Goal: Task Accomplishment & Management: Manage account settings

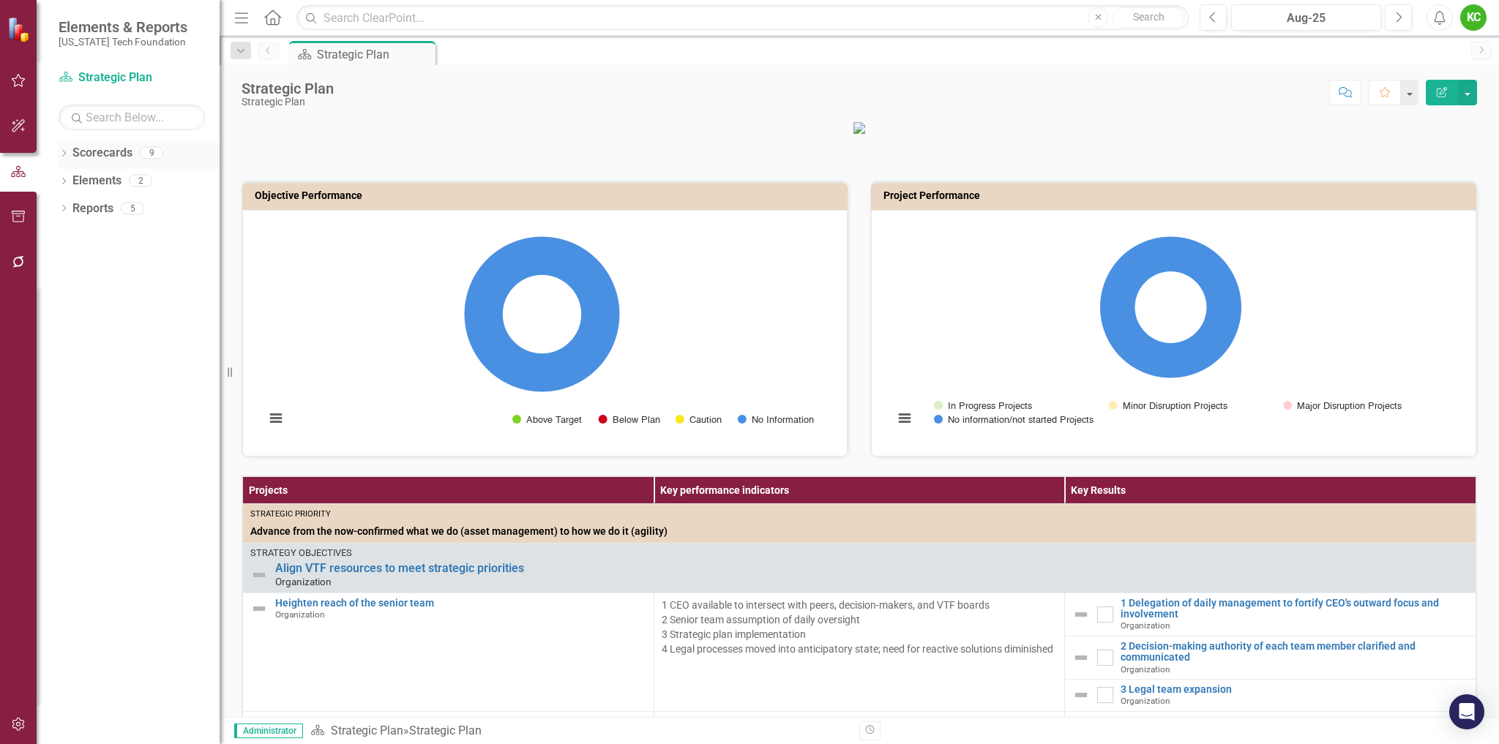
click at [59, 153] on icon "Dropdown" at bounding box center [64, 155] width 10 height 8
click at [73, 183] on icon "Dropdown" at bounding box center [71, 180] width 11 height 9
click at [112, 403] on link "Board" at bounding box center [157, 402] width 124 height 17
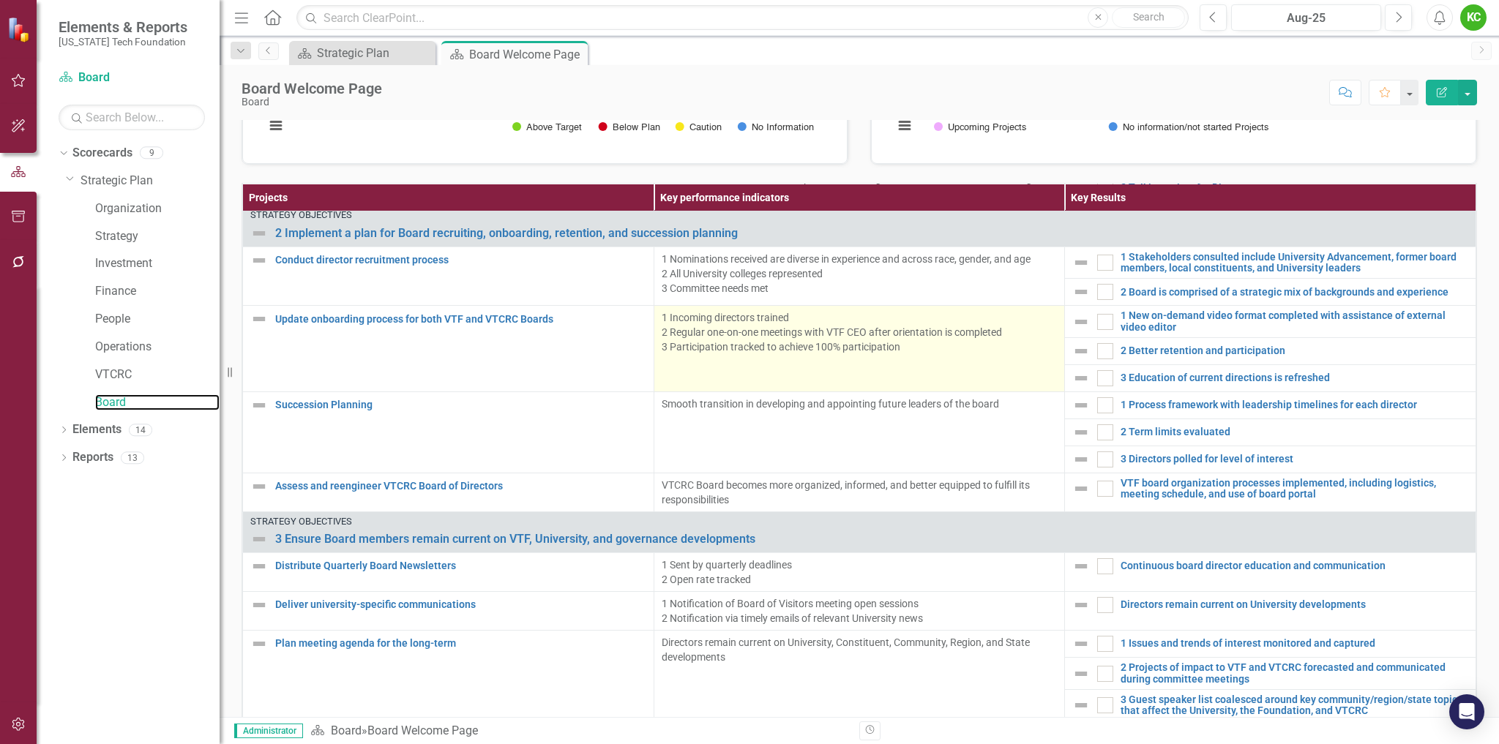
scroll to position [293, 0]
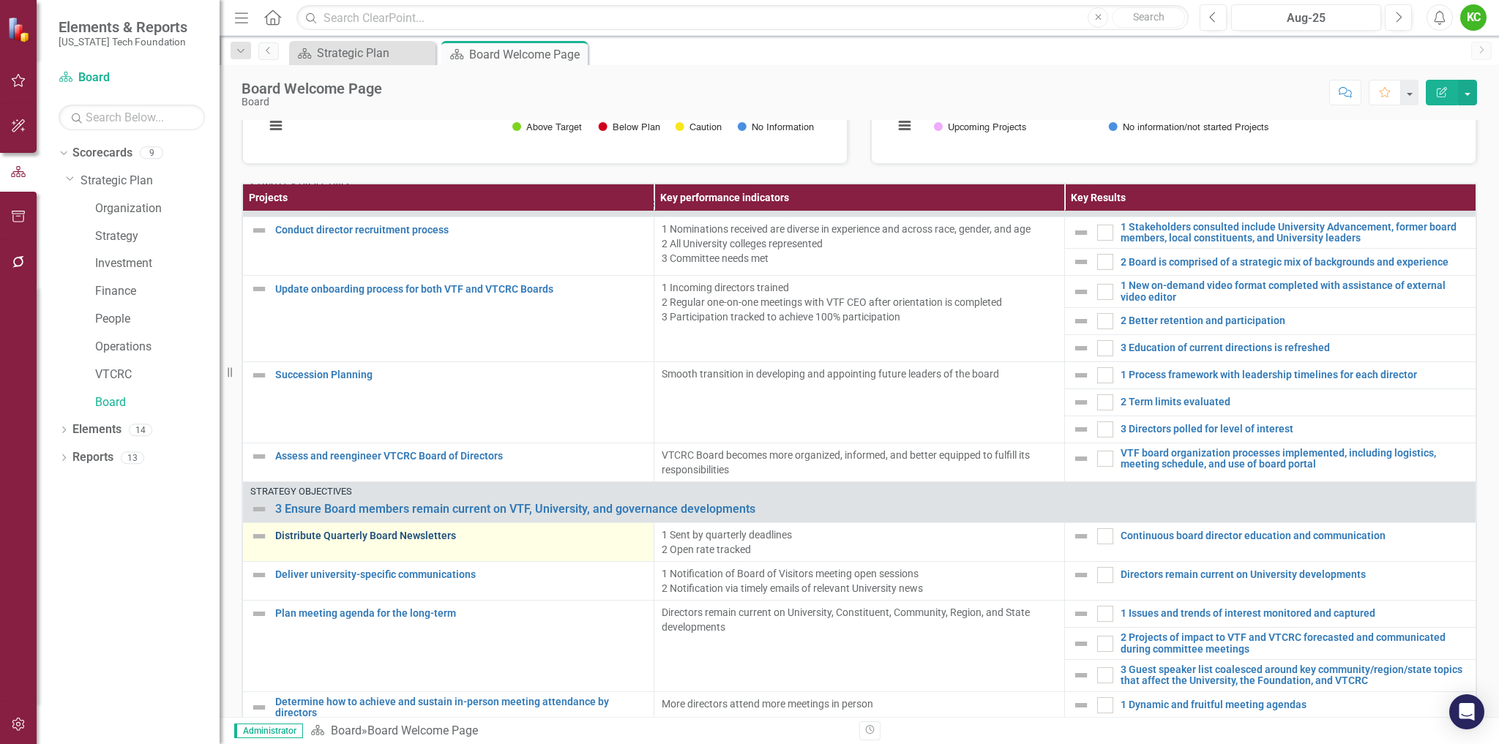
click at [424, 535] on link "Distribute Quarterly Board Newsletters" at bounding box center [460, 536] width 371 height 11
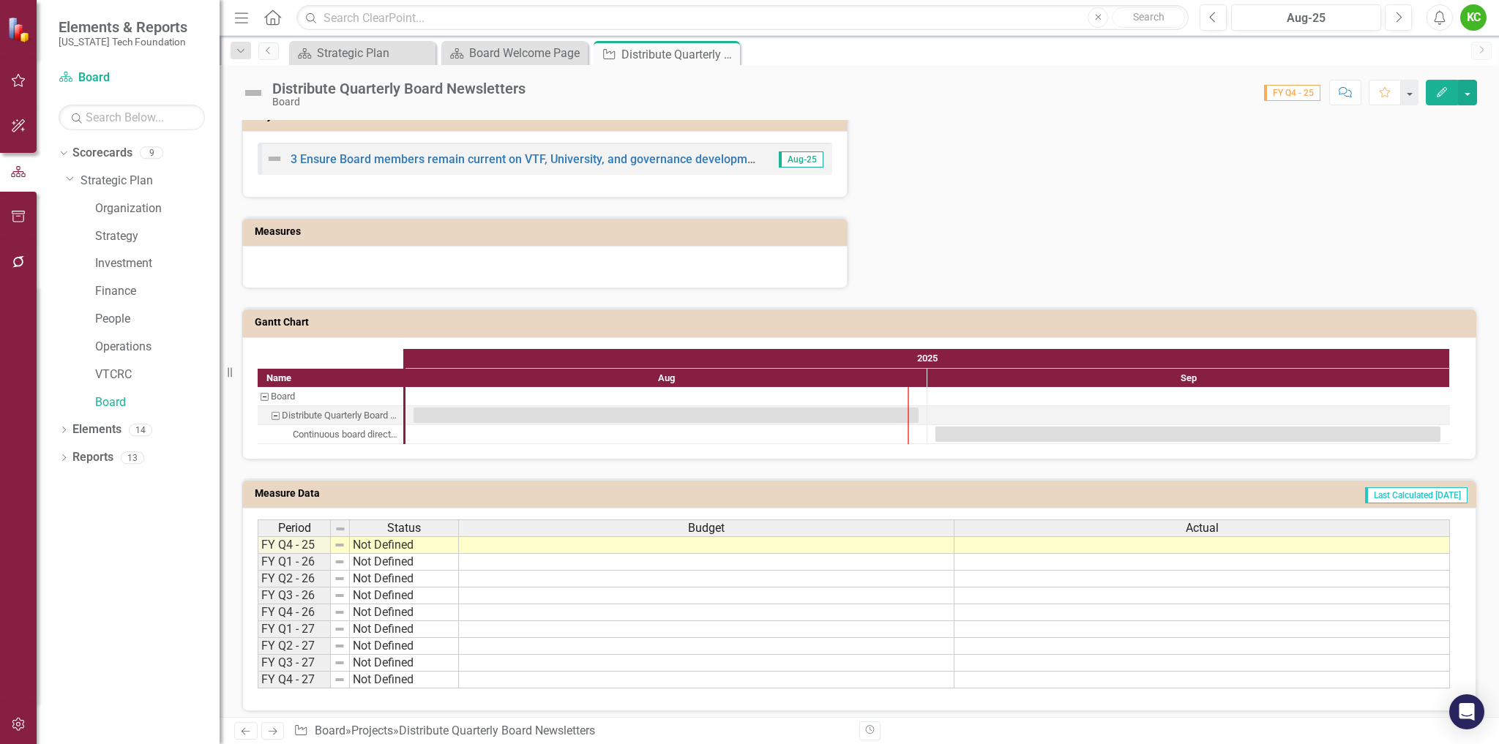
scroll to position [640, 0]
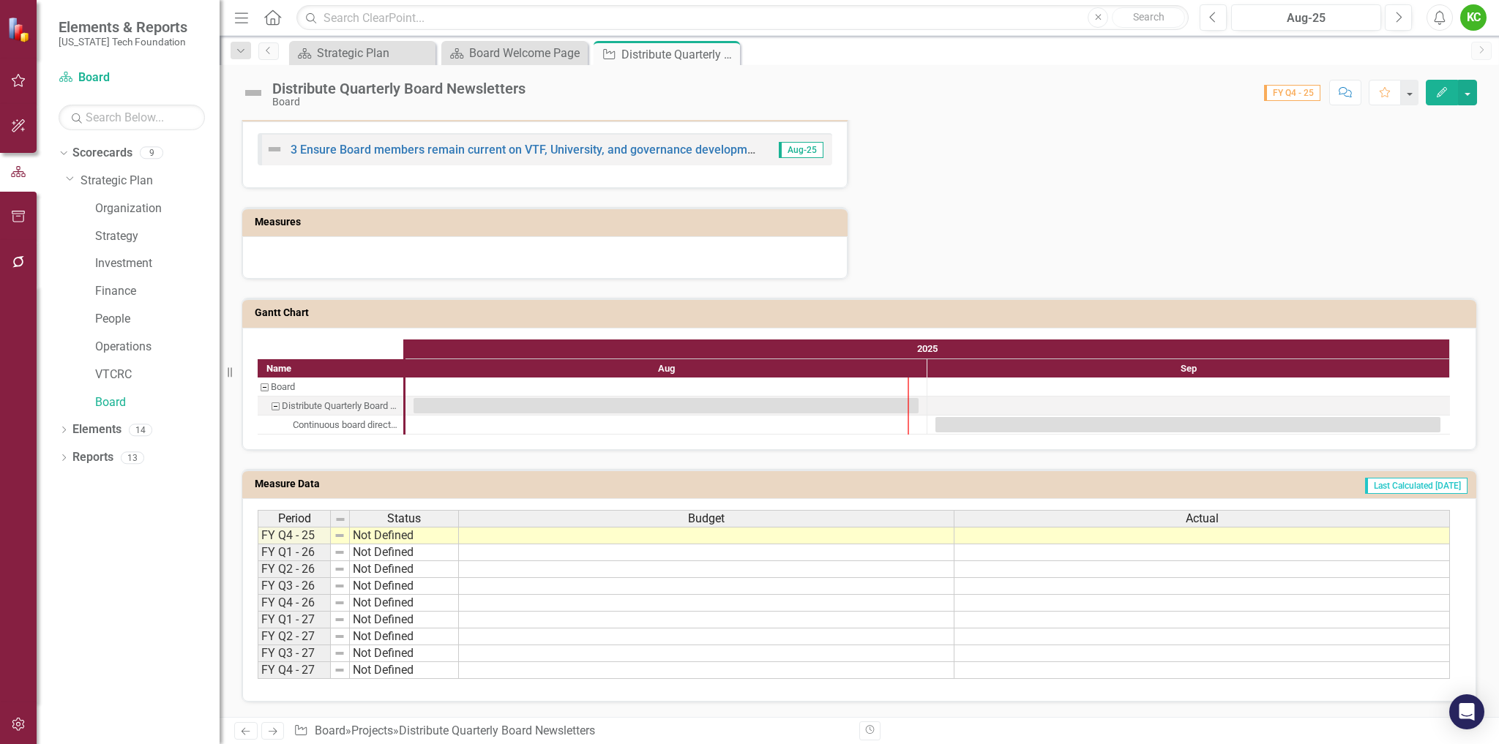
click at [294, 484] on h3 "Measure Data" at bounding box center [489, 484] width 468 height 11
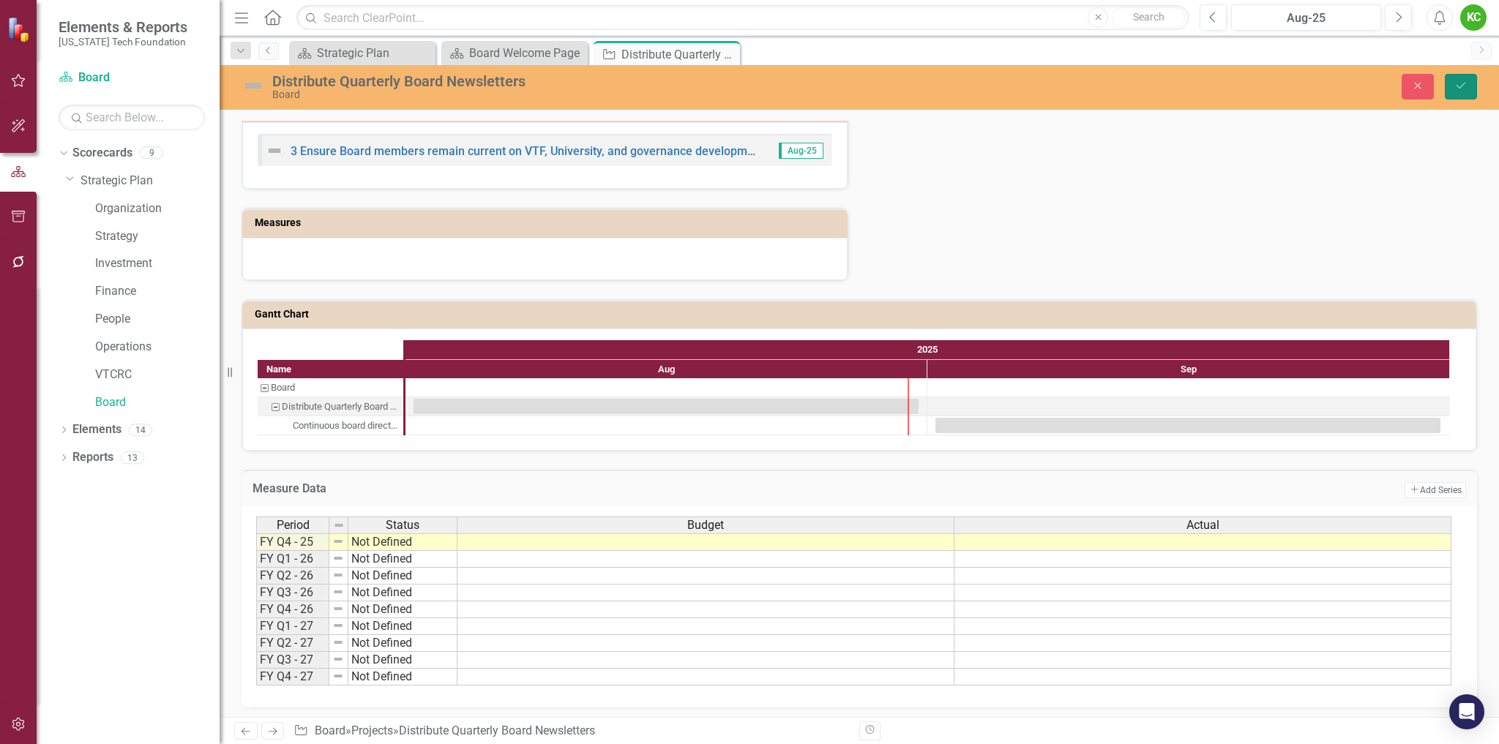
click at [1457, 90] on icon "Save" at bounding box center [1460, 86] width 13 height 10
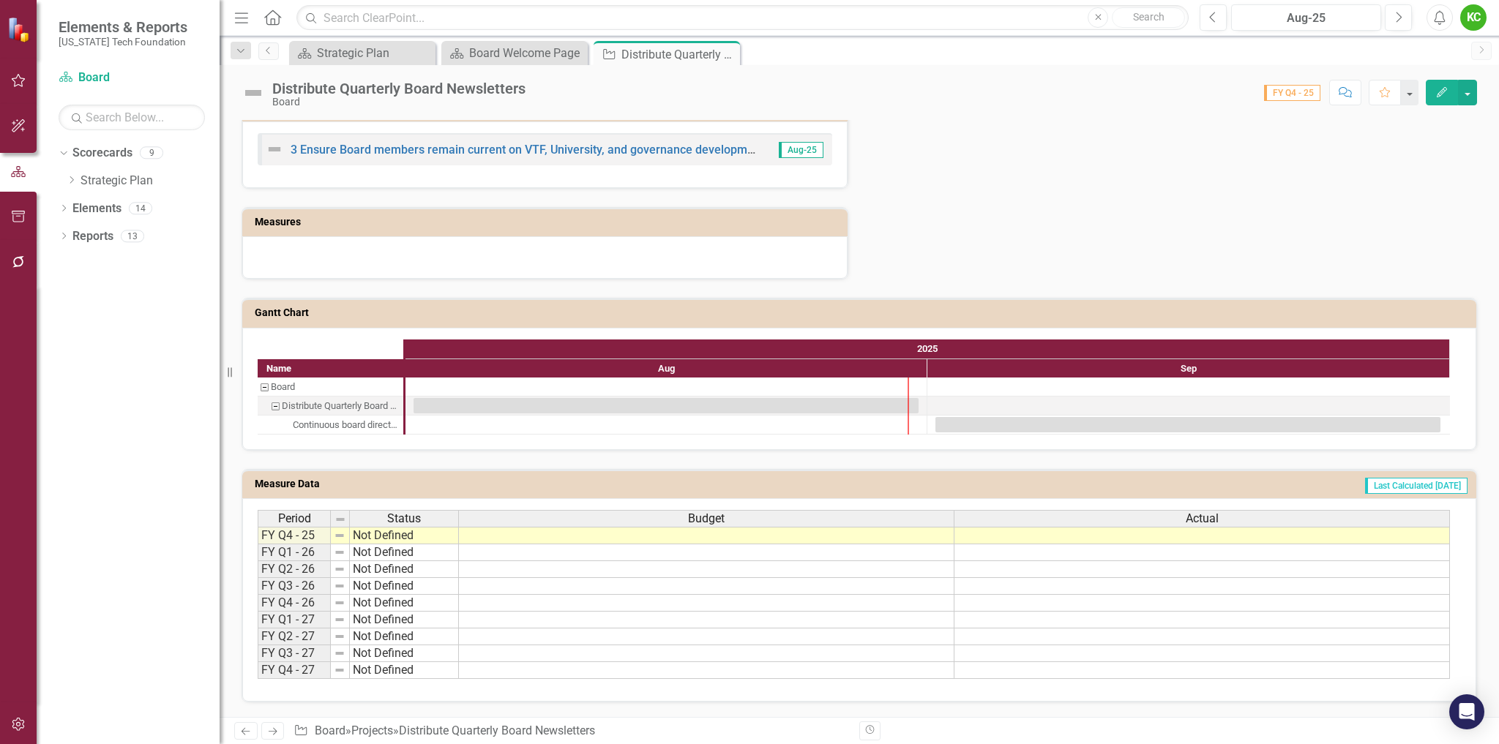
click at [891, 516] on div "Budget" at bounding box center [706, 519] width 495 height 16
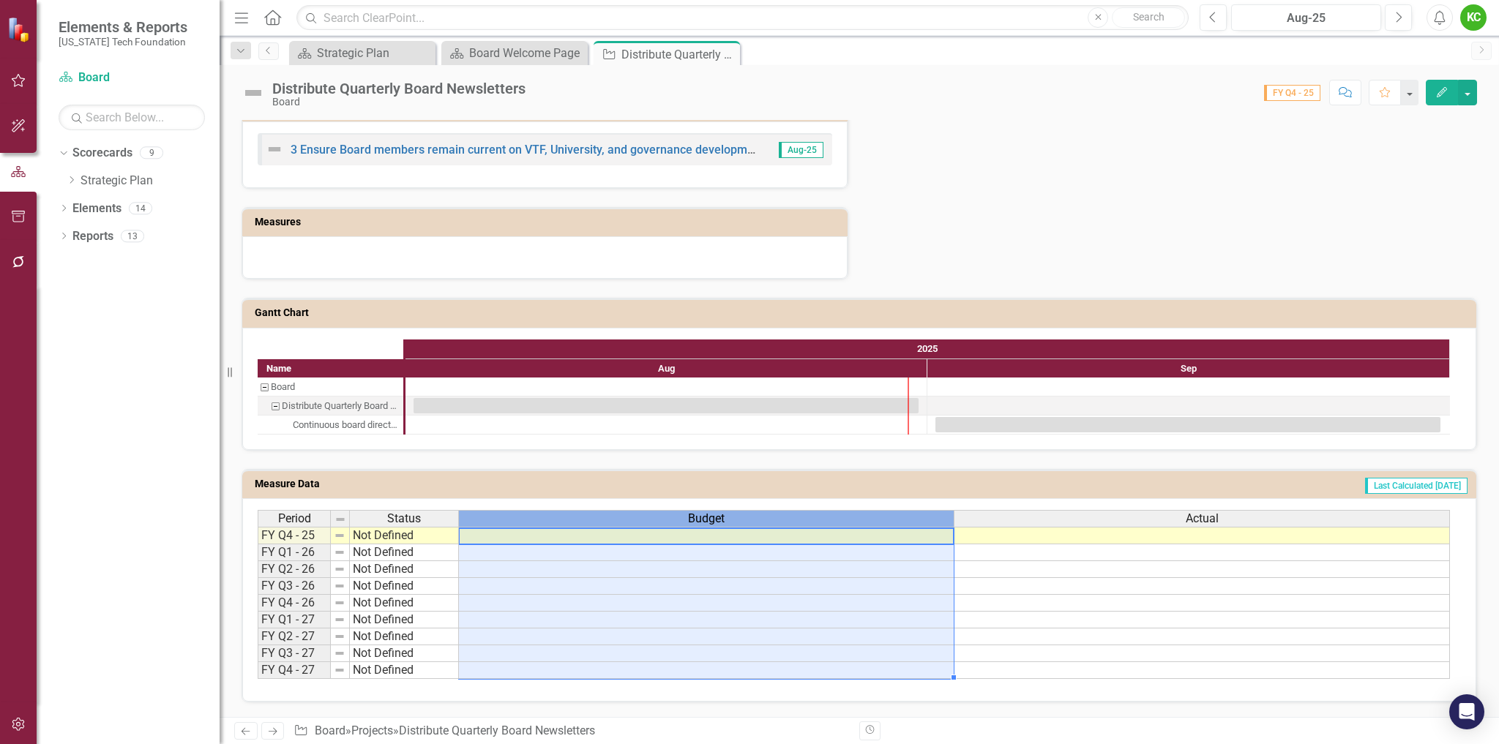
click at [891, 516] on div "Budget" at bounding box center [706, 519] width 495 height 16
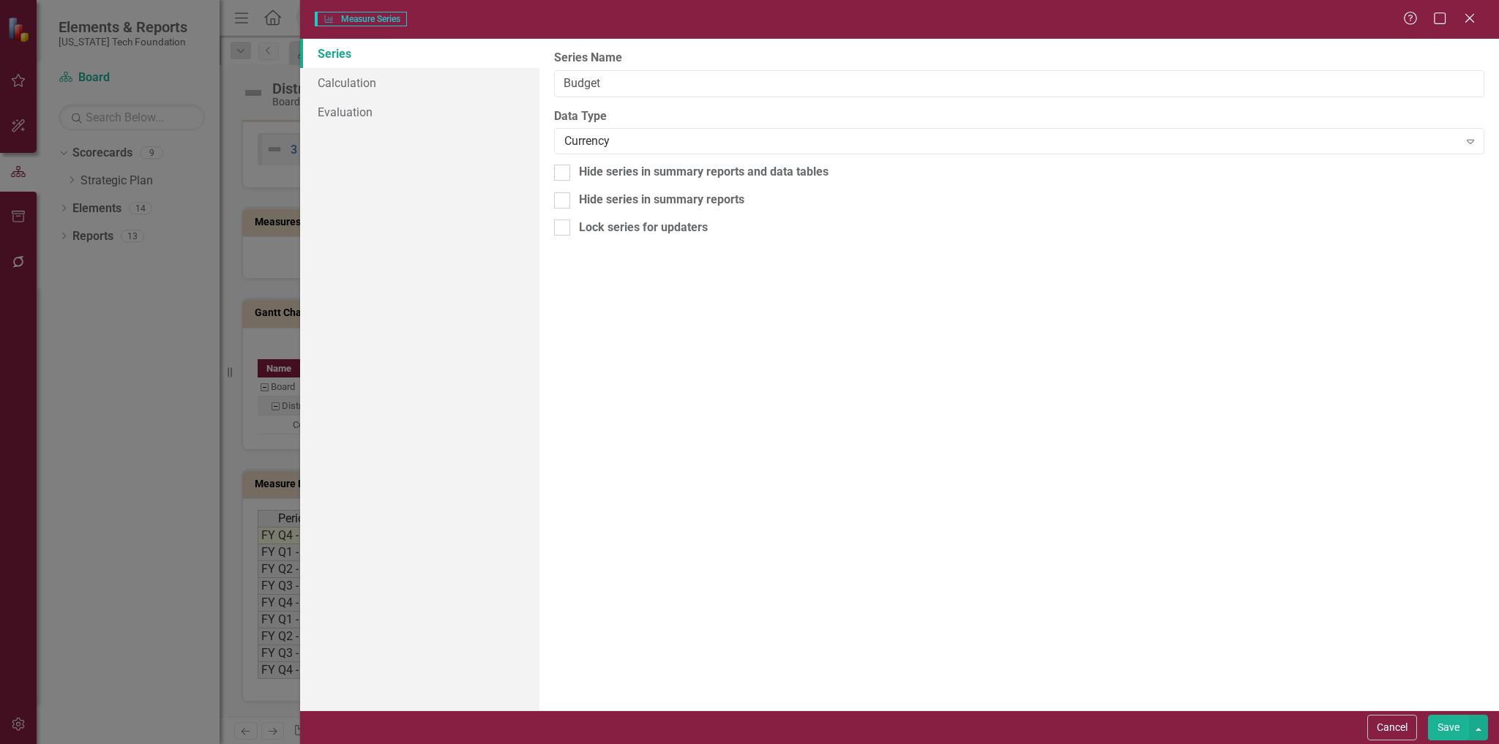
type input "Budget"
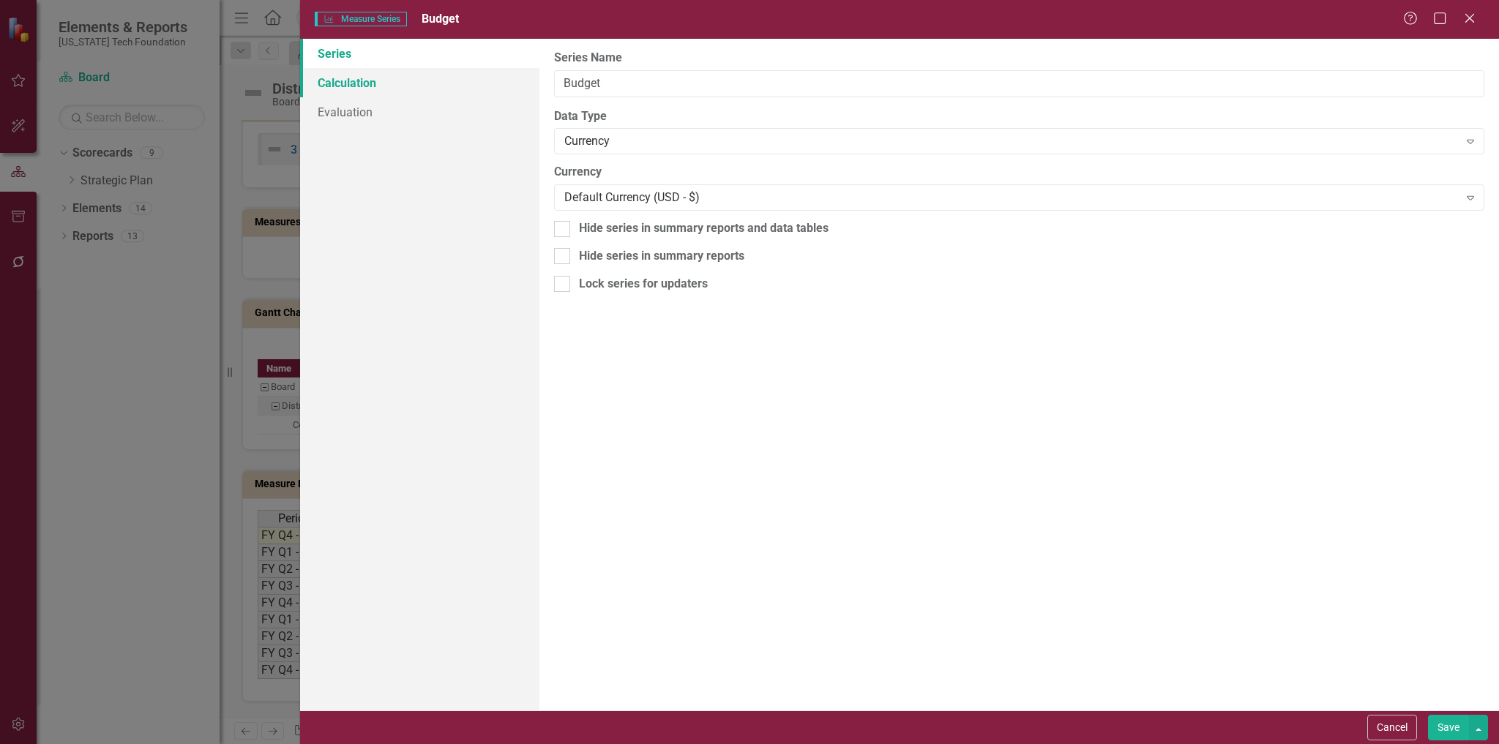
click at [349, 86] on link "Calculation" at bounding box center [420, 82] width 240 height 29
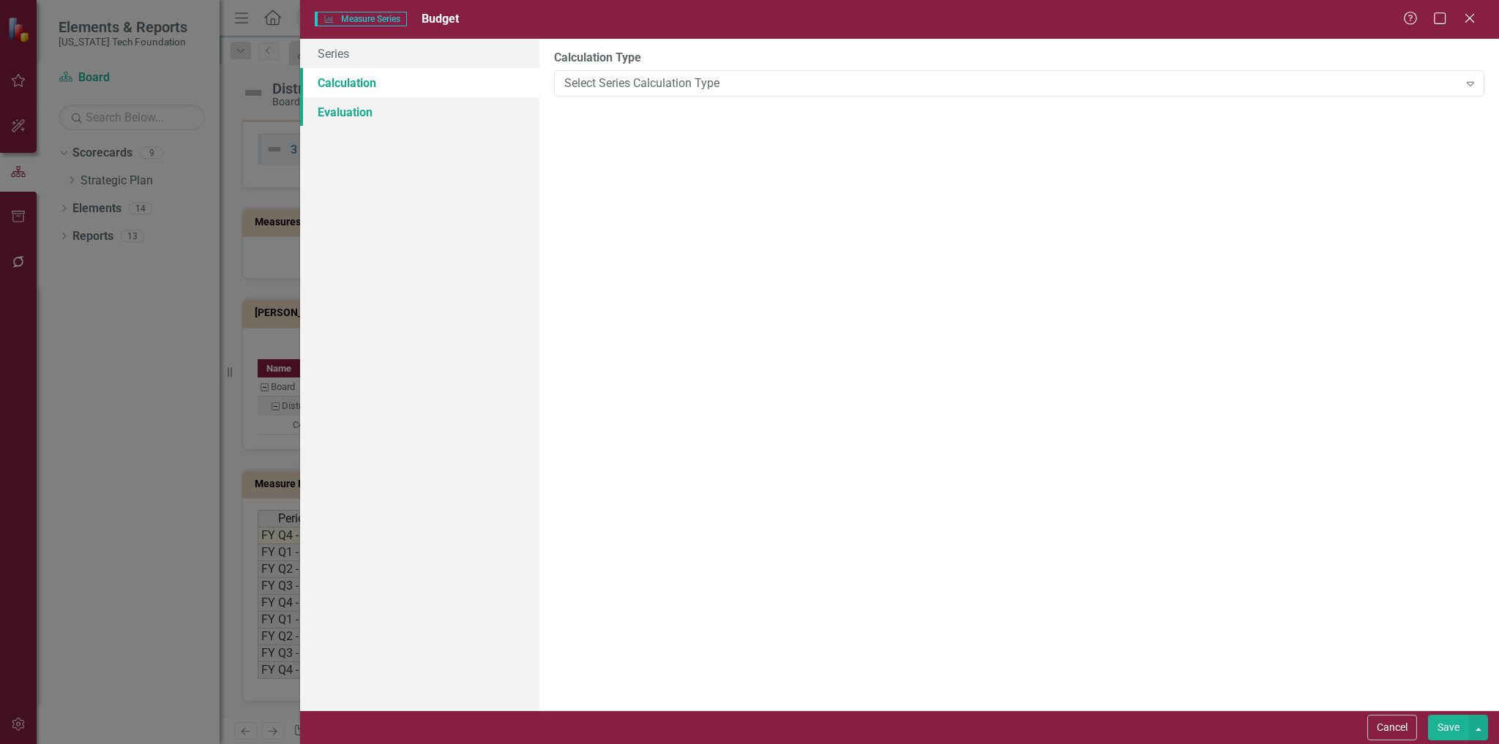
click at [348, 111] on link "Evaluation" at bounding box center [420, 111] width 240 height 29
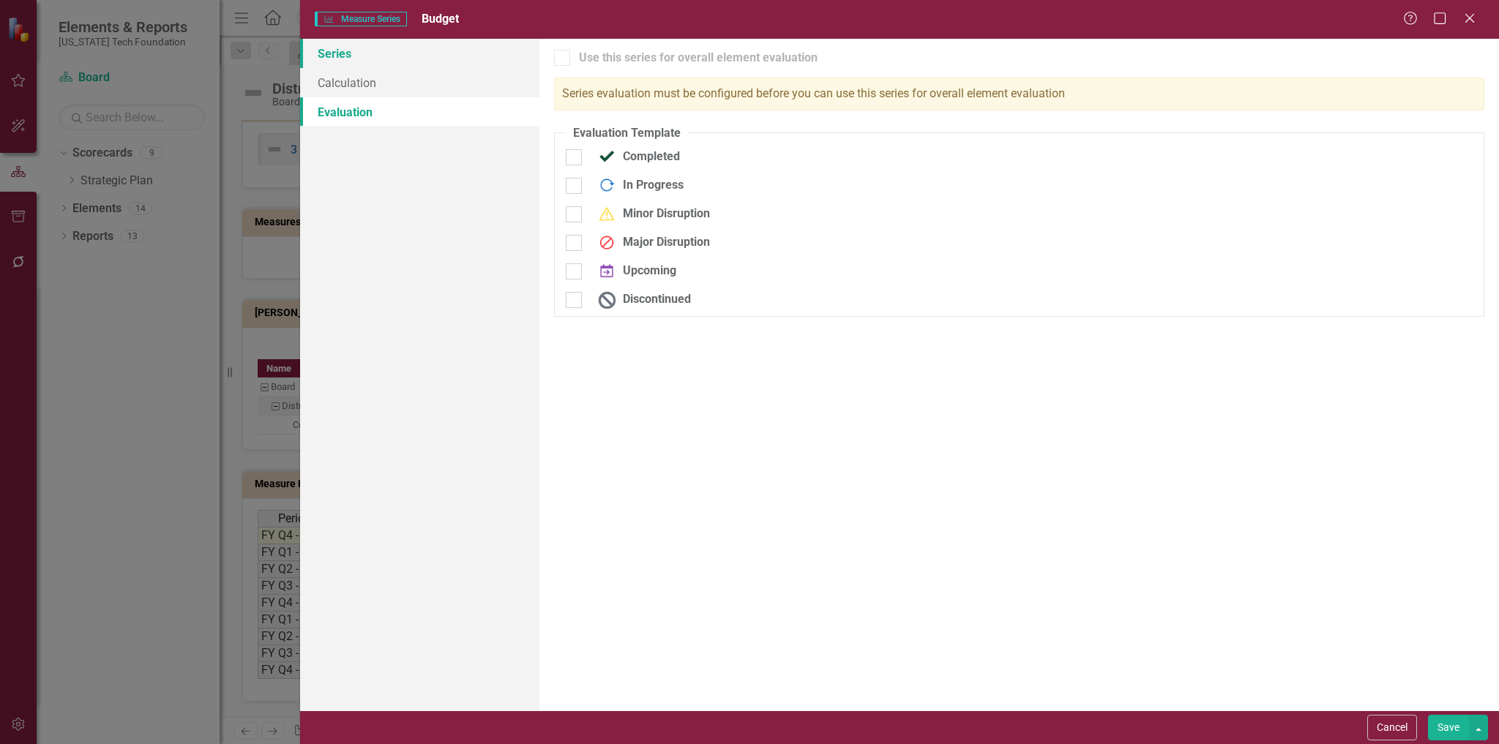
click at [342, 56] on link "Series" at bounding box center [420, 53] width 240 height 29
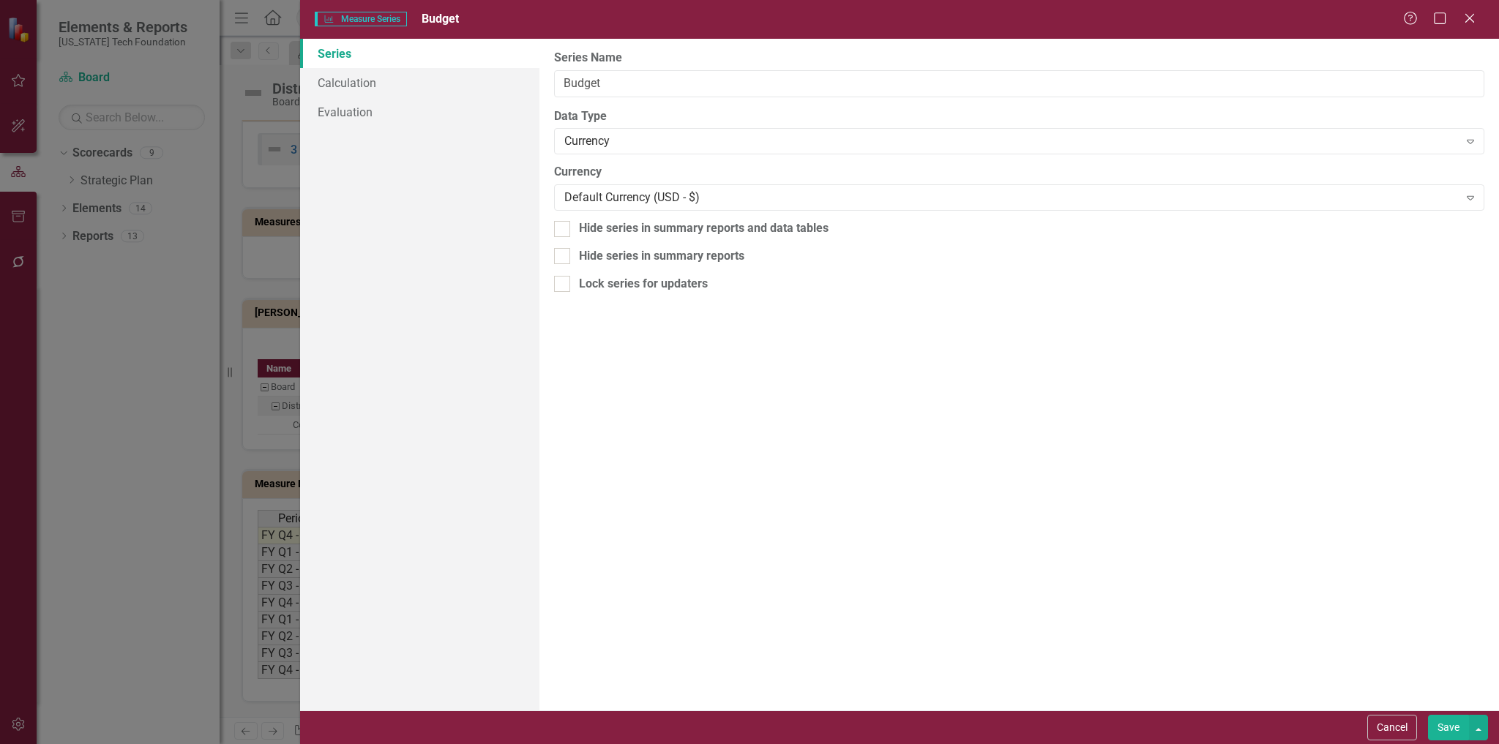
click at [1472, 15] on icon at bounding box center [1469, 18] width 9 height 9
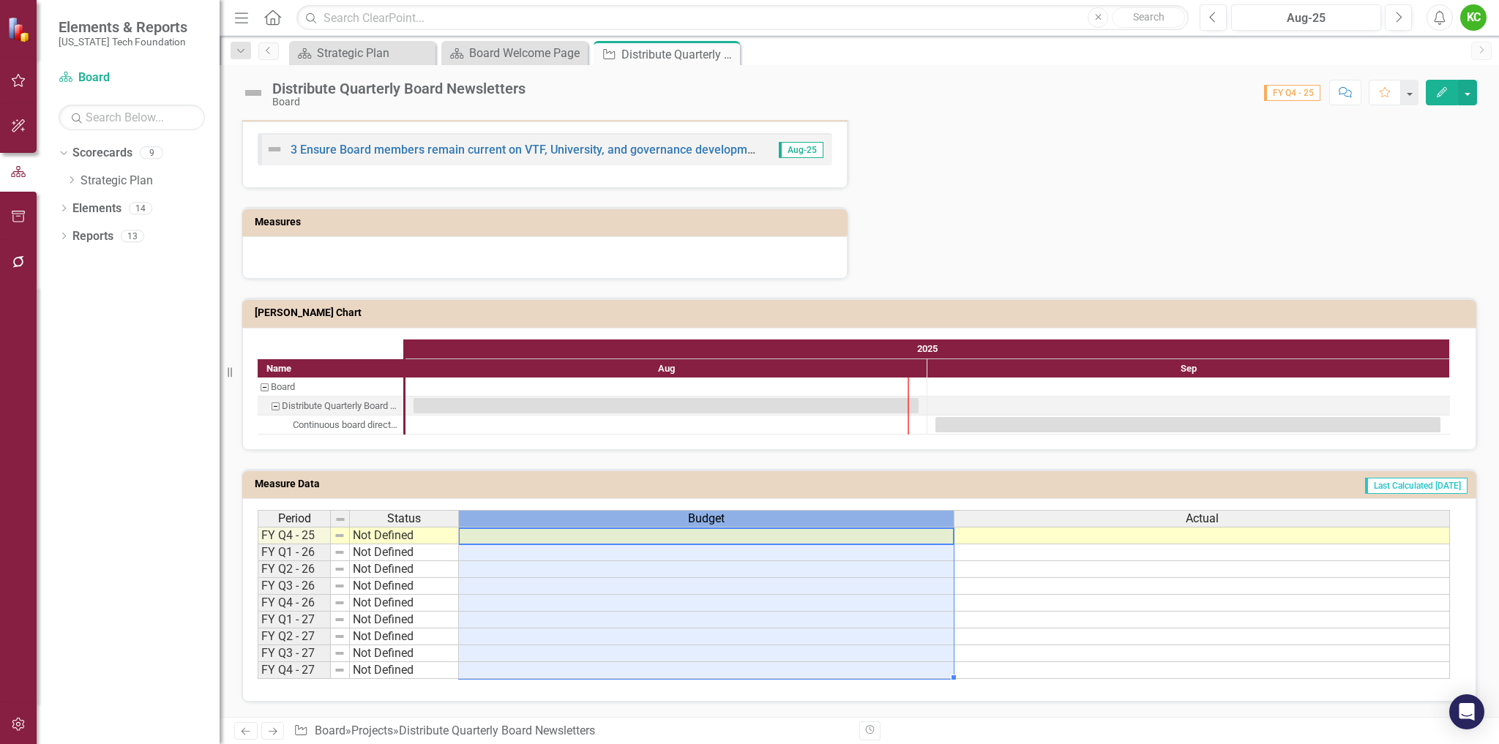
click at [527, 517] on div "Budget" at bounding box center [706, 519] width 495 height 16
click at [285, 514] on span "Period" at bounding box center [294, 518] width 33 height 13
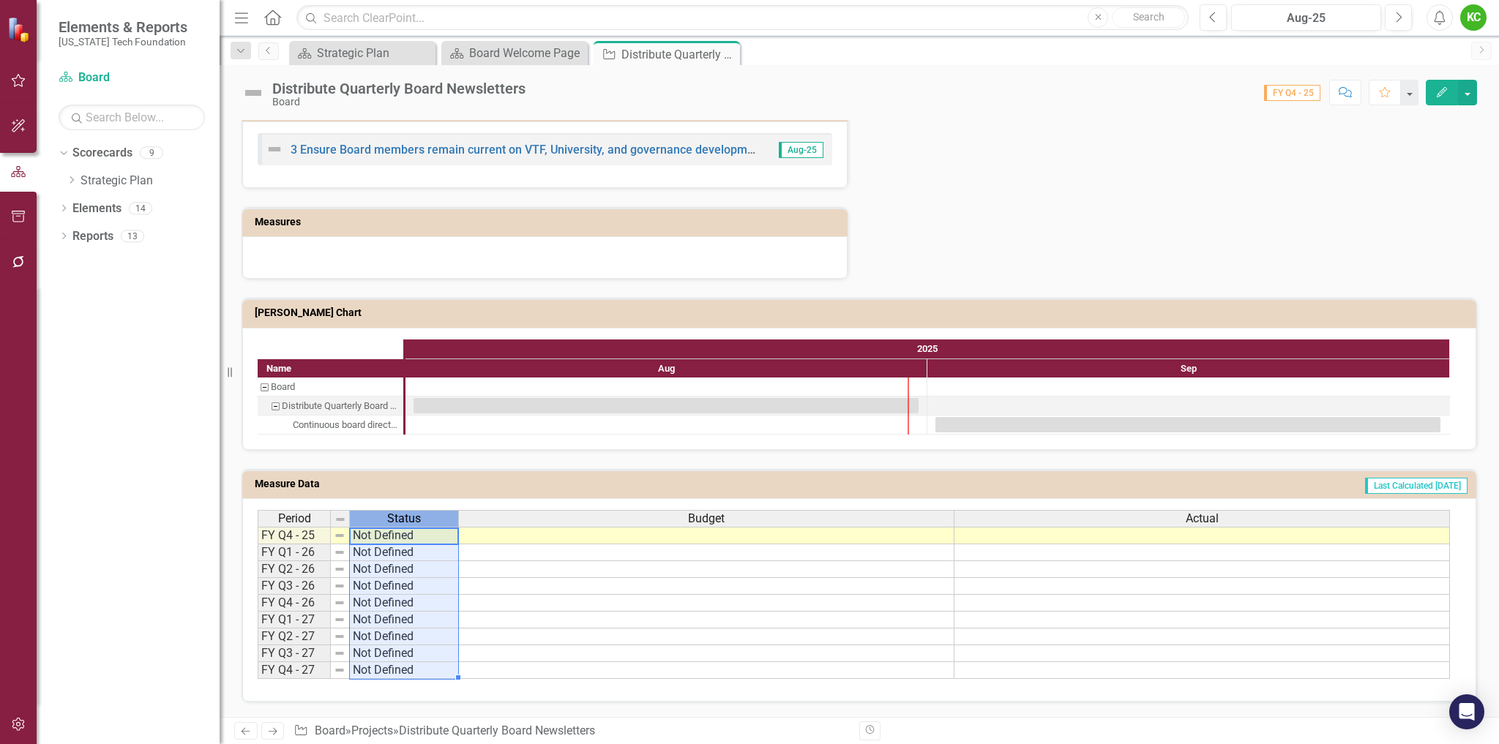
click at [452, 513] on div "Status" at bounding box center [404, 519] width 108 height 16
click at [523, 518] on div "Budget" at bounding box center [706, 519] width 495 height 16
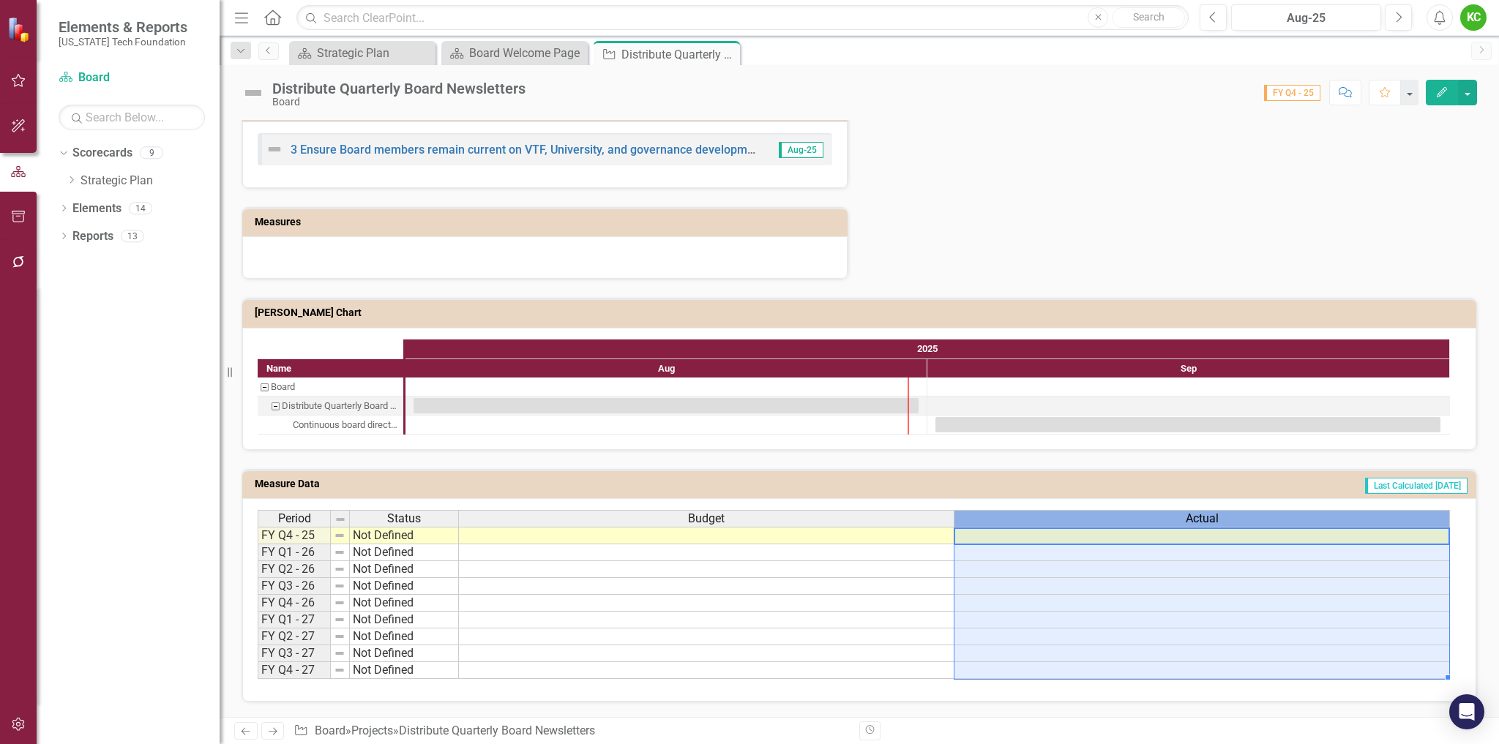
click at [1078, 516] on div "Actual" at bounding box center [1201, 519] width 495 height 16
click at [1088, 518] on div "Actual" at bounding box center [1201, 519] width 495 height 16
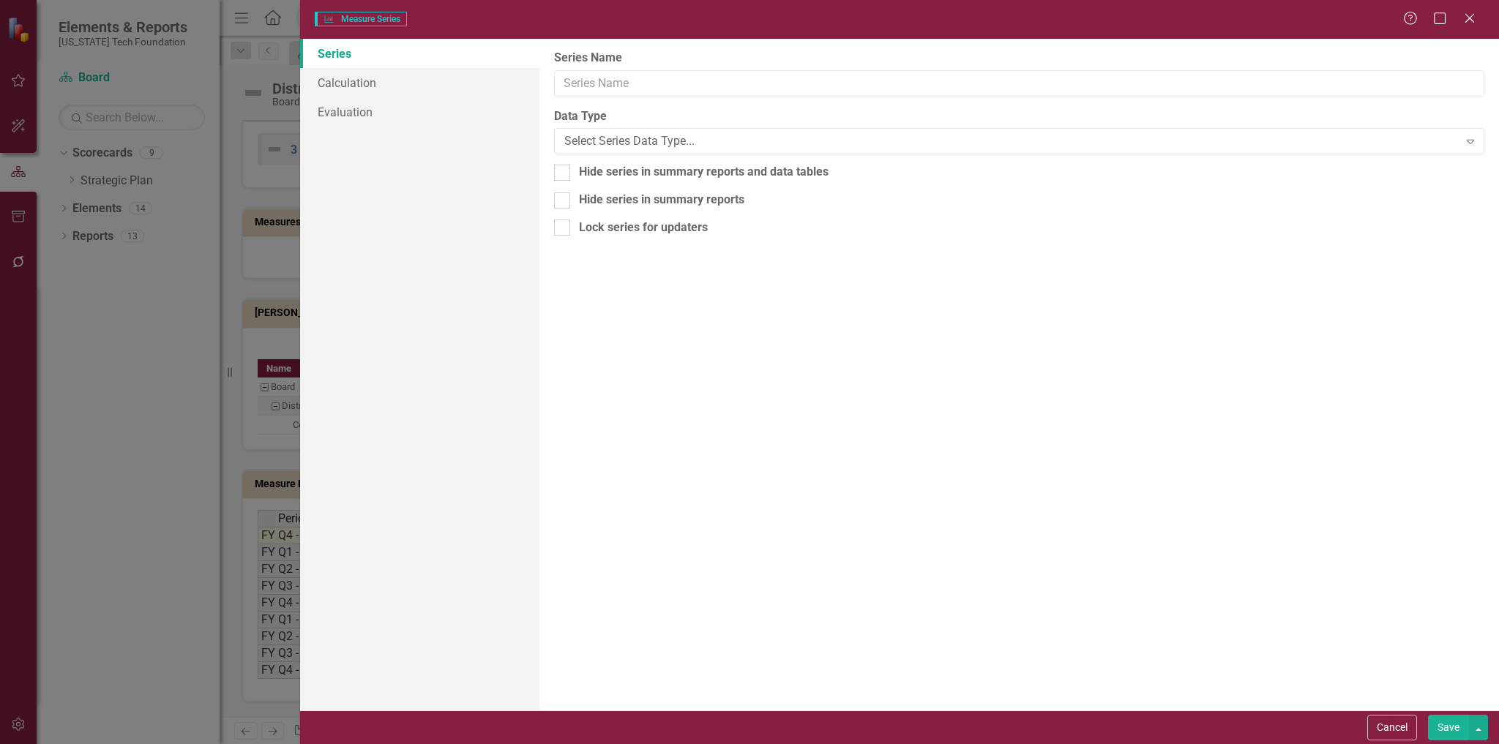
type input "Actual"
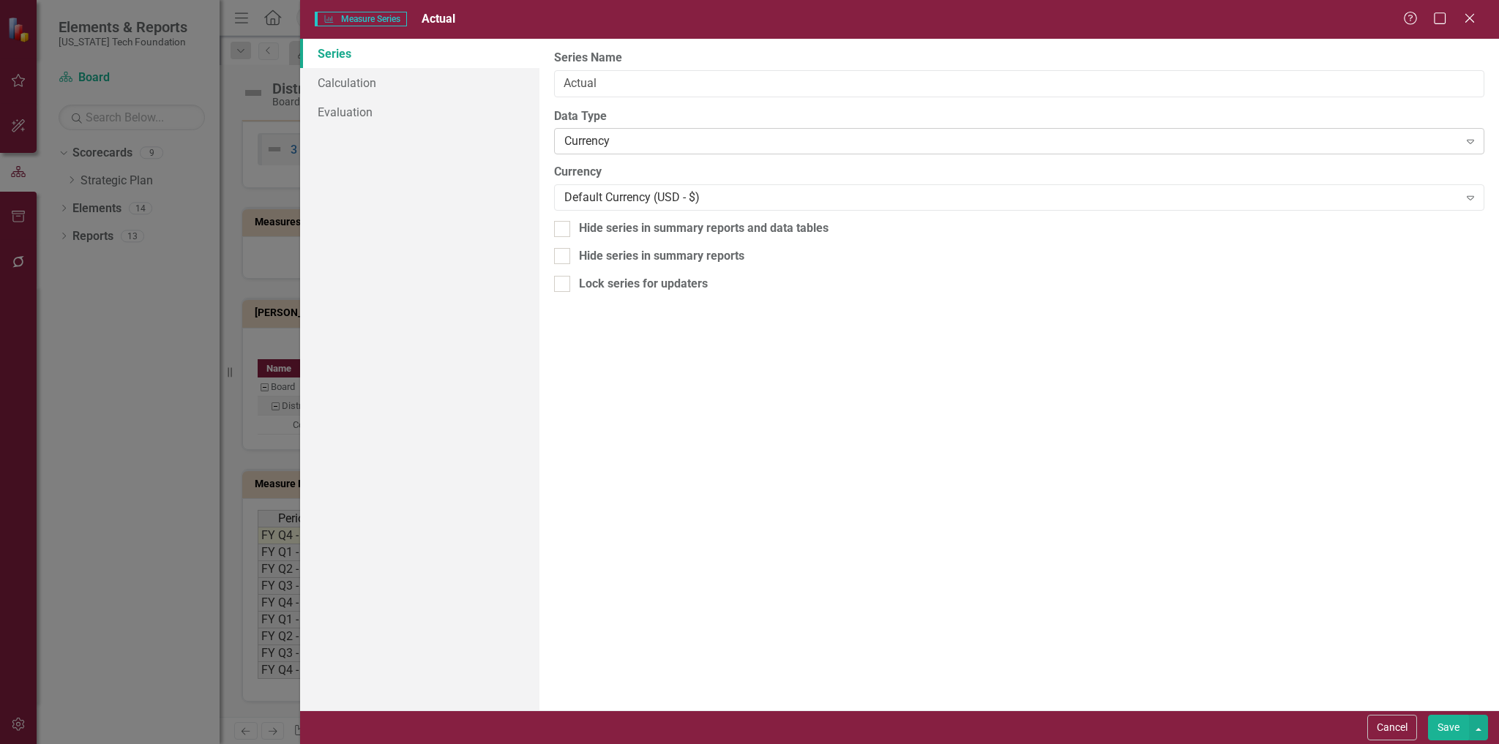
click at [642, 143] on div "Currency" at bounding box center [1011, 141] width 894 height 17
click at [334, 82] on link "Calculation" at bounding box center [420, 82] width 240 height 29
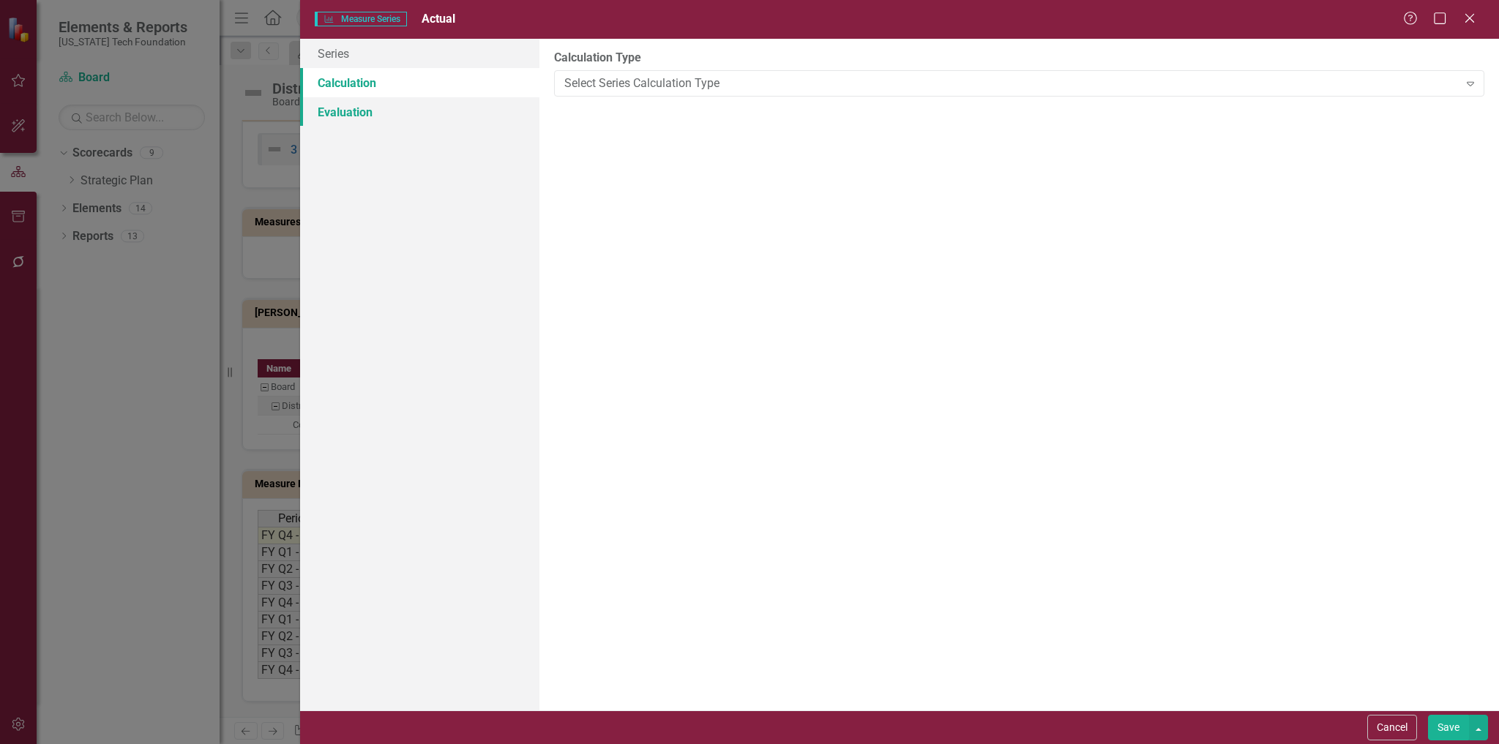
click at [341, 112] on link "Evaluation" at bounding box center [420, 111] width 240 height 29
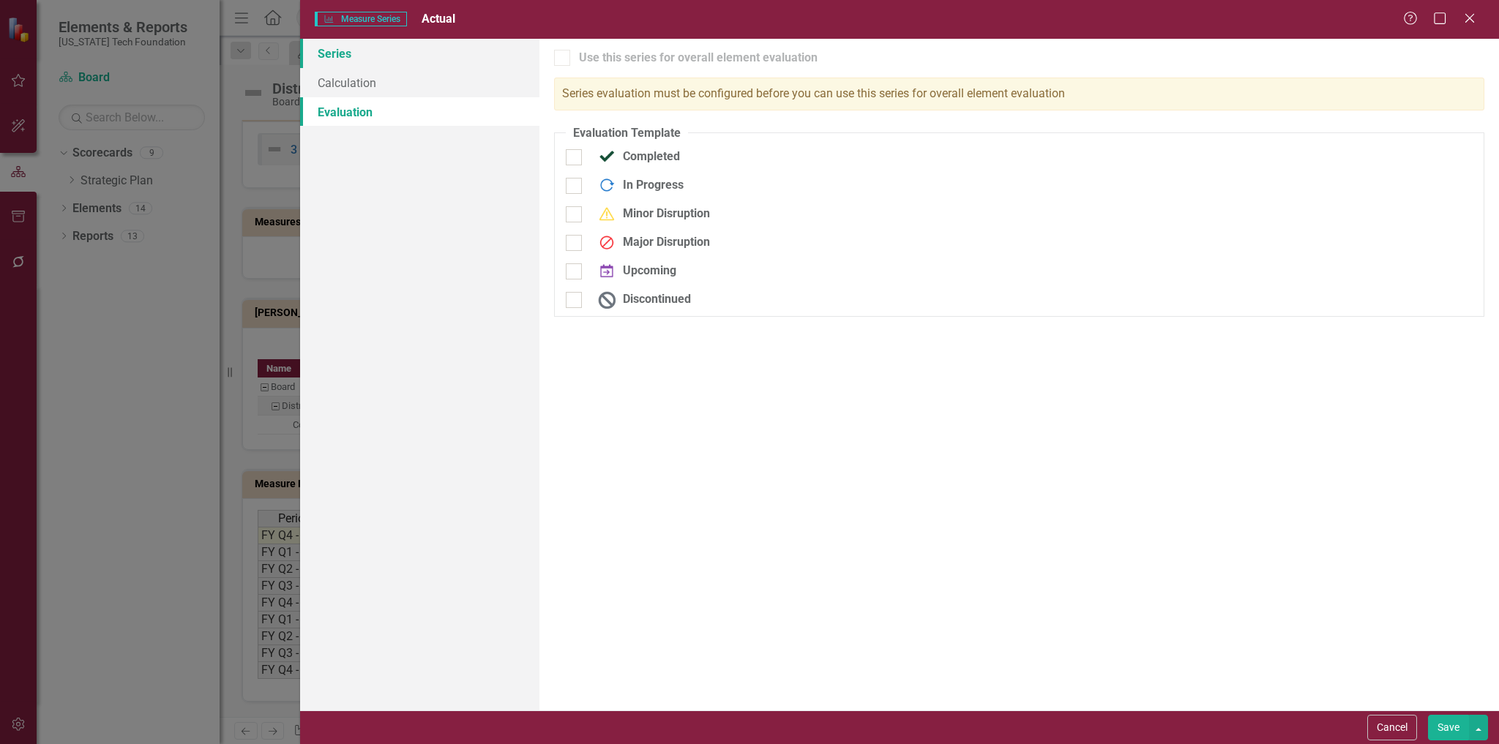
click at [345, 51] on link "Series" at bounding box center [420, 53] width 240 height 29
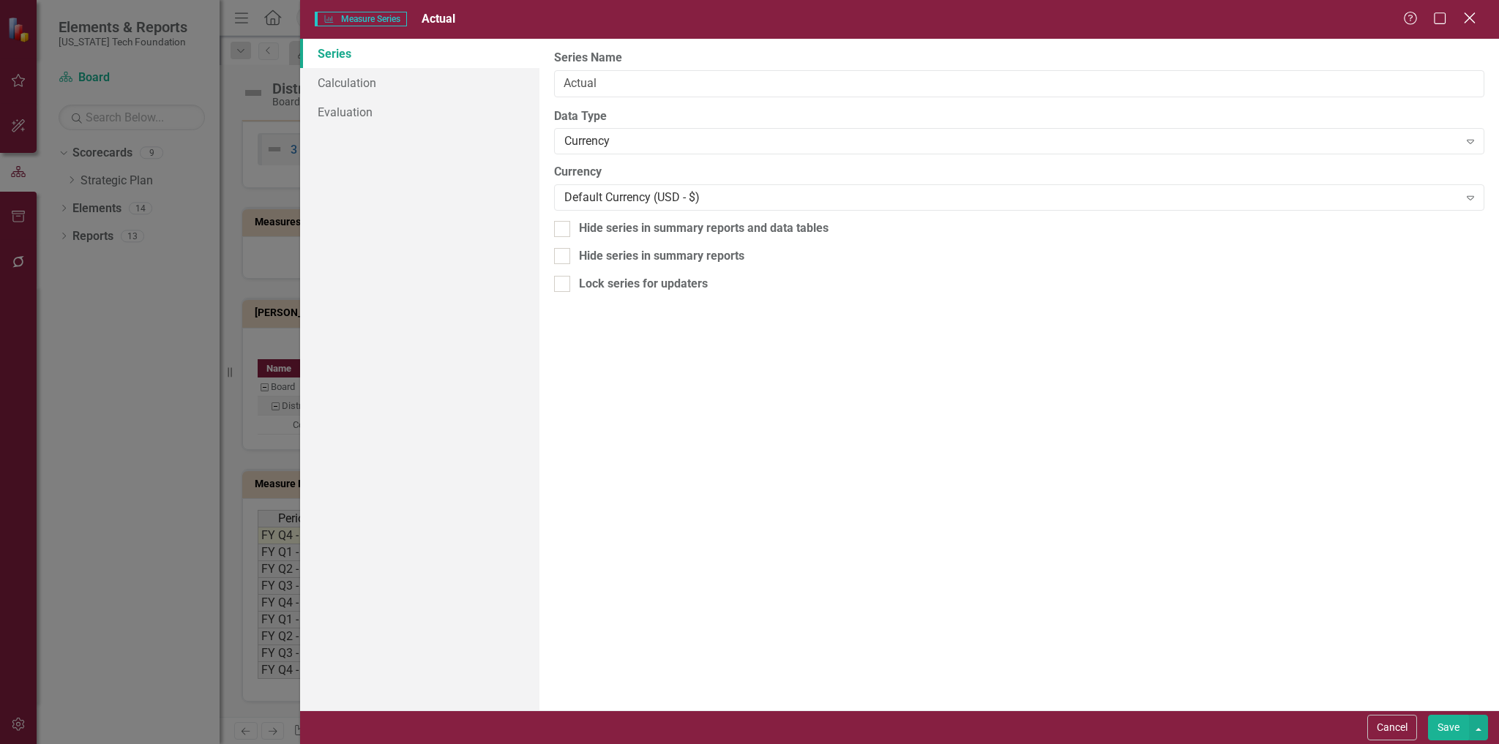
click at [1470, 16] on icon "Close" at bounding box center [1469, 18] width 18 height 14
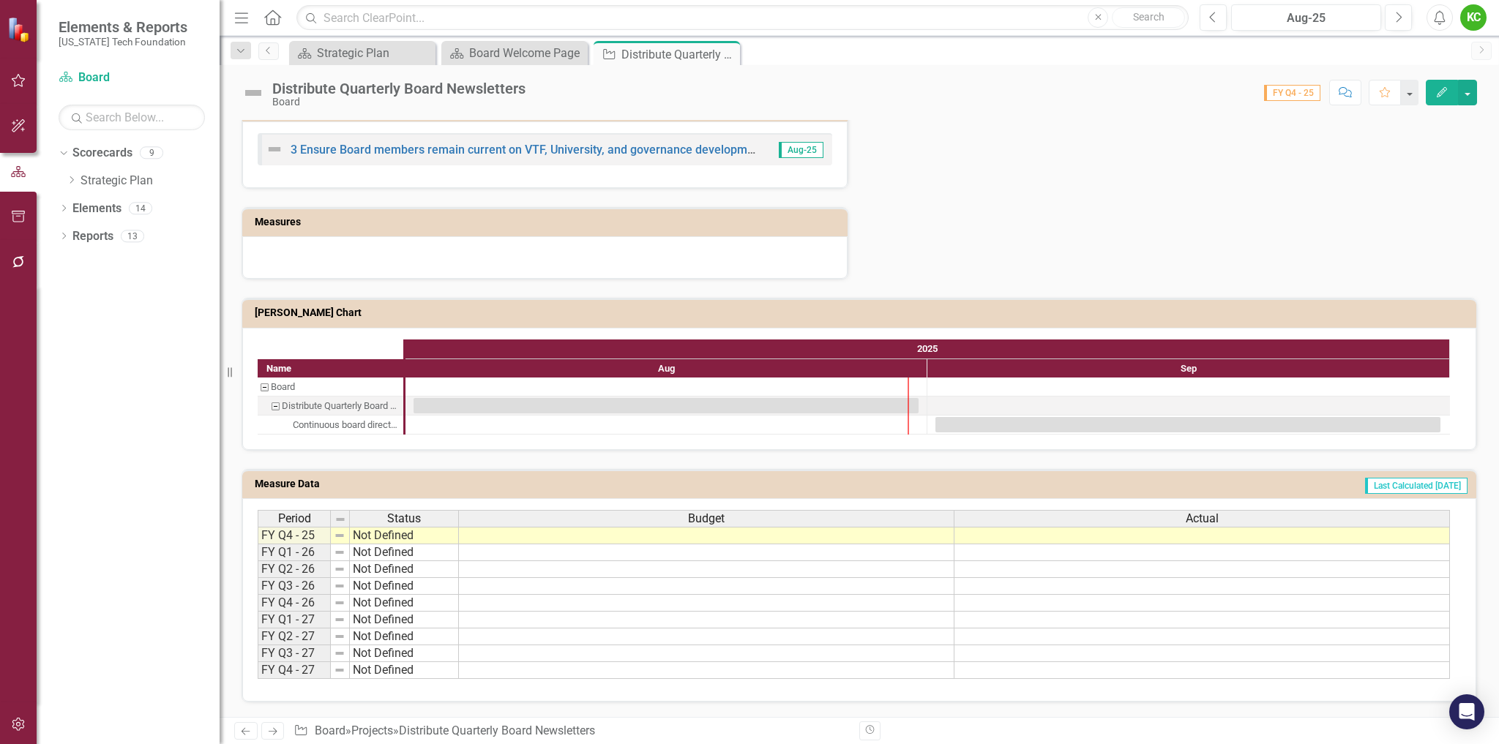
click at [1015, 488] on td "Last Calculated [DATE]" at bounding box center [1095, 486] width 746 height 22
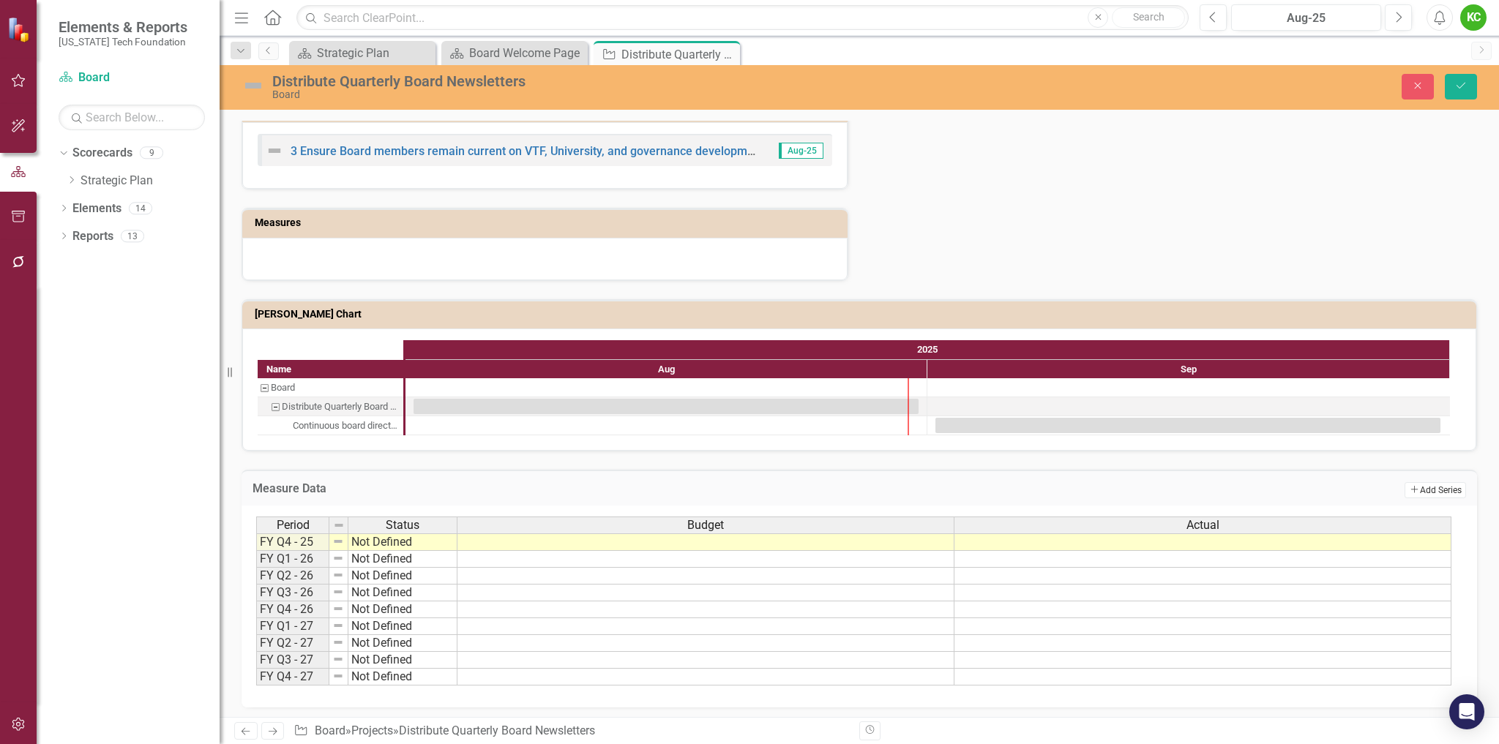
click at [1421, 490] on button "Add Add Series" at bounding box center [1434, 490] width 61 height 16
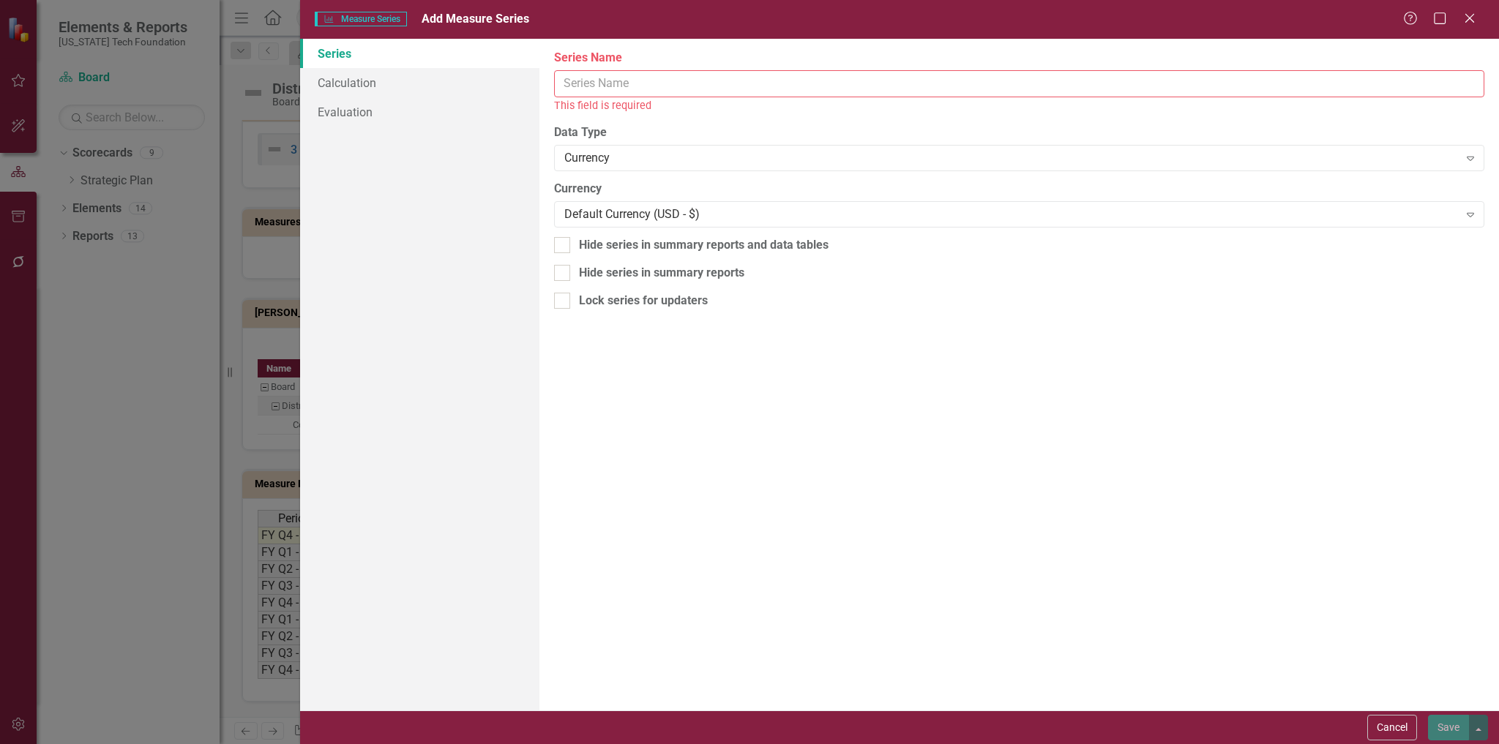
click at [755, 86] on input "Series Name" at bounding box center [1019, 83] width 930 height 27
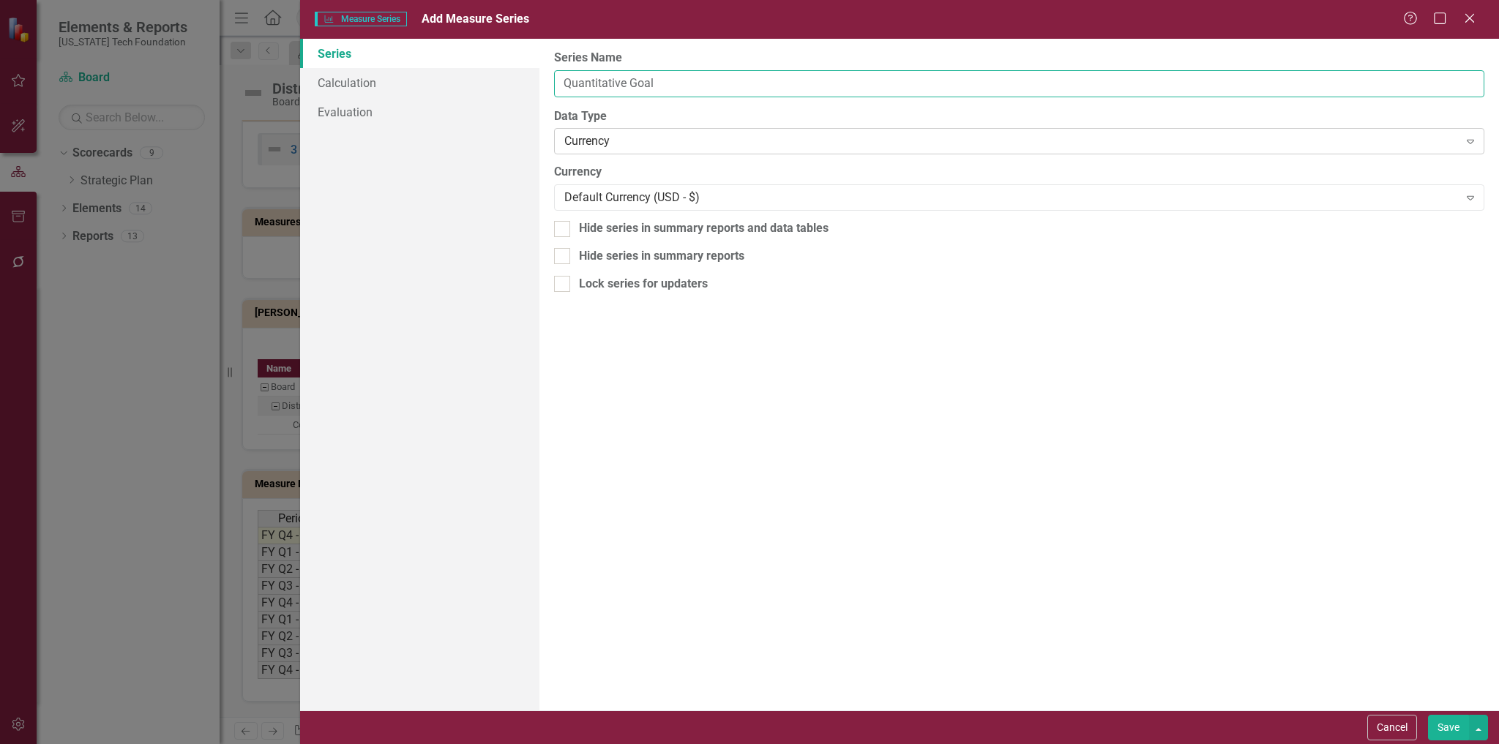
type input "Quantitative Goal"
click at [676, 143] on div "Currency" at bounding box center [1011, 141] width 894 height 17
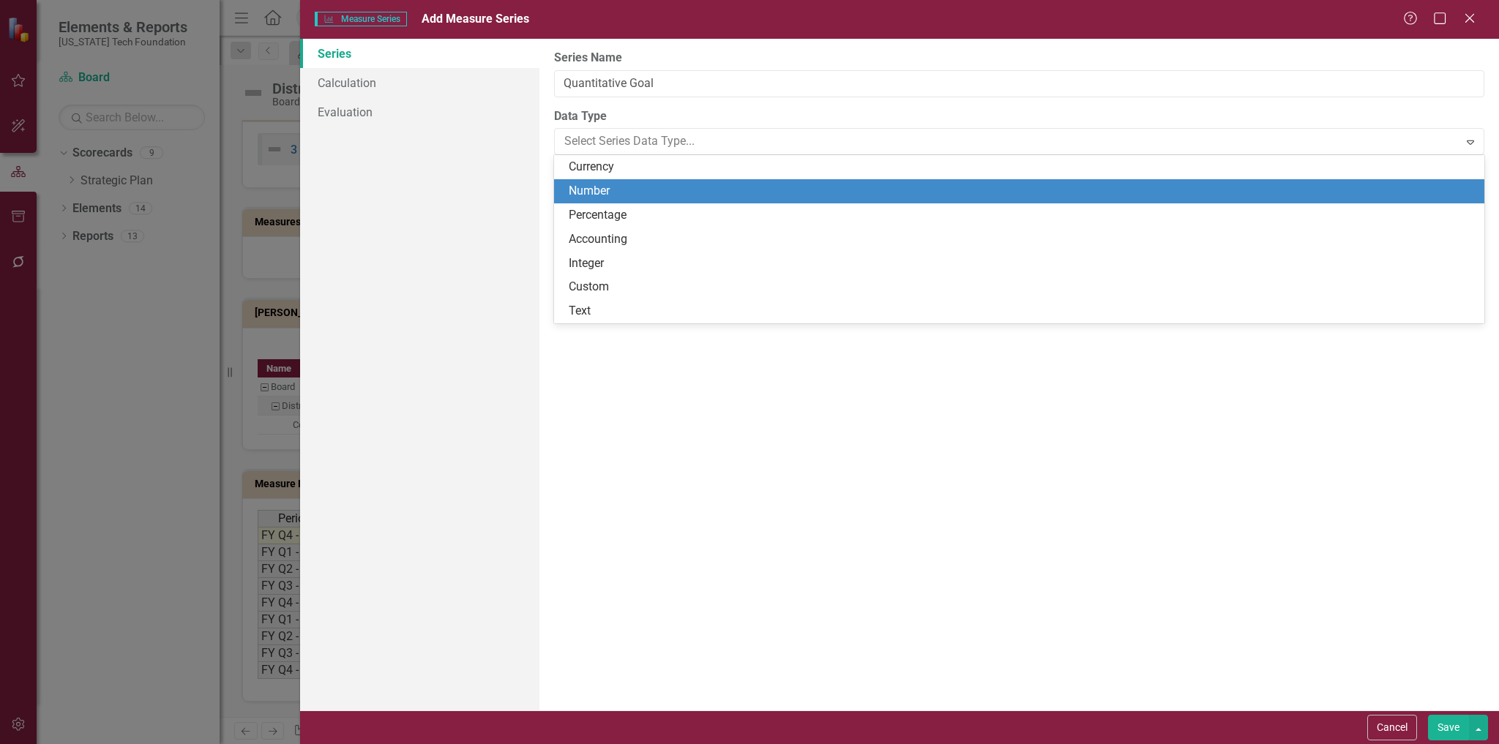
click at [603, 192] on div "Number" at bounding box center [1022, 191] width 907 height 17
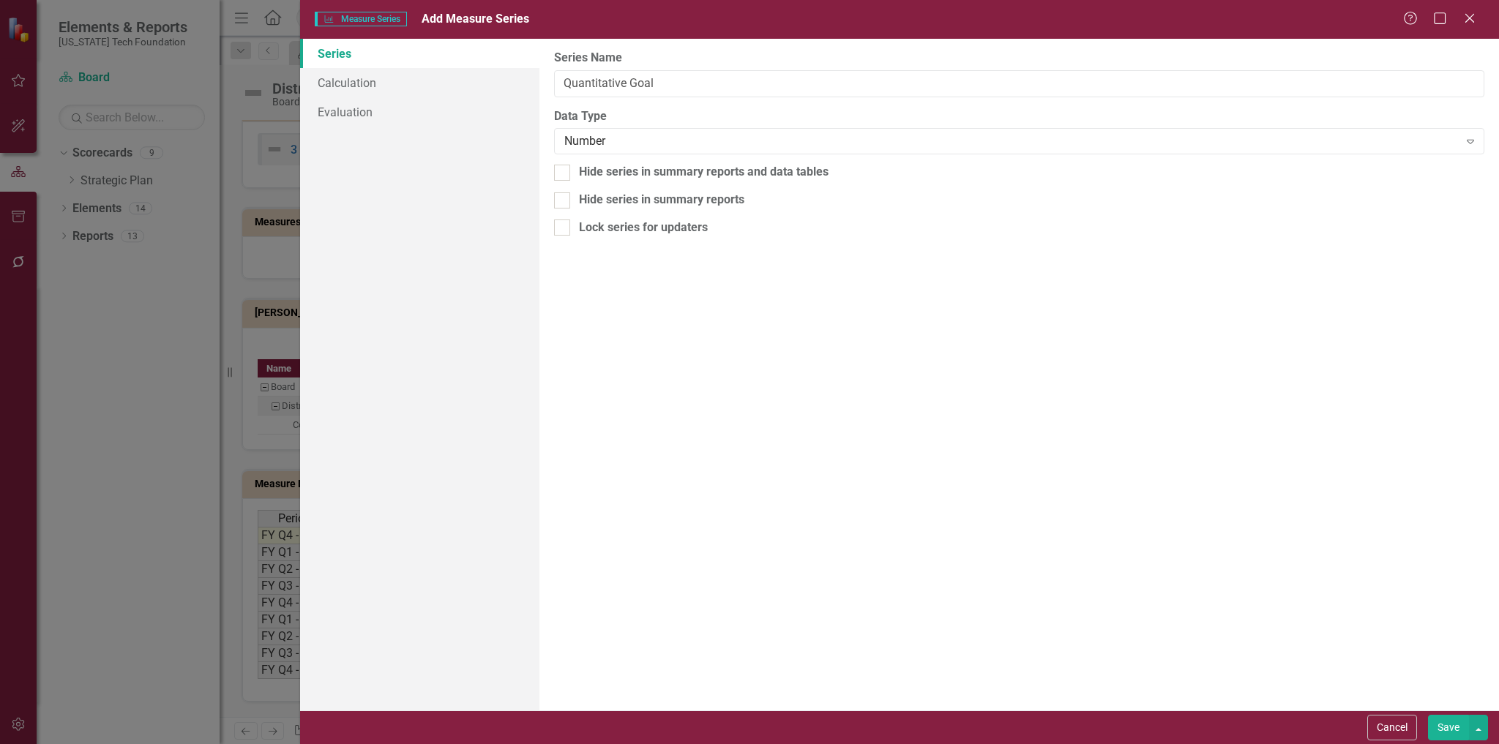
click at [1451, 725] on button "Save" at bounding box center [1448, 728] width 41 height 26
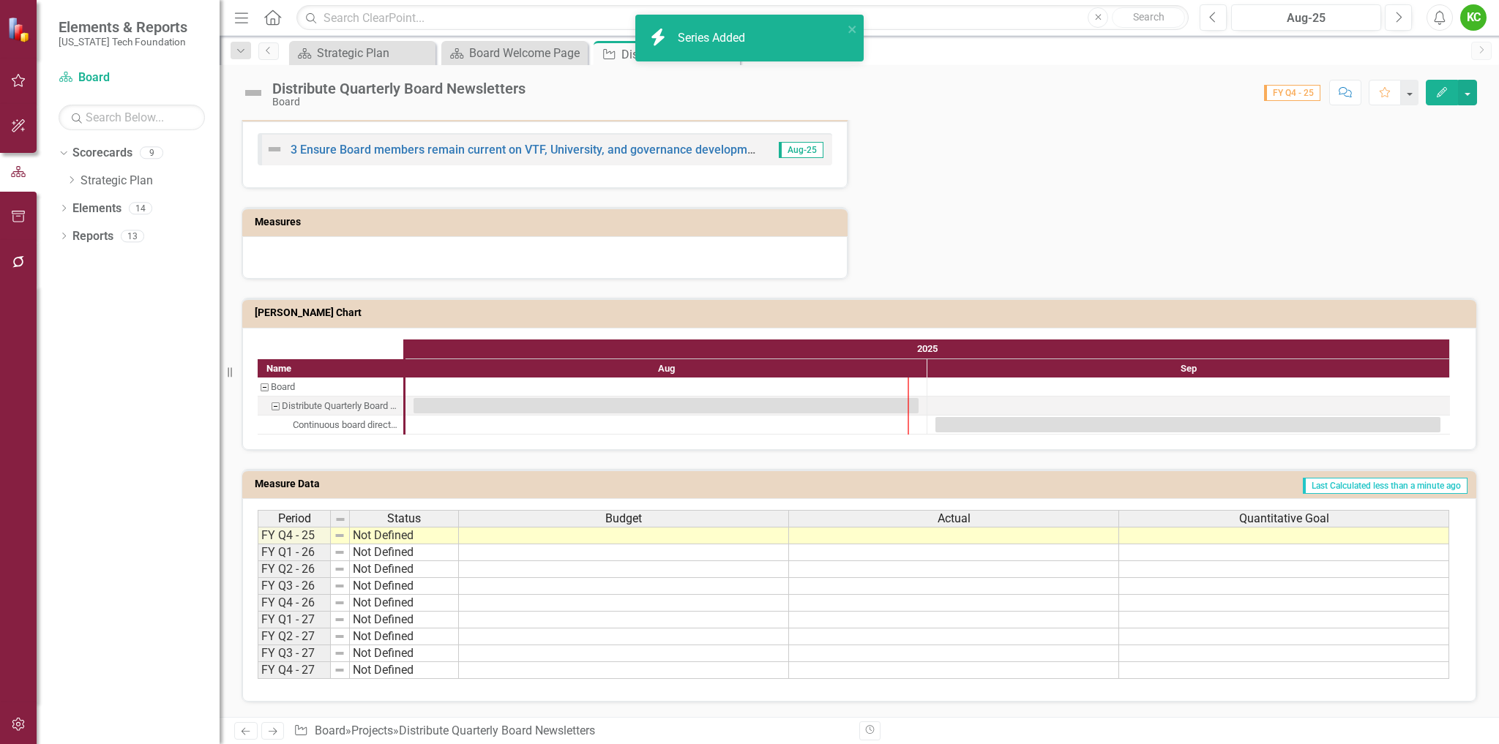
click at [1214, 485] on td "Last Calculated less than a minute ago" at bounding box center [1032, 486] width 872 height 22
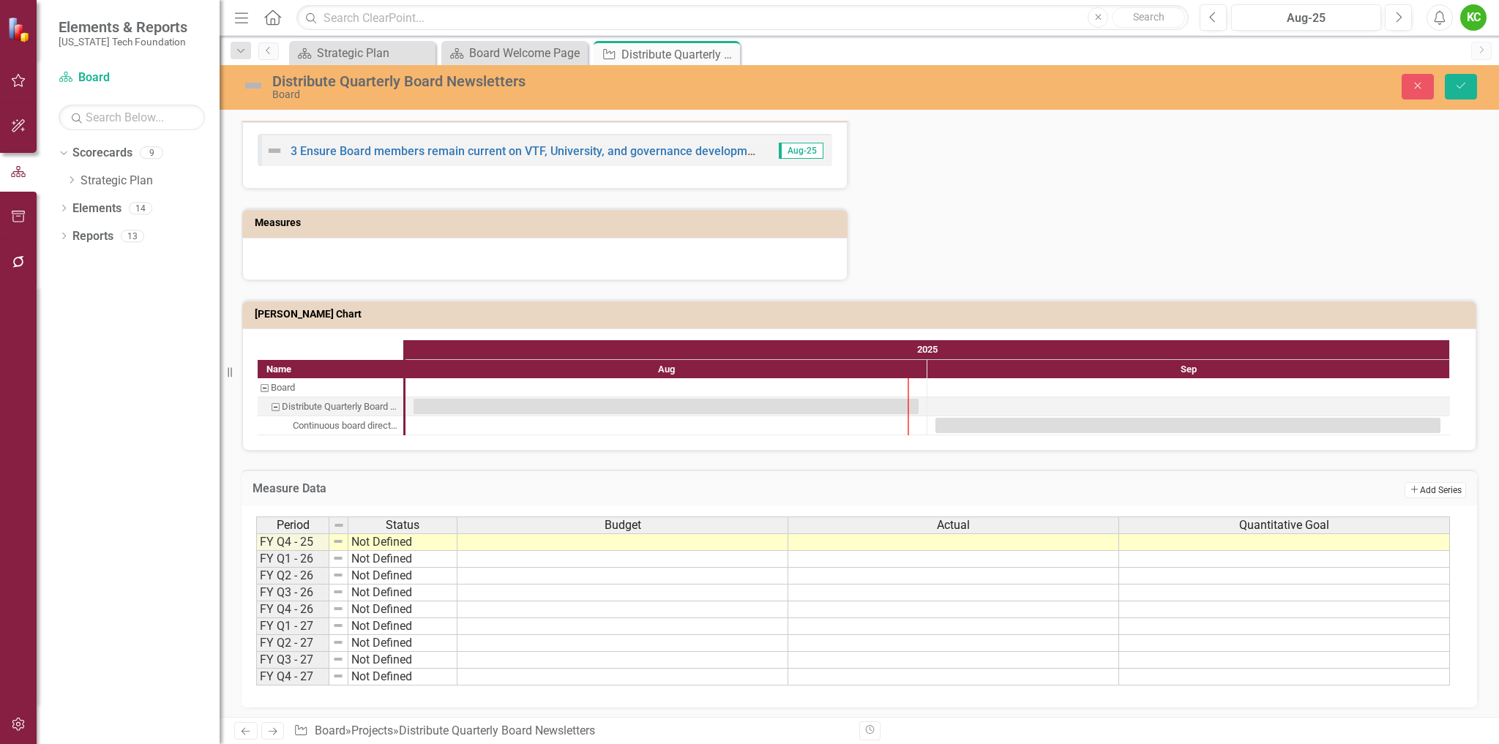
click at [1415, 490] on button "Add Add Series" at bounding box center [1434, 490] width 61 height 16
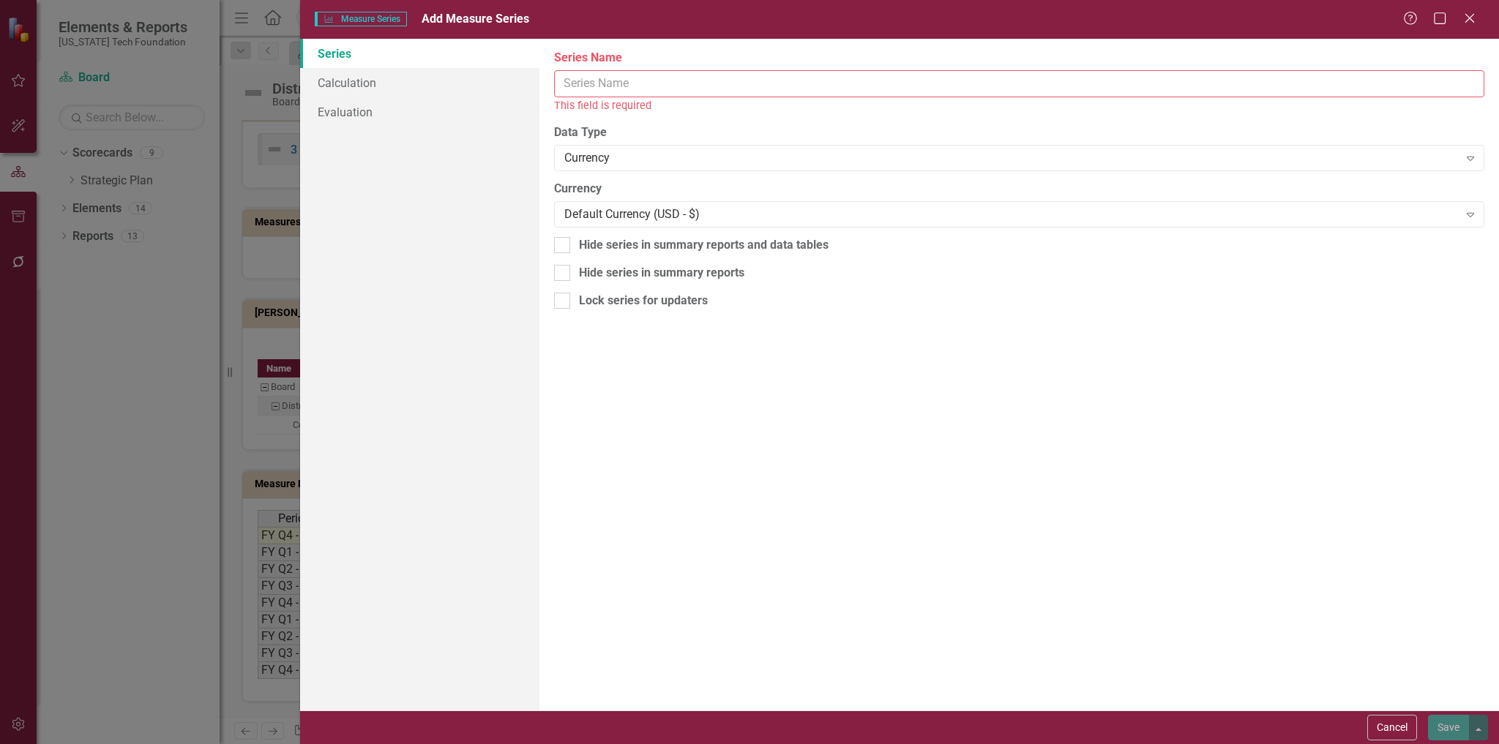
click at [675, 90] on input "Series Name" at bounding box center [1019, 83] width 930 height 27
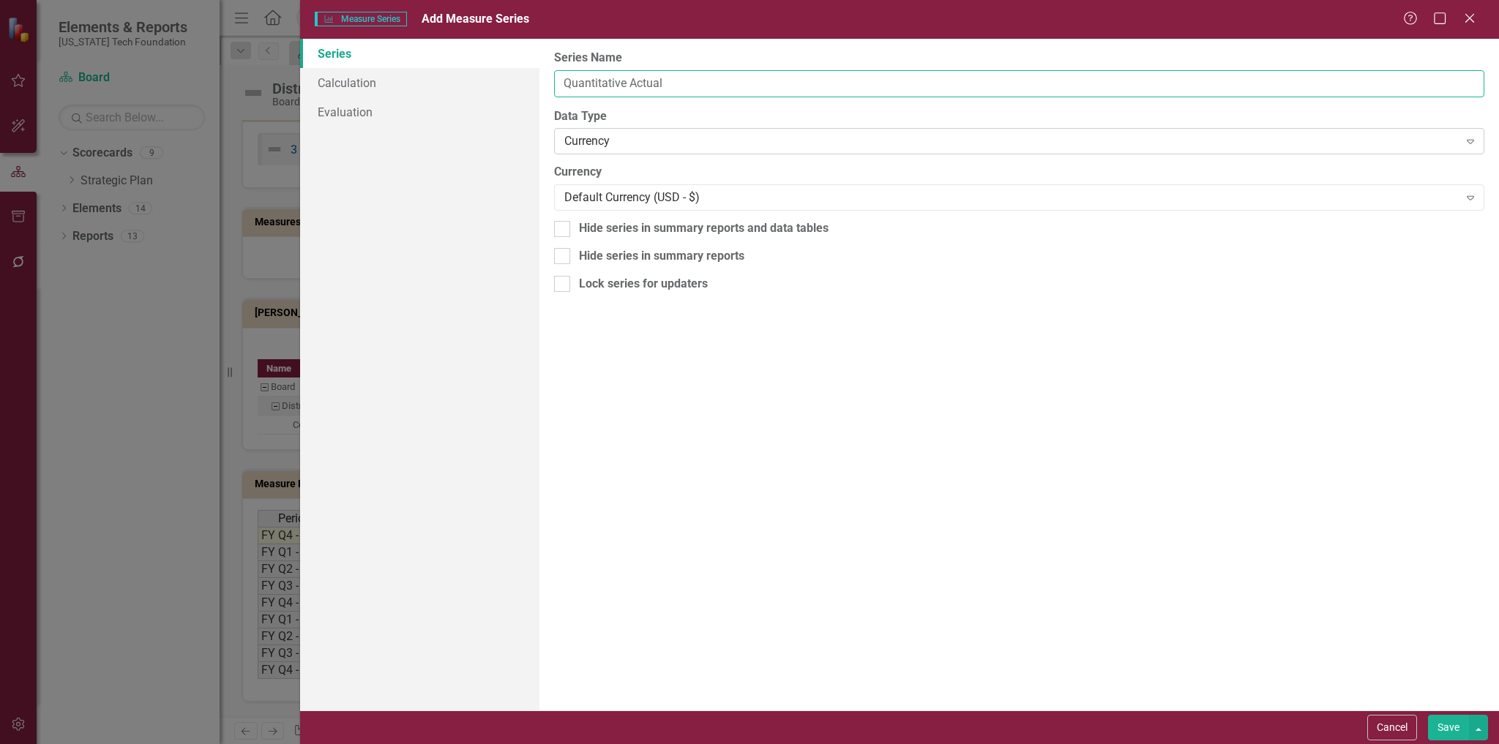
type input "Quantitative Actual"
click at [630, 141] on div "Currency" at bounding box center [1011, 141] width 894 height 17
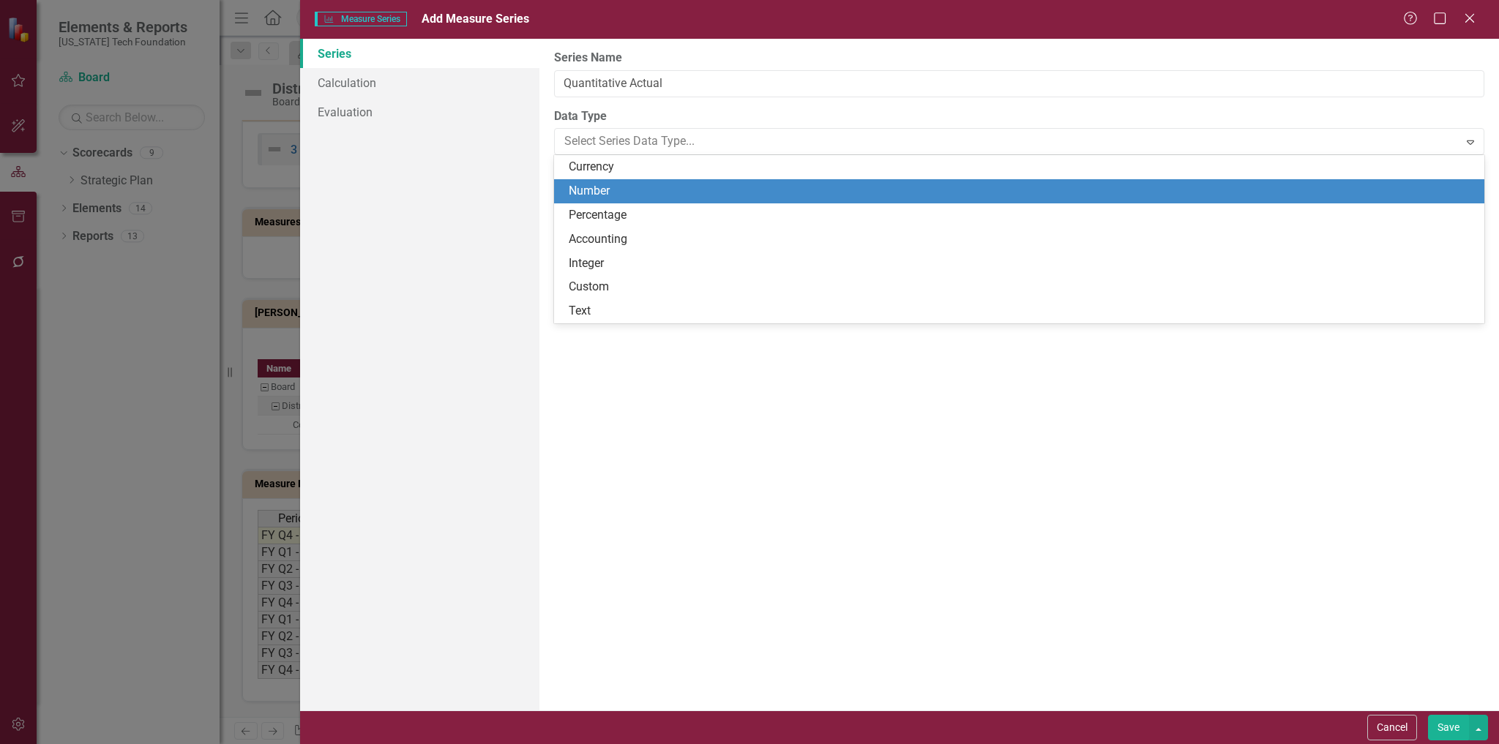
click at [600, 192] on div "Number" at bounding box center [1022, 191] width 907 height 17
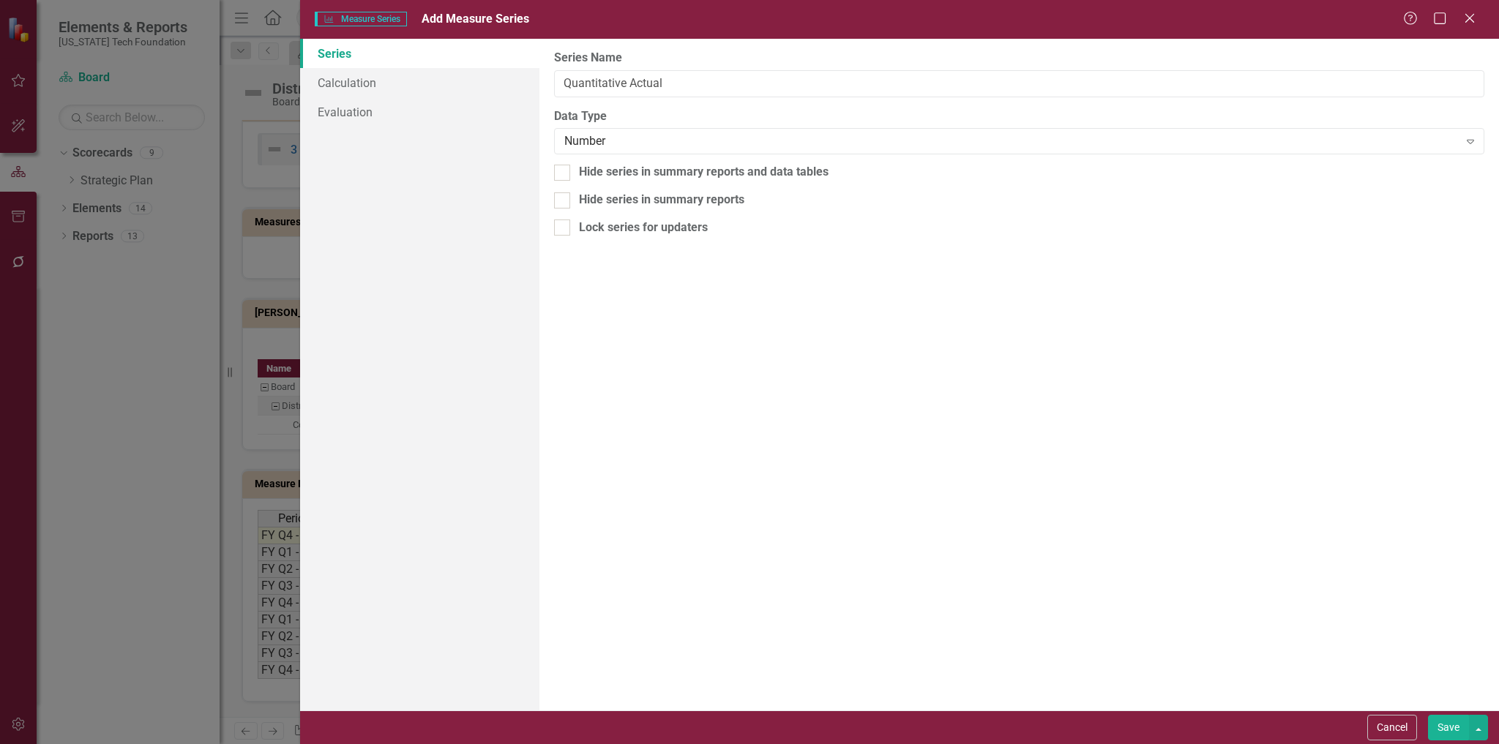
click at [1452, 723] on button "Save" at bounding box center [1448, 728] width 41 height 26
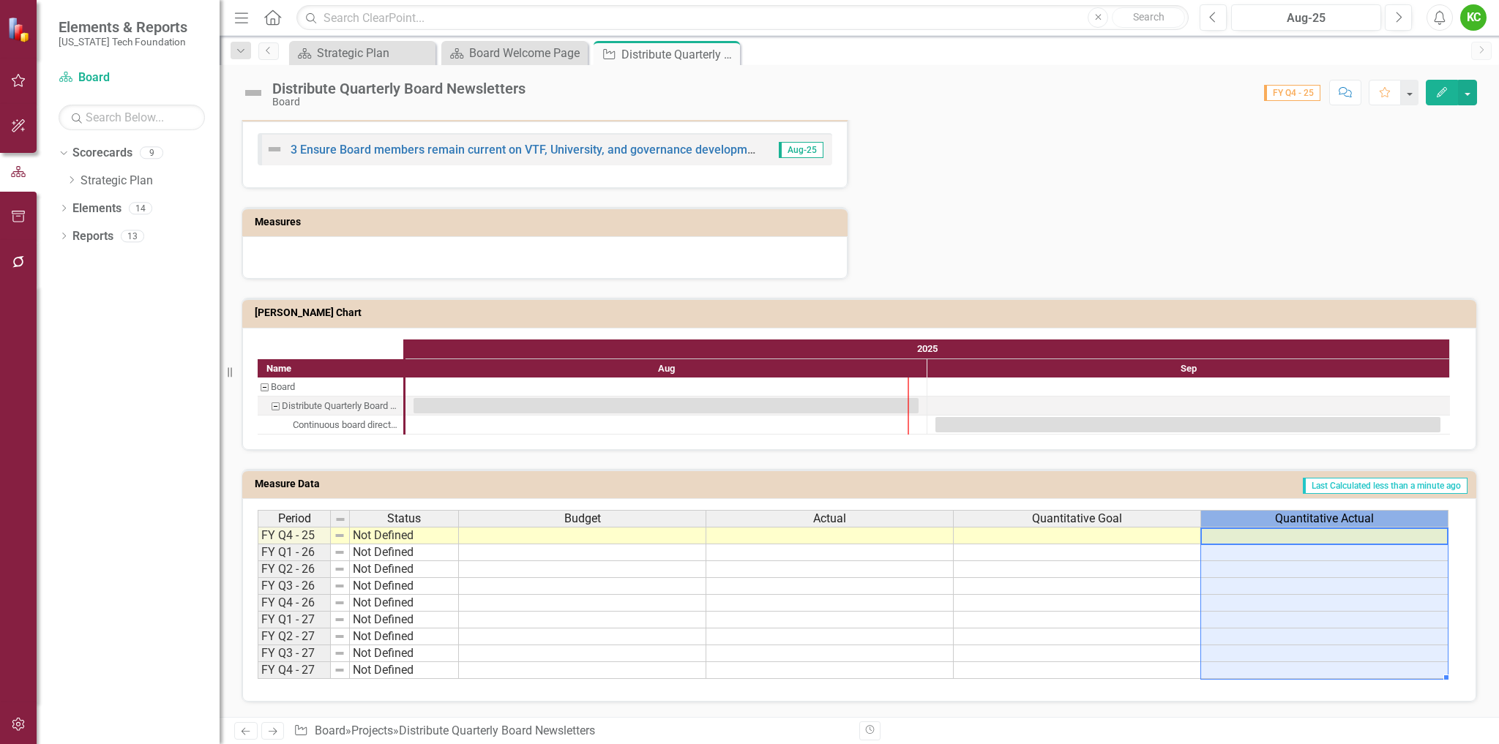
click at [1308, 521] on span "Quantitative Actual" at bounding box center [1324, 518] width 99 height 13
click at [946, 493] on td "Last Calculated 1 minute ago" at bounding box center [1065, 486] width 808 height 22
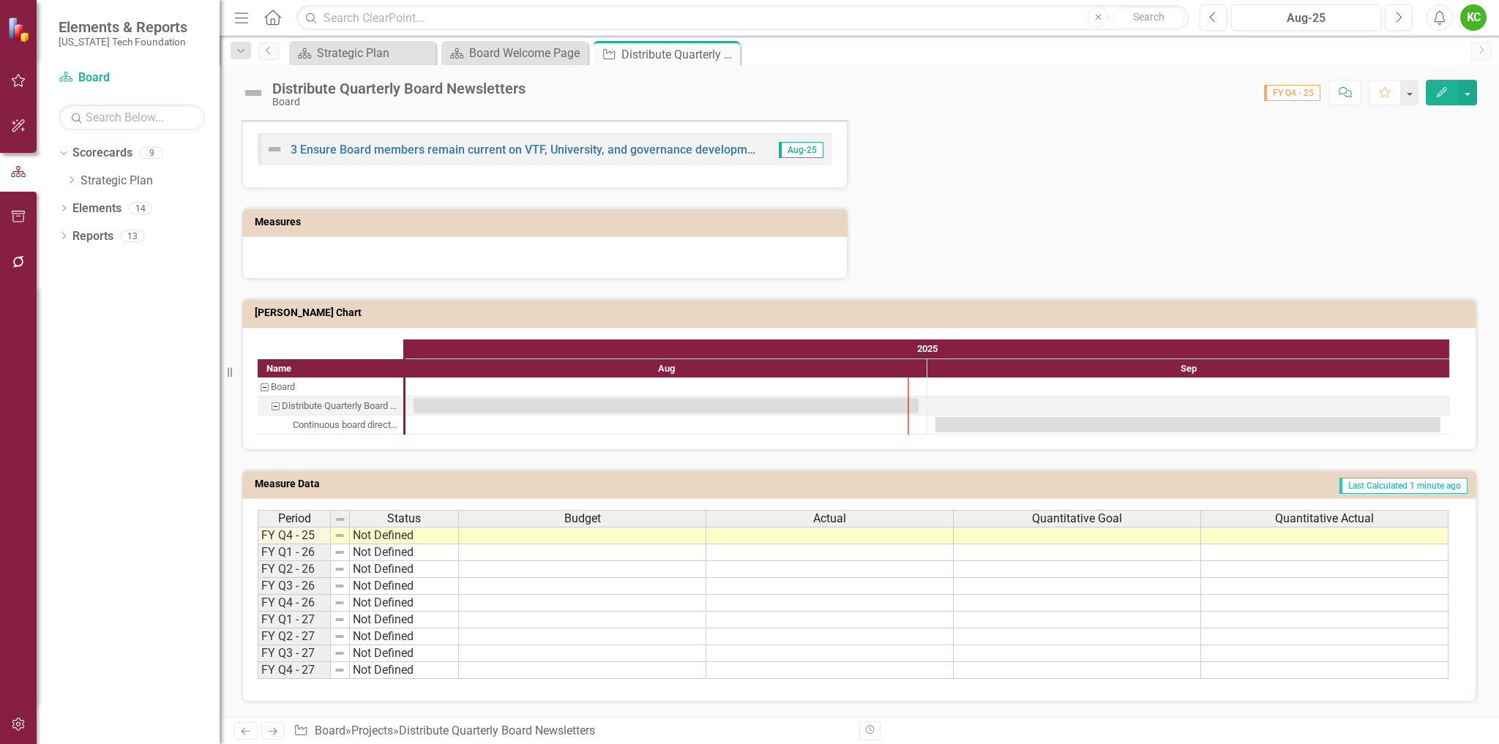
click at [1284, 517] on span "Quantitative Actual" at bounding box center [1324, 518] width 99 height 13
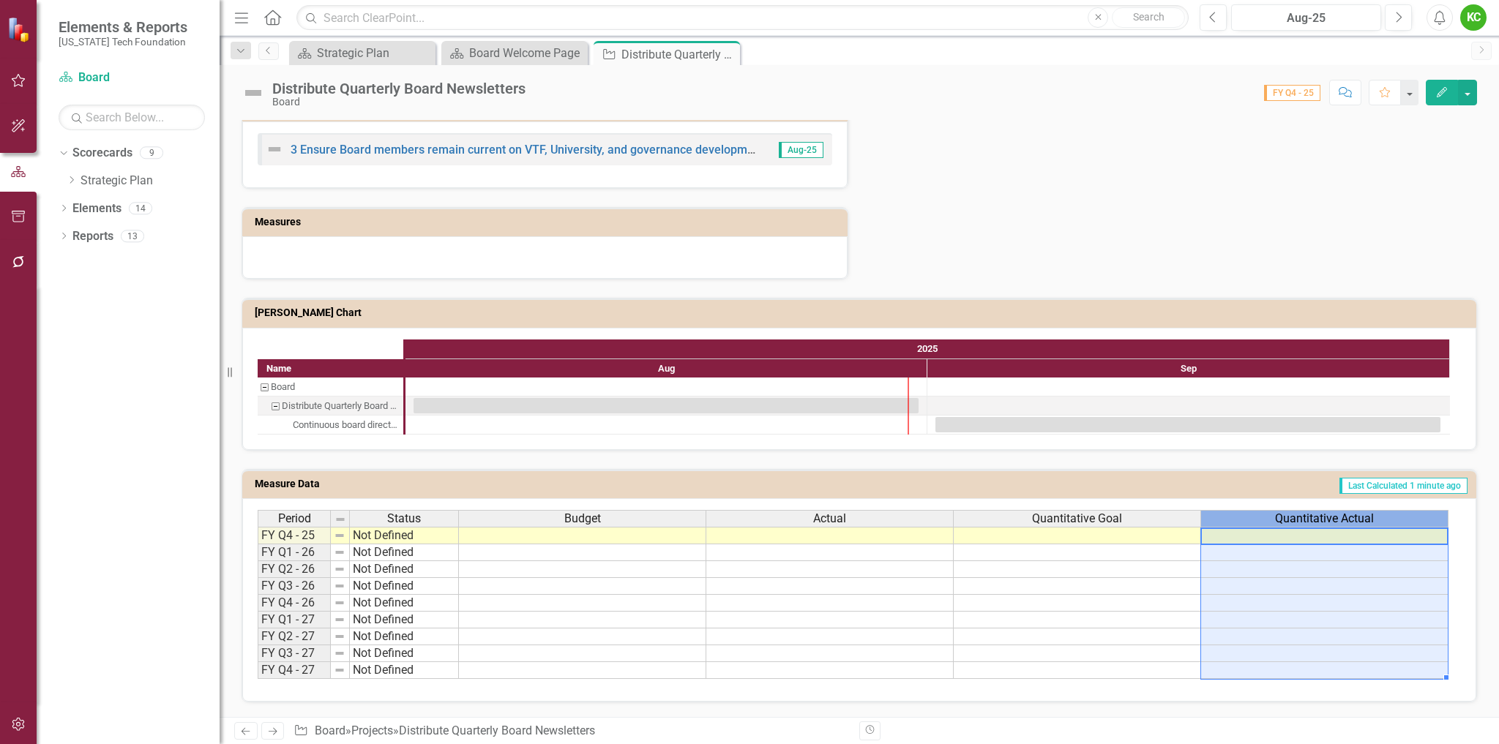
click at [1284, 517] on span "Quantitative Actual" at bounding box center [1324, 518] width 99 height 13
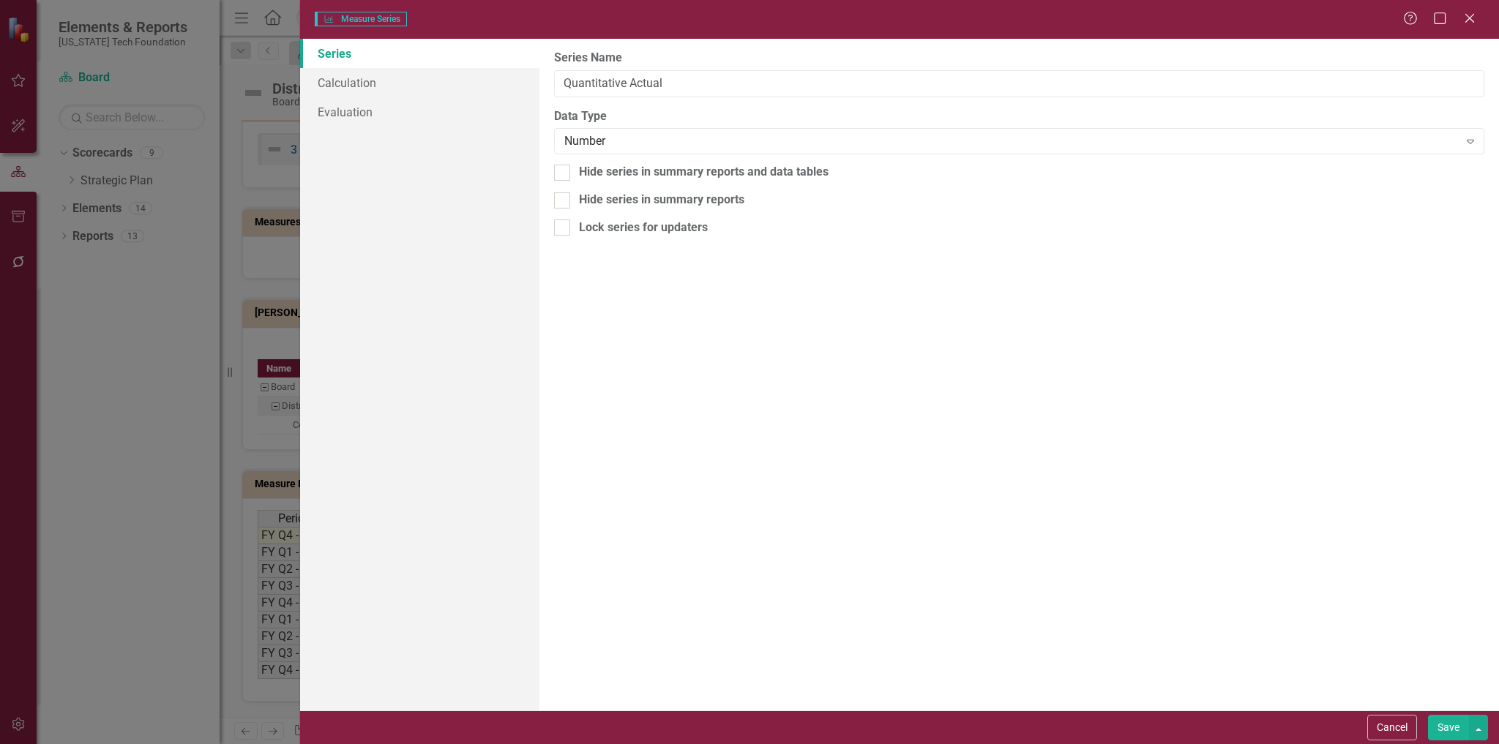
type input "Quantitative Actual"
click at [1451, 733] on button "Save" at bounding box center [1448, 728] width 41 height 26
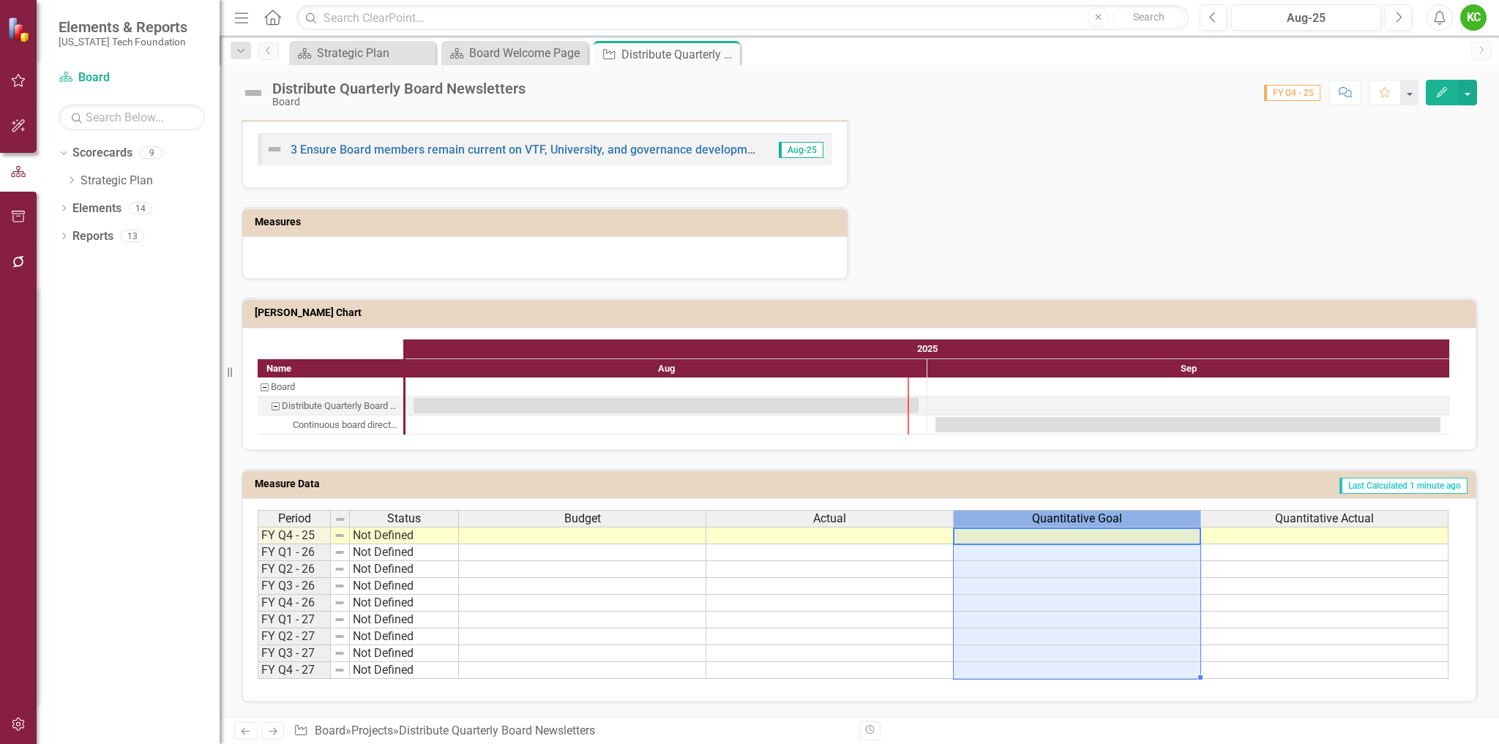
drag, startPoint x: 1099, startPoint y: 520, endPoint x: 1041, endPoint y: 510, distance: 58.6
click at [1041, 511] on div "Quantitative Goal" at bounding box center [1077, 519] width 247 height 16
click at [1166, 518] on div "Quantitative Goal" at bounding box center [1077, 519] width 247 height 16
click at [1459, 269] on div "Key performance indicators 1 Sent by quarterly deadlines 2 Open rate tracked Pr…" at bounding box center [859, 32] width 1257 height 493
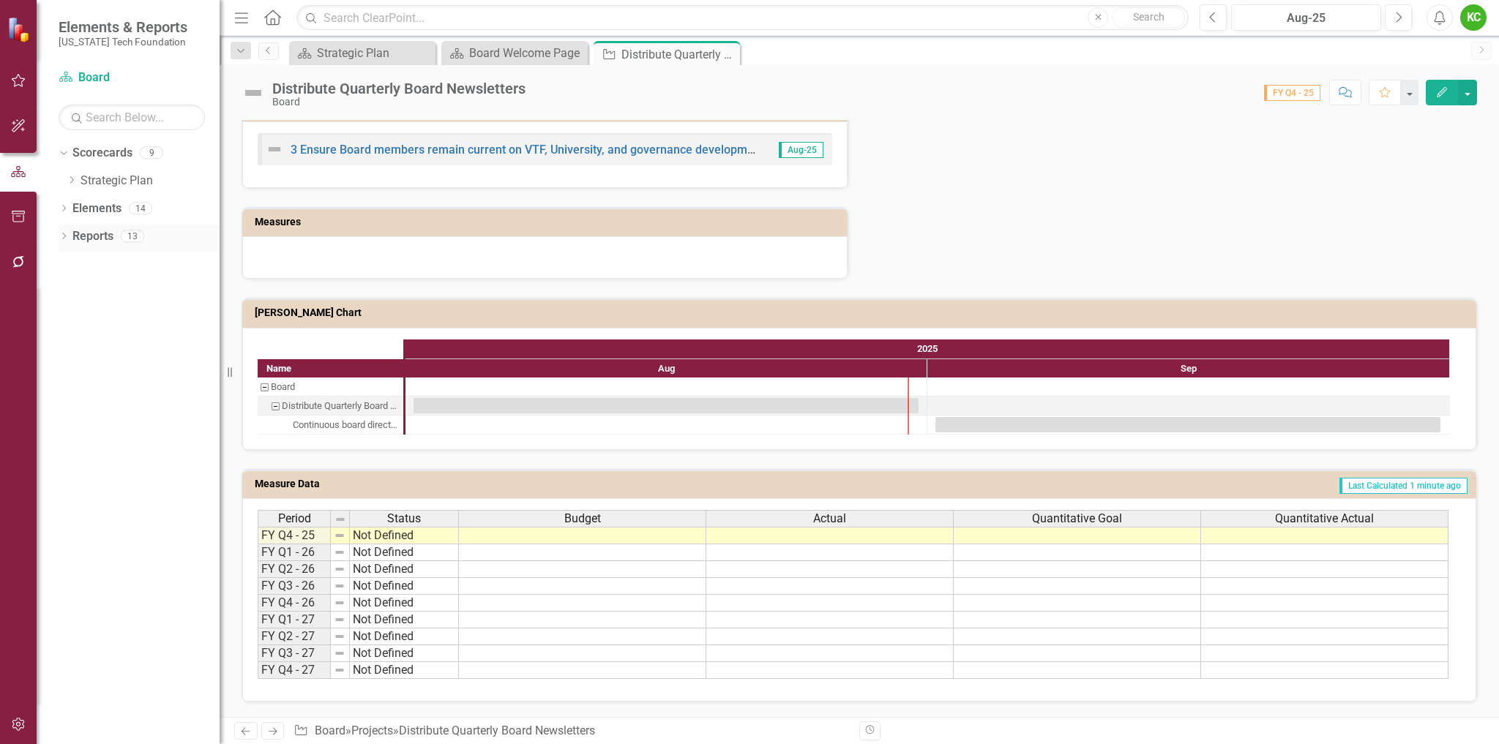
click at [72, 236] on div "Dropdown Reports 13" at bounding box center [139, 239] width 161 height 28
click at [64, 236] on icon "Dropdown" at bounding box center [64, 237] width 10 height 8
click at [20, 263] on icon "button" at bounding box center [18, 262] width 15 height 12
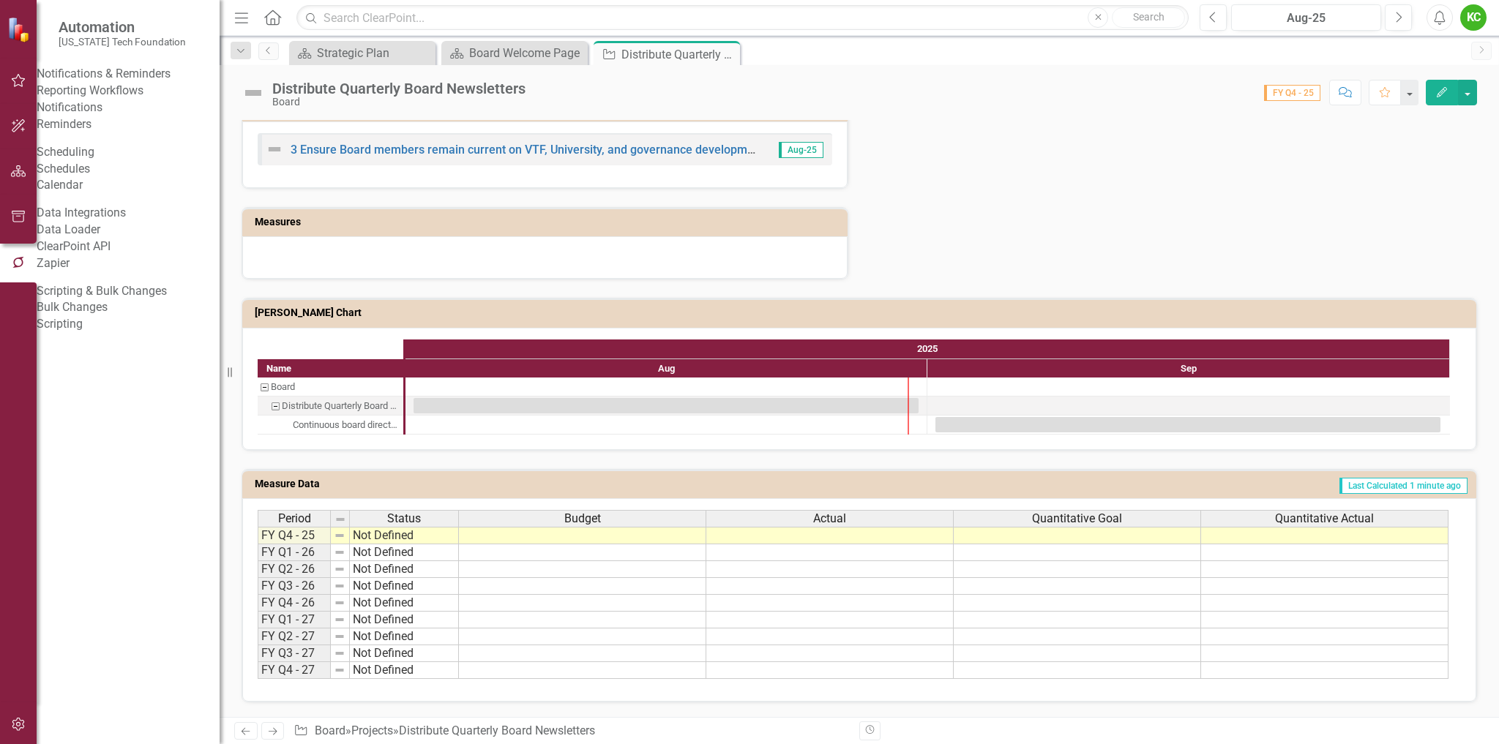
click at [143, 100] on link "Reporting Workflows" at bounding box center [128, 91] width 183 height 17
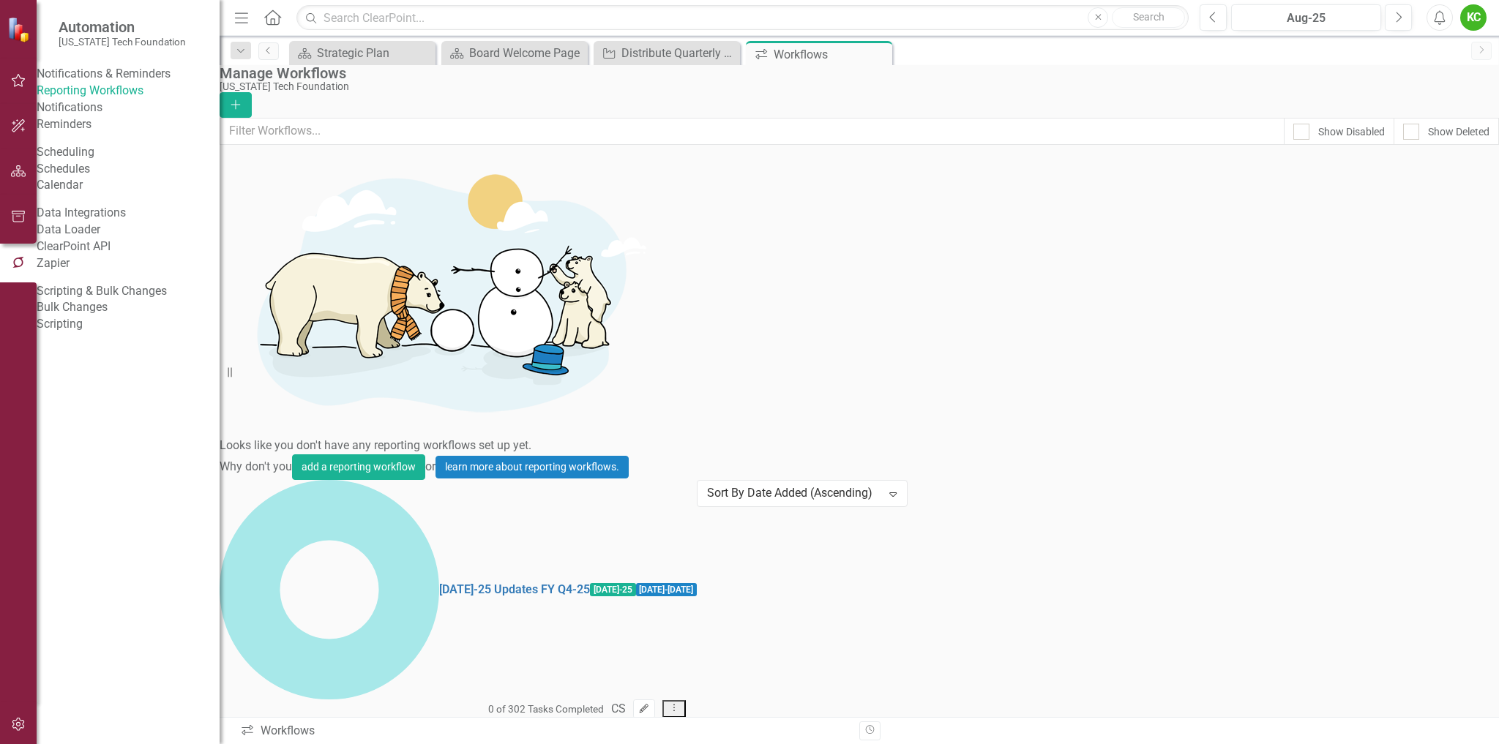
click at [648, 704] on icon "button" at bounding box center [644, 708] width 9 height 9
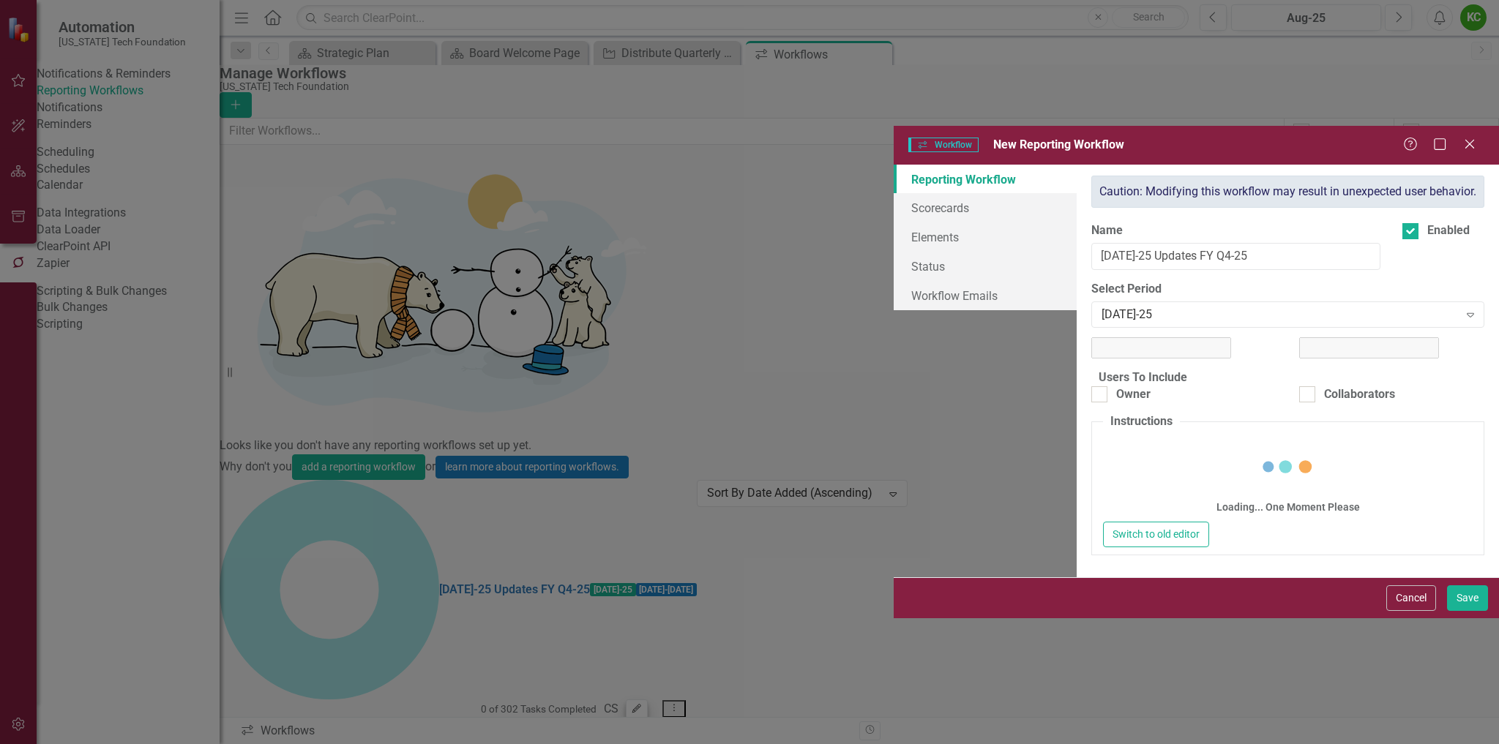
checkbox input "true"
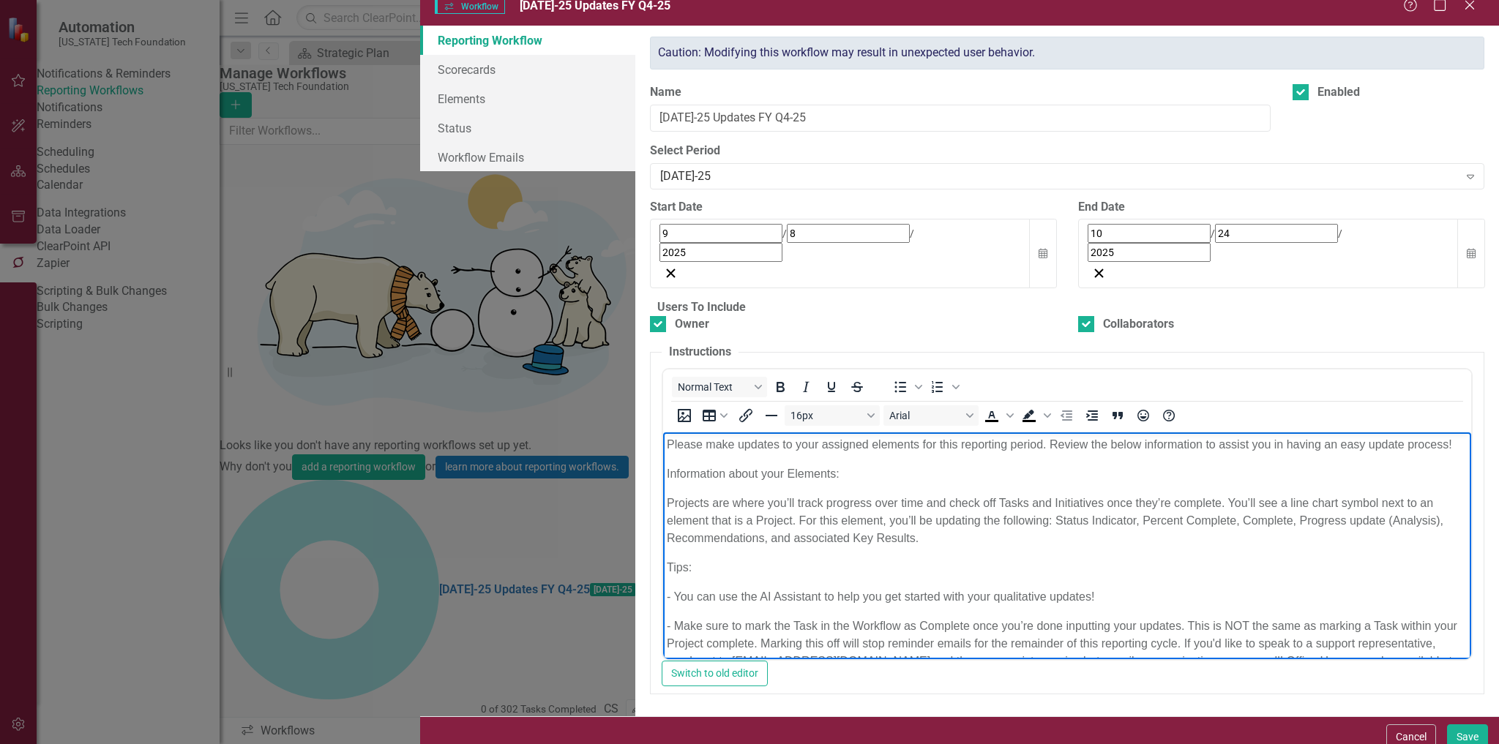
click at [1168, 672] on span "XXX" at bounding box center [1156, 678] width 23 height 12
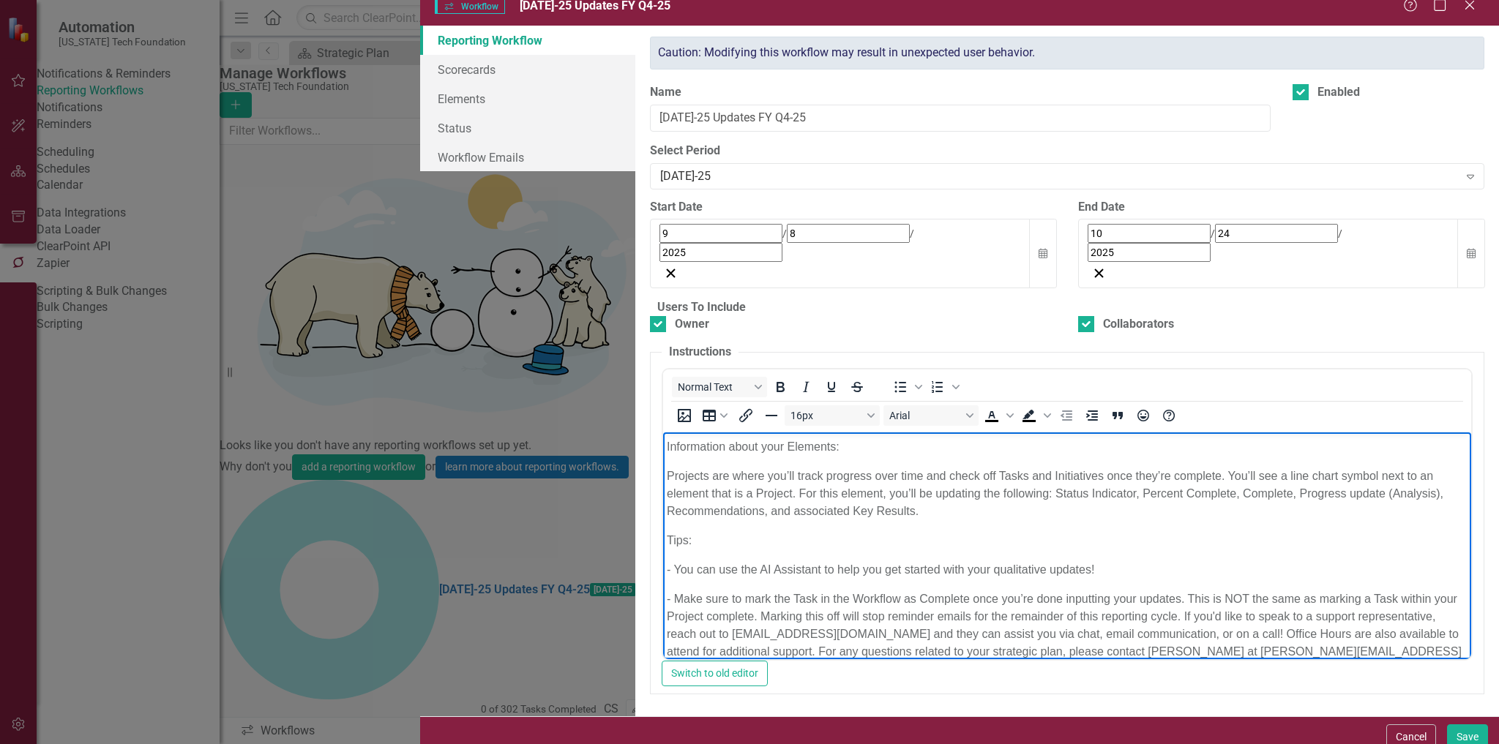
scroll to position [4, 0]
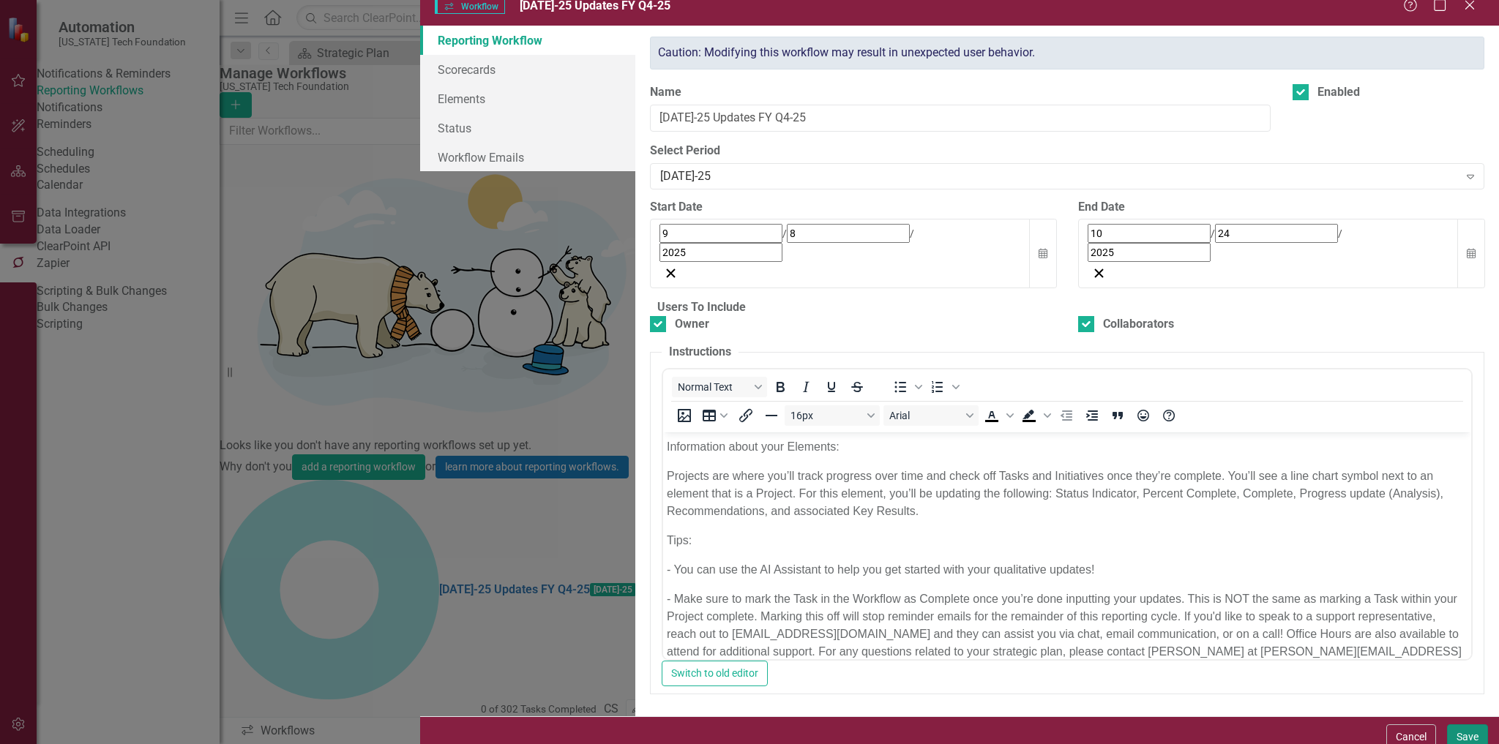
click at [1466, 727] on button "Save" at bounding box center [1467, 738] width 41 height 26
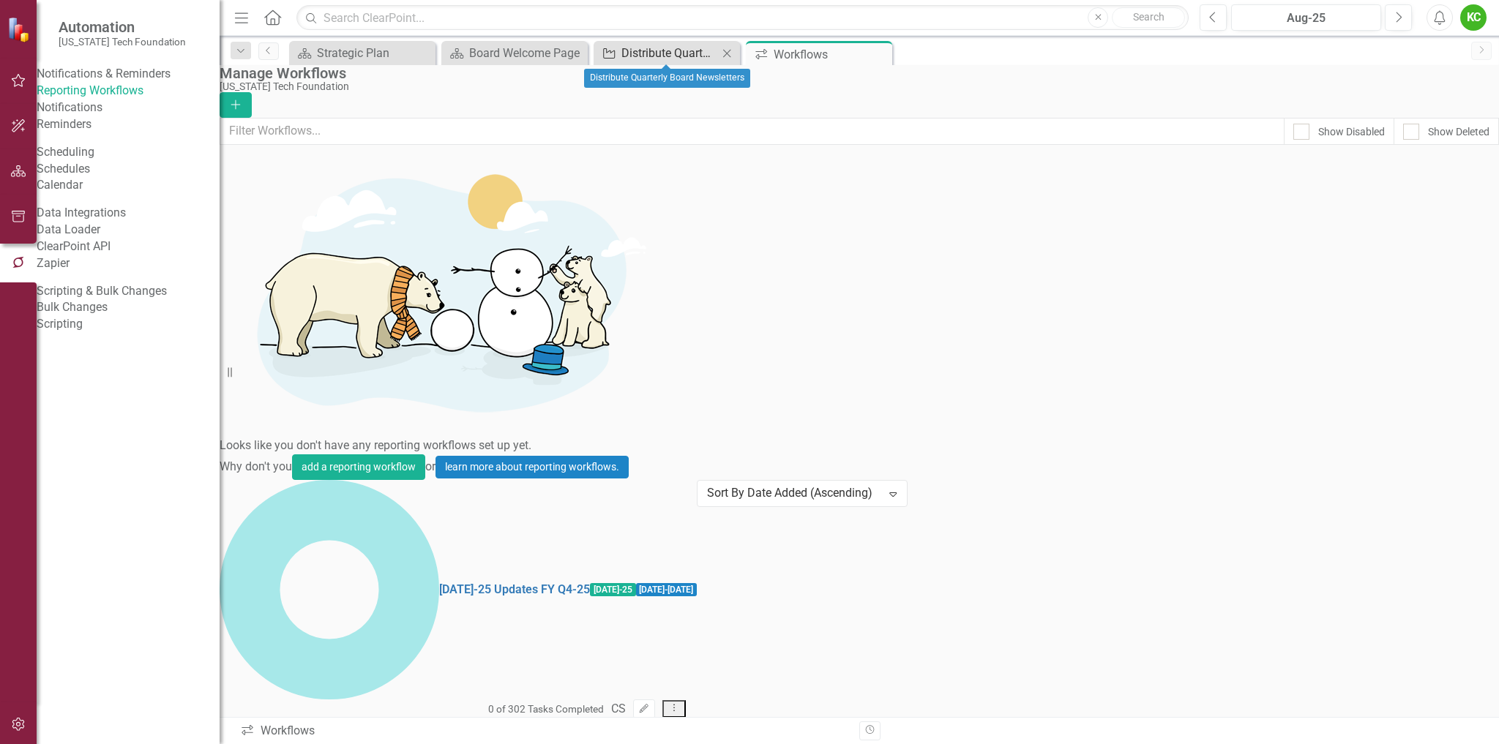
click at [657, 50] on div "Distribute Quarterly Board Newsletters" at bounding box center [669, 53] width 97 height 18
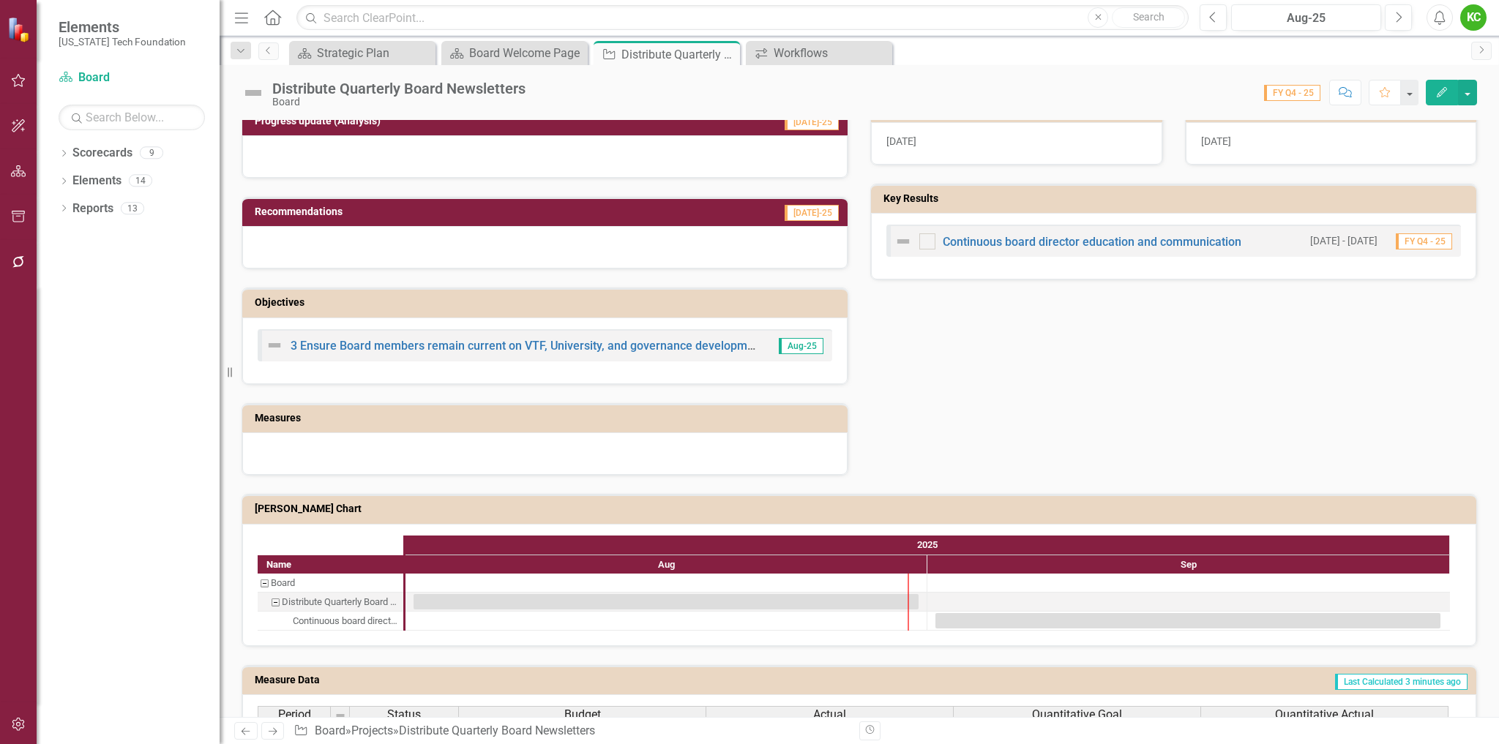
scroll to position [640, 0]
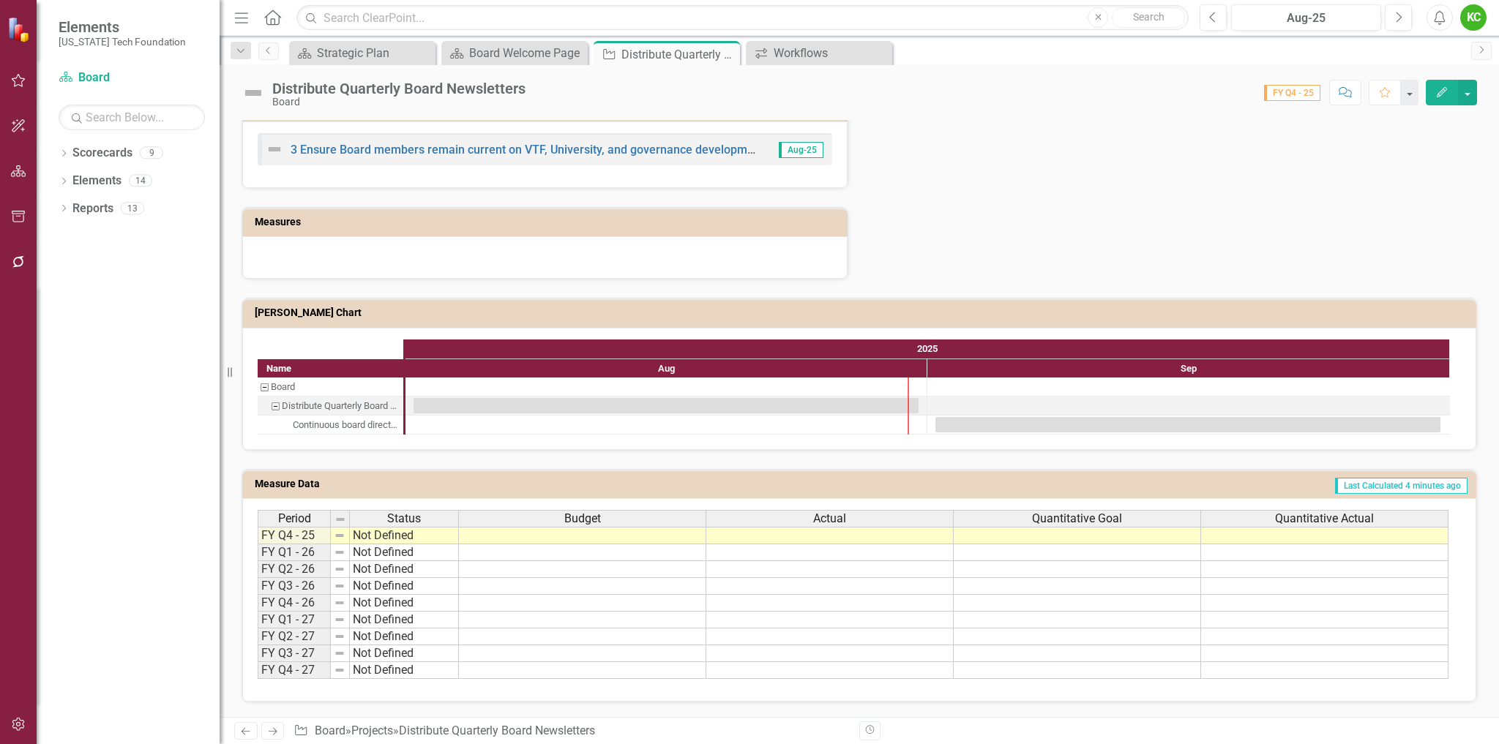
click at [1143, 519] on div "Quantitative Goal" at bounding box center [1077, 519] width 247 height 16
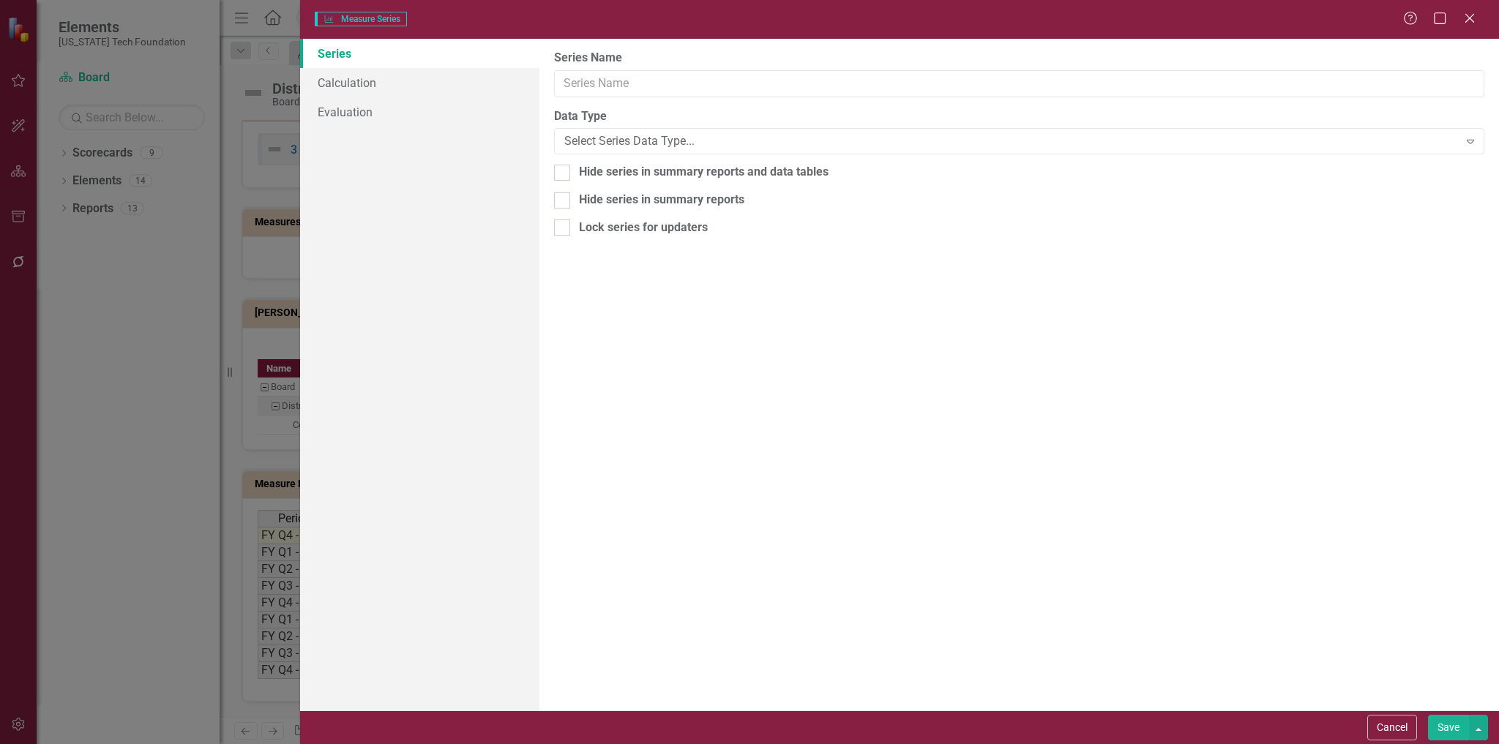
type input "Quantitative Goal"
click at [362, 81] on link "Calculation" at bounding box center [420, 82] width 240 height 29
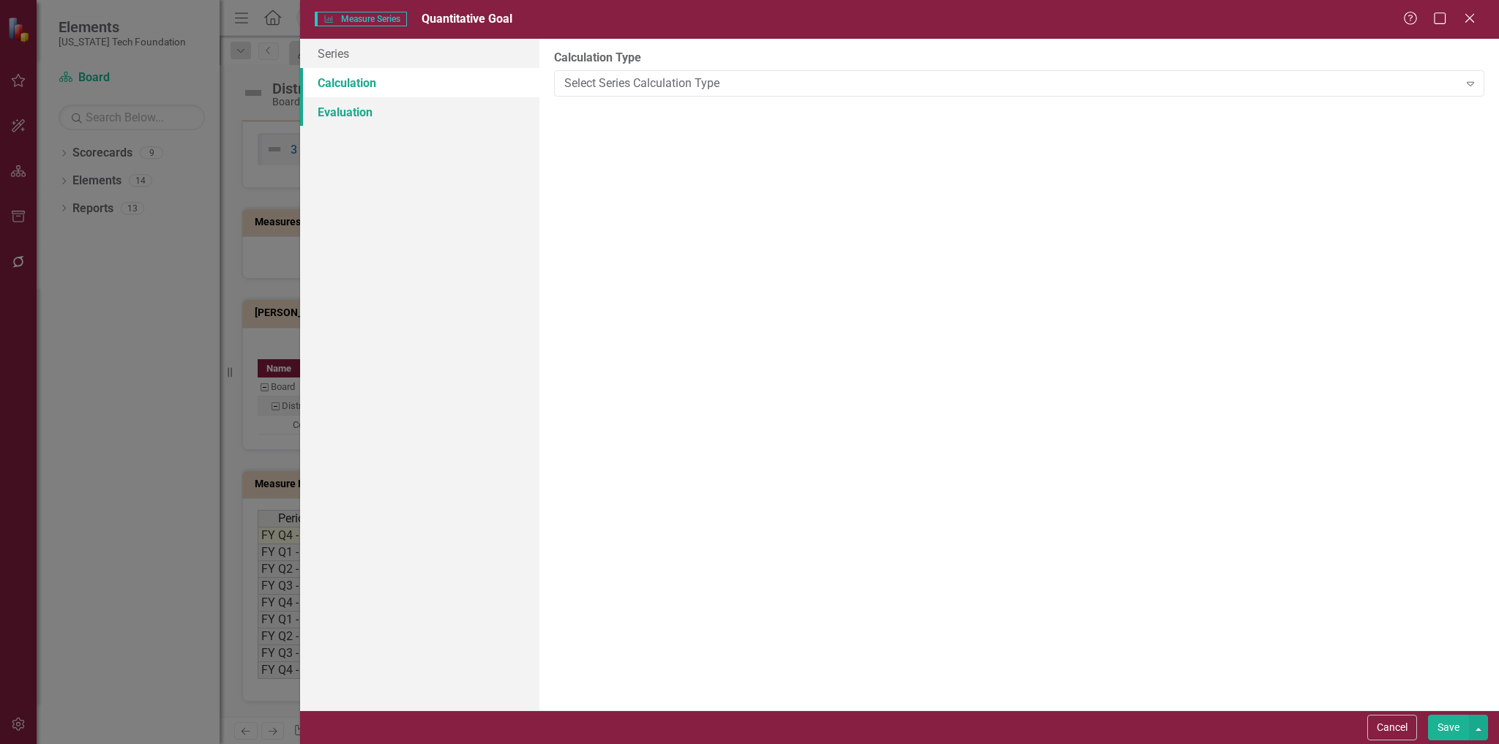
click at [353, 108] on link "Evaluation" at bounding box center [420, 111] width 240 height 29
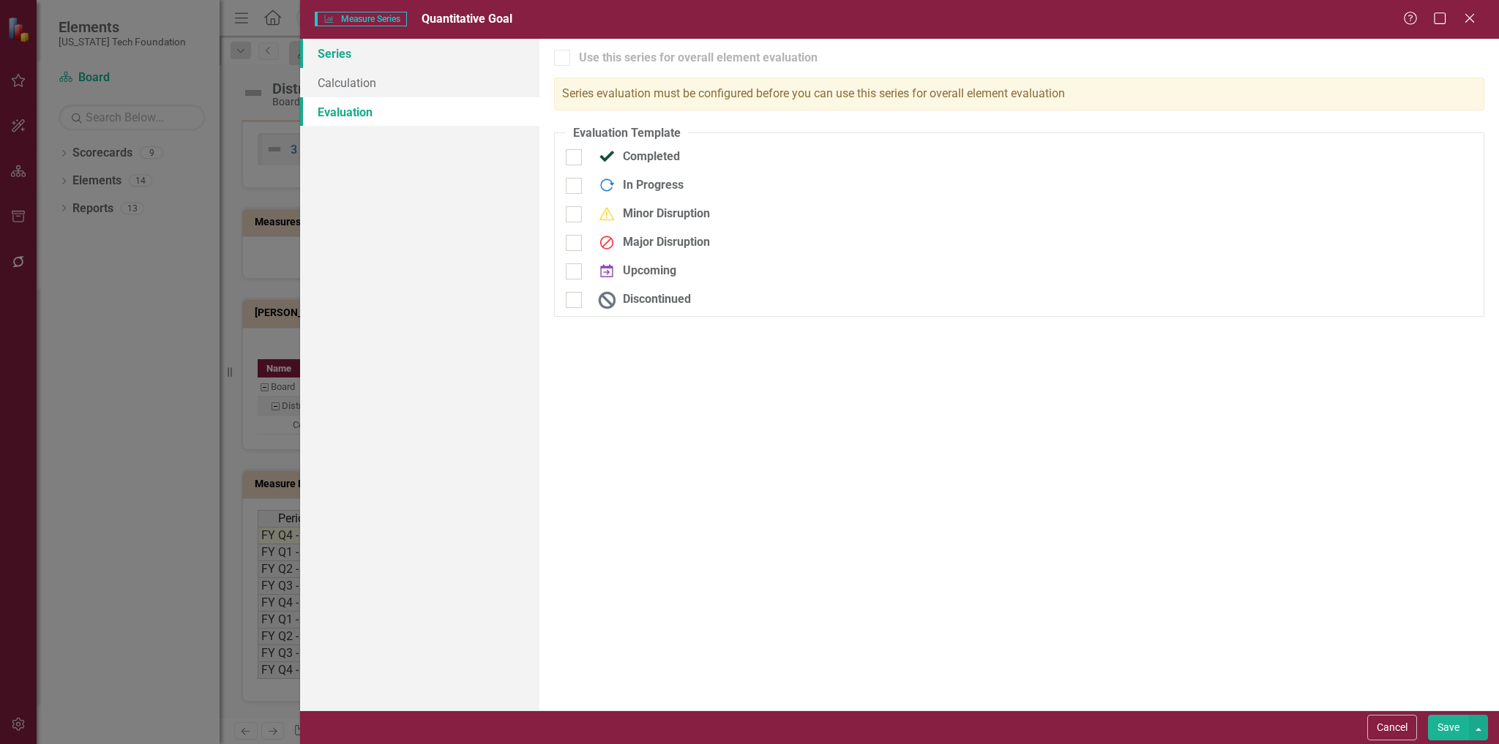
click at [353, 59] on link "Series" at bounding box center [420, 53] width 240 height 29
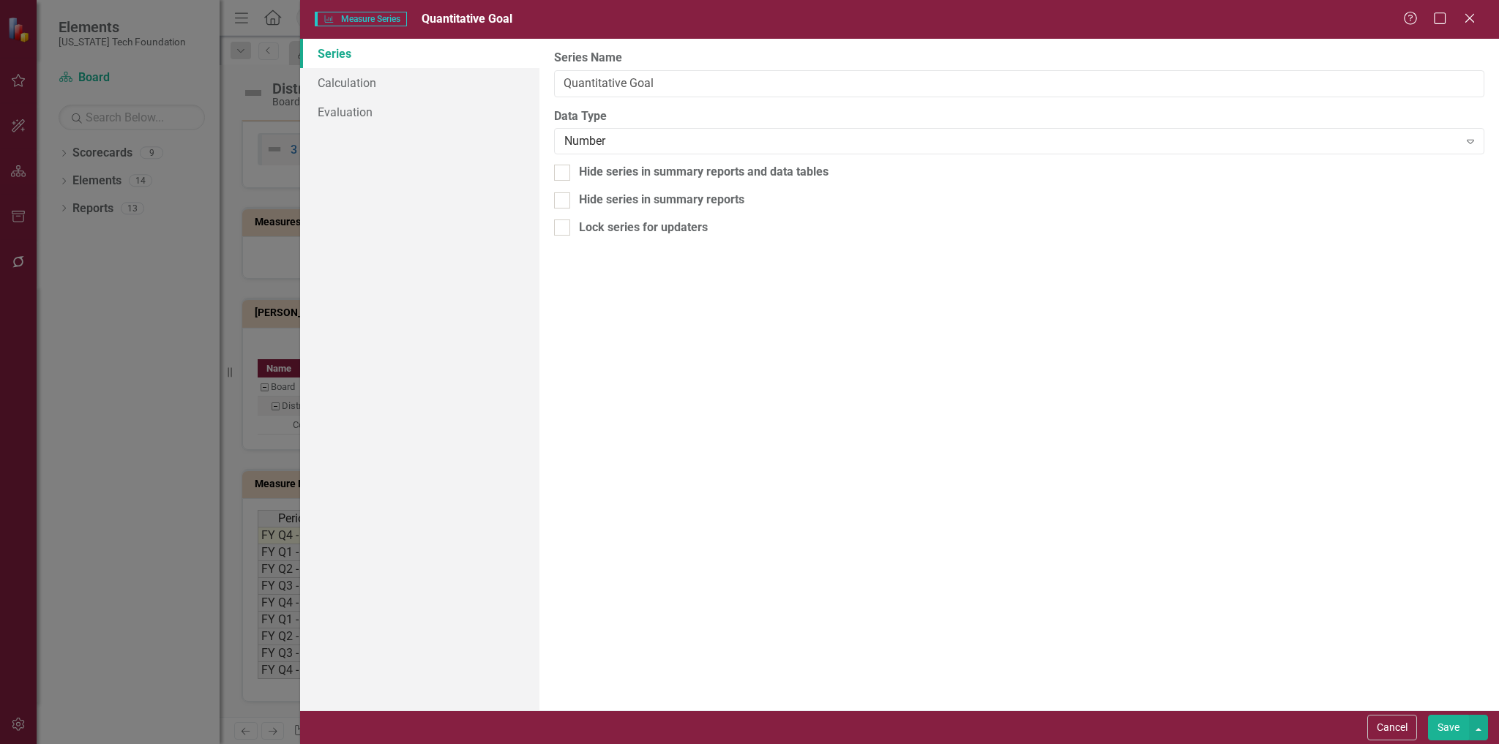
drag, startPoint x: 1393, startPoint y: 730, endPoint x: 1402, endPoint y: 720, distance: 12.5
click at [1393, 729] on button "Cancel" at bounding box center [1392, 728] width 50 height 26
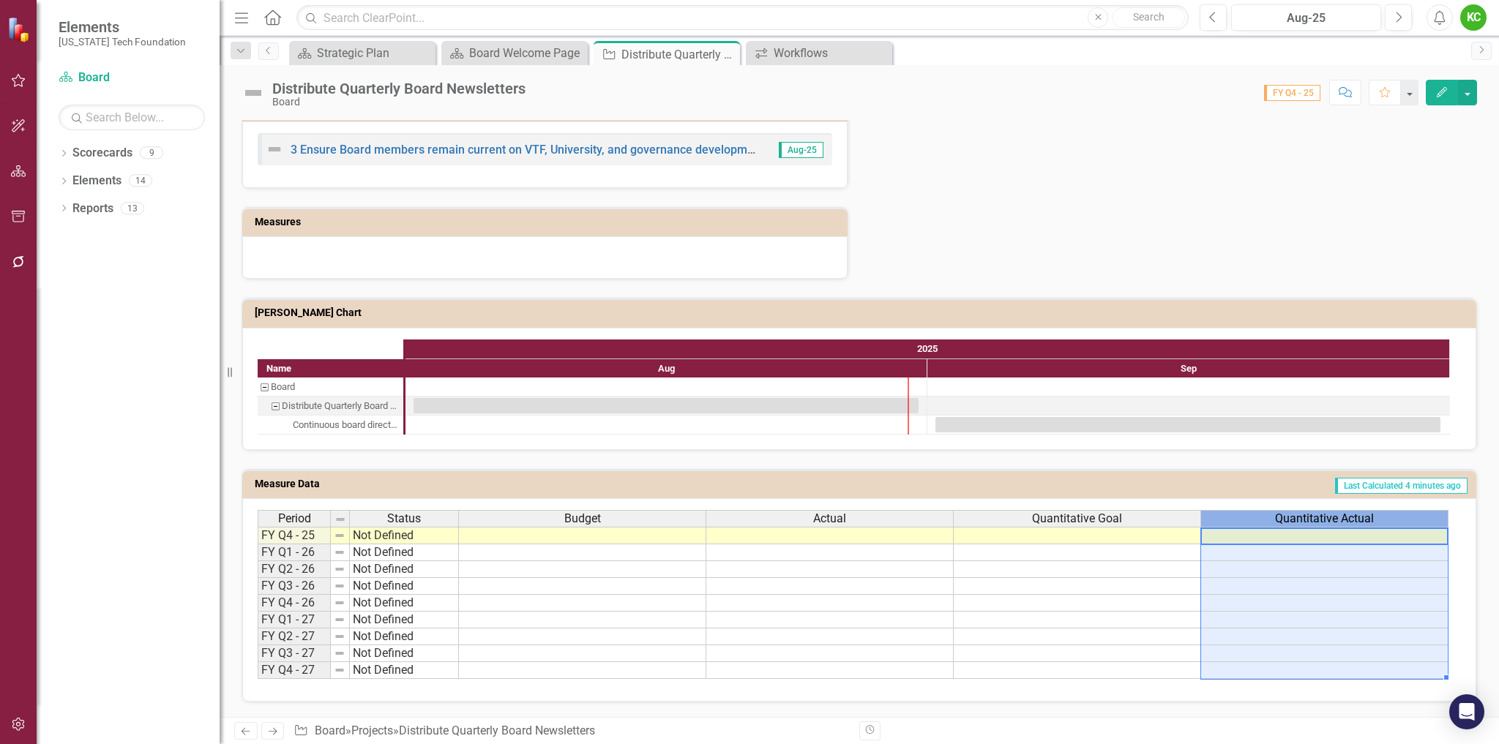
click at [1307, 514] on span "Quantitative Actual" at bounding box center [1324, 518] width 99 height 13
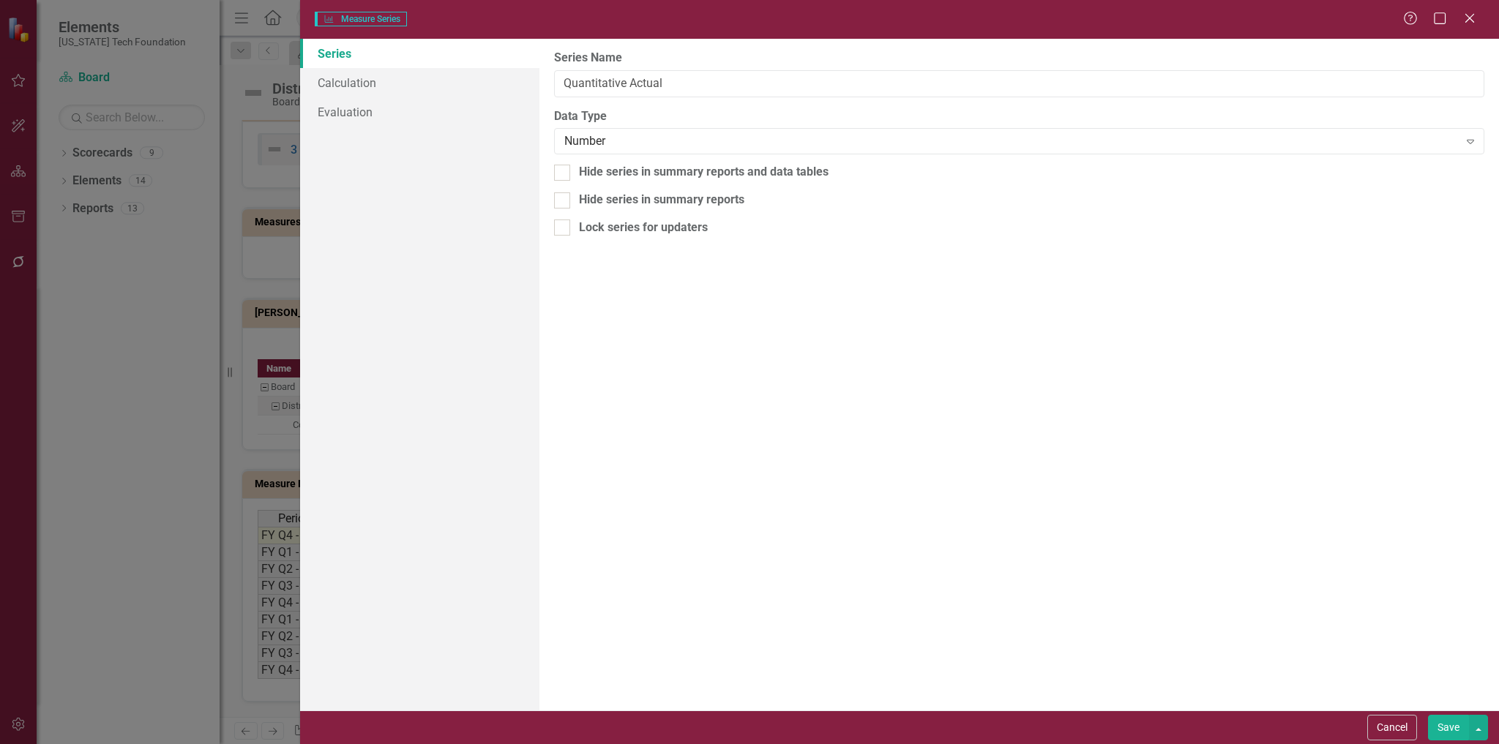
type input "Quantitative Actual"
click at [1397, 727] on button "Cancel" at bounding box center [1392, 728] width 50 height 26
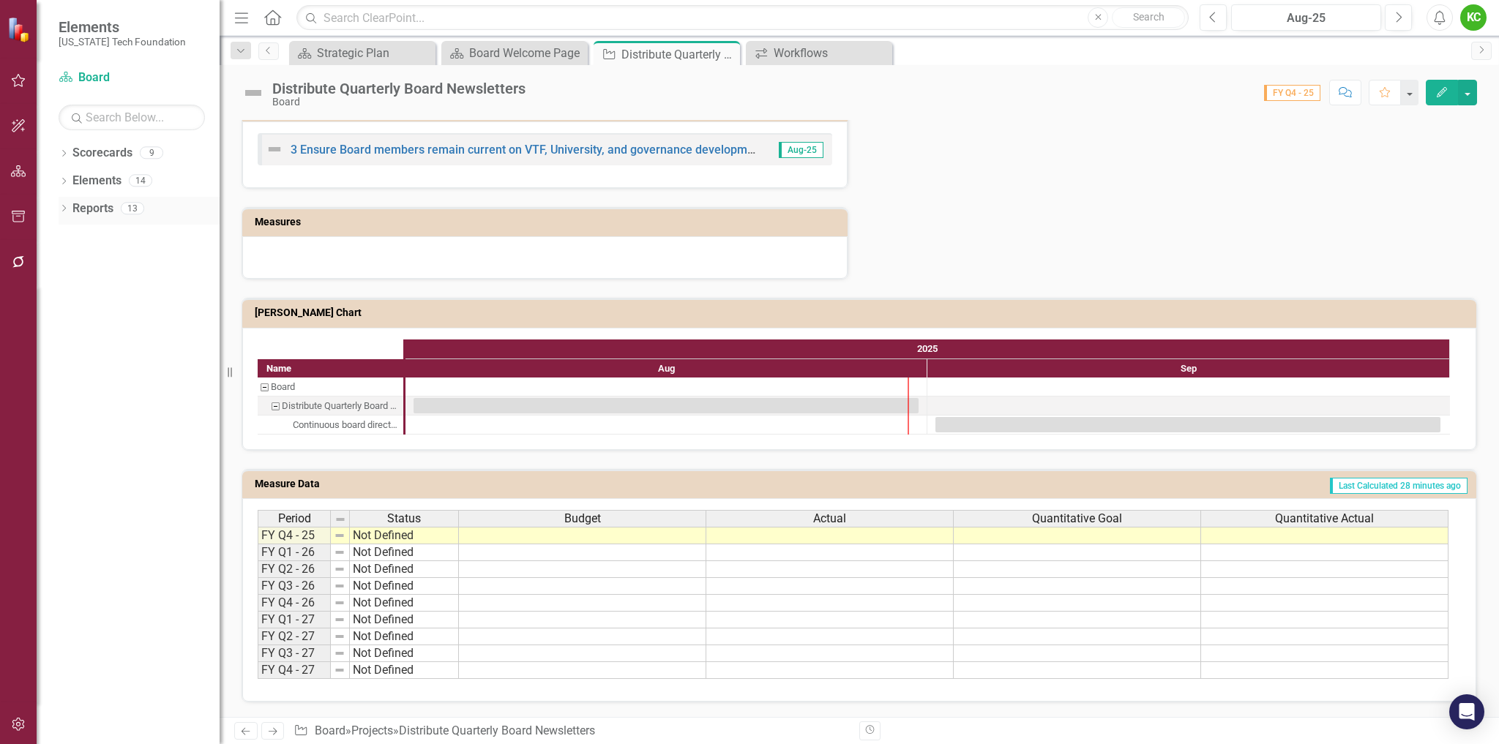
click at [77, 207] on link "Reports" at bounding box center [92, 209] width 41 height 17
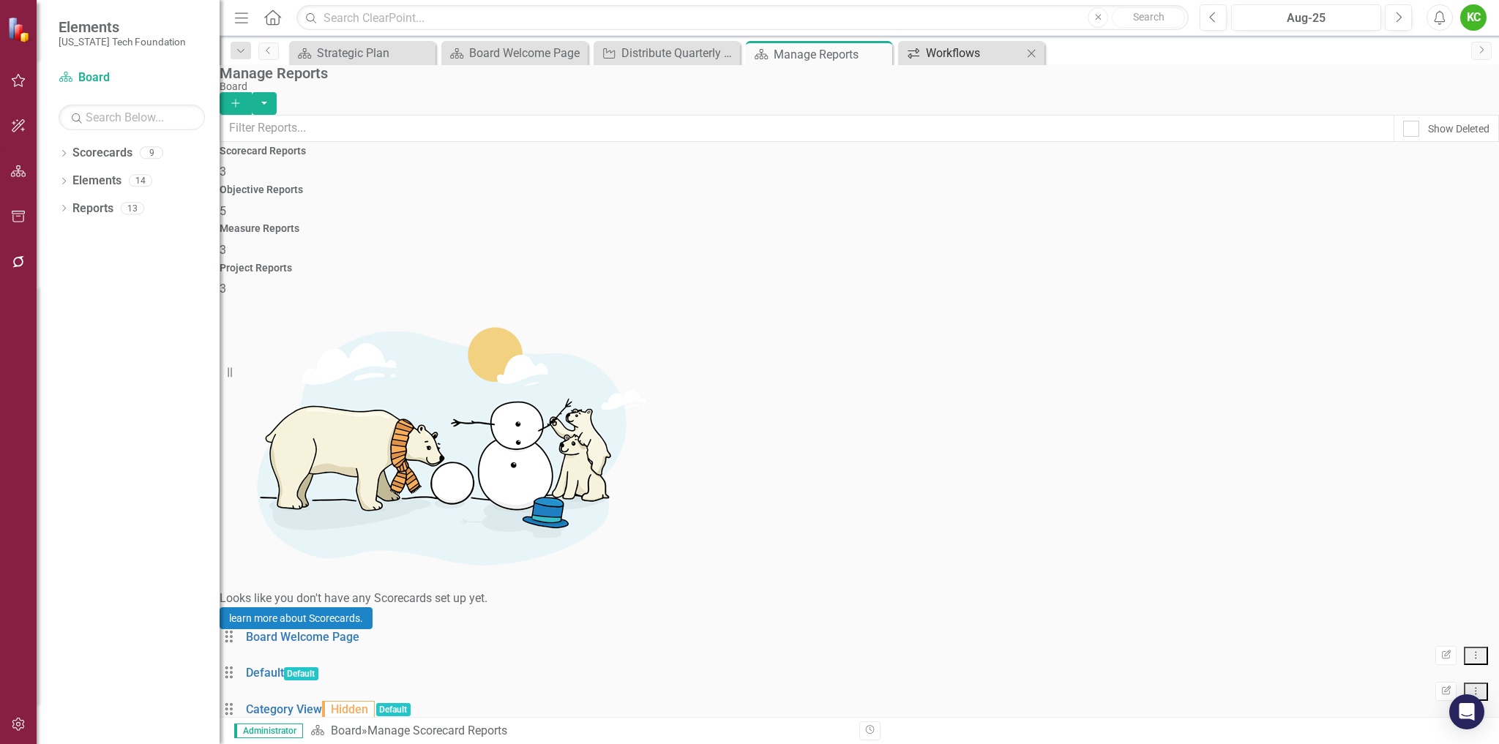
click at [964, 55] on div "Workflows" at bounding box center [974, 53] width 97 height 18
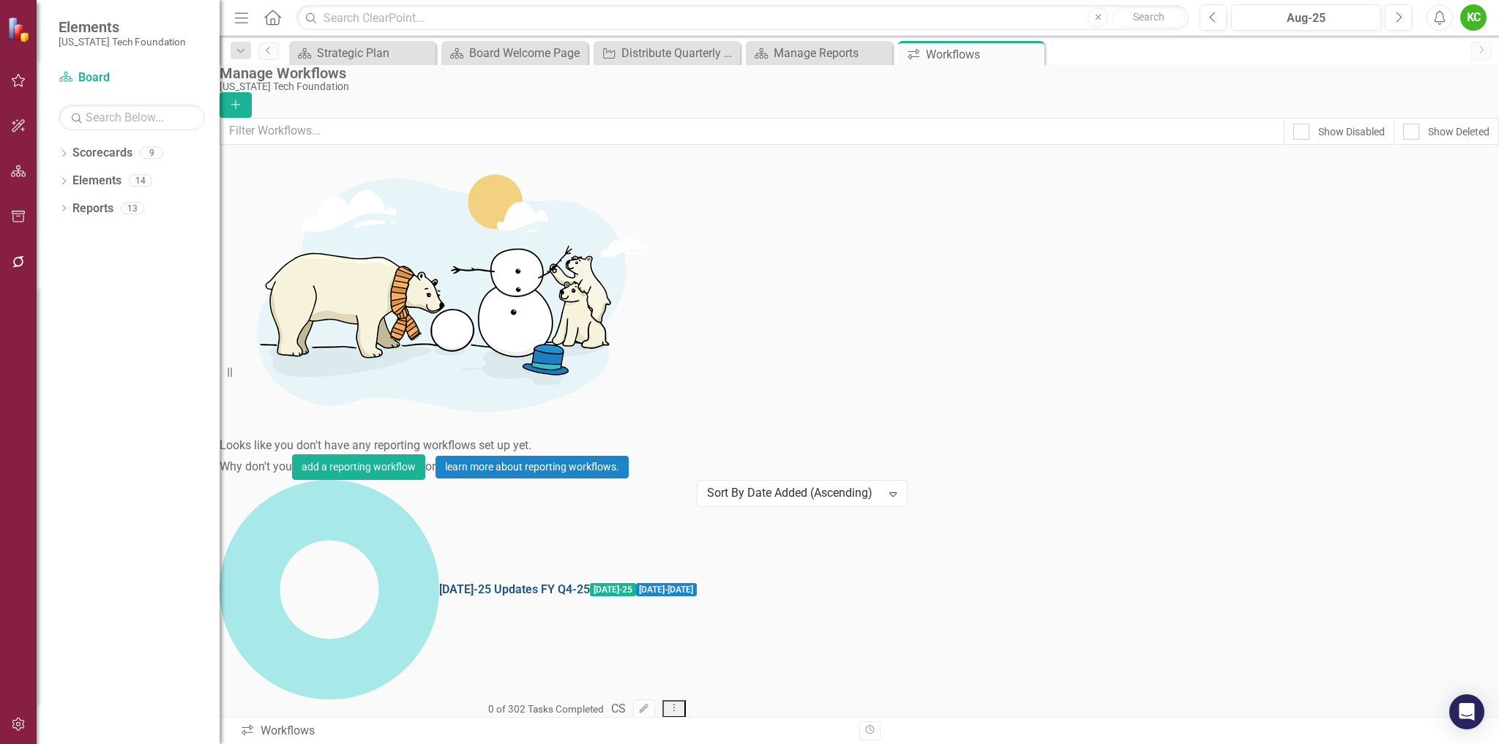
click at [439, 582] on link "[DATE]-25 Updates FY Q4-25" at bounding box center [514, 590] width 151 height 17
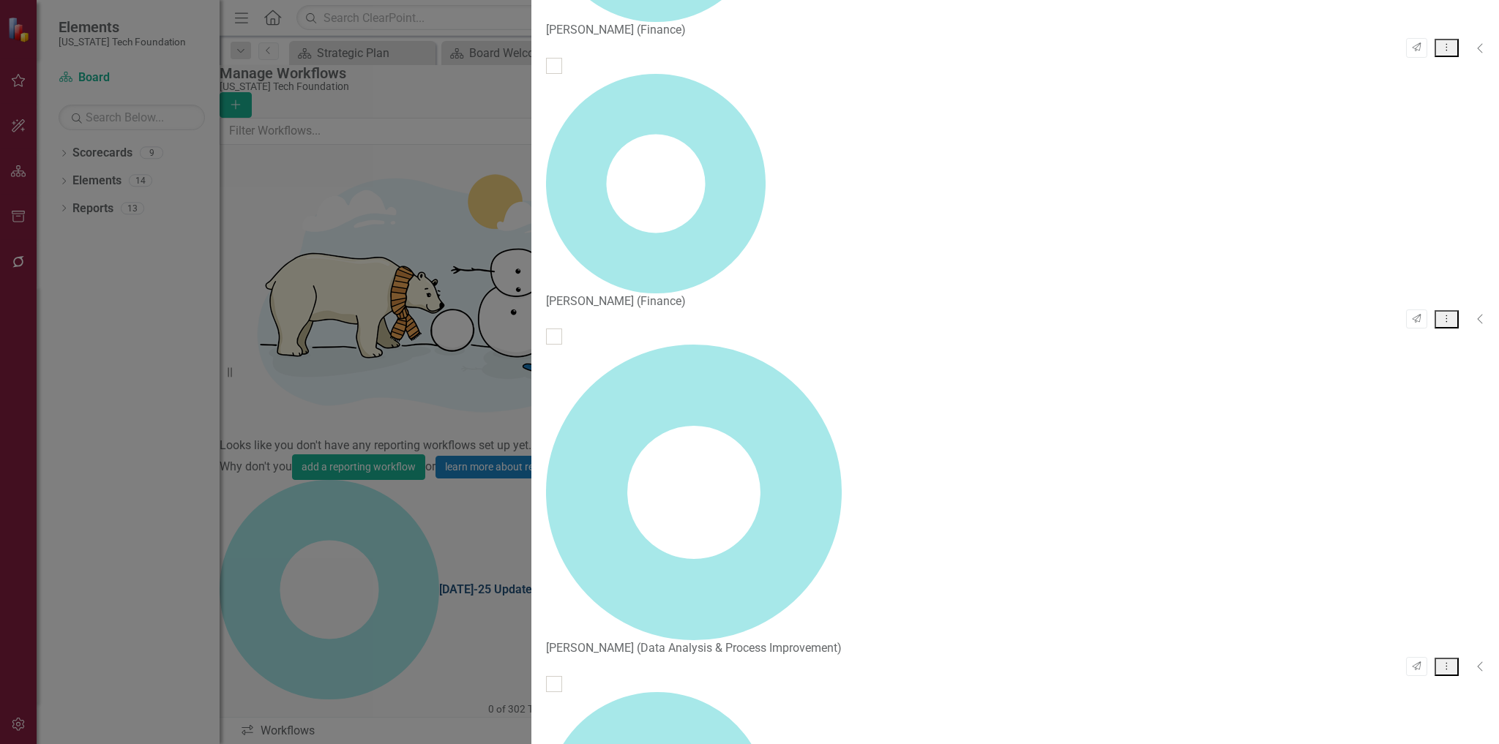
checkbox input "false"
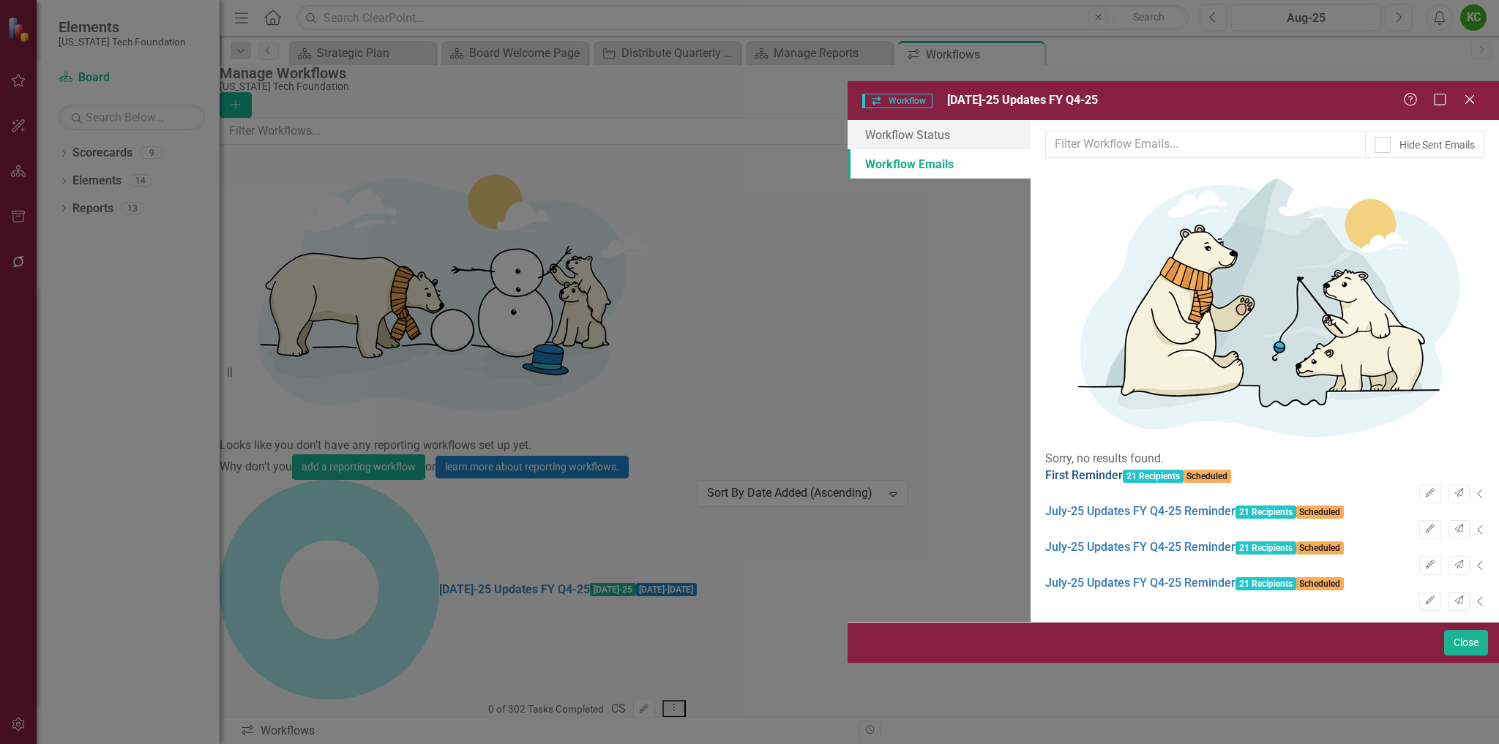
click at [1045, 468] on link "First Reminder" at bounding box center [1084, 475] width 78 height 14
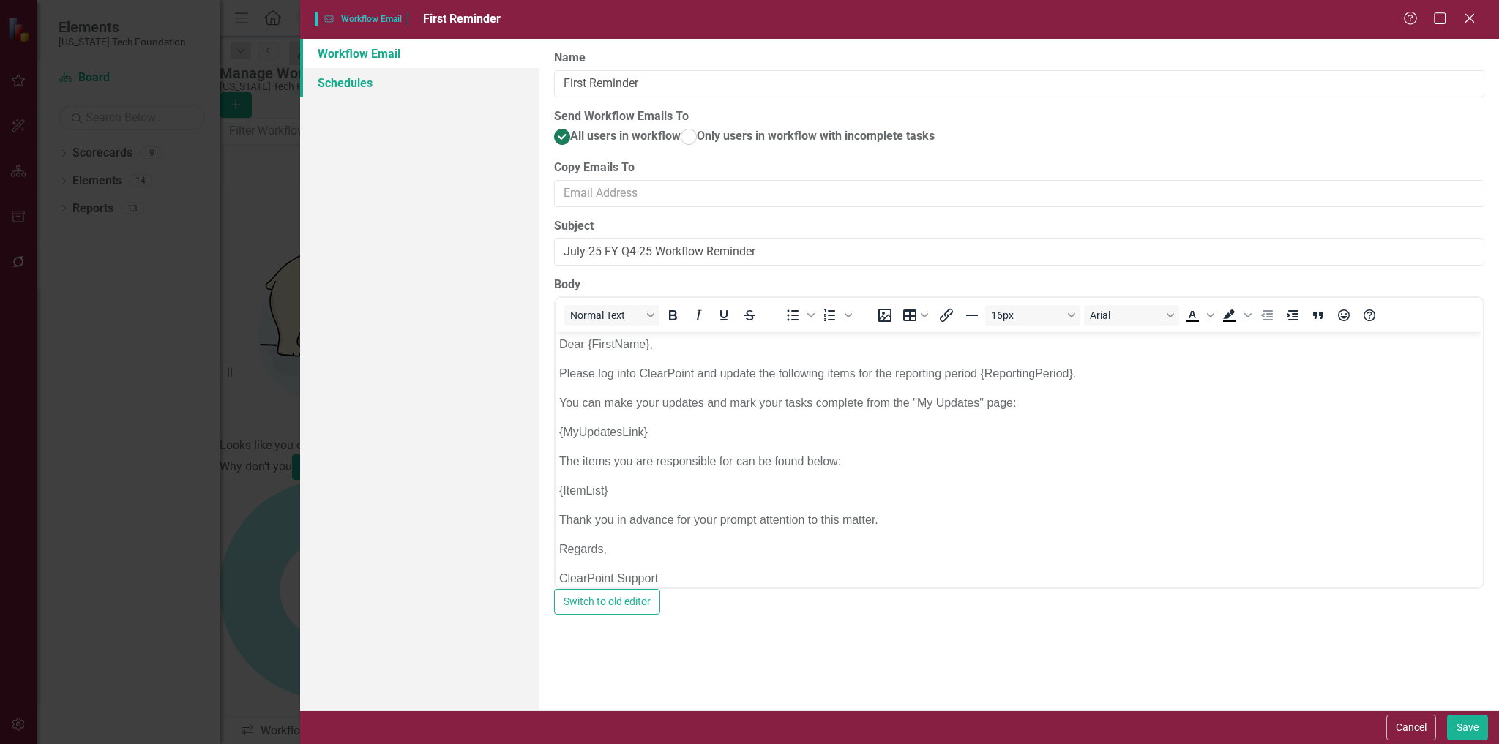
click at [358, 83] on link "Schedules" at bounding box center [420, 82] width 240 height 29
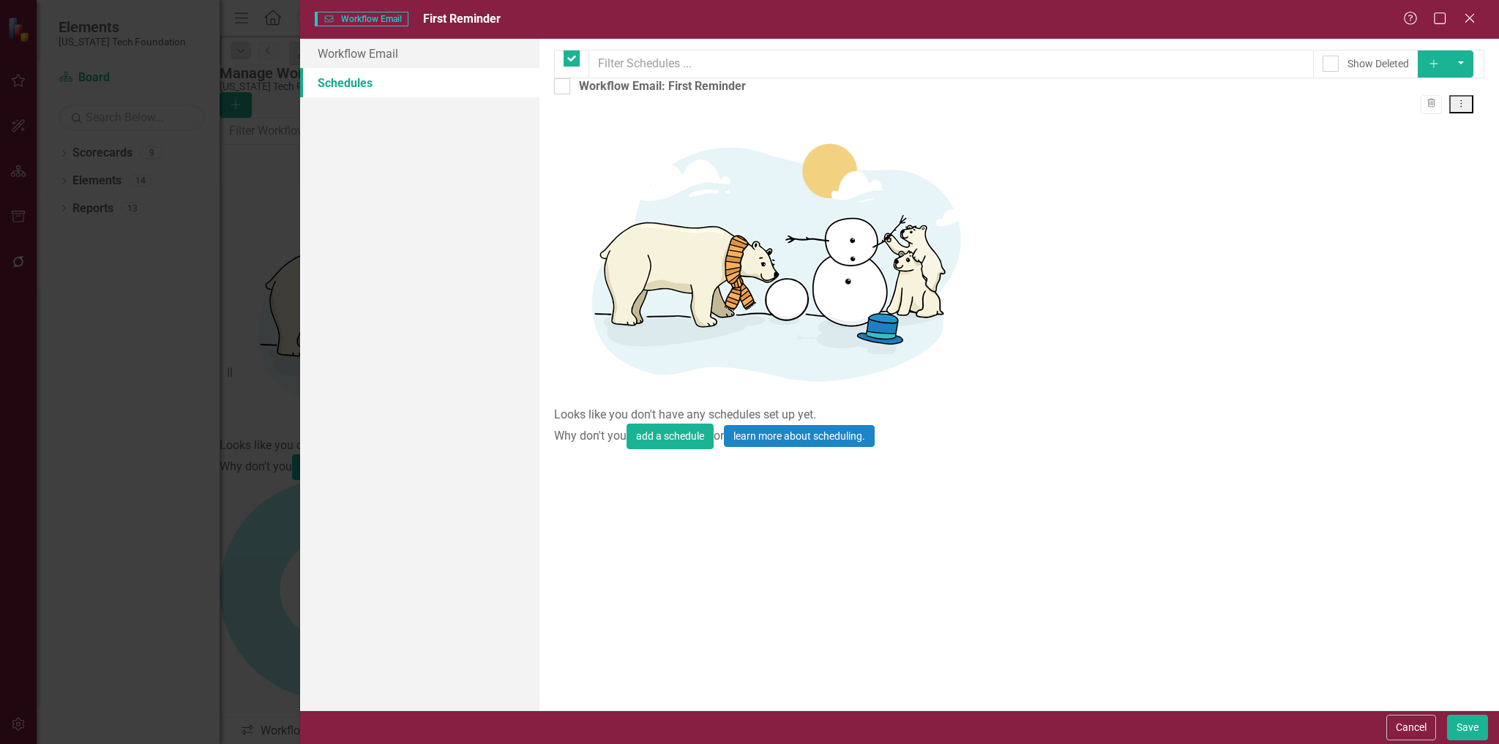
checkbox input "false"
click at [381, 56] on link "Workflow Email" at bounding box center [420, 53] width 240 height 29
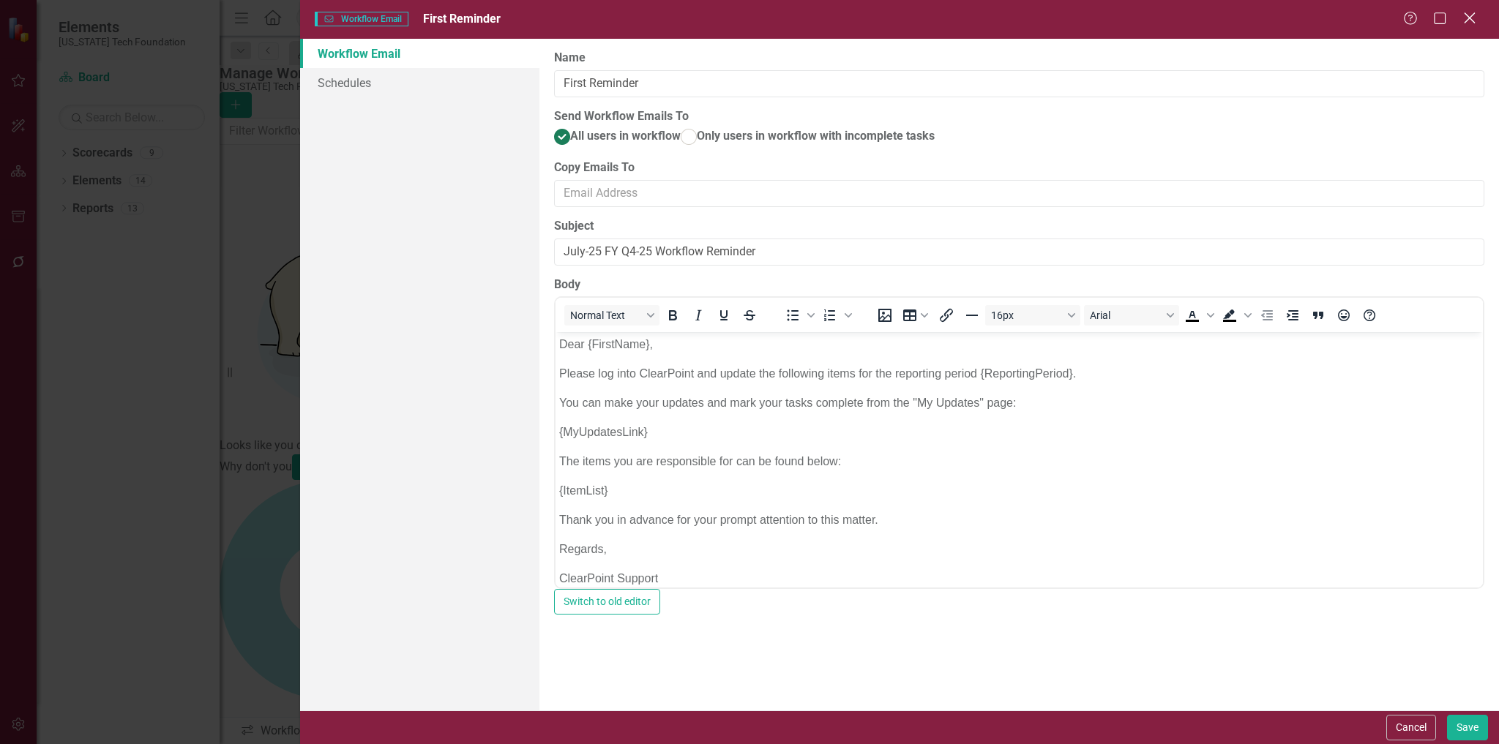
click at [1470, 16] on icon "Close" at bounding box center [1469, 18] width 18 height 14
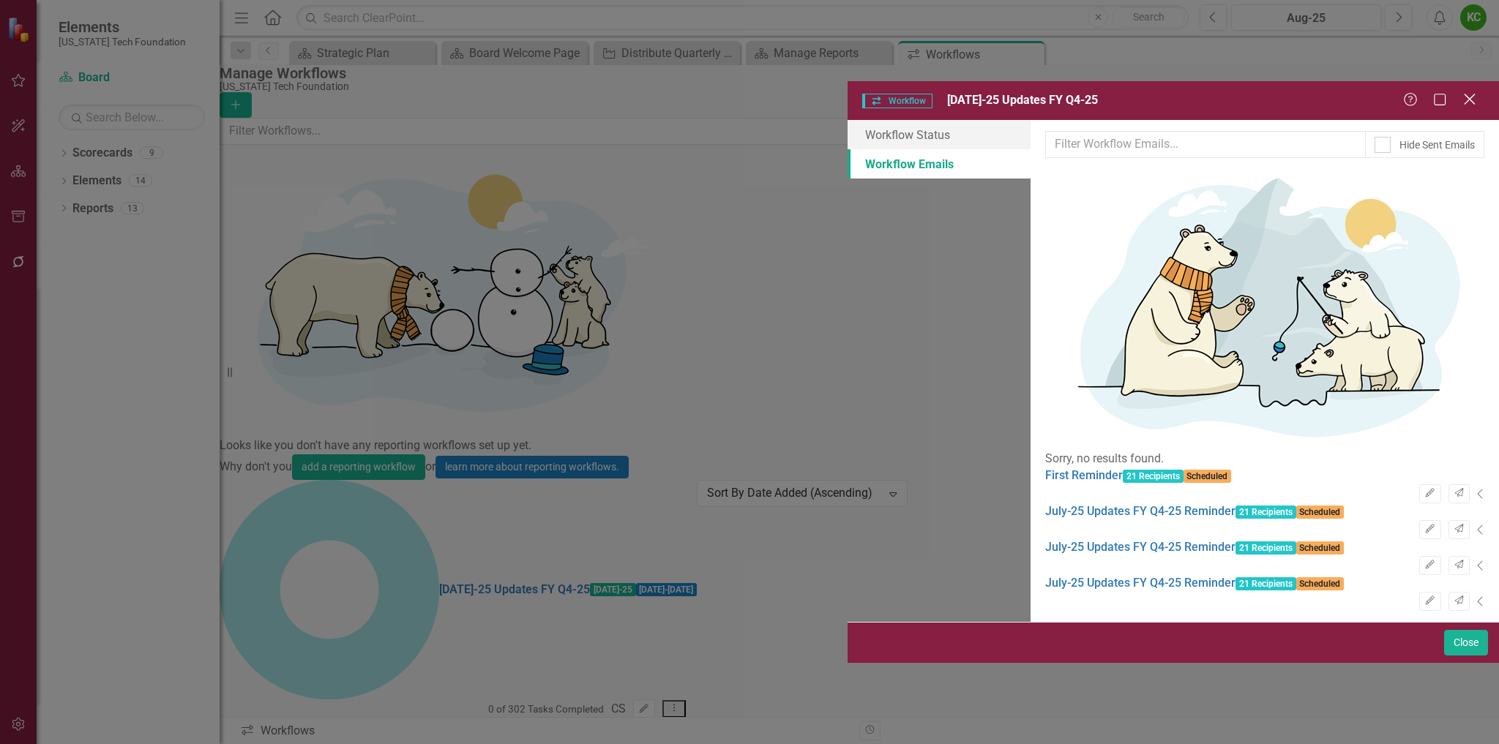
click at [1470, 93] on icon "Close" at bounding box center [1469, 100] width 18 height 14
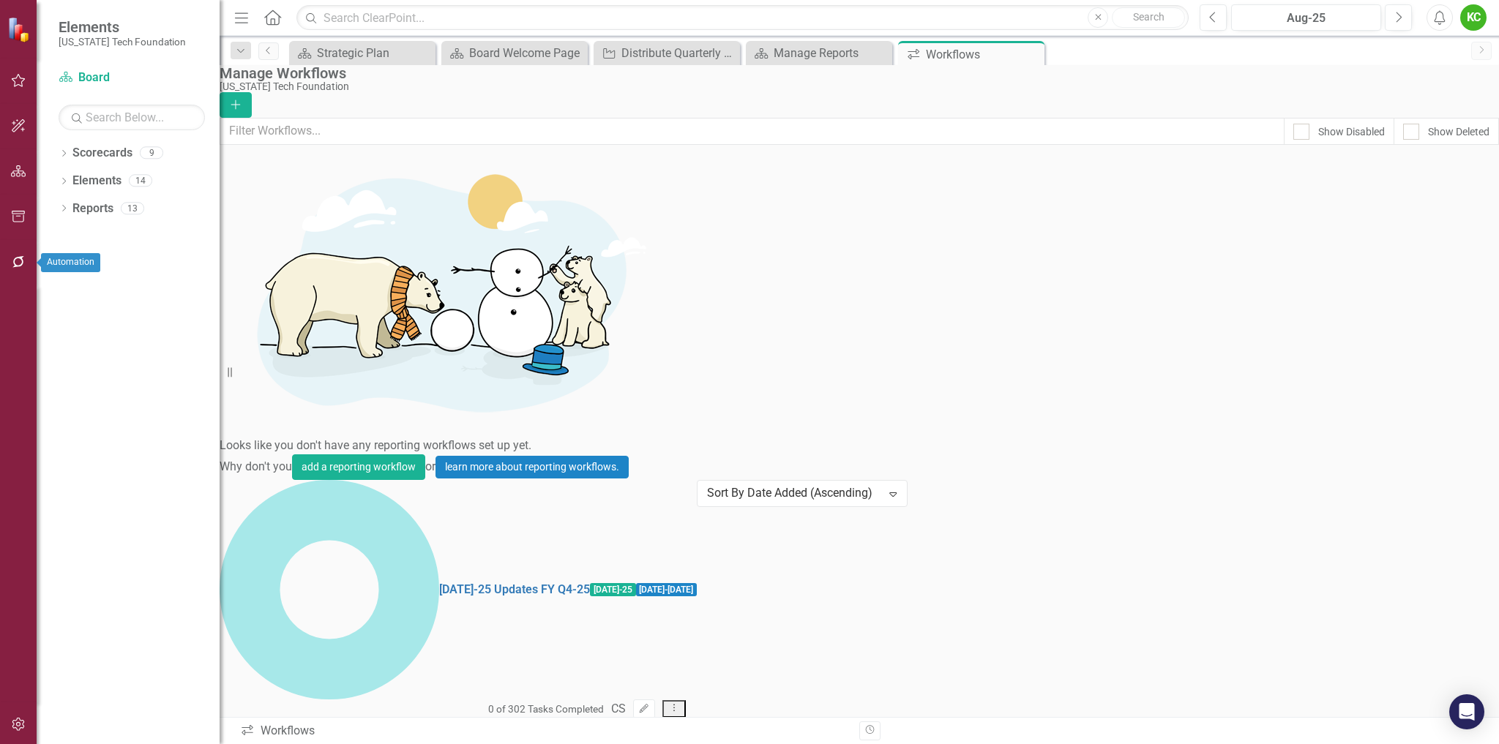
click at [23, 259] on icon "button" at bounding box center [18, 262] width 15 height 12
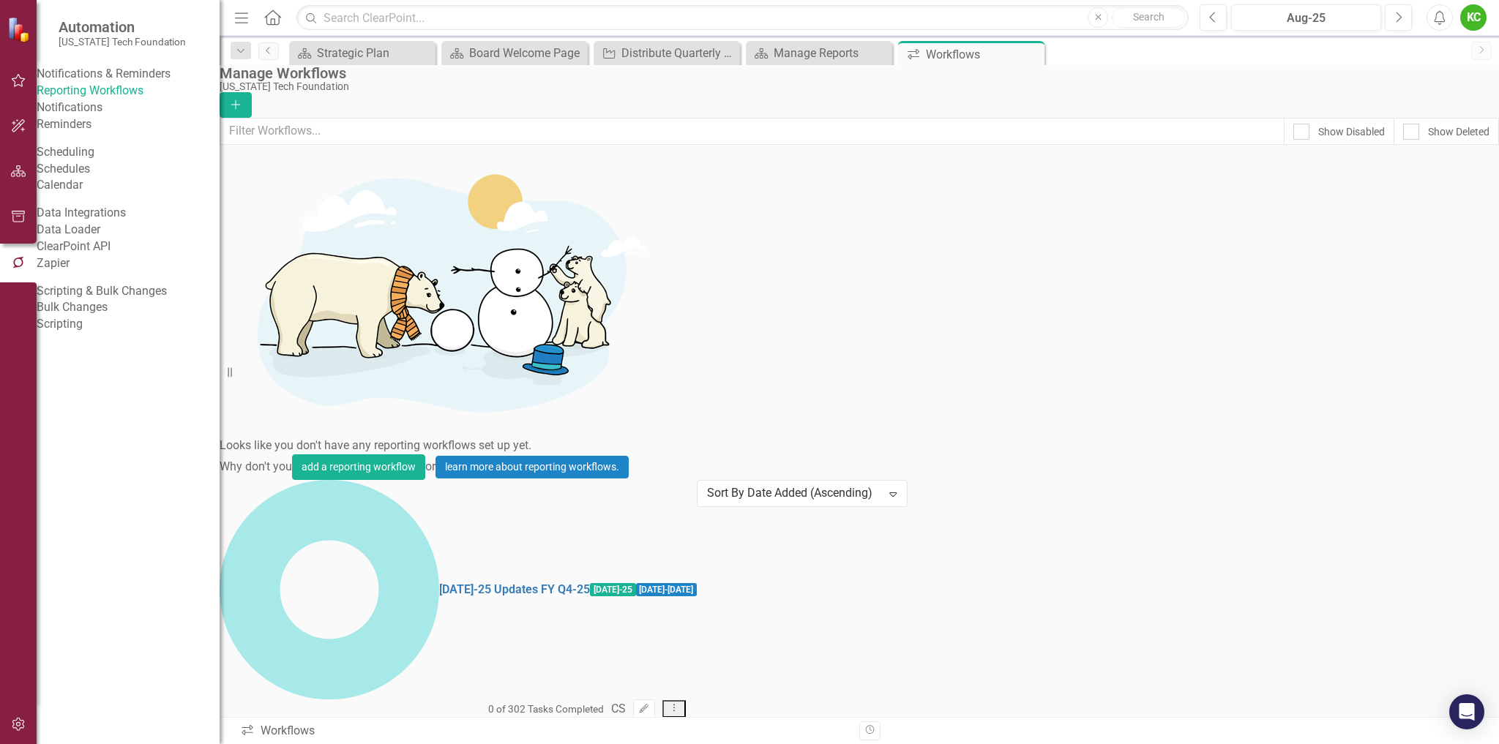
click at [78, 194] on link "Calendar" at bounding box center [128, 185] width 183 height 17
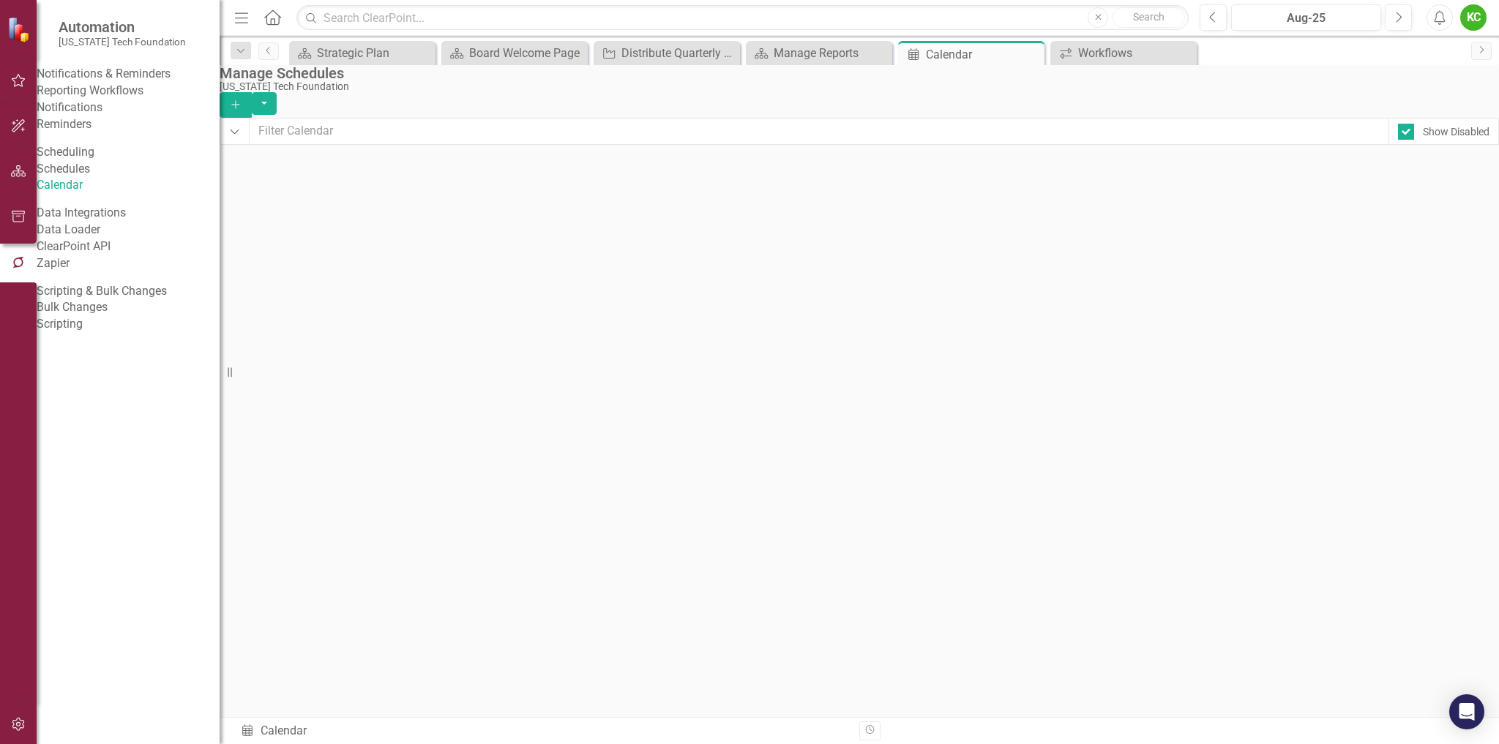
click at [812, 359] on div "Workflow [DATE]-25 Updates FY Q4-25" at bounding box center [928, 353] width 1048 height 12
click at [932, 356] on span "[DATE]-25 Updates FY Q4-25" at bounding box center [933, 353] width 112 height 10
click at [915, 359] on div "Workflow [DATE]-25 Updates FY Q4-25" at bounding box center [928, 353] width 1048 height 12
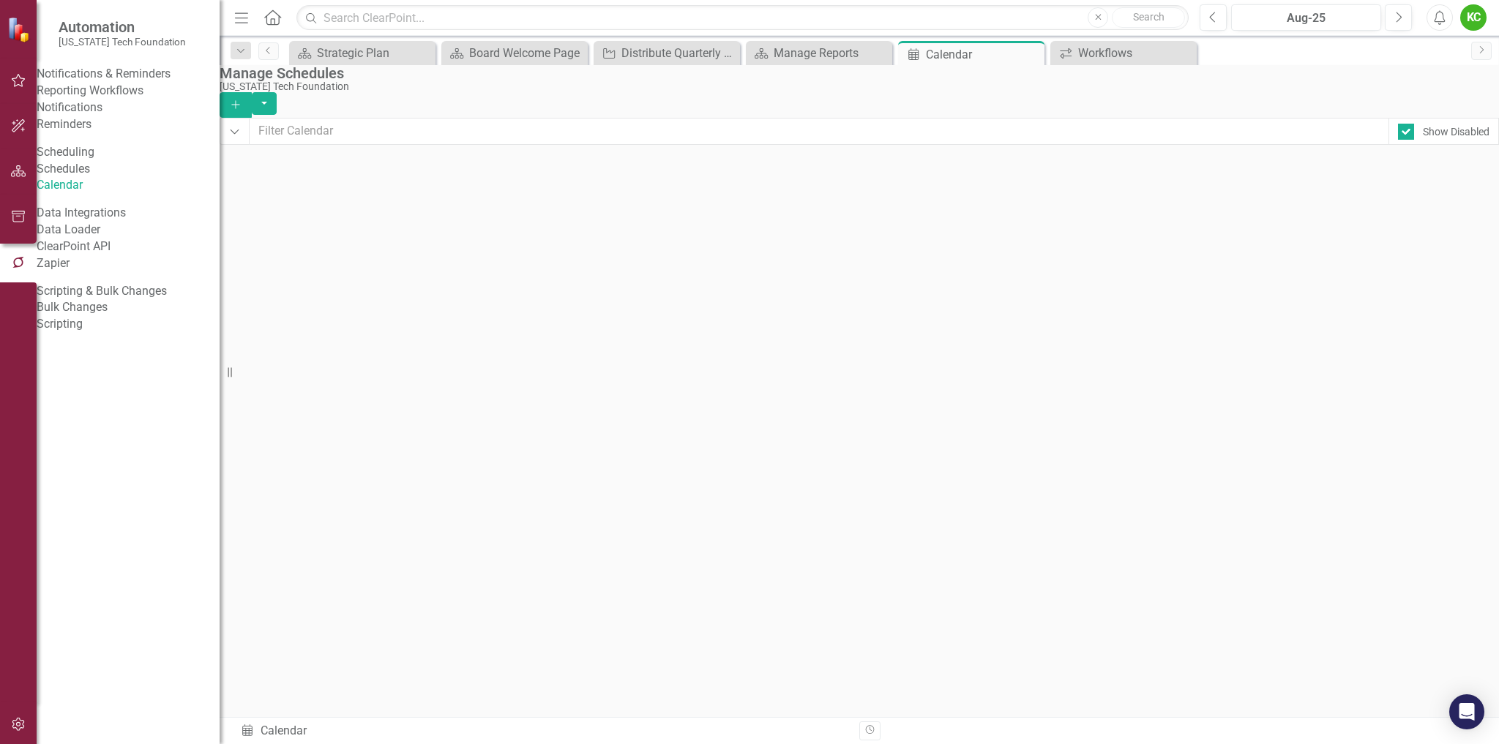
click at [941, 358] on span "[DATE]-25 Updates FY Q4-25" at bounding box center [933, 353] width 112 height 10
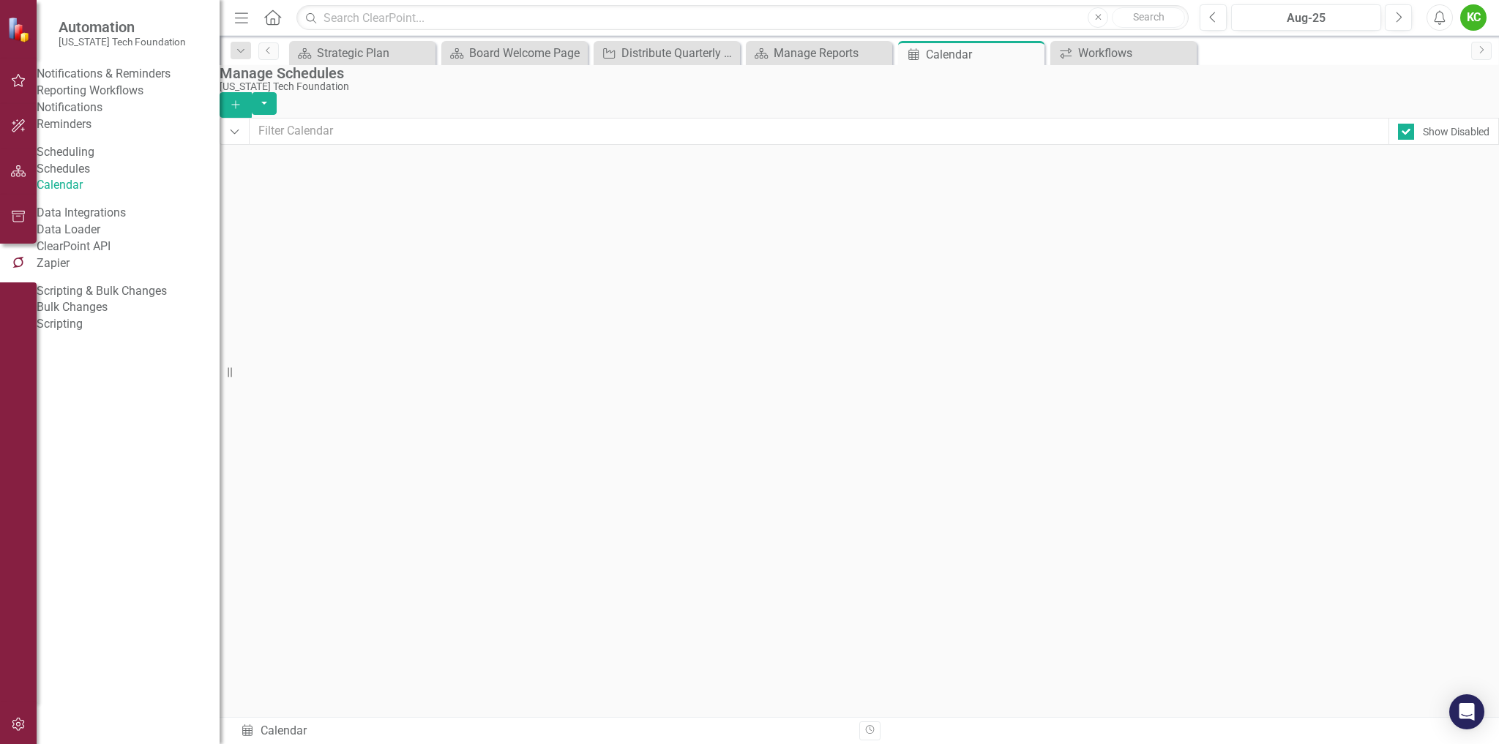
click at [941, 358] on span "[DATE]-25 Updates FY Q4-25" at bounding box center [933, 353] width 112 height 10
click at [933, 358] on span "[DATE]-25 Updates FY Q4-25" at bounding box center [933, 353] width 112 height 10
click at [136, 100] on link "Reporting Workflows" at bounding box center [128, 91] width 183 height 17
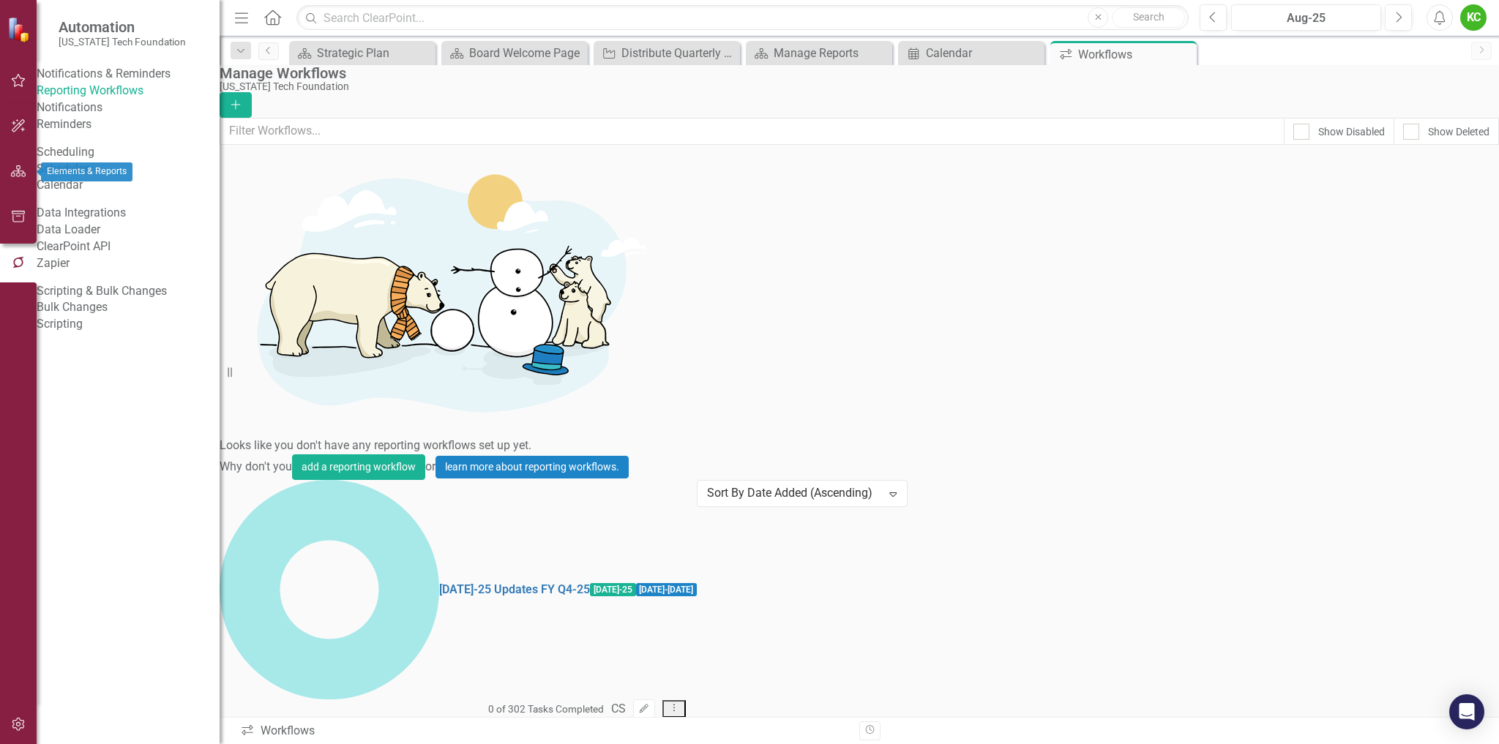
click at [22, 172] on icon "button" at bounding box center [18, 171] width 15 height 12
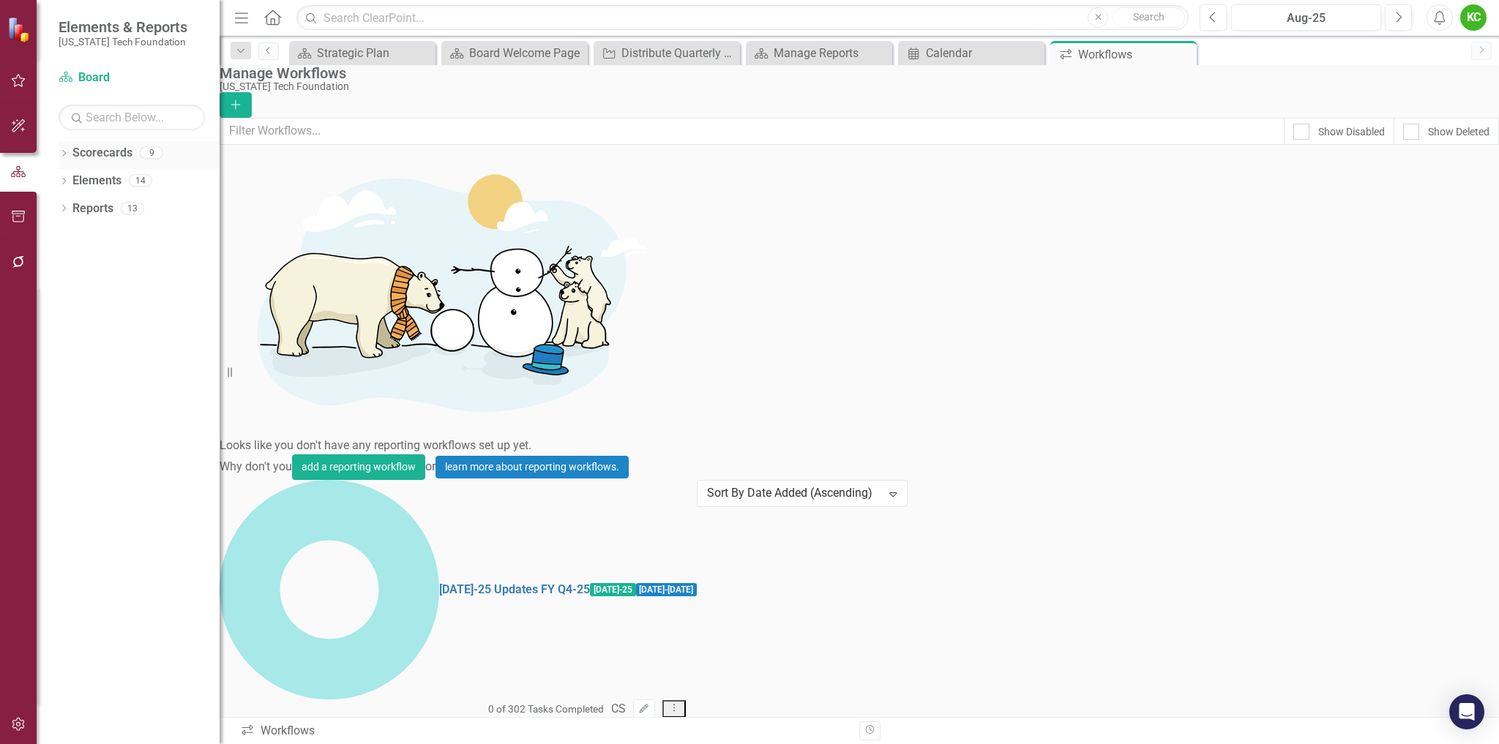
click at [66, 155] on icon "Dropdown" at bounding box center [64, 155] width 10 height 8
click at [71, 181] on icon "Dropdown" at bounding box center [71, 180] width 11 height 9
click at [127, 351] on link "Operations" at bounding box center [157, 347] width 124 height 17
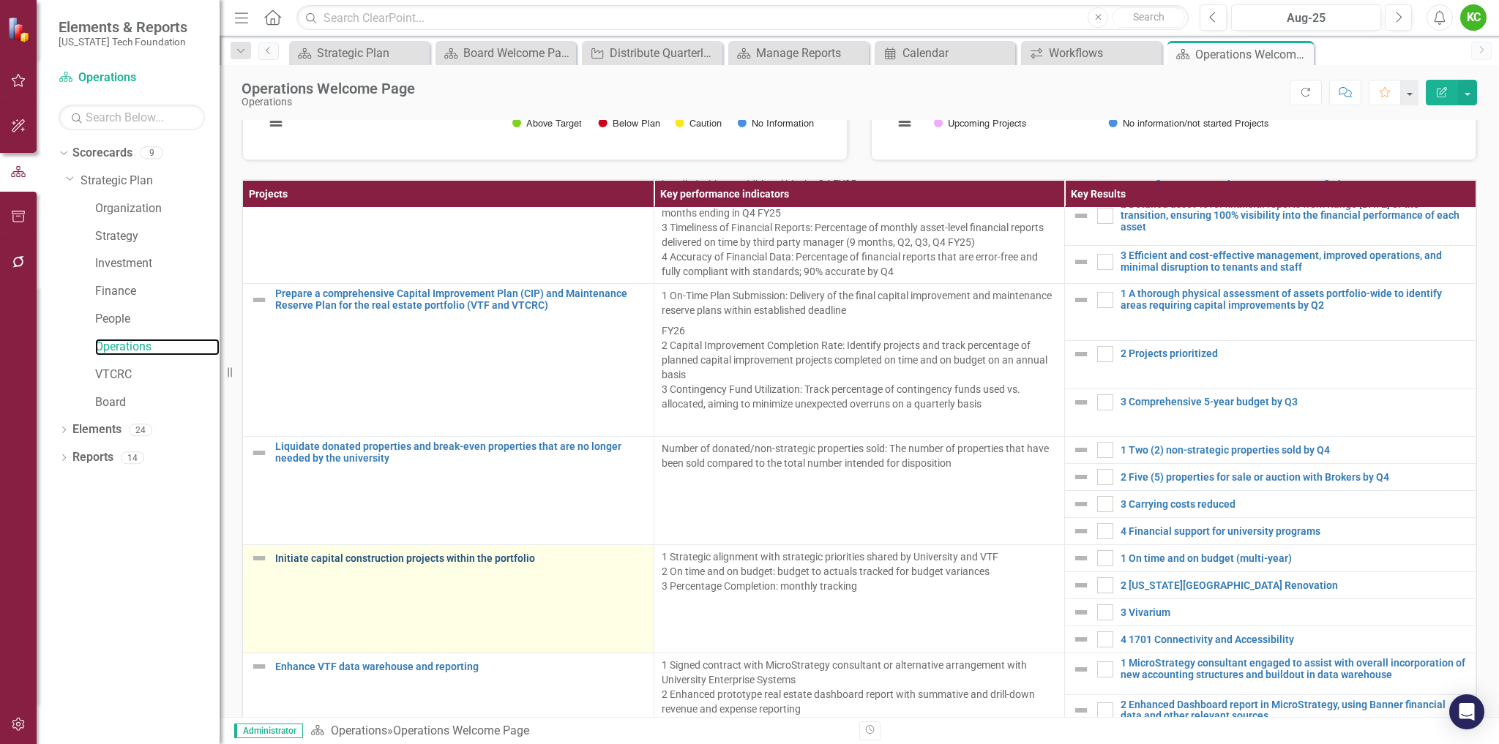
scroll to position [146, 0]
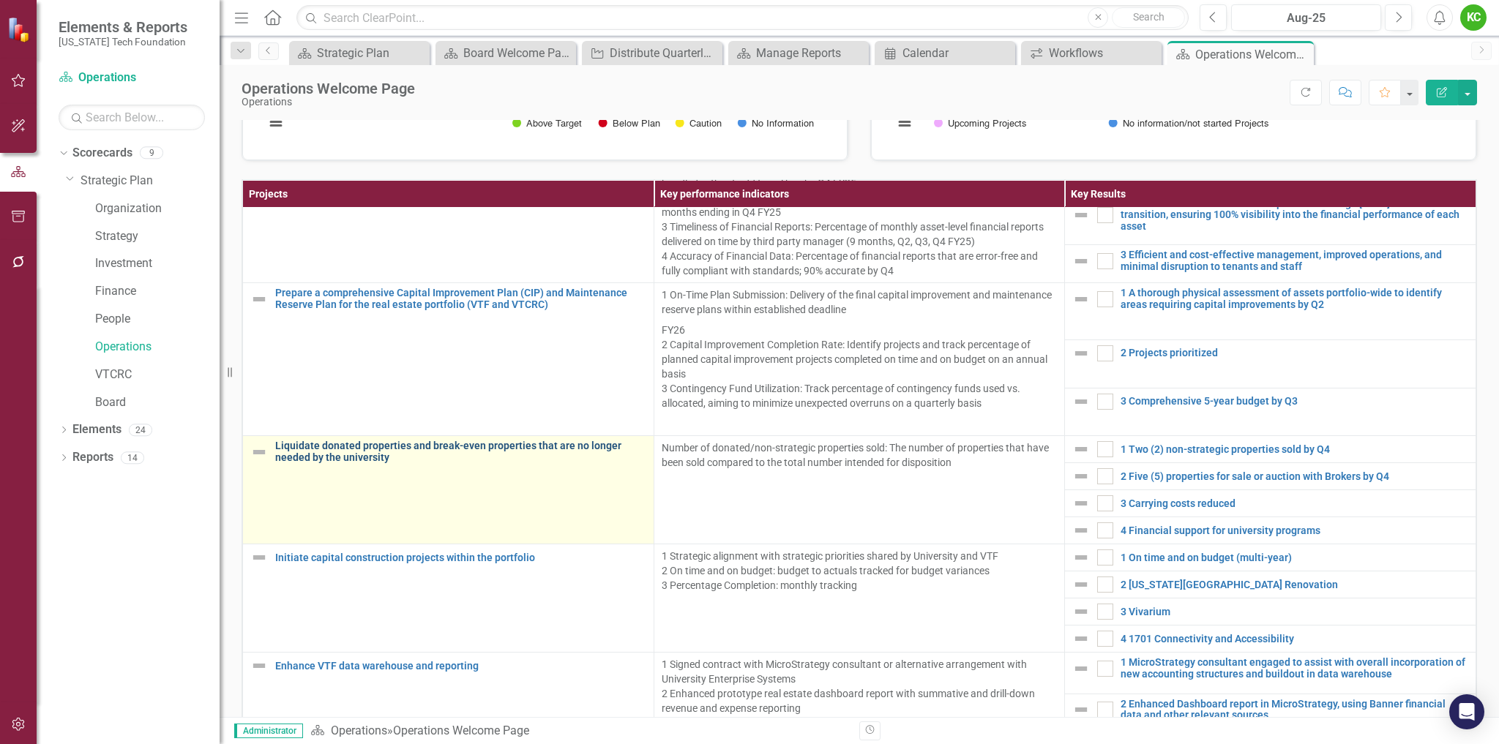
click at [581, 448] on link "Liquidate donated properties and break-even properties that are no longer neede…" at bounding box center [460, 452] width 371 height 23
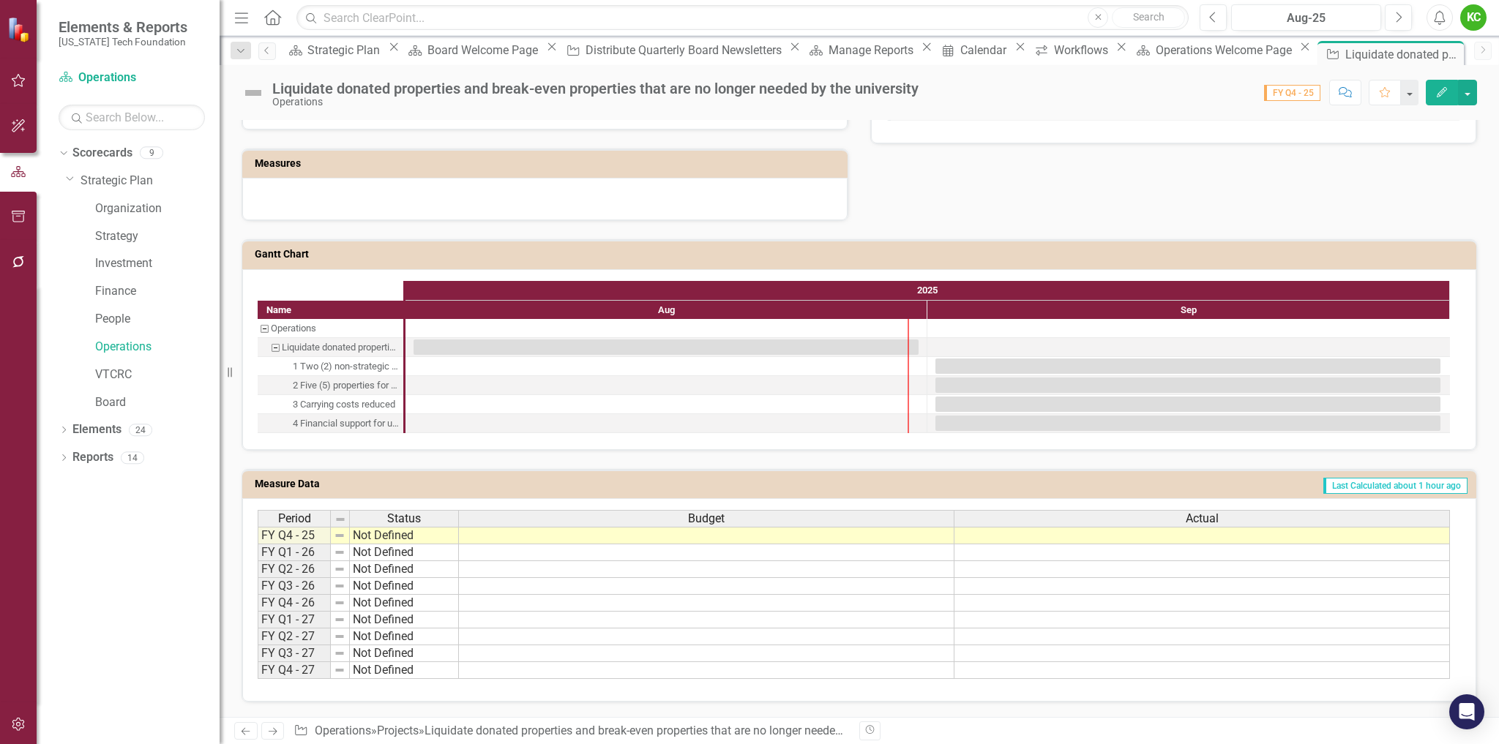
scroll to position [678, 0]
click at [976, 484] on td "Last Calculated about 1 hour ago" at bounding box center [1049, 486] width 839 height 22
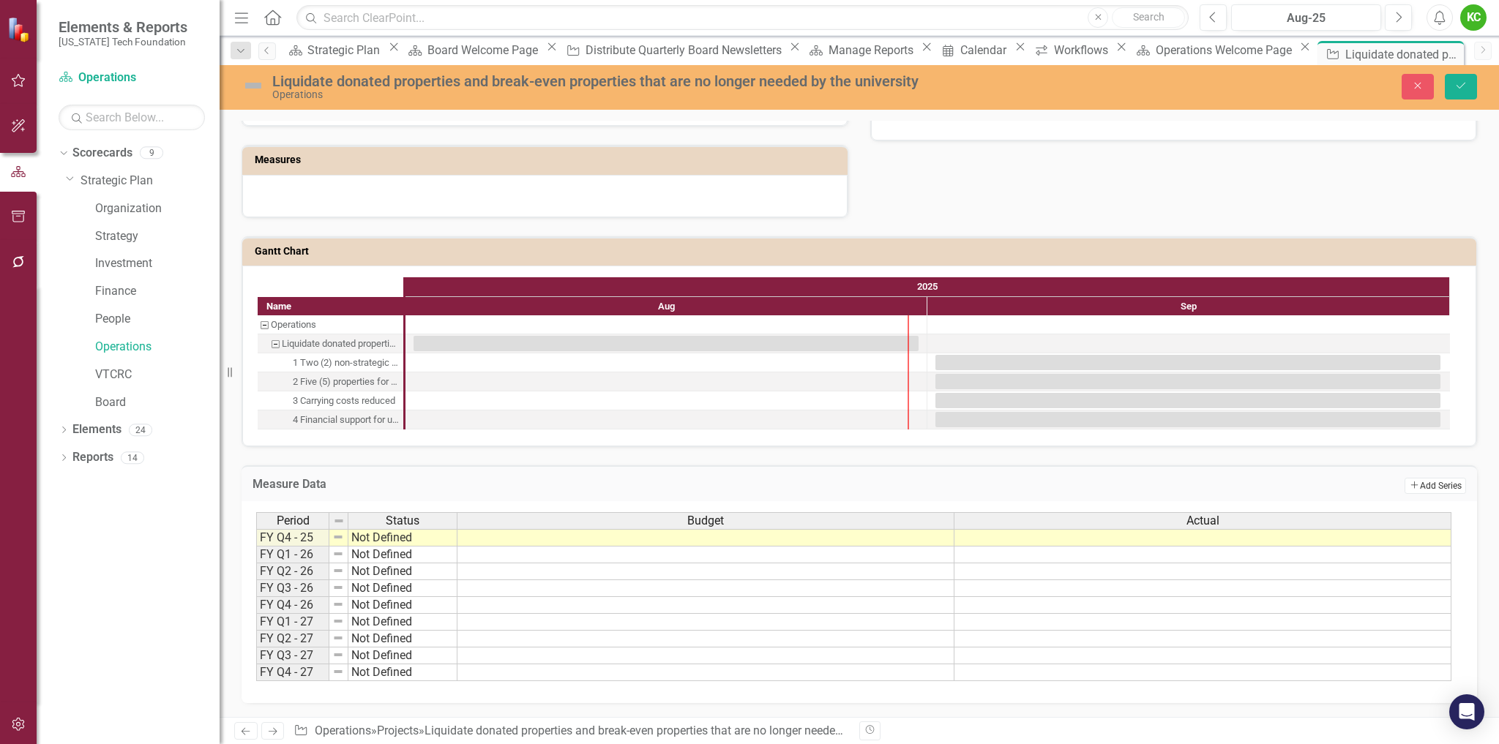
click at [1409, 489] on icon "Add" at bounding box center [1414, 485] width 11 height 9
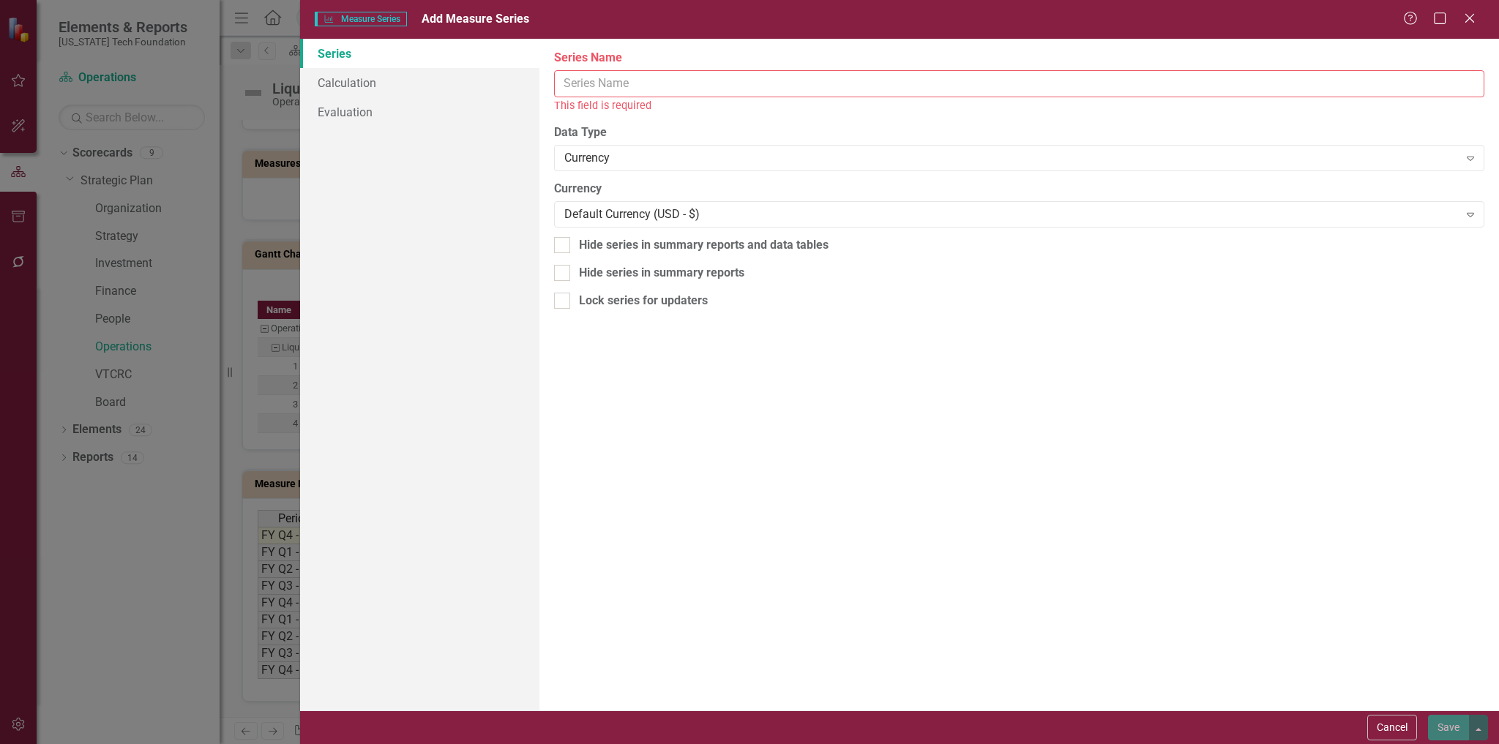
click at [652, 90] on input "Series Name" at bounding box center [1019, 83] width 930 height 27
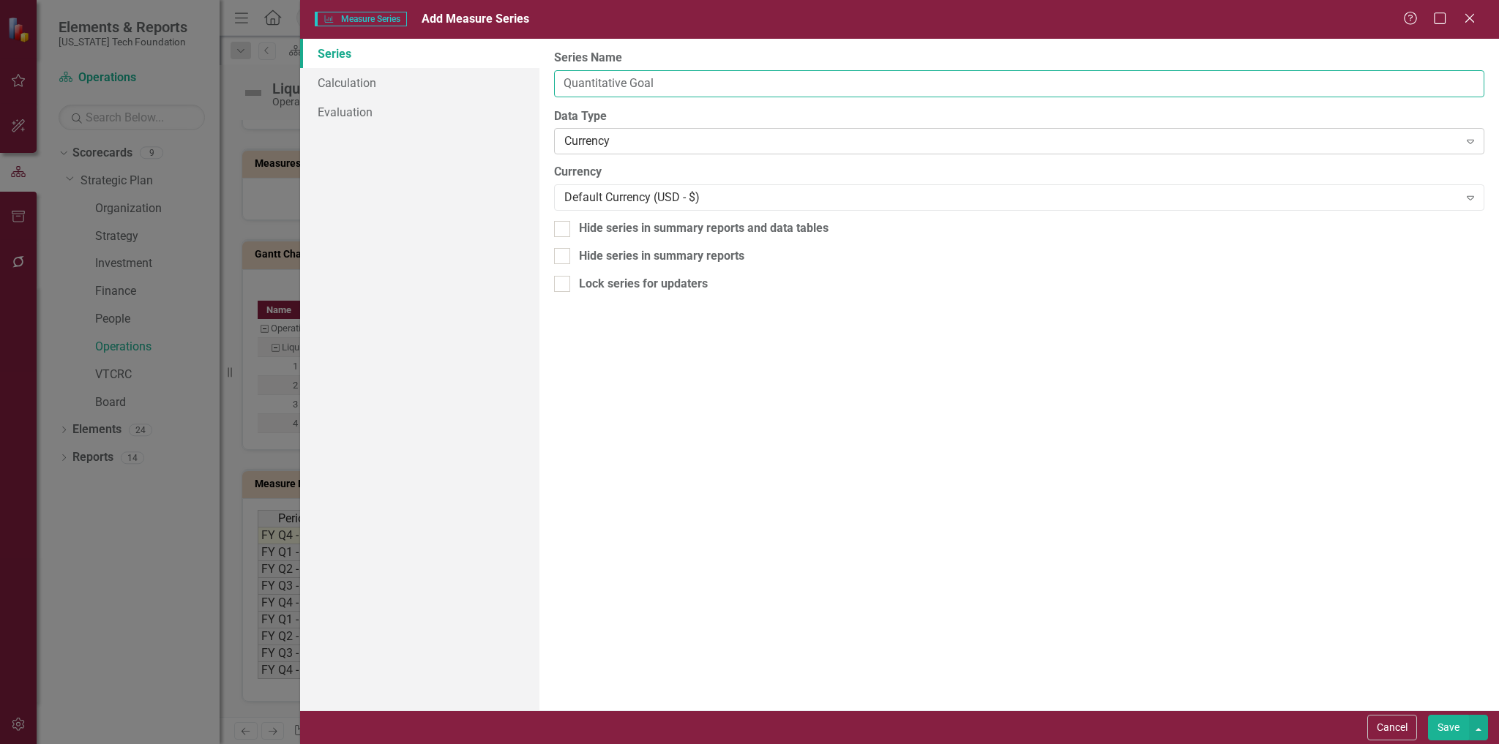
type input "Quantitative Goal"
click at [632, 145] on div "Currency" at bounding box center [1011, 141] width 894 height 17
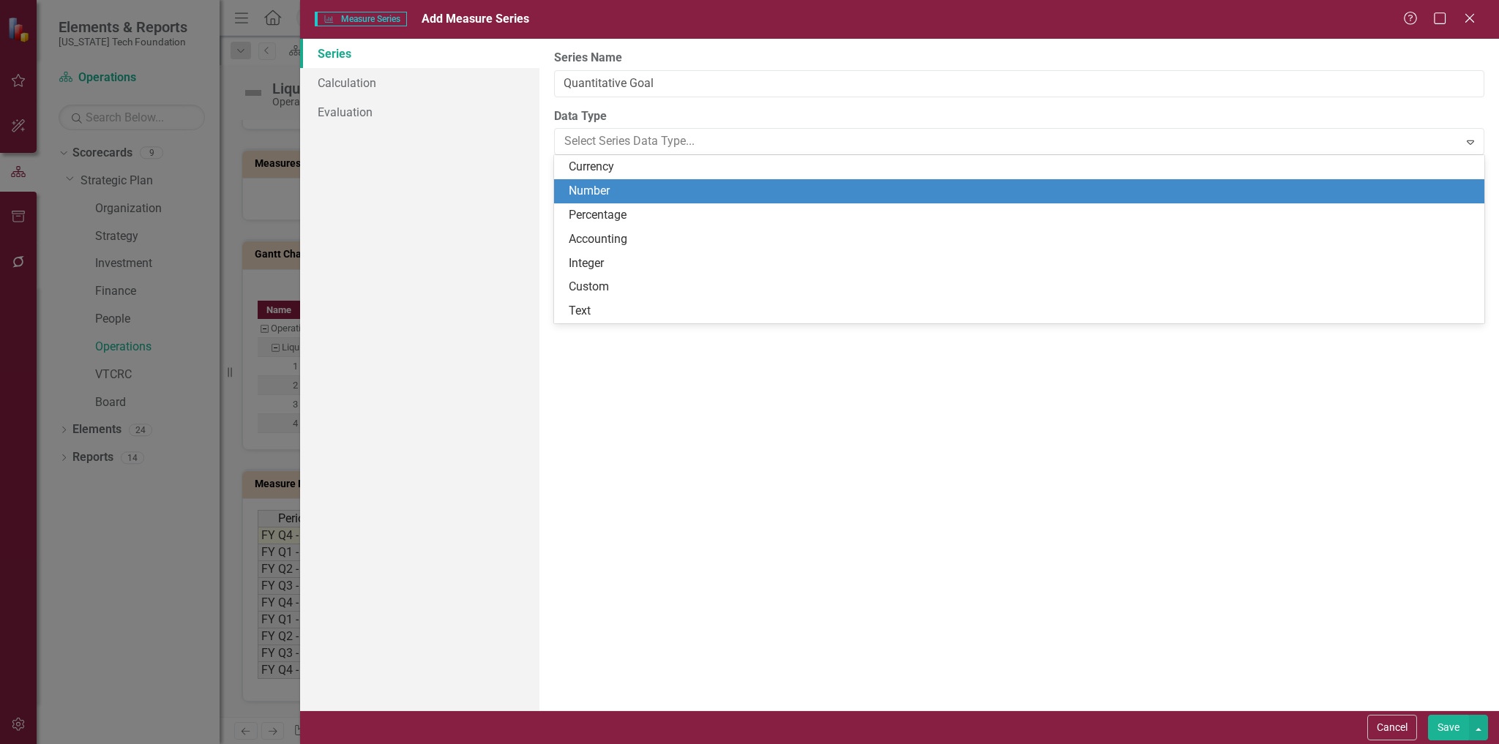
click at [593, 192] on div "Number" at bounding box center [1022, 191] width 907 height 17
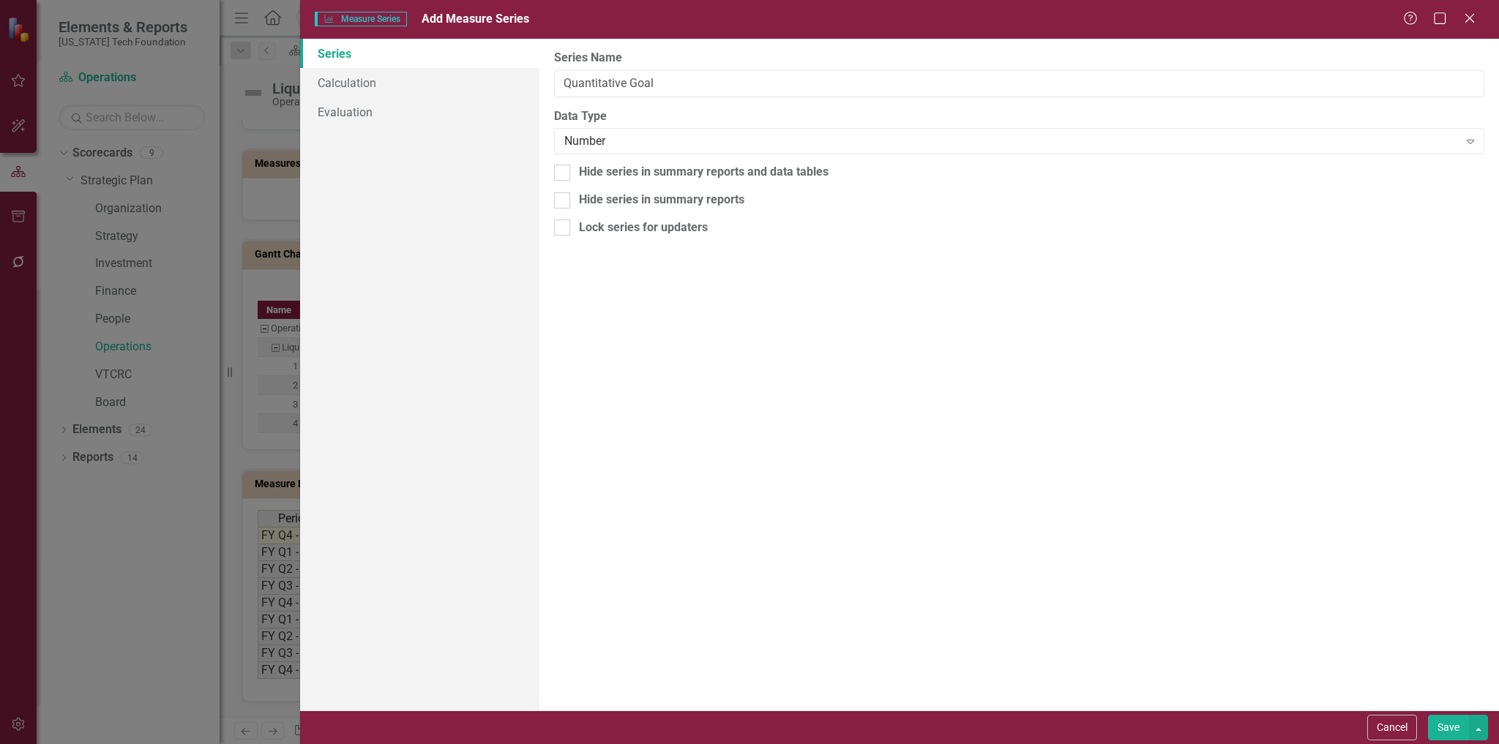
click at [1449, 727] on button "Save" at bounding box center [1448, 728] width 41 height 26
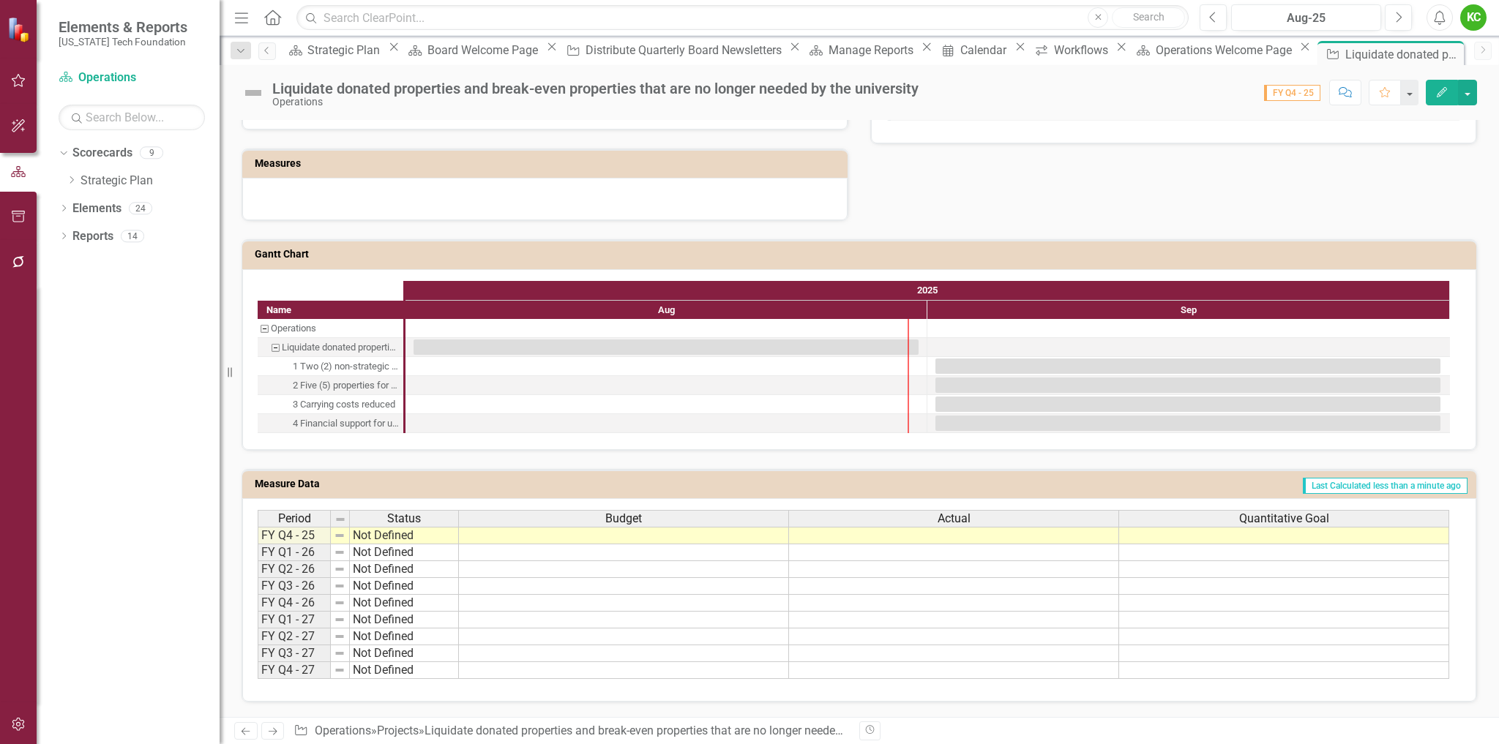
click at [1190, 484] on td "Last Calculated less than a minute ago" at bounding box center [1032, 486] width 872 height 22
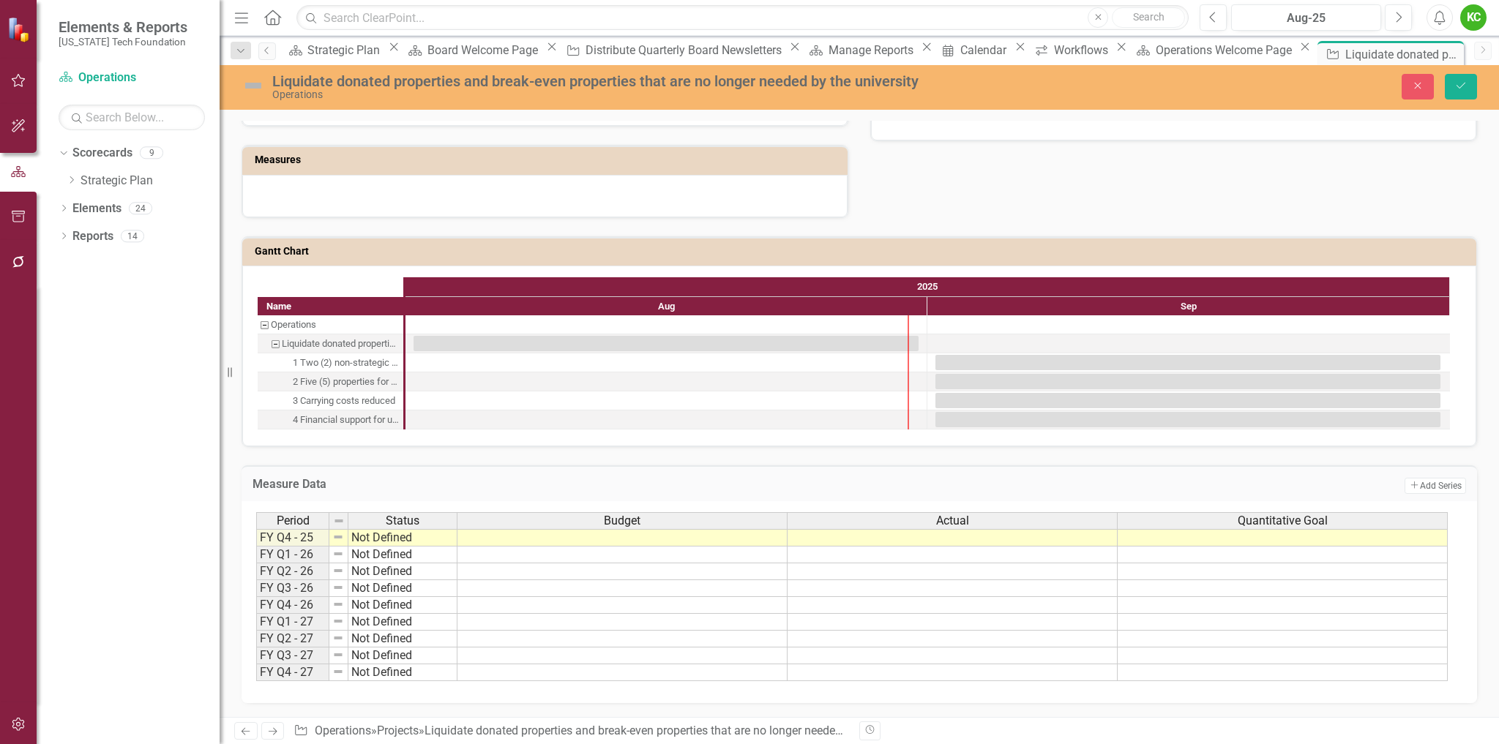
click at [1190, 484] on td "Add Add Series" at bounding box center [1189, 485] width 553 height 19
click at [1412, 493] on button "Add Add Series" at bounding box center [1434, 486] width 61 height 16
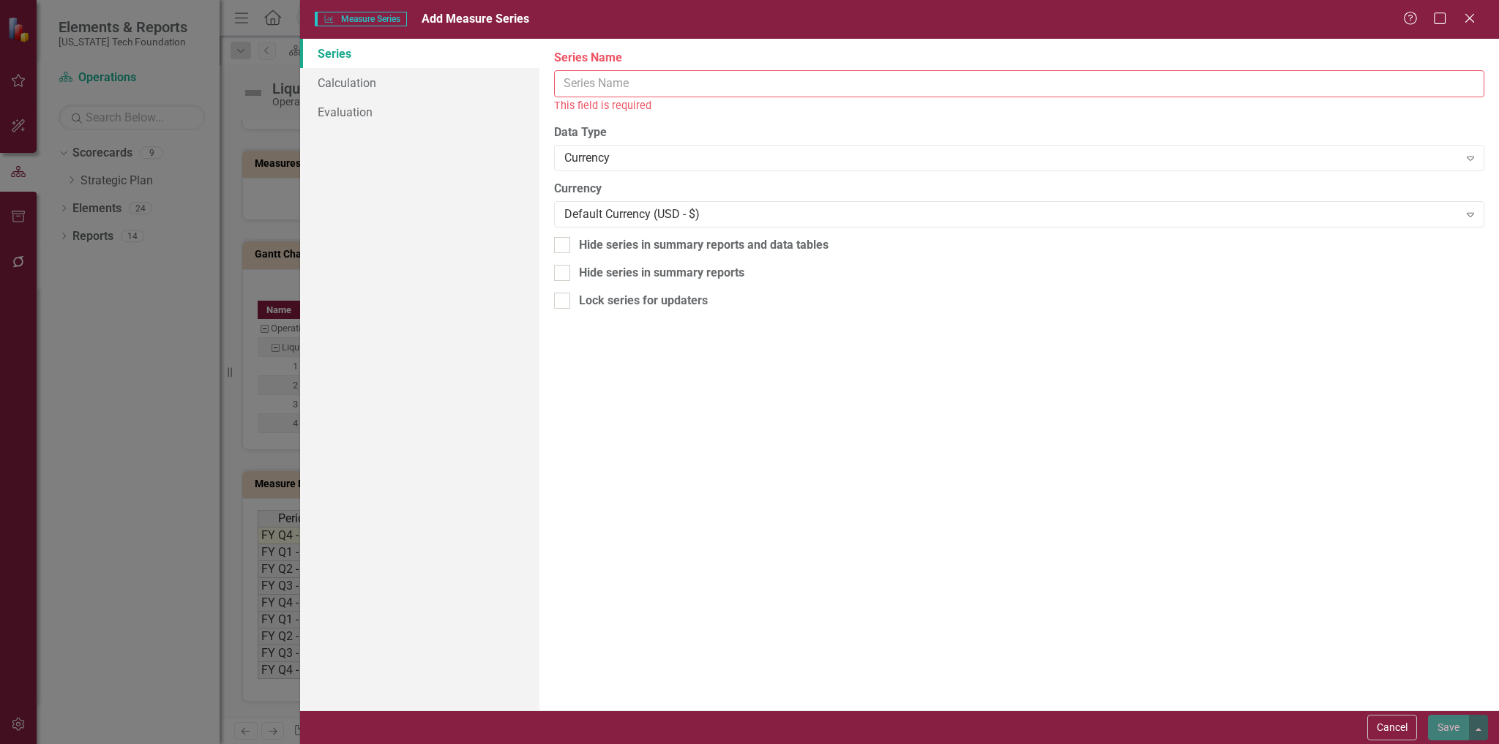
click at [673, 89] on input "Series Name" at bounding box center [1019, 83] width 930 height 27
click at [677, 86] on input "Series Name" at bounding box center [1019, 83] width 930 height 27
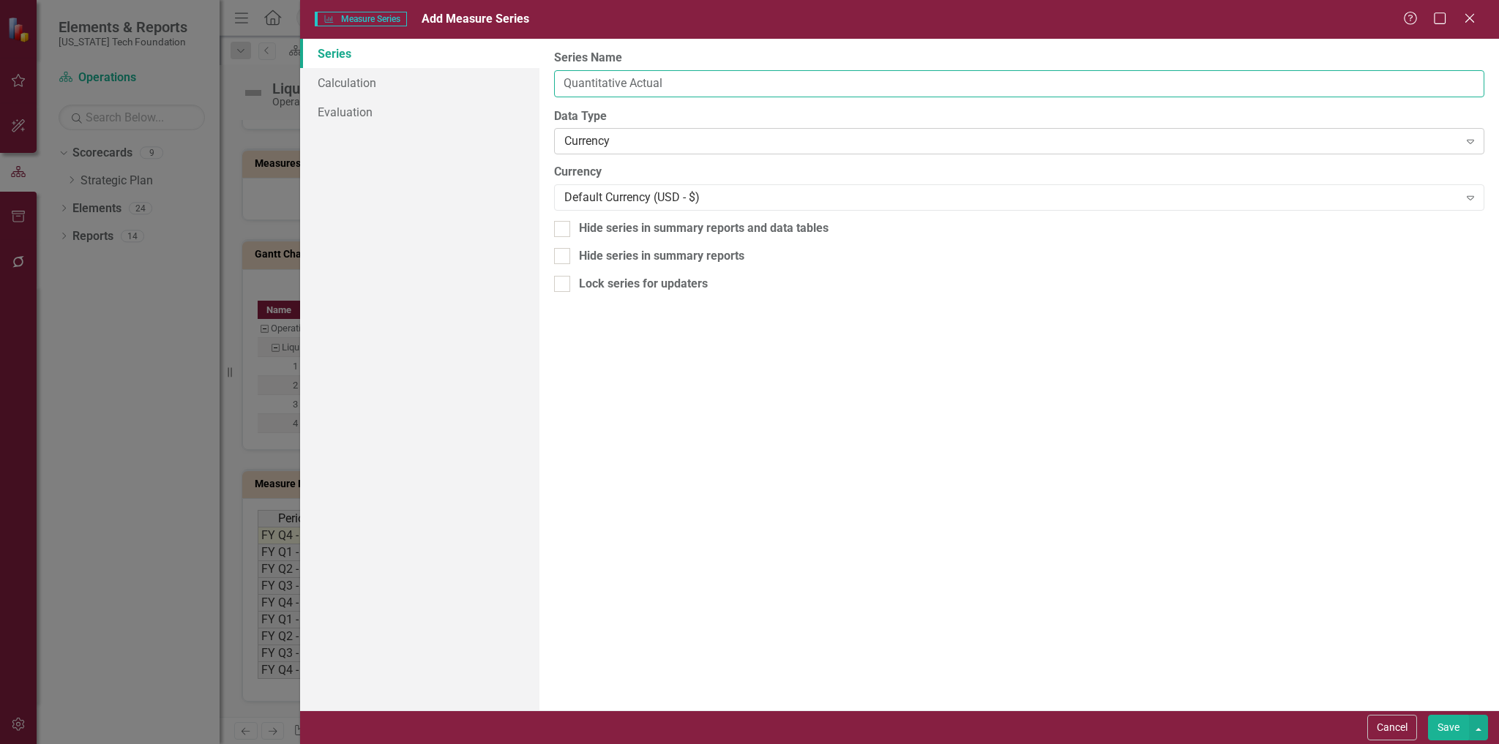
type input "Quantitative Actual"
click at [645, 146] on div "Currency" at bounding box center [1011, 141] width 894 height 17
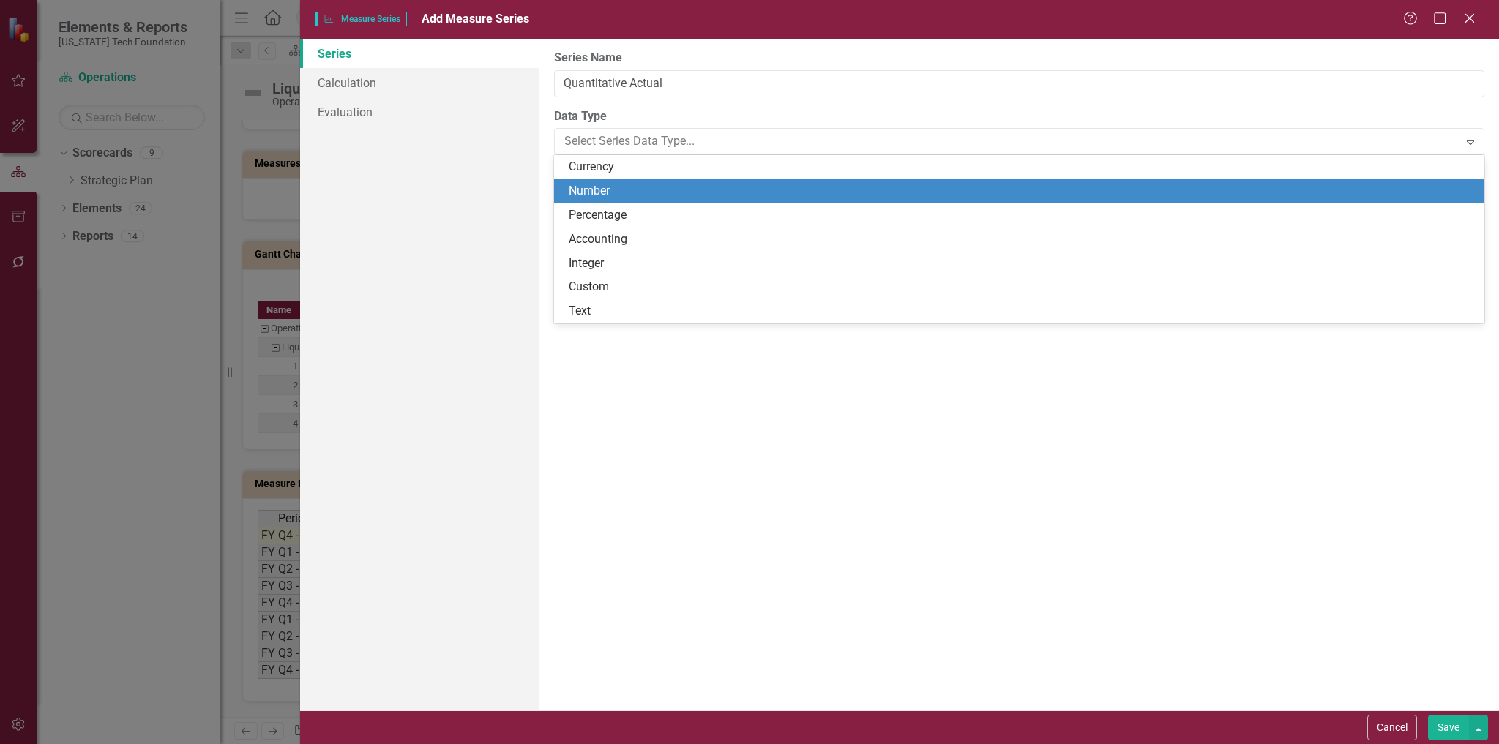
click at [599, 195] on div "Number" at bounding box center [1022, 191] width 907 height 17
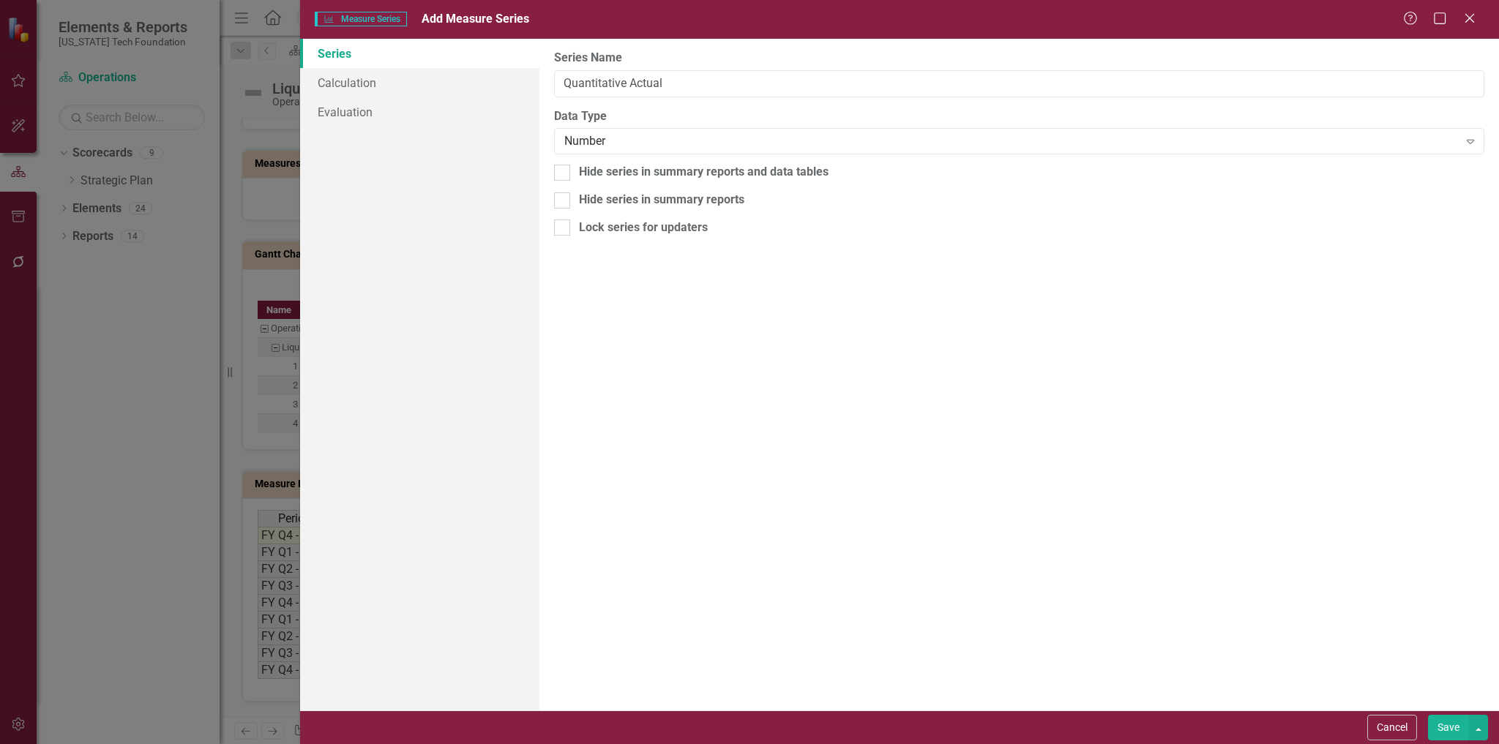
click at [1453, 728] on button "Save" at bounding box center [1448, 728] width 41 height 26
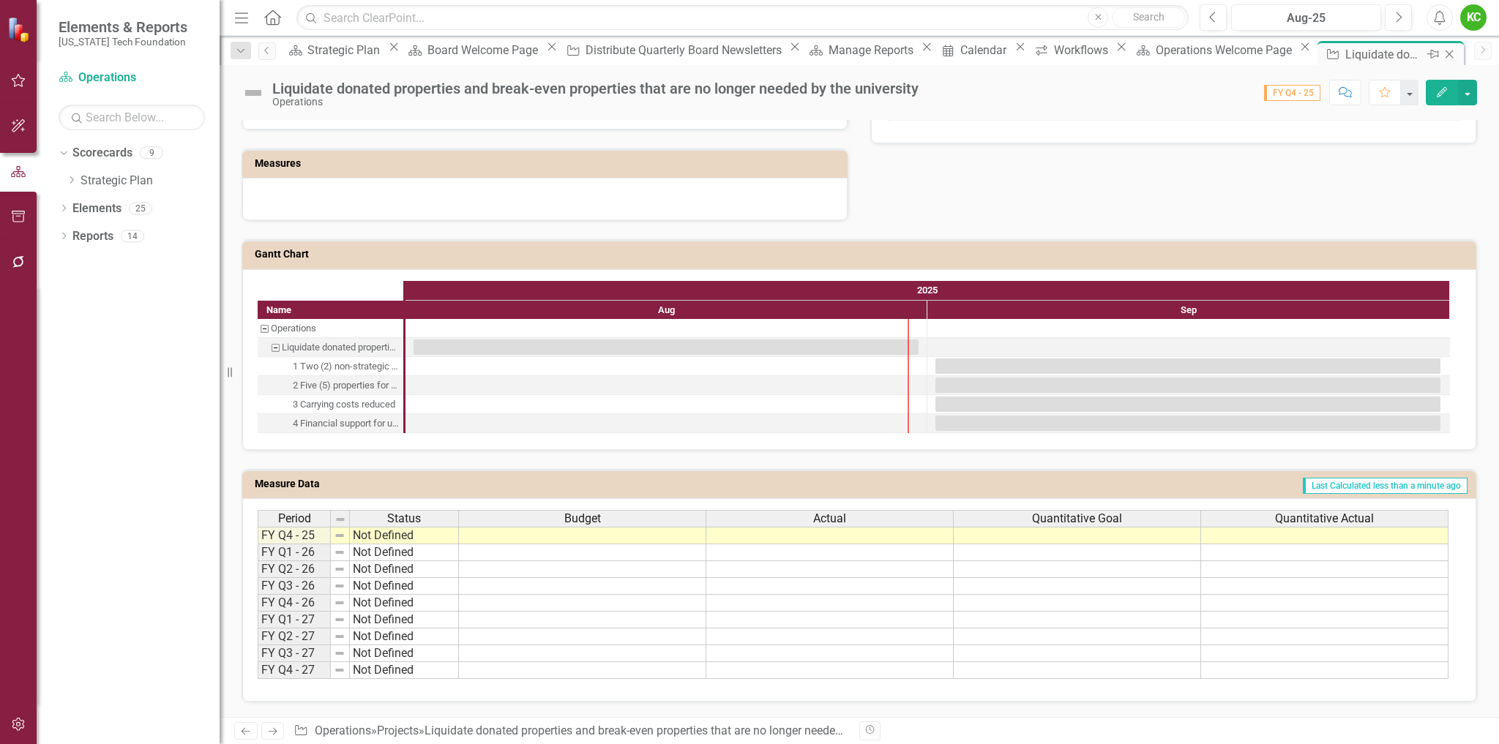
click at [1442, 53] on icon "Close" at bounding box center [1449, 54] width 15 height 12
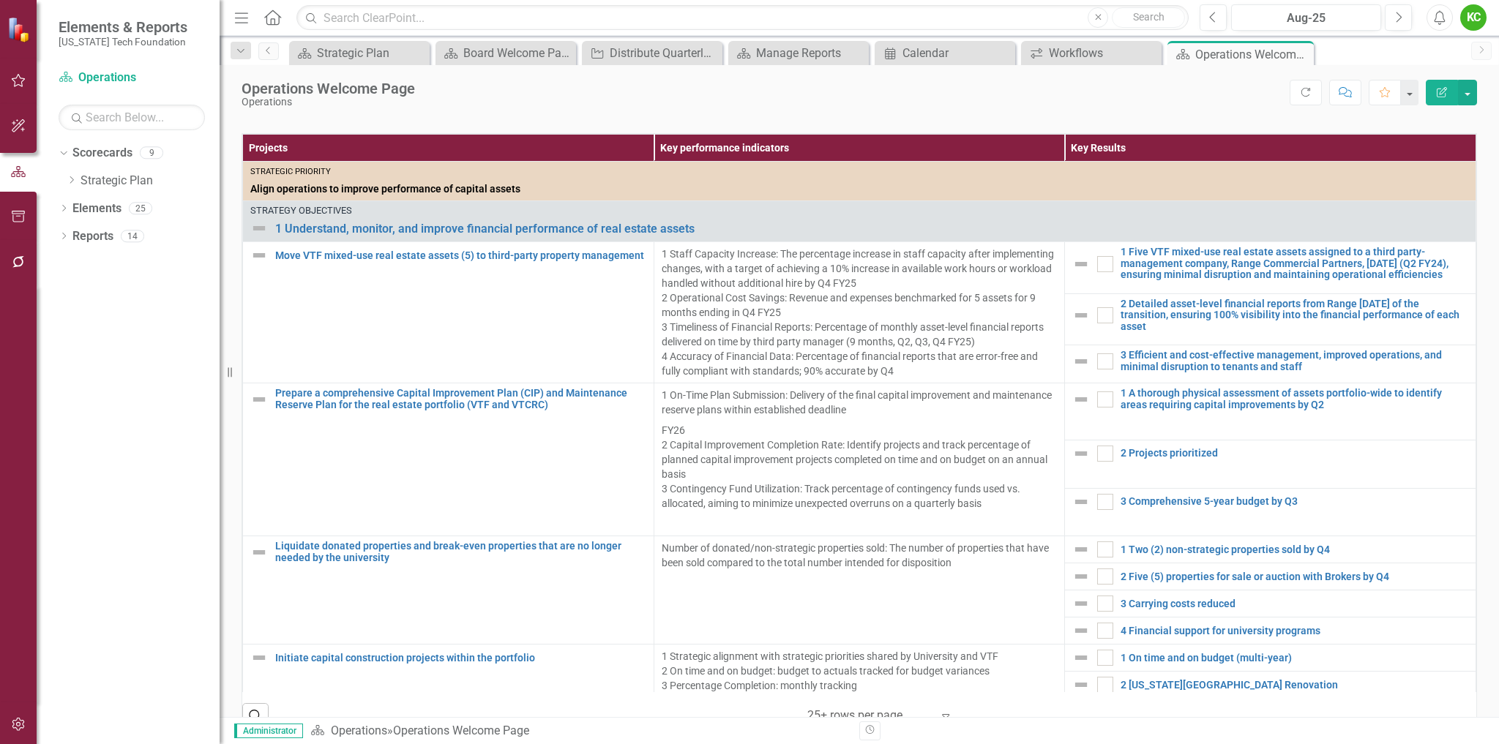
scroll to position [369, 0]
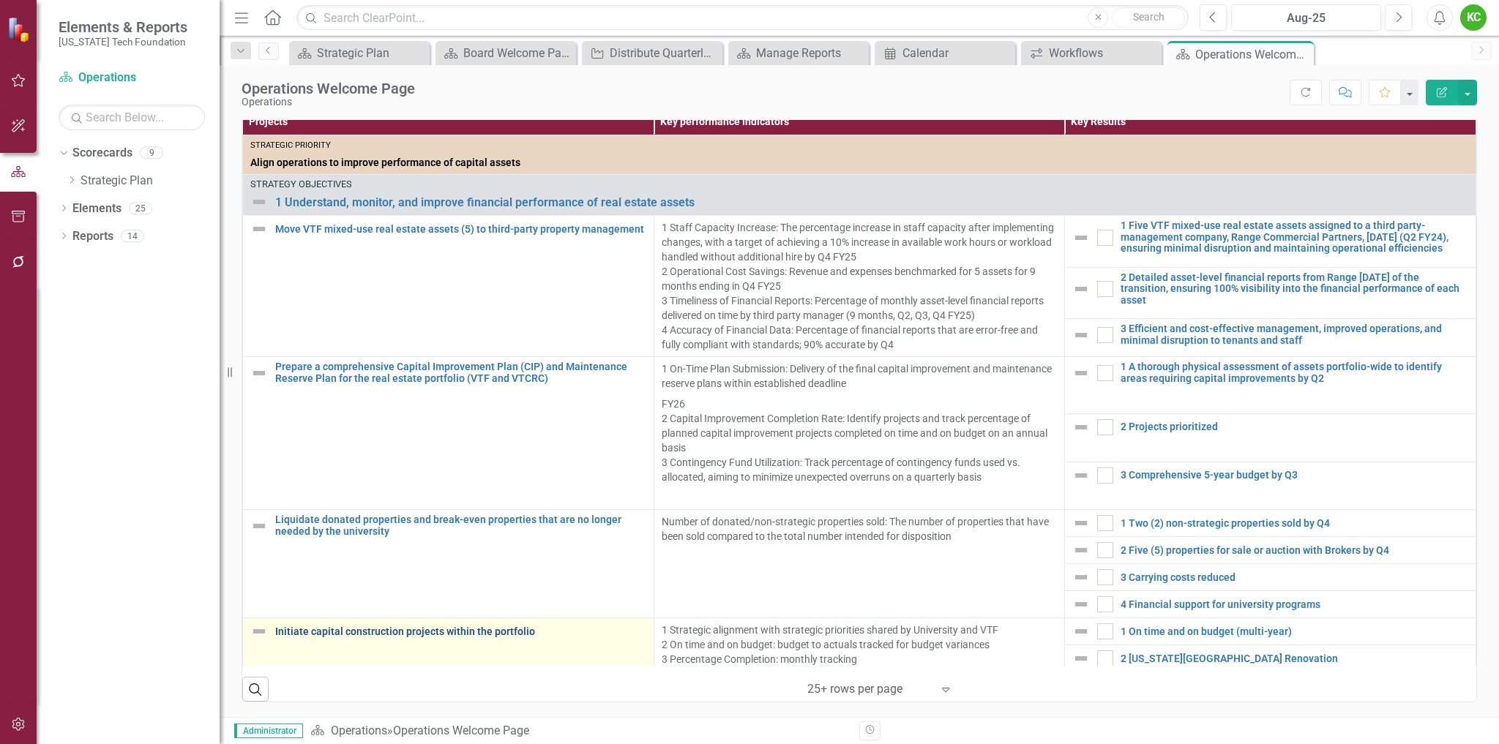
click at [480, 629] on link "Initiate capital construction projects within the portfolio" at bounding box center [460, 631] width 371 height 11
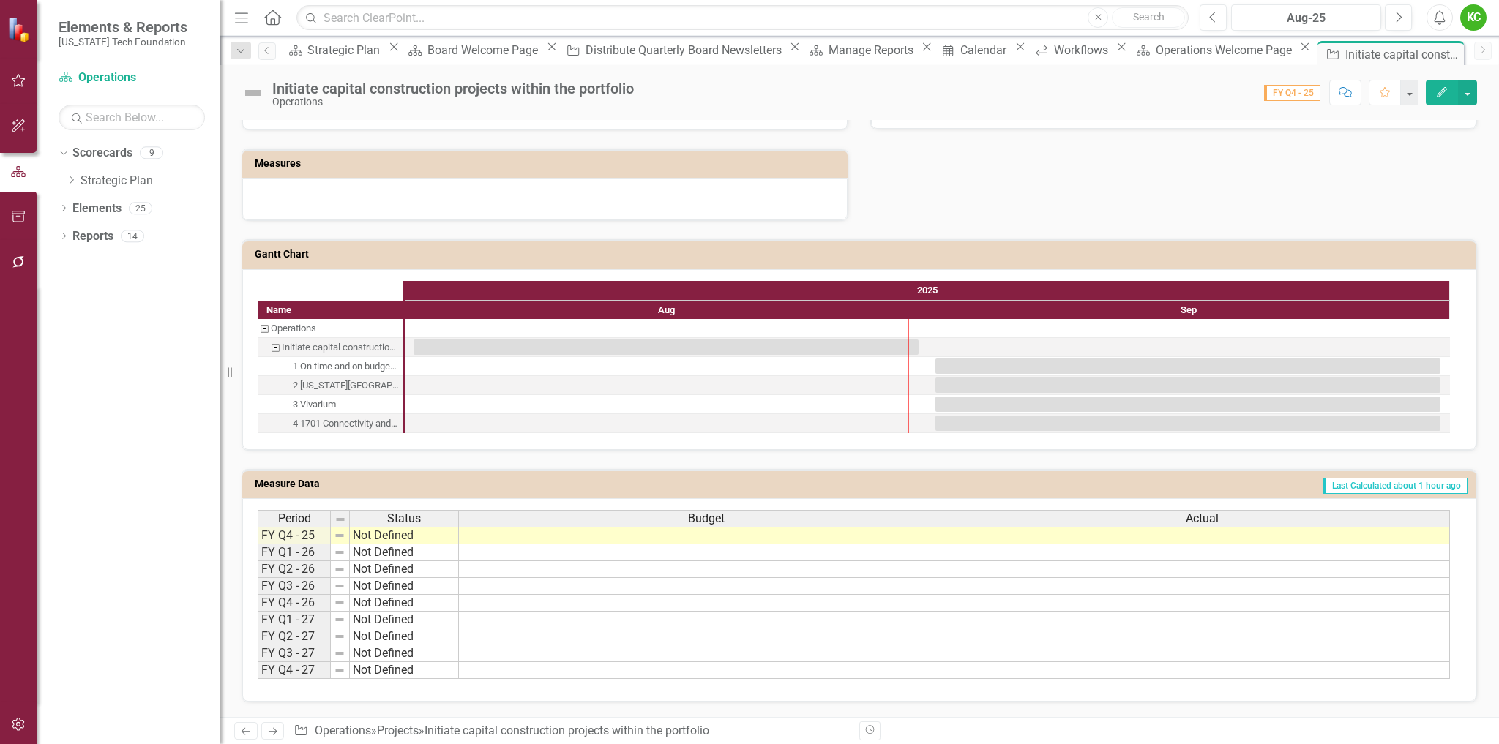
scroll to position [741, 0]
click at [1082, 484] on td "Last Calculated about 1 hour ago" at bounding box center [1049, 486] width 839 height 22
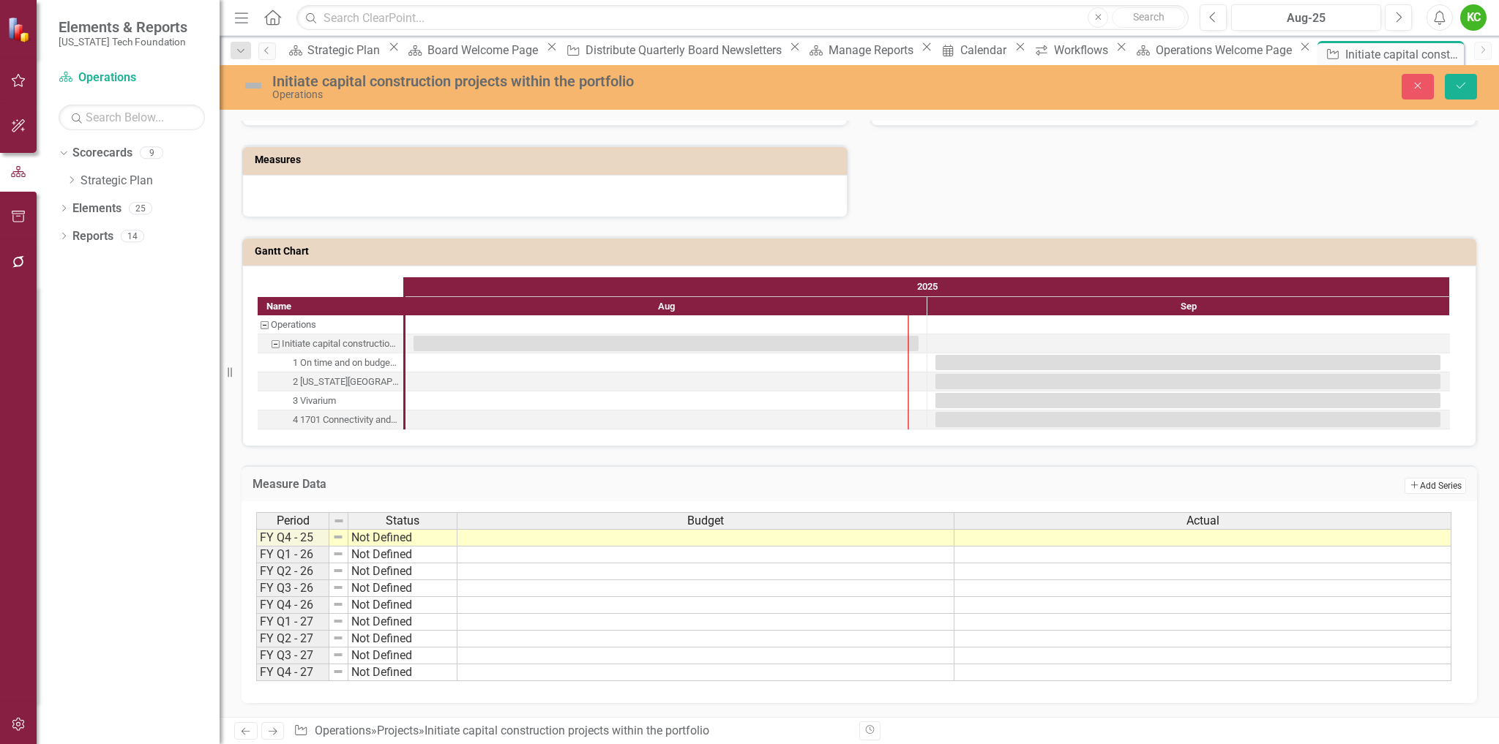
click at [1417, 492] on button "Add Add Series" at bounding box center [1434, 486] width 61 height 16
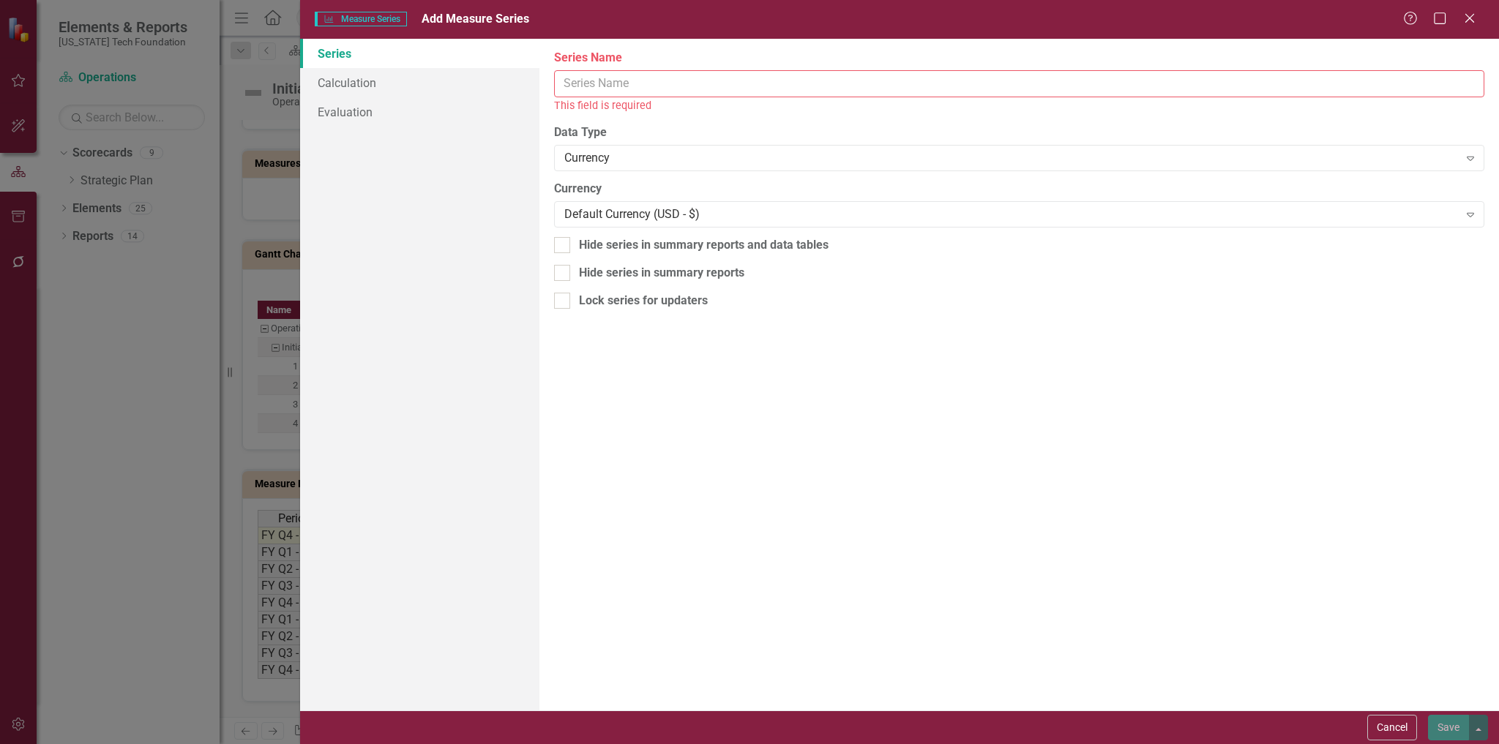
click at [678, 86] on input "Series Name" at bounding box center [1019, 83] width 930 height 27
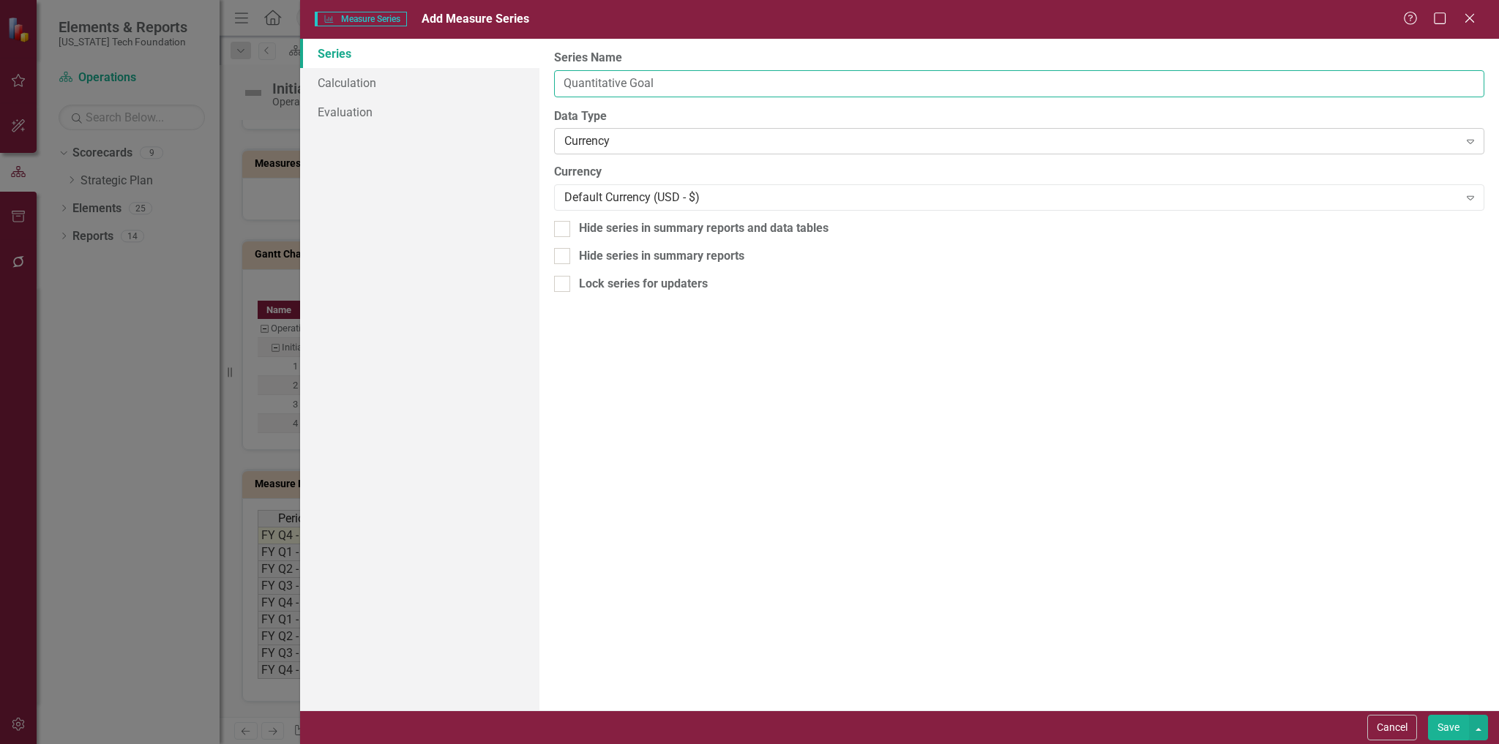
type input "Quantitative Goal"
click at [656, 141] on div "Currency" at bounding box center [1011, 141] width 894 height 17
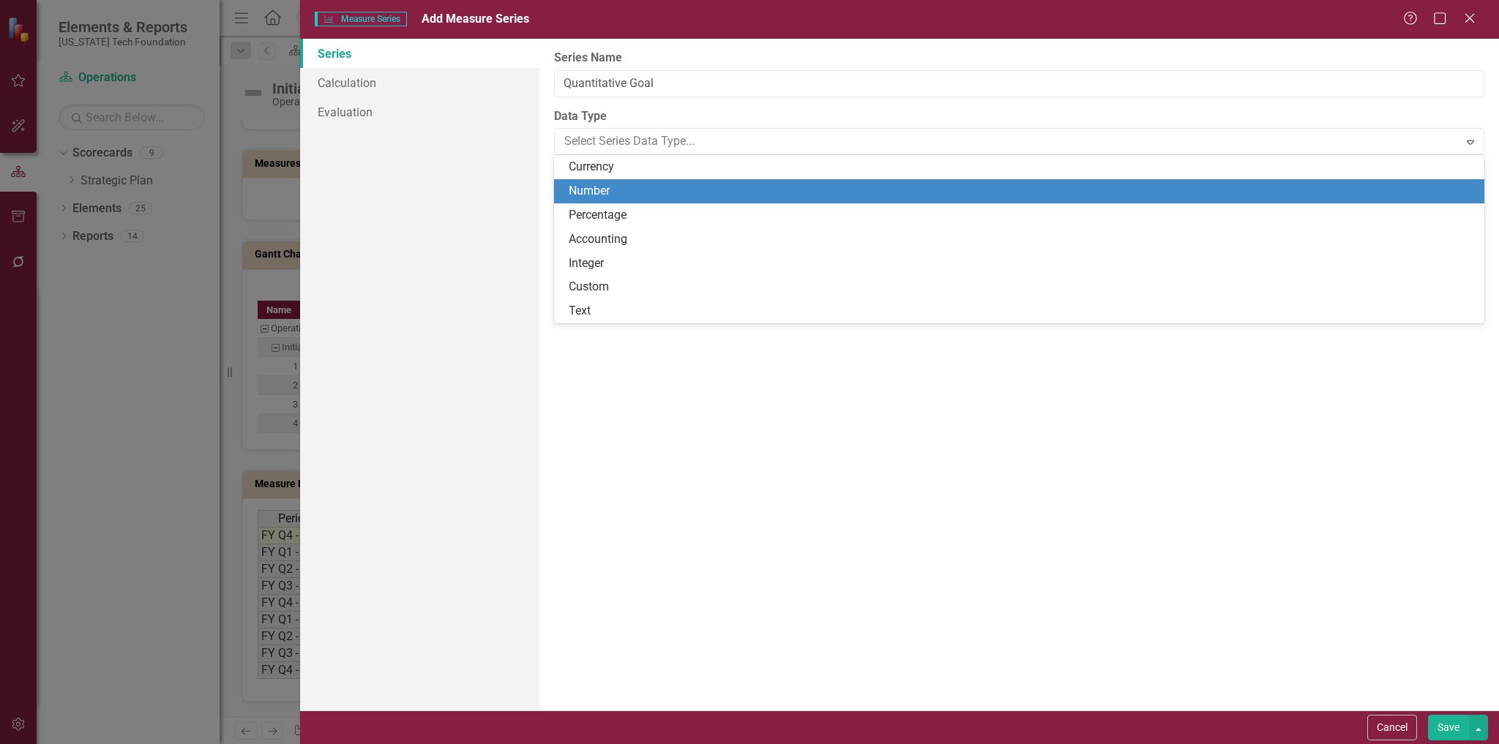
click at [605, 188] on div "Number" at bounding box center [1022, 191] width 907 height 17
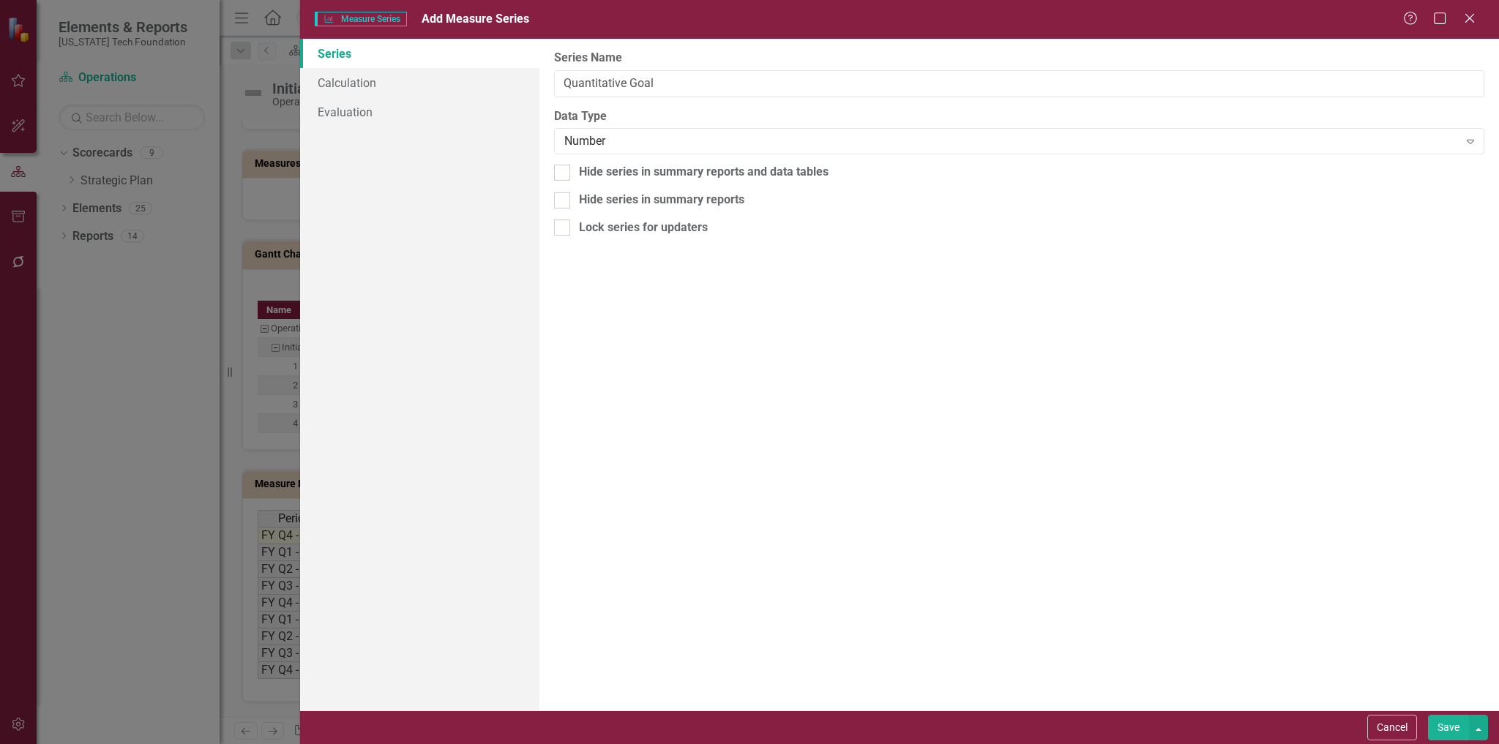
click at [1441, 730] on button "Save" at bounding box center [1448, 728] width 41 height 26
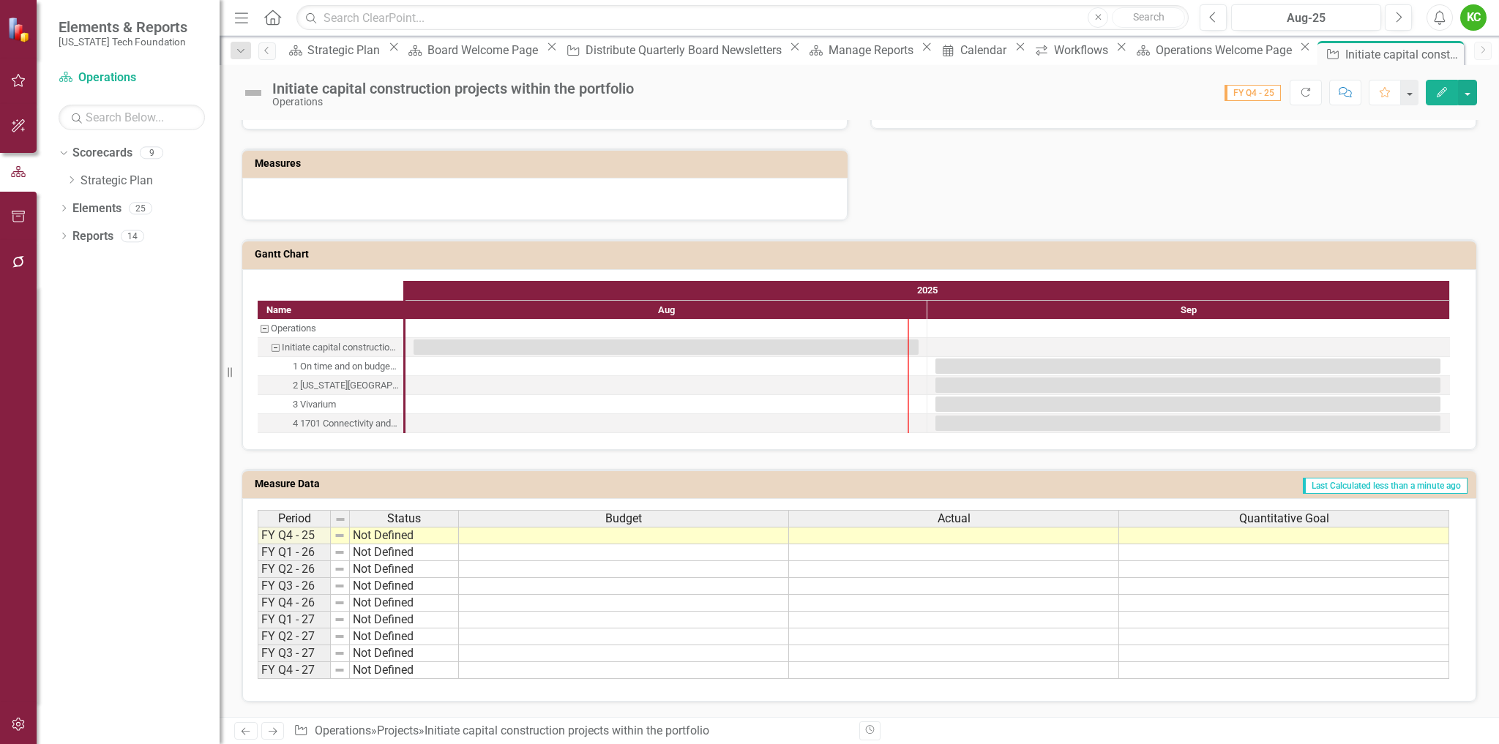
click at [1149, 484] on td "Last Calculated less than a minute ago" at bounding box center [1032, 486] width 872 height 22
click at [1148, 484] on td "Last Calculated less than a minute ago" at bounding box center [1032, 486] width 872 height 22
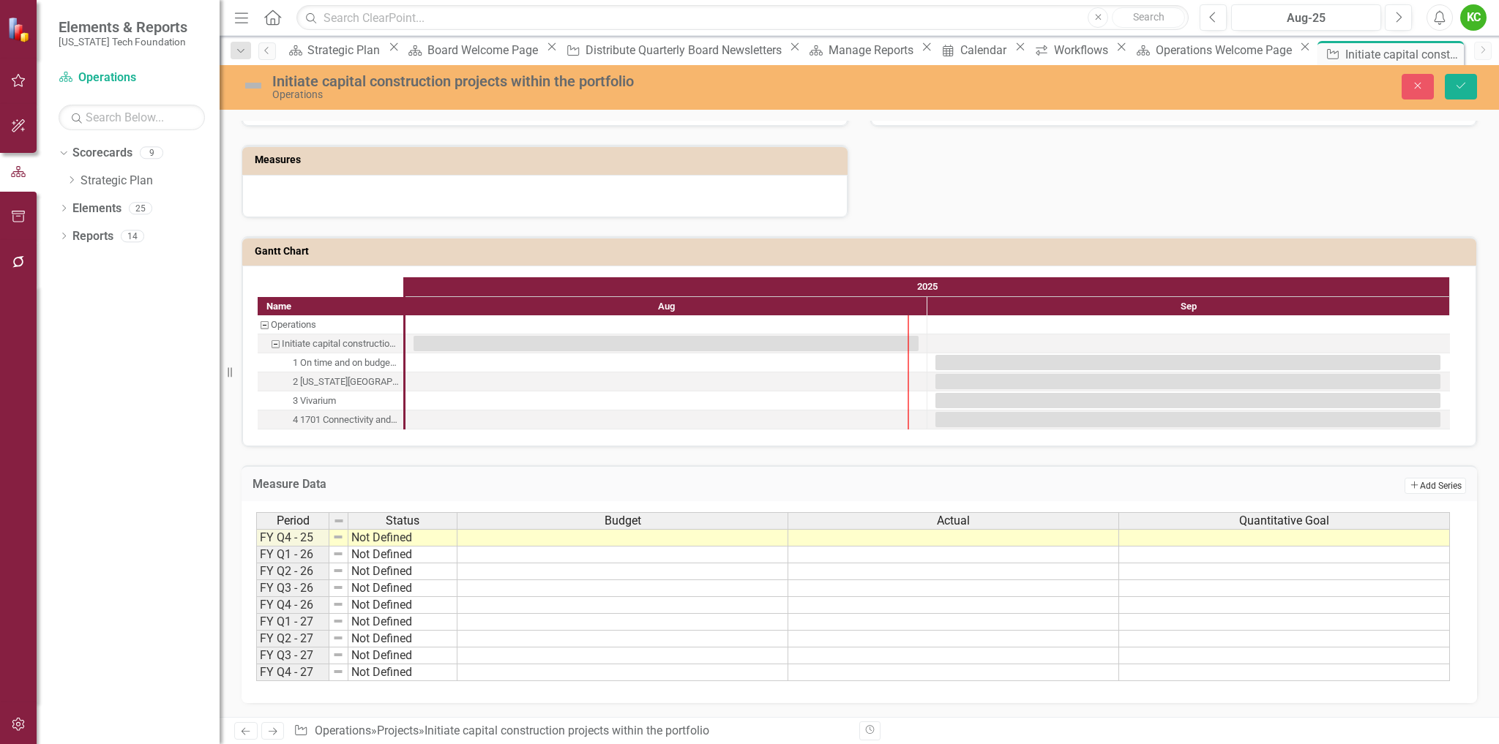
click at [1421, 490] on button "Add Add Series" at bounding box center [1434, 486] width 61 height 16
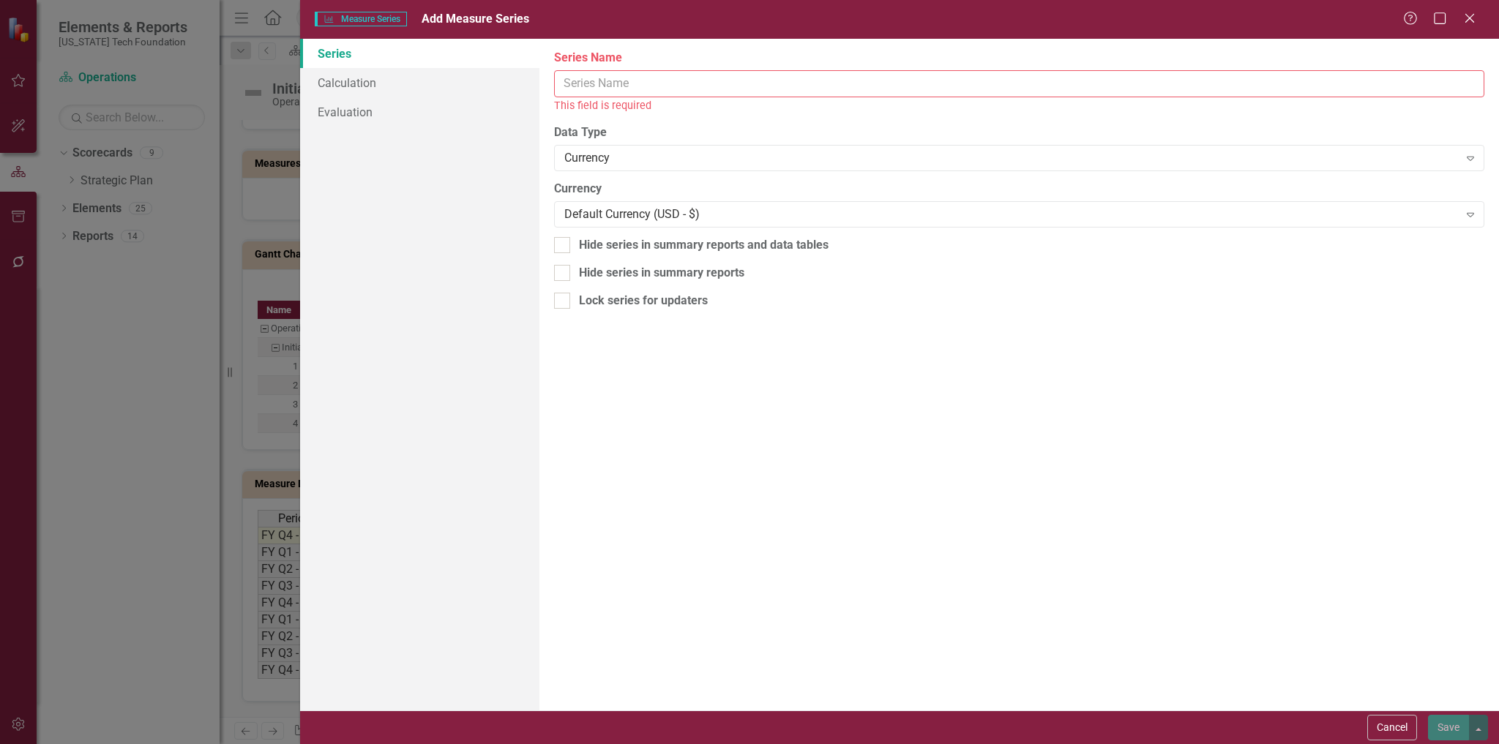
click at [625, 92] on input "Series Name" at bounding box center [1019, 83] width 930 height 27
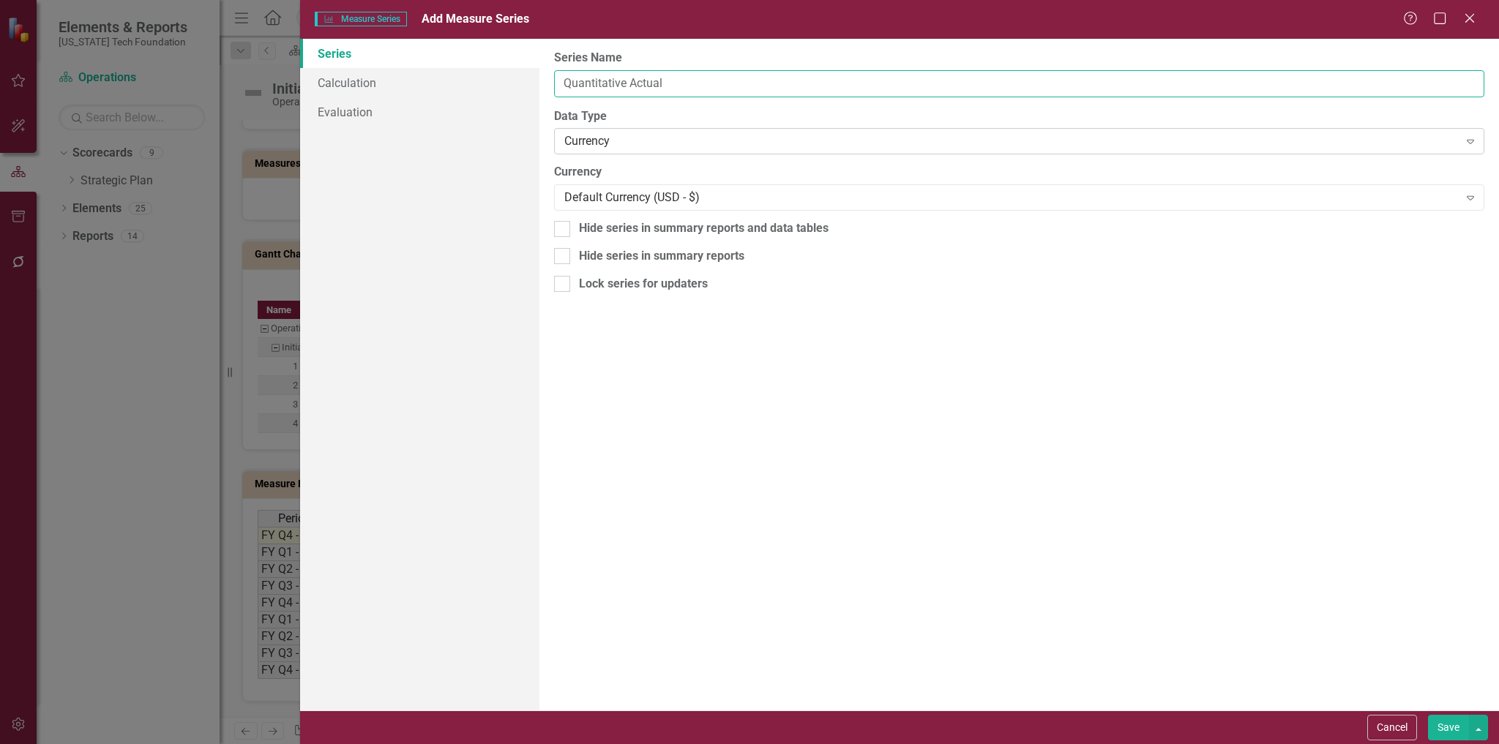
type input "Quantitative Actual"
click at [642, 138] on div "Currency" at bounding box center [1011, 141] width 894 height 17
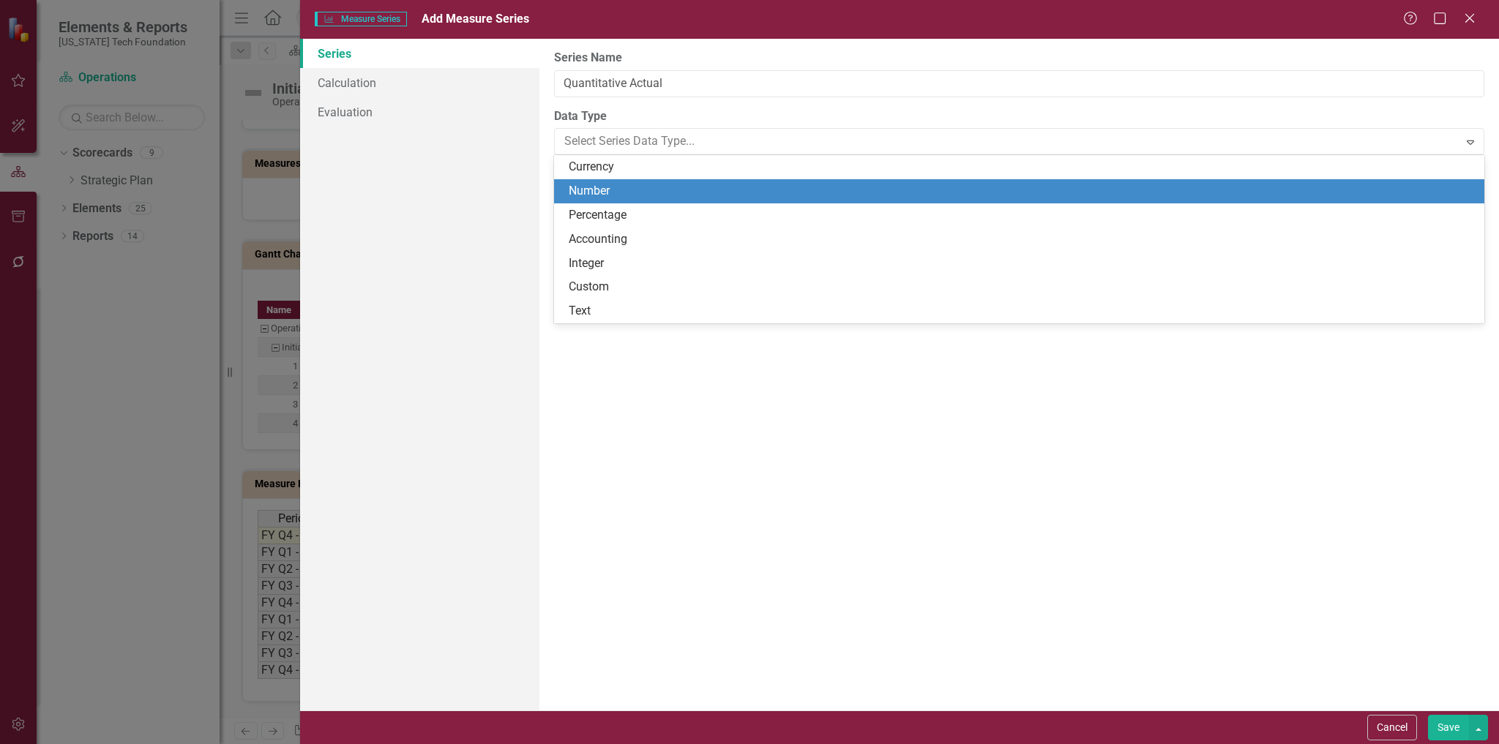
click at [613, 192] on div "Number" at bounding box center [1022, 191] width 907 height 17
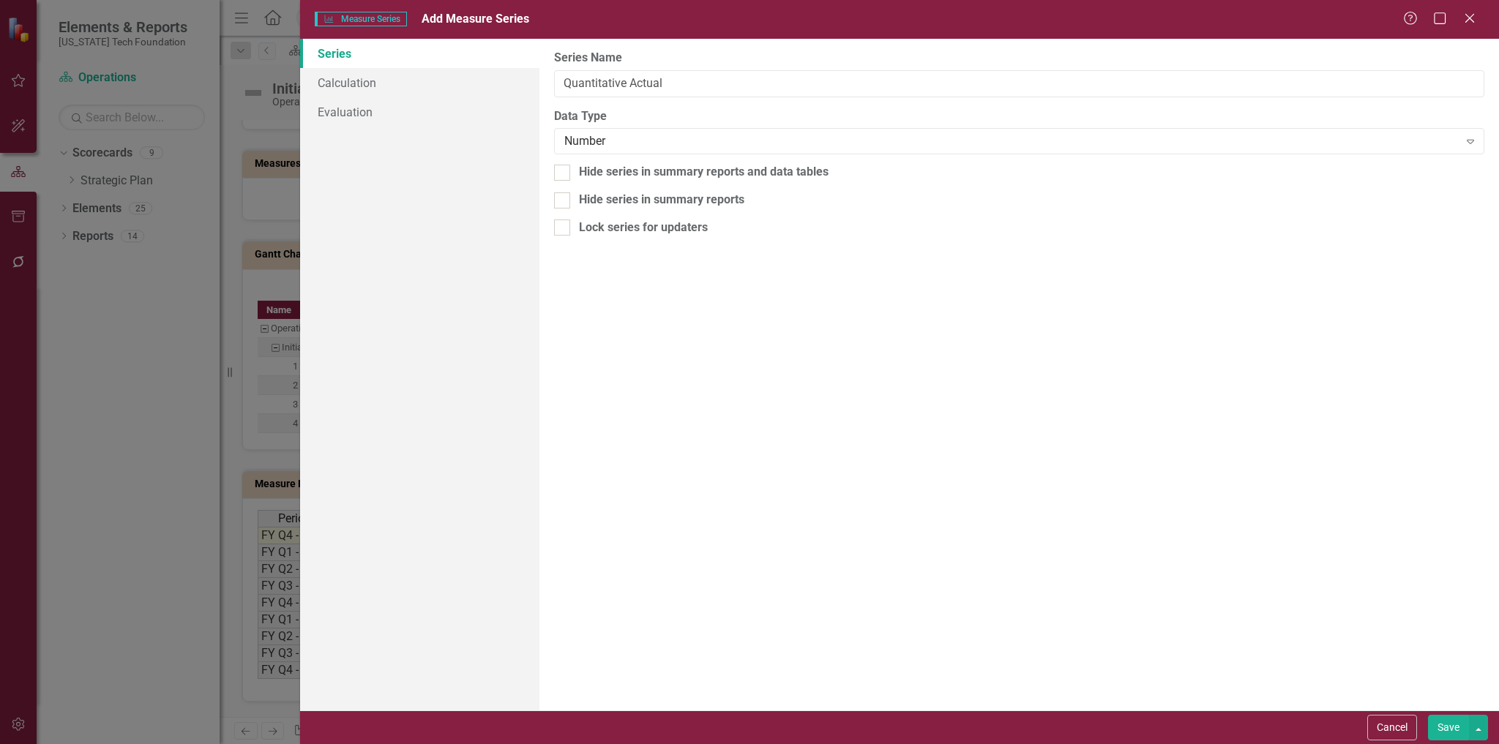
click at [1442, 727] on button "Save" at bounding box center [1448, 728] width 41 height 26
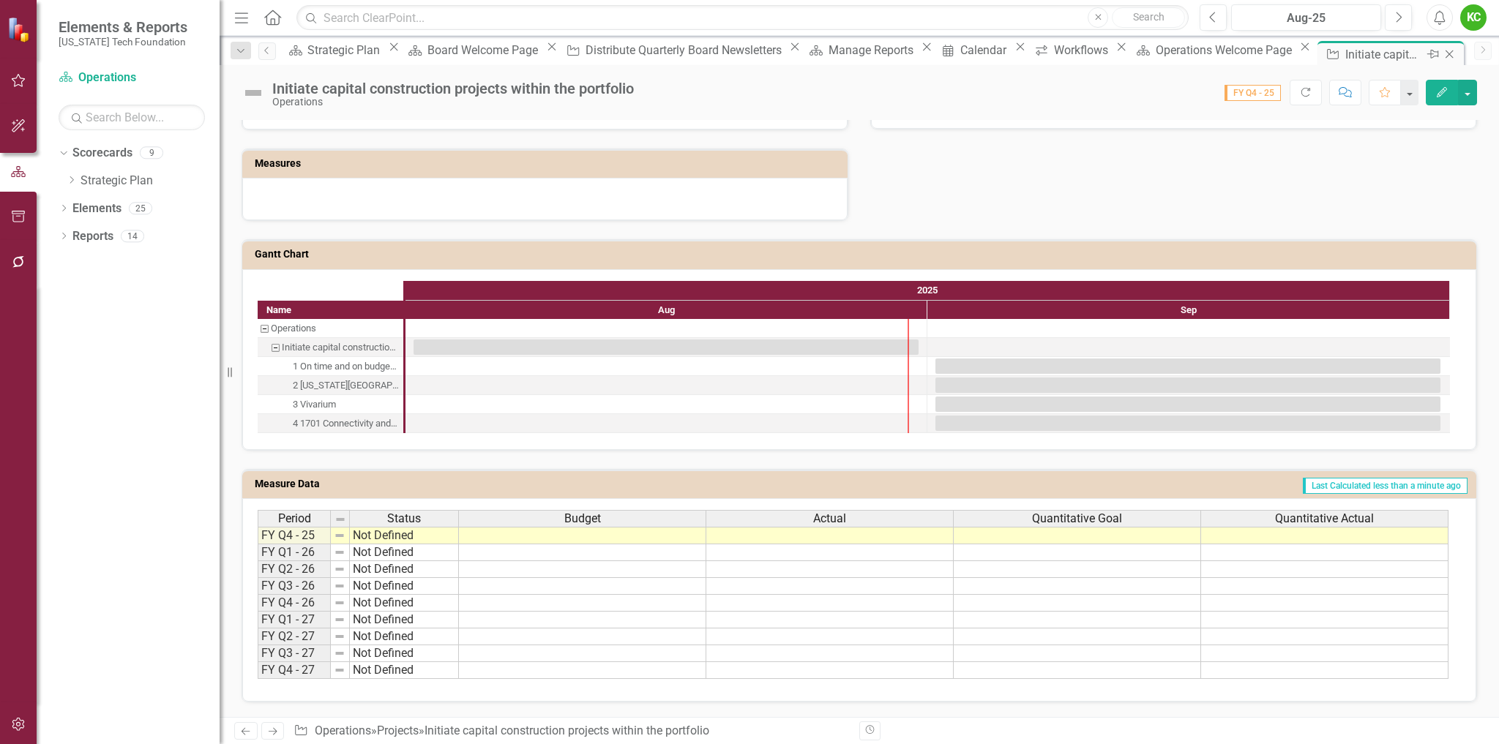
click at [1442, 55] on icon "Close" at bounding box center [1449, 54] width 15 height 12
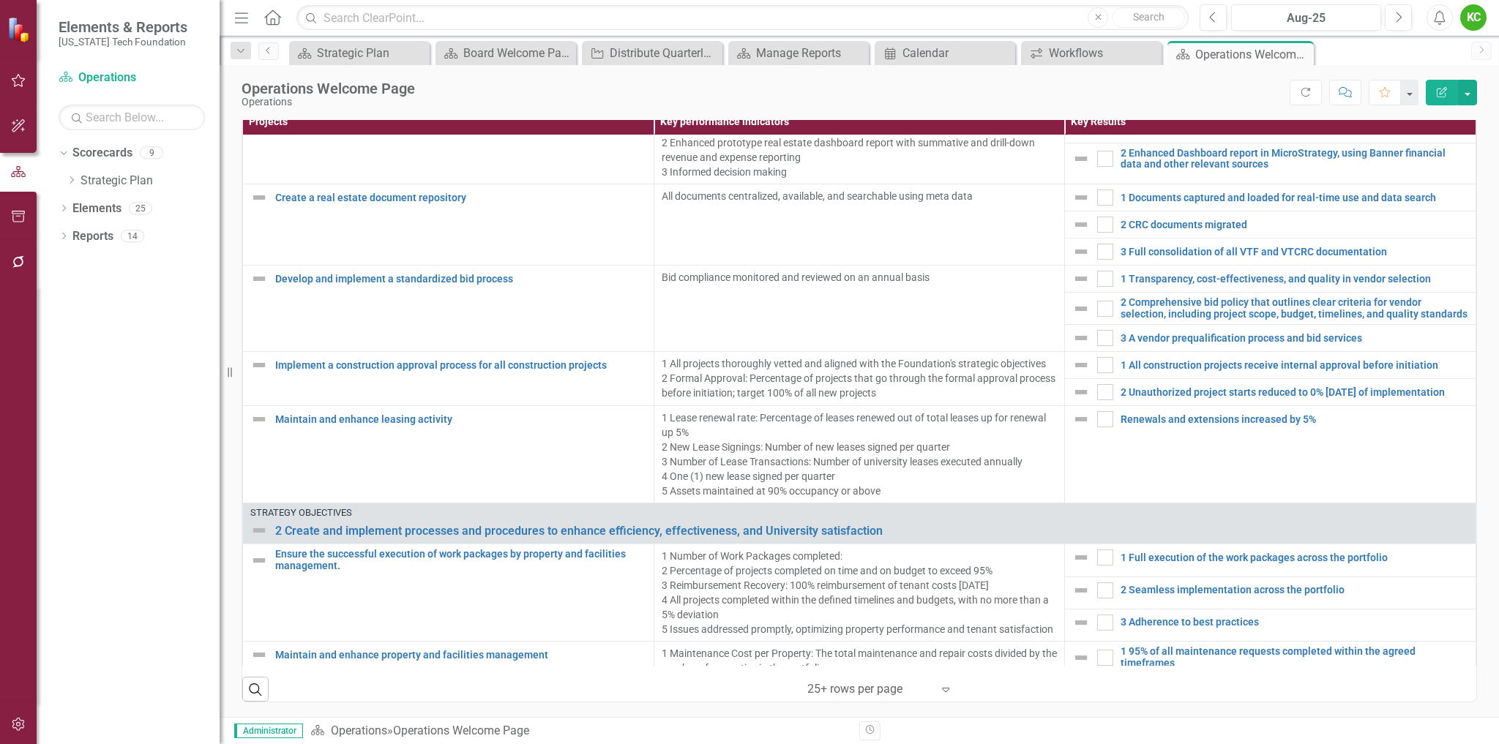
scroll to position [659, 0]
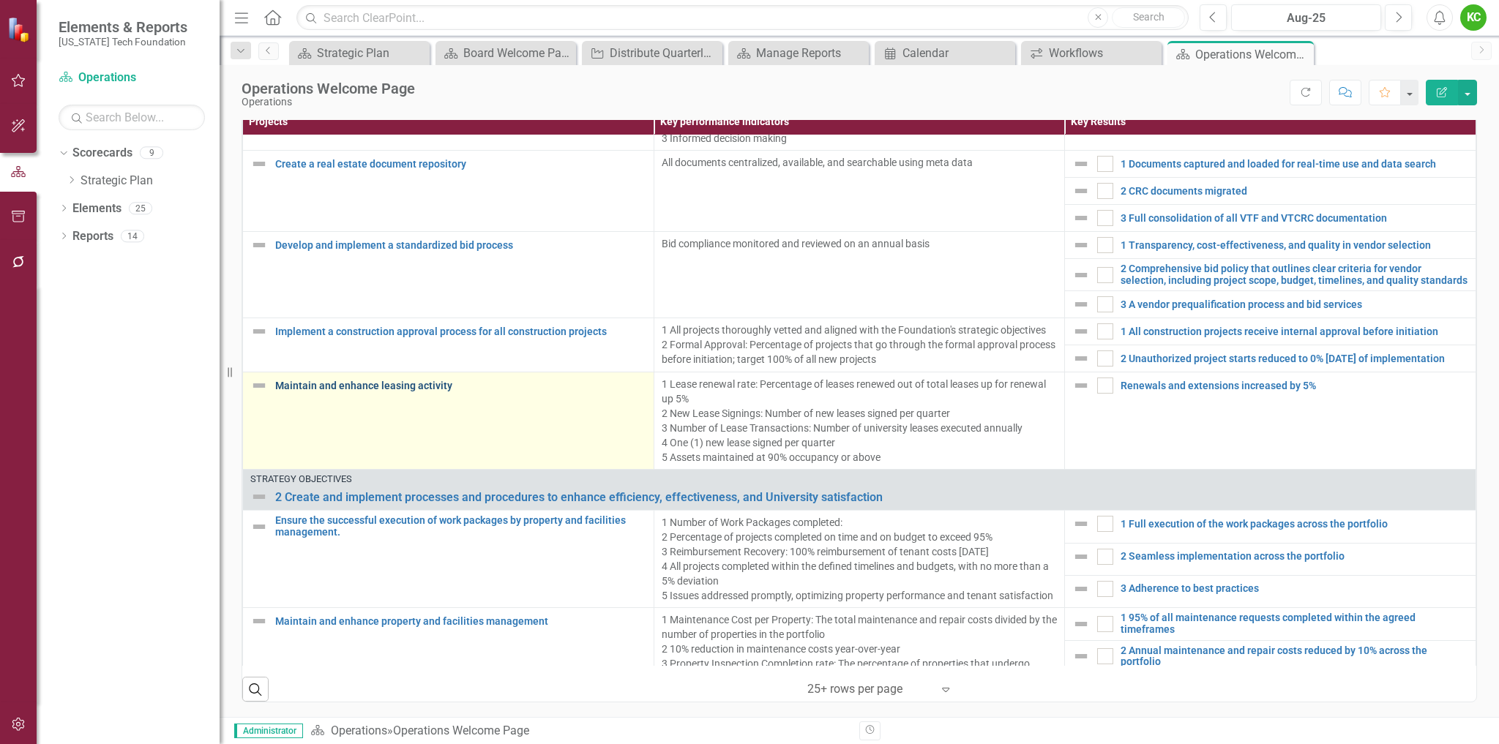
click at [375, 392] on link "Maintain and enhance leasing activity" at bounding box center [460, 386] width 371 height 11
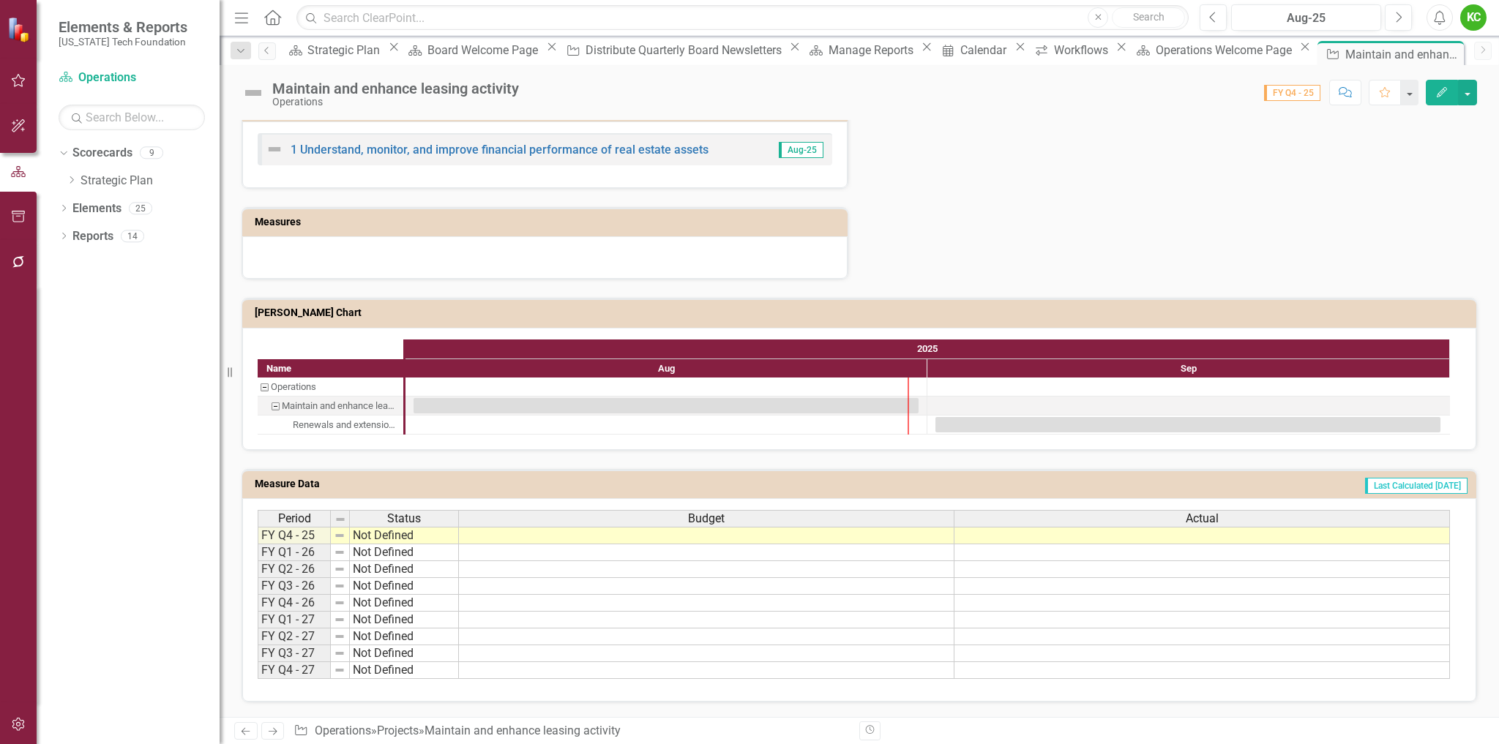
scroll to position [689, 0]
click at [1161, 493] on td "Last Calculated [DATE]" at bounding box center [1095, 486] width 746 height 22
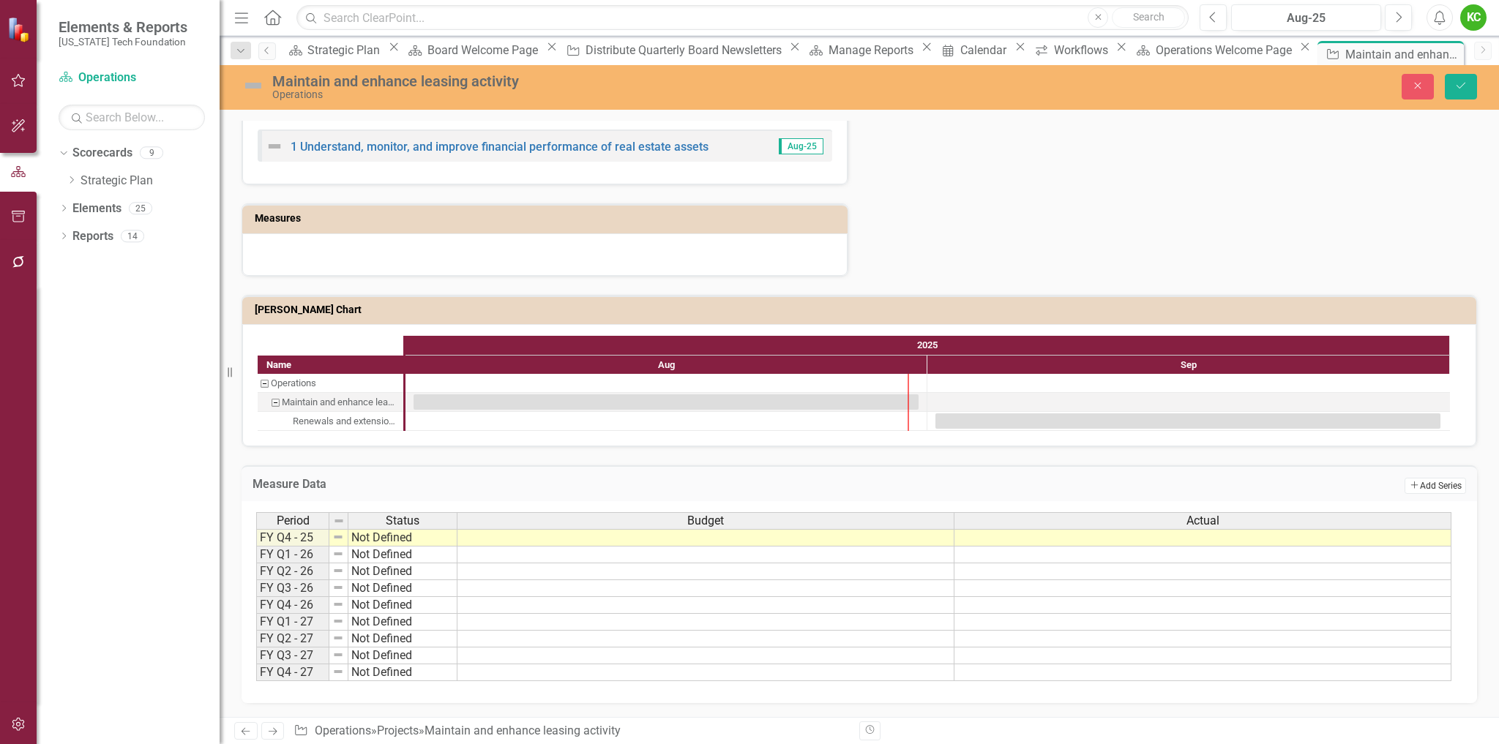
click at [1430, 491] on button "Add Add Series" at bounding box center [1434, 486] width 61 height 16
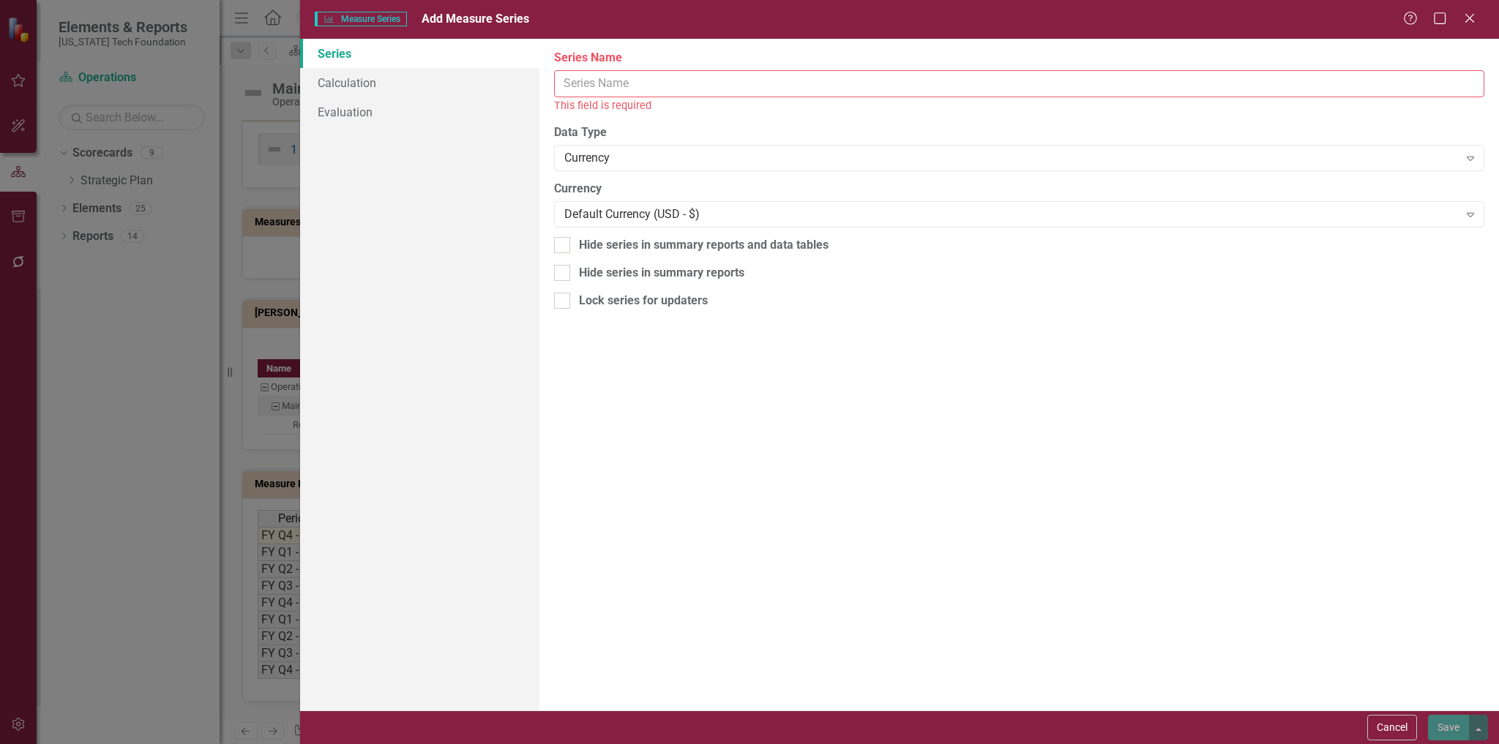
click at [666, 87] on input "Series Name" at bounding box center [1019, 83] width 930 height 27
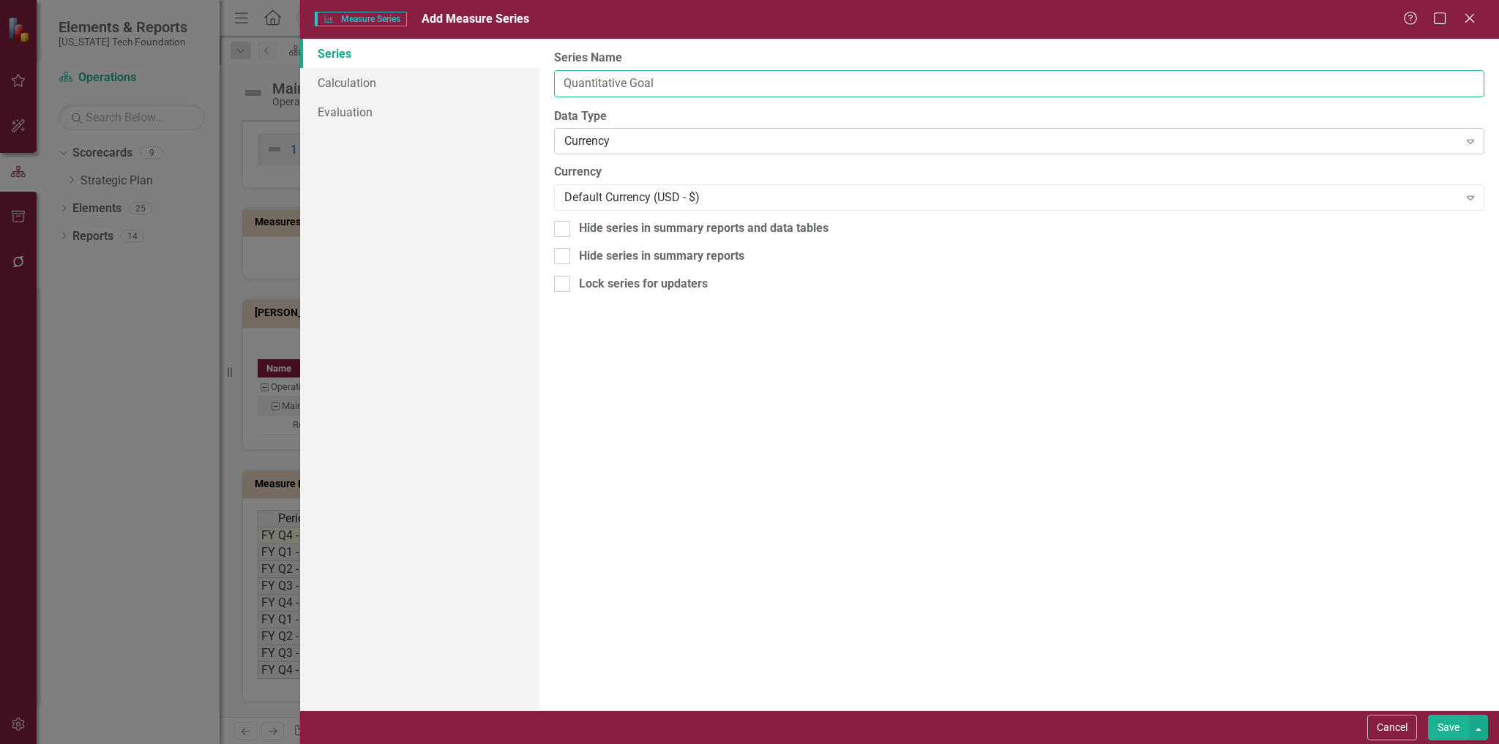
type input "Quantitative Goal"
click at [629, 145] on div "Currency" at bounding box center [1011, 141] width 894 height 17
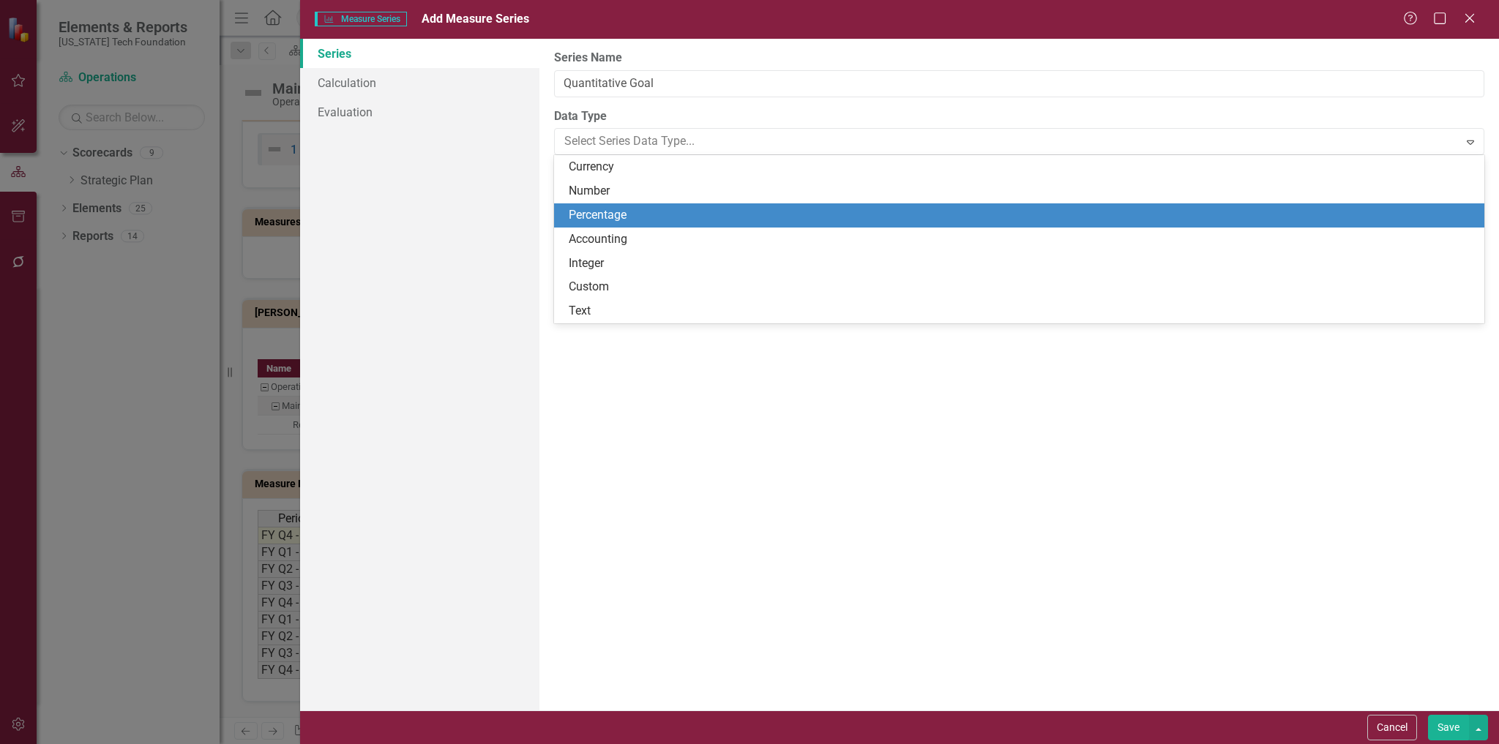
click at [622, 216] on div "Percentage" at bounding box center [1022, 215] width 907 height 17
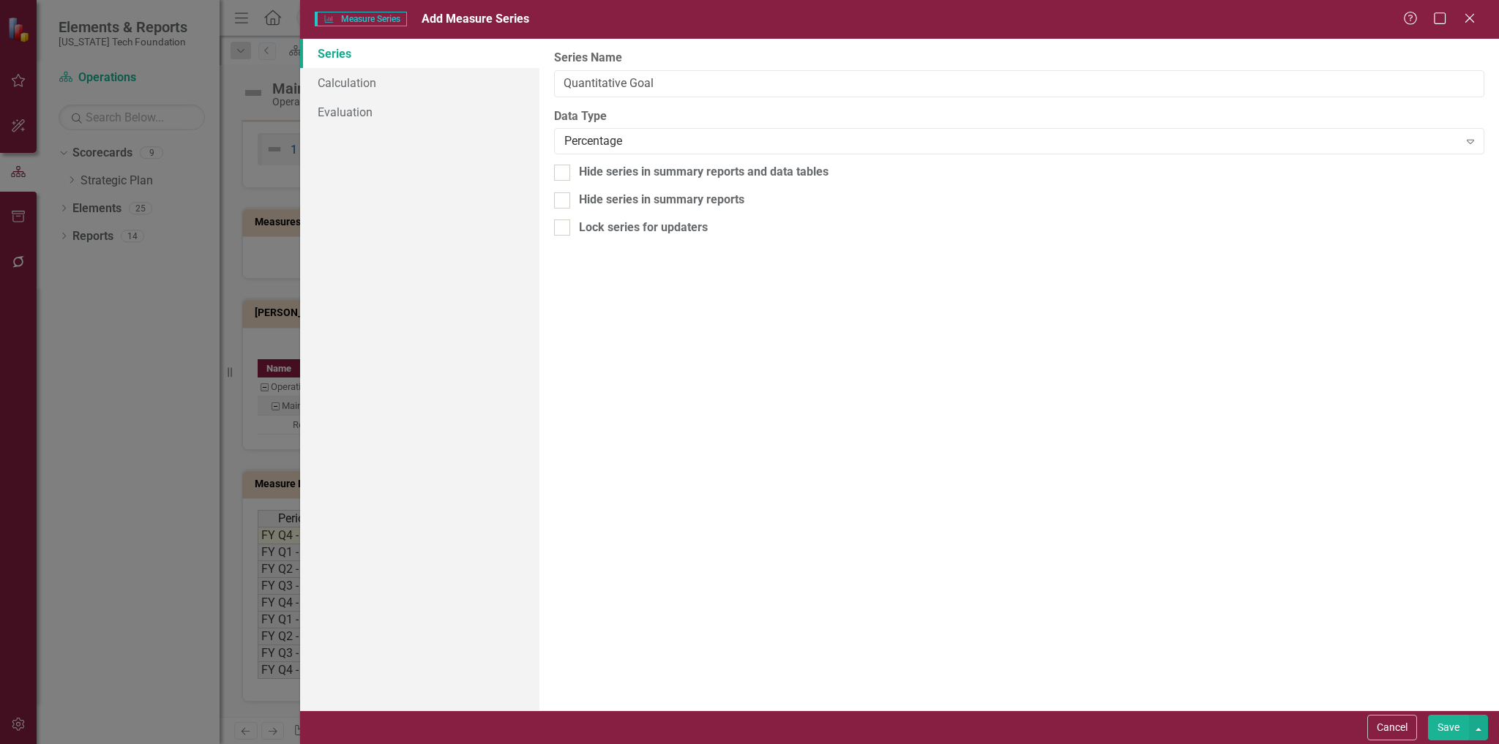
click at [1449, 729] on button "Save" at bounding box center [1448, 728] width 41 height 26
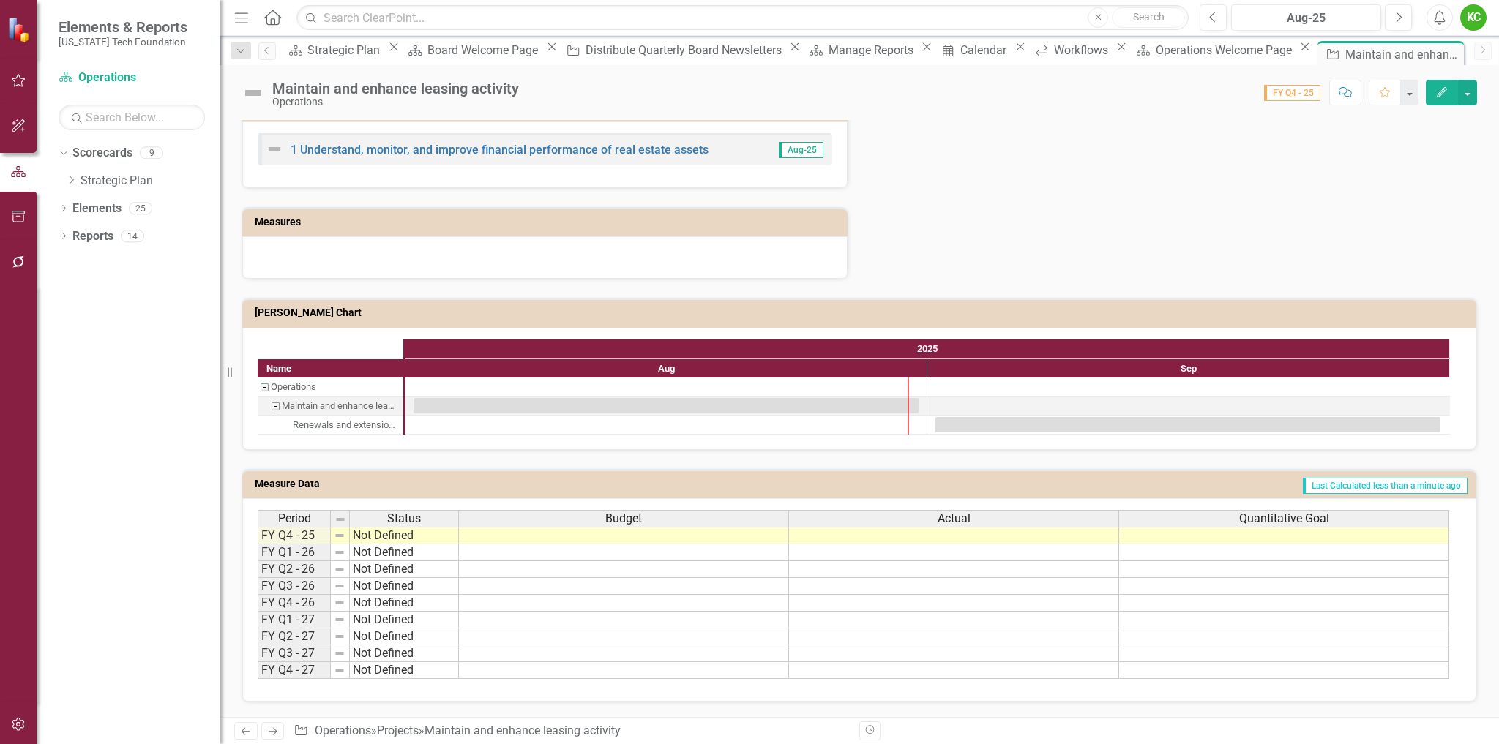
click at [1227, 484] on td "Last Calculated less than a minute ago" at bounding box center [1032, 486] width 872 height 22
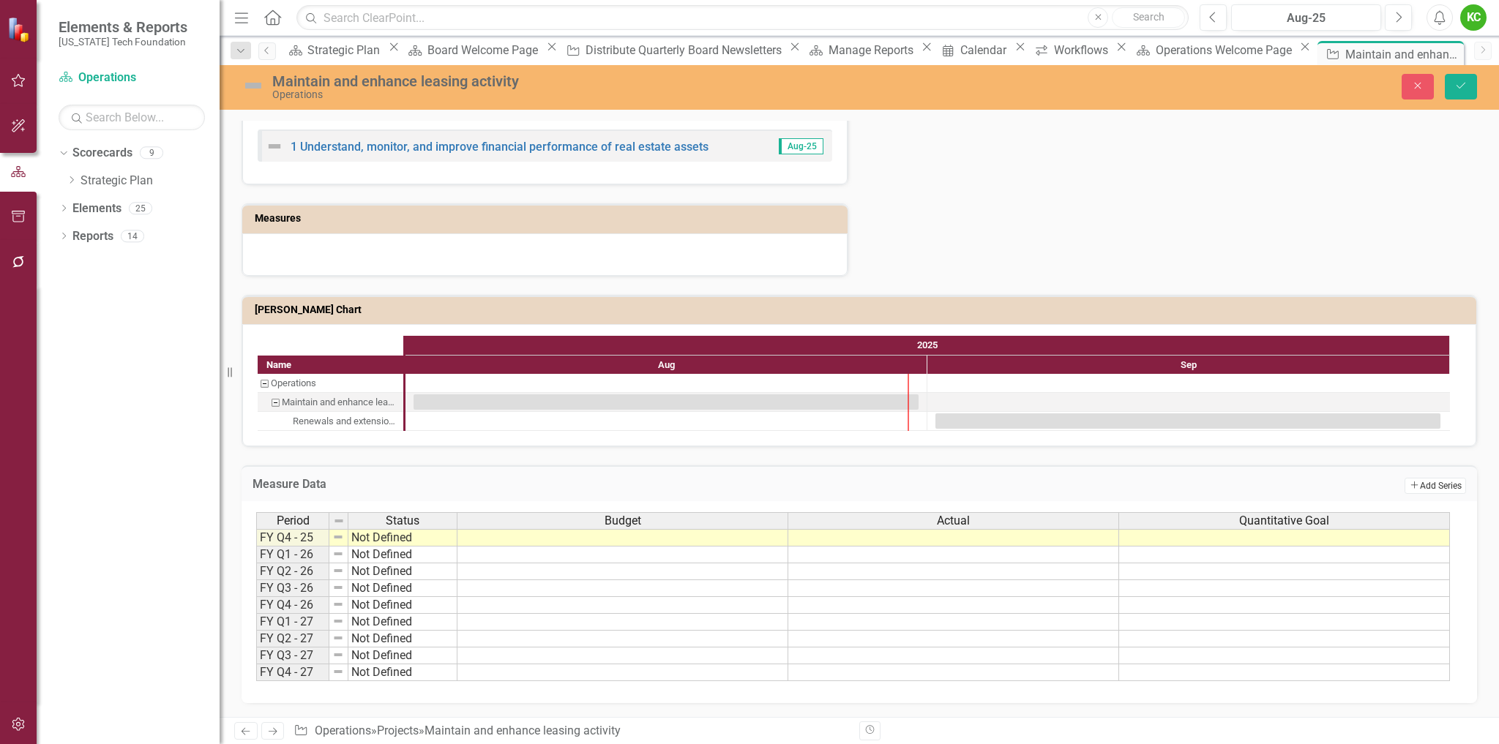
click at [1431, 490] on button "Add Add Series" at bounding box center [1434, 486] width 61 height 16
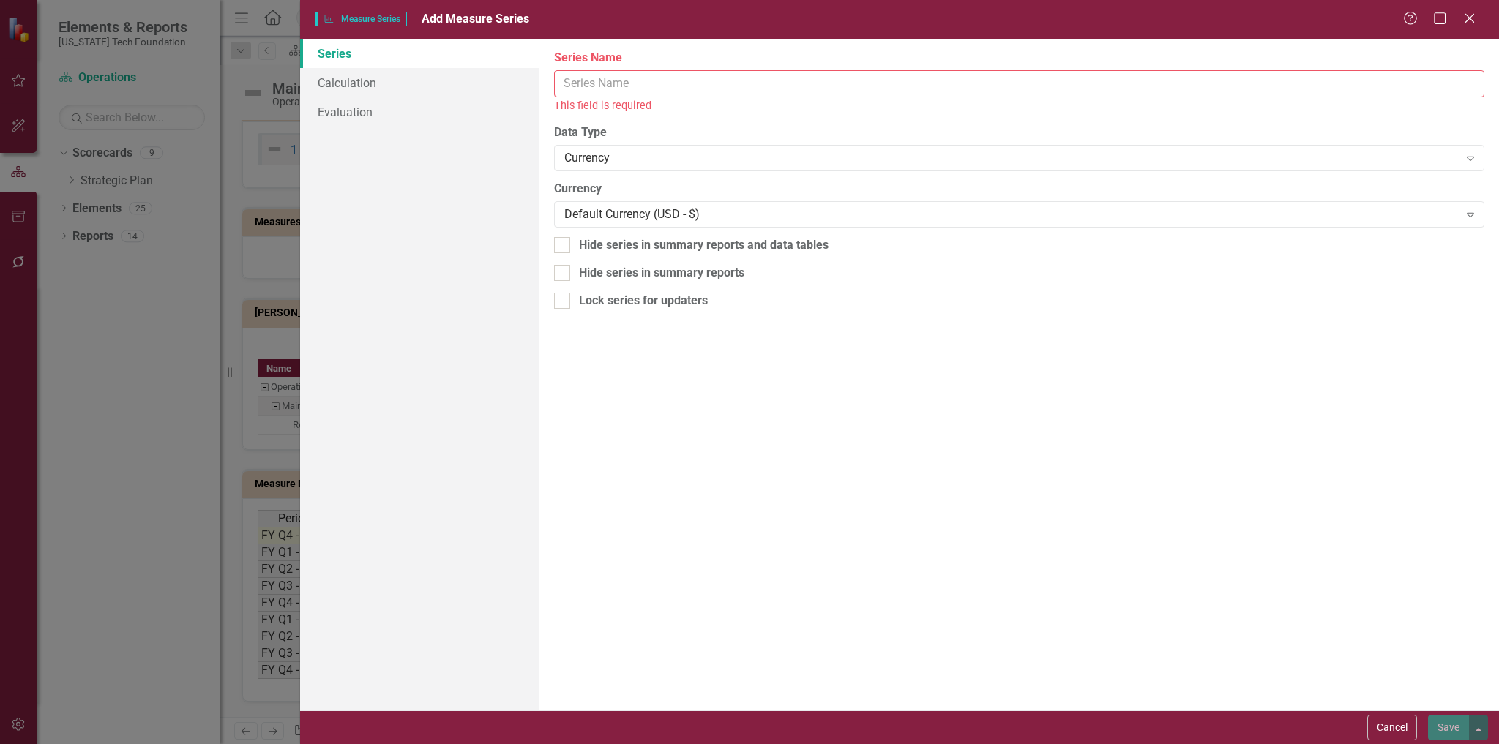
click at [670, 93] on input "Series Name" at bounding box center [1019, 83] width 930 height 27
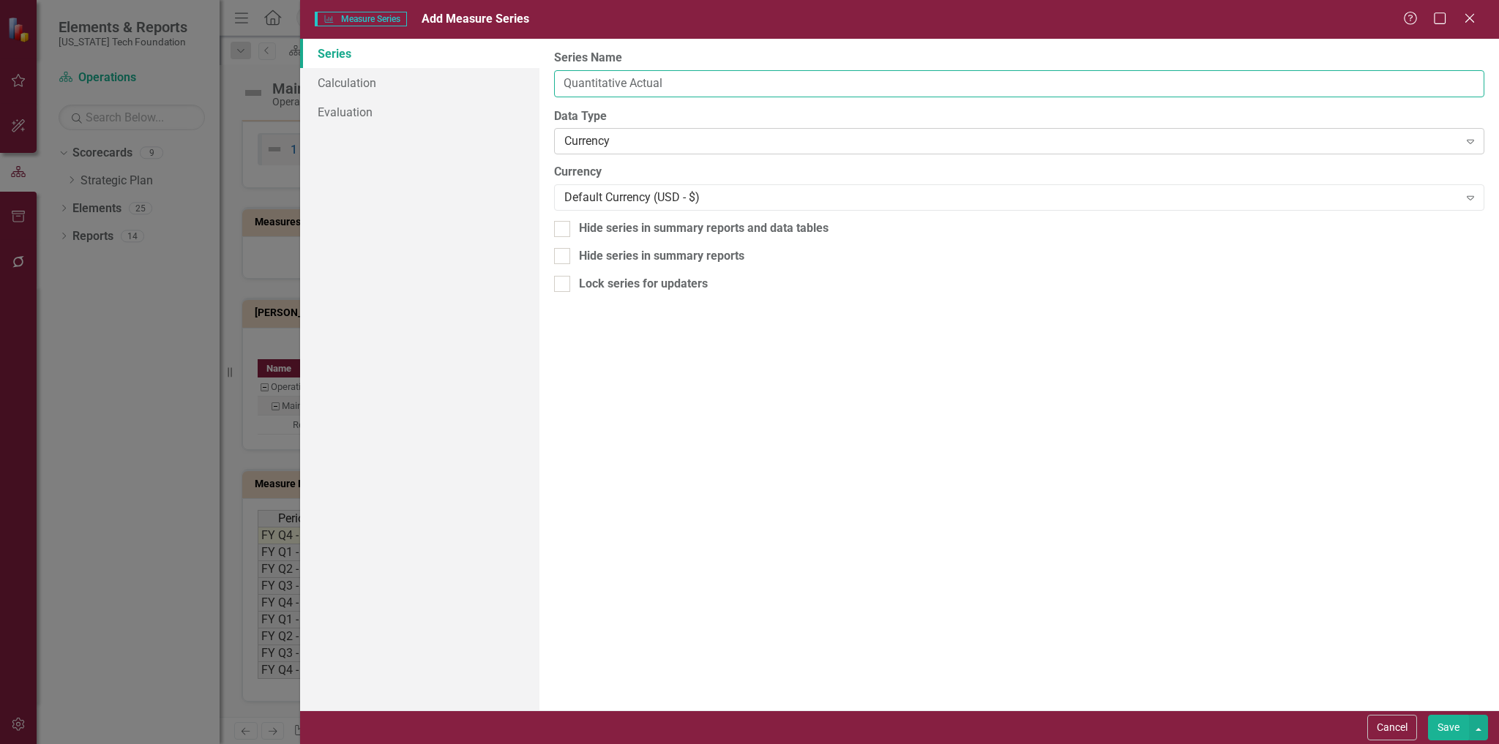
type input "Quantitative Actual"
click at [632, 144] on div "Currency" at bounding box center [1011, 141] width 894 height 17
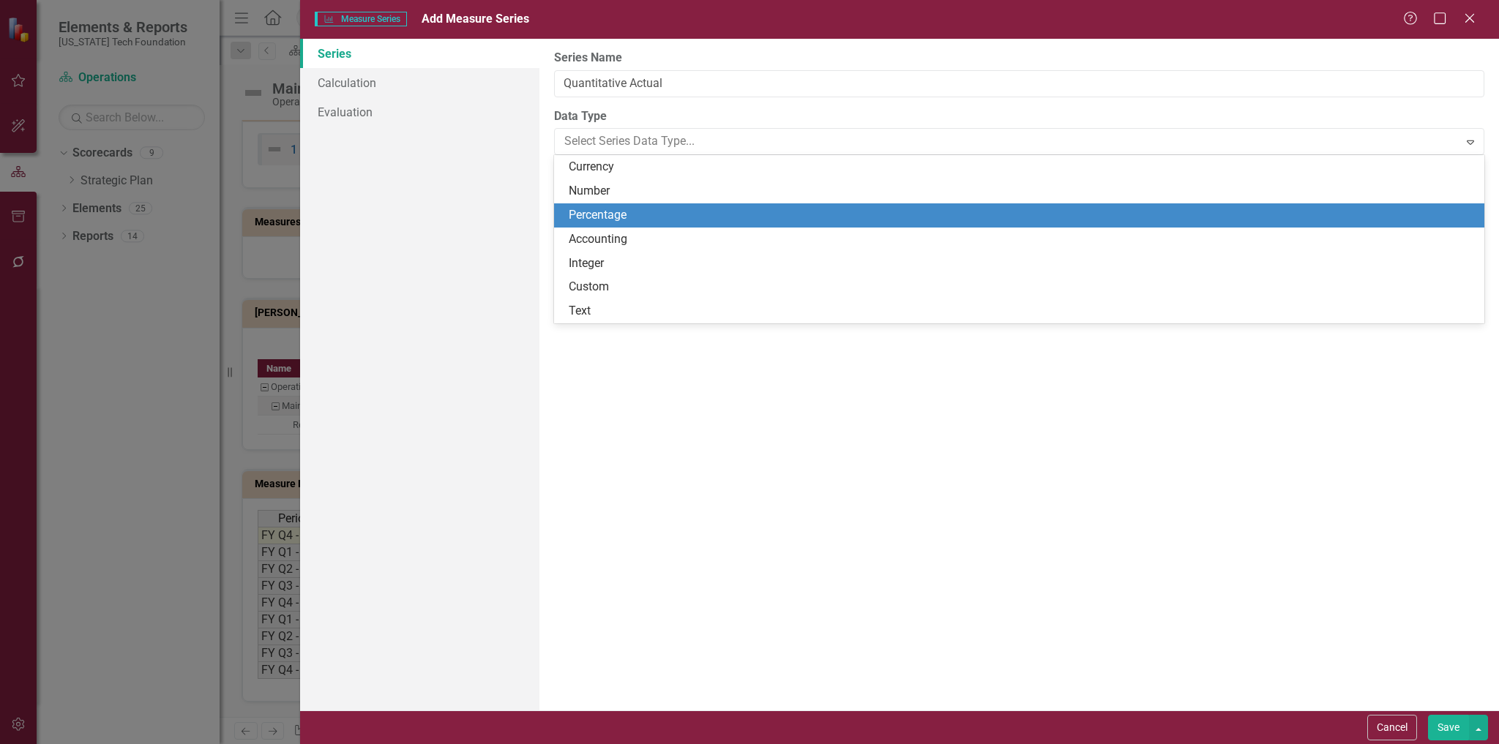
click at [631, 222] on div "Percentage" at bounding box center [1022, 215] width 907 height 17
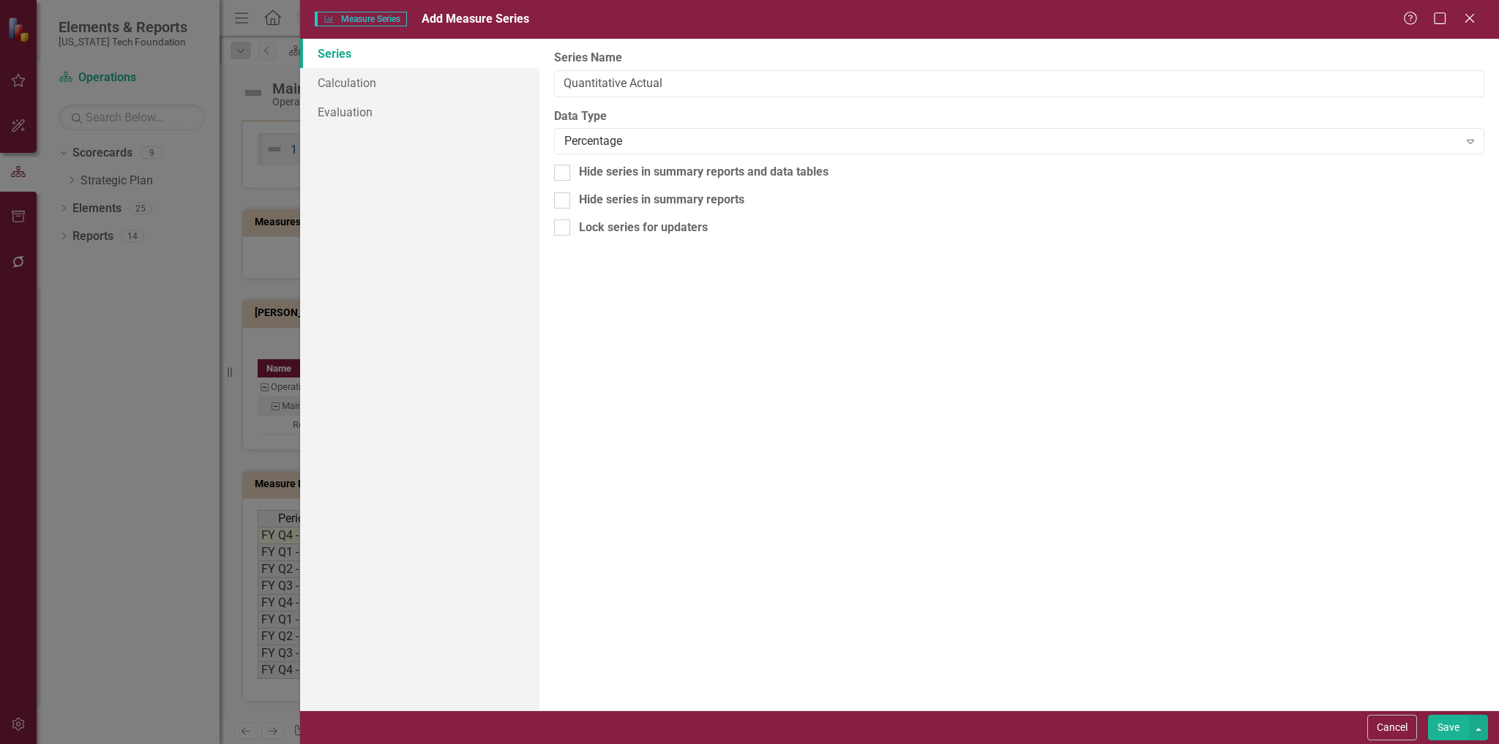
click at [1444, 731] on button "Save" at bounding box center [1448, 728] width 41 height 26
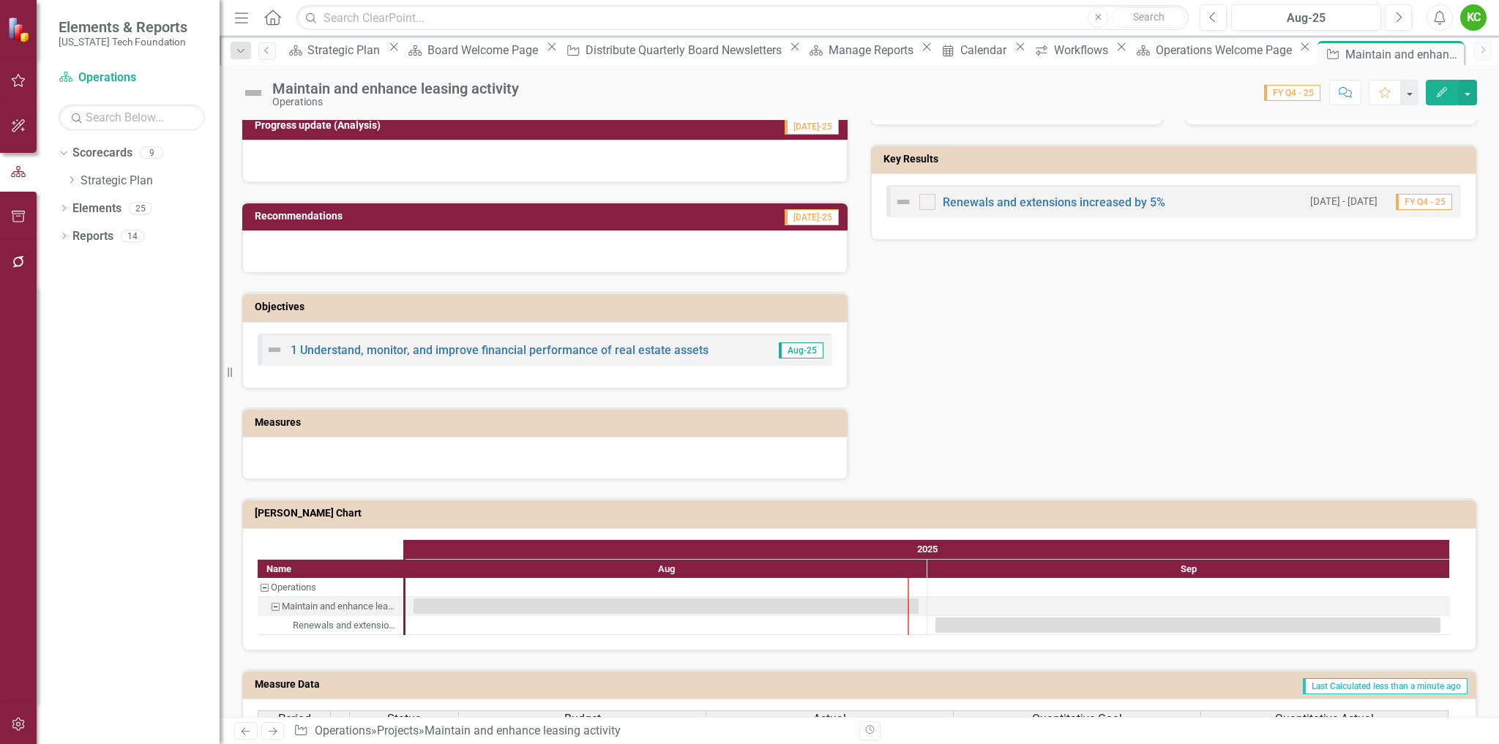
scroll to position [470, 0]
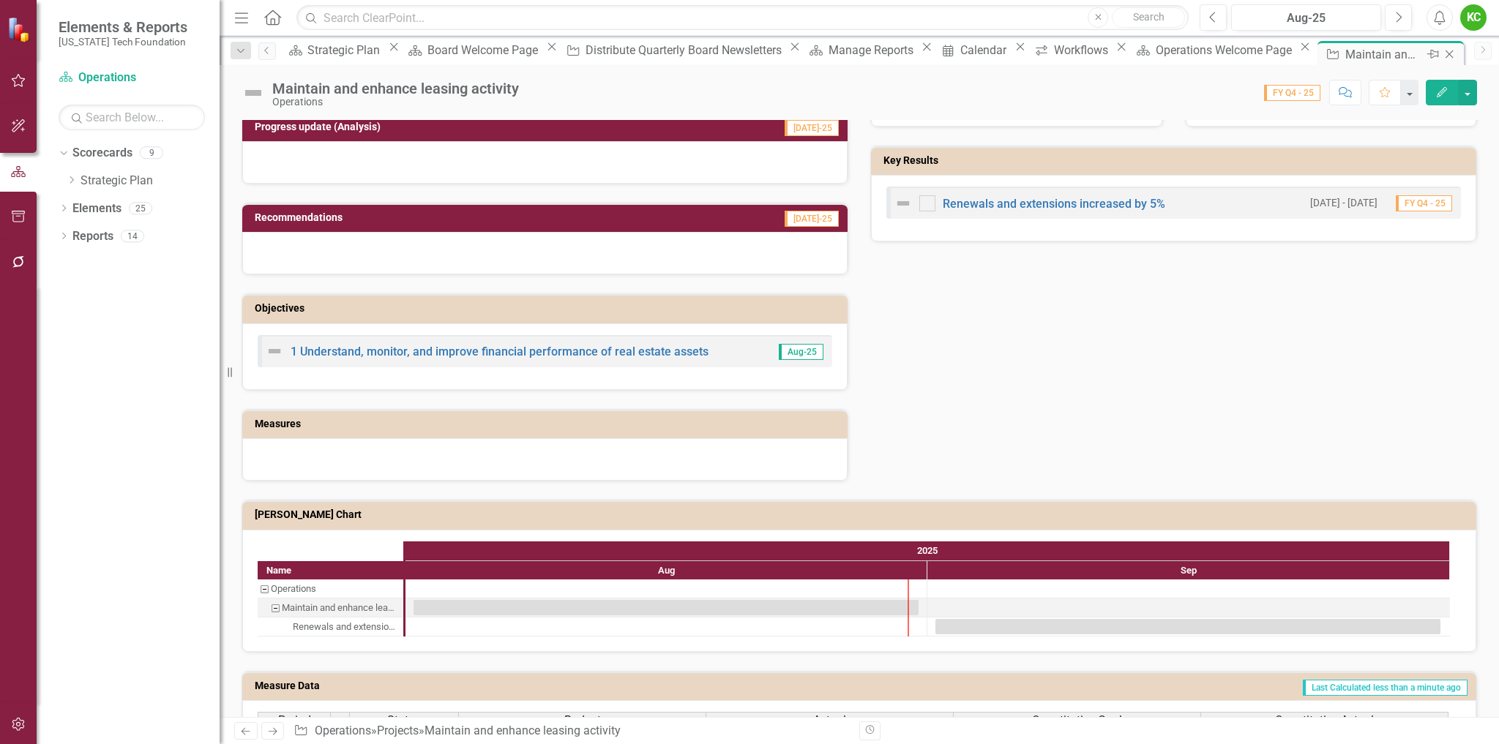
click at [1442, 54] on icon "Close" at bounding box center [1449, 54] width 15 height 12
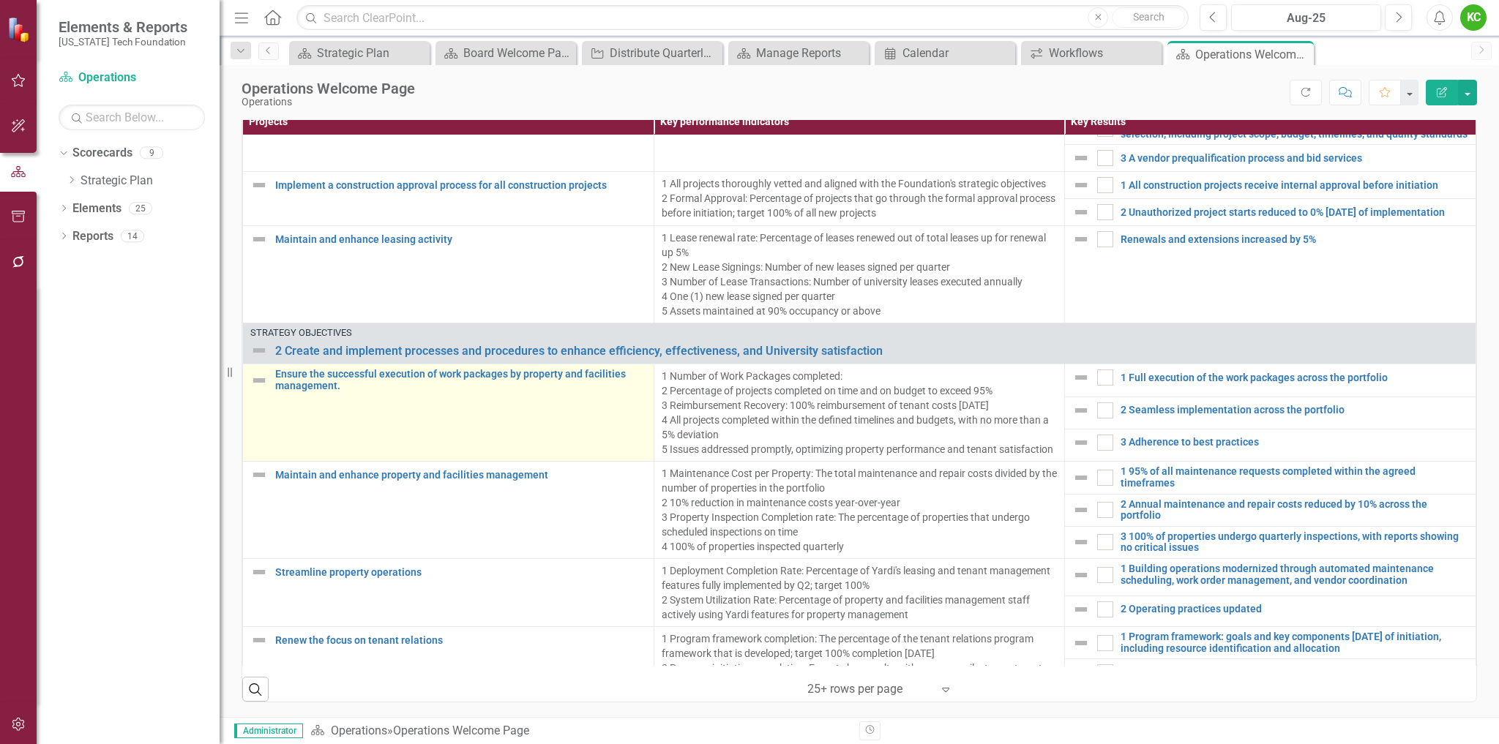
scroll to position [878, 0]
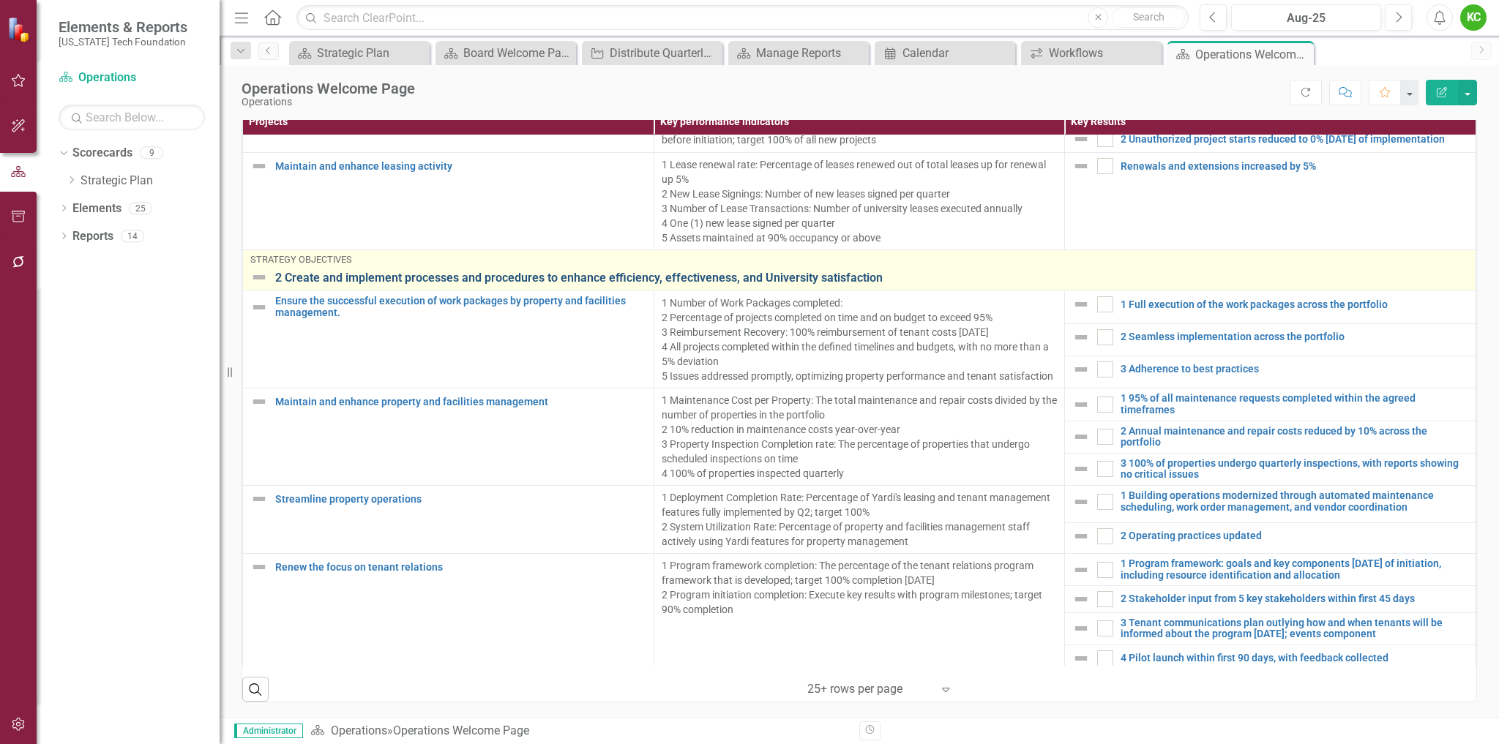
click at [490, 285] on link "2 Create and implement processes and procedures to enhance efficiency, effectiv…" at bounding box center [871, 278] width 1193 height 13
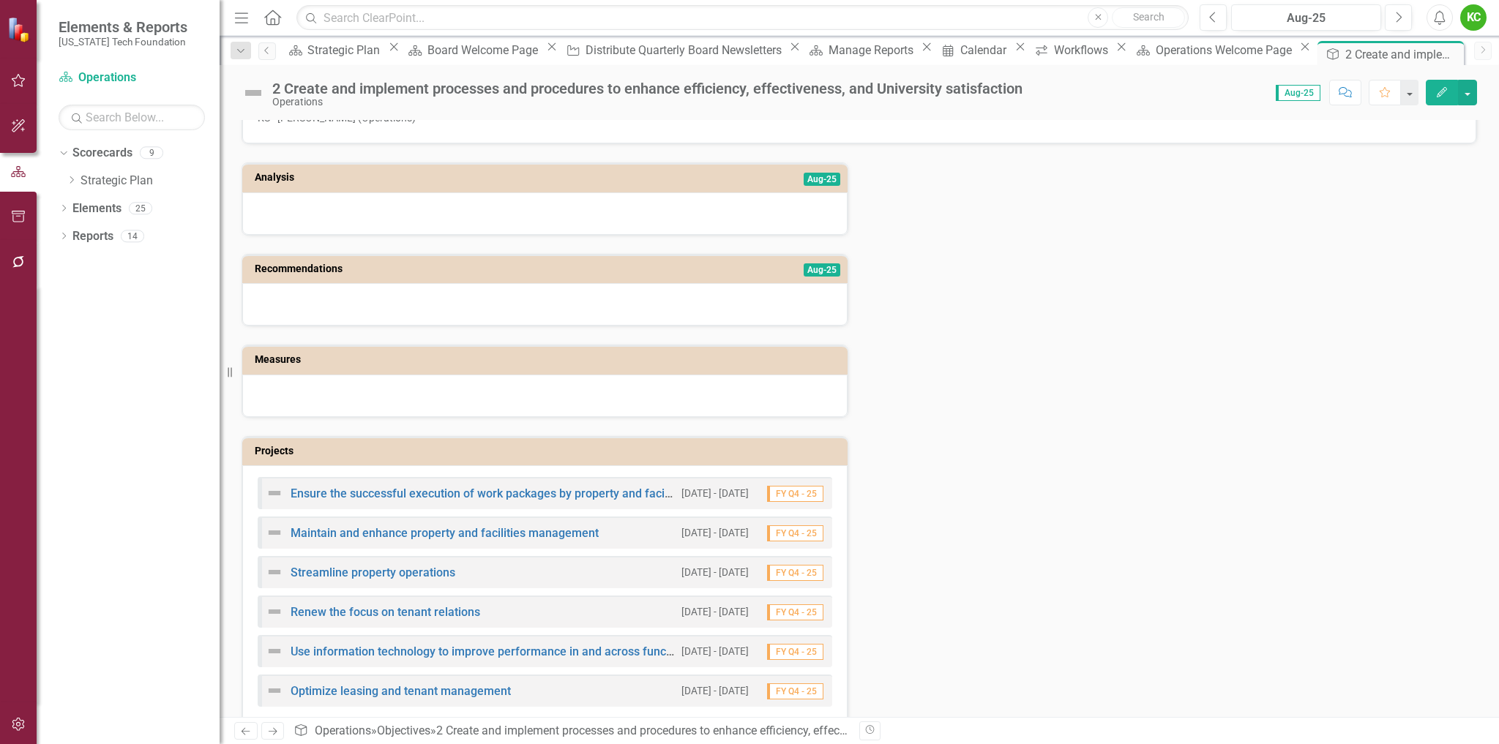
scroll to position [81, 0]
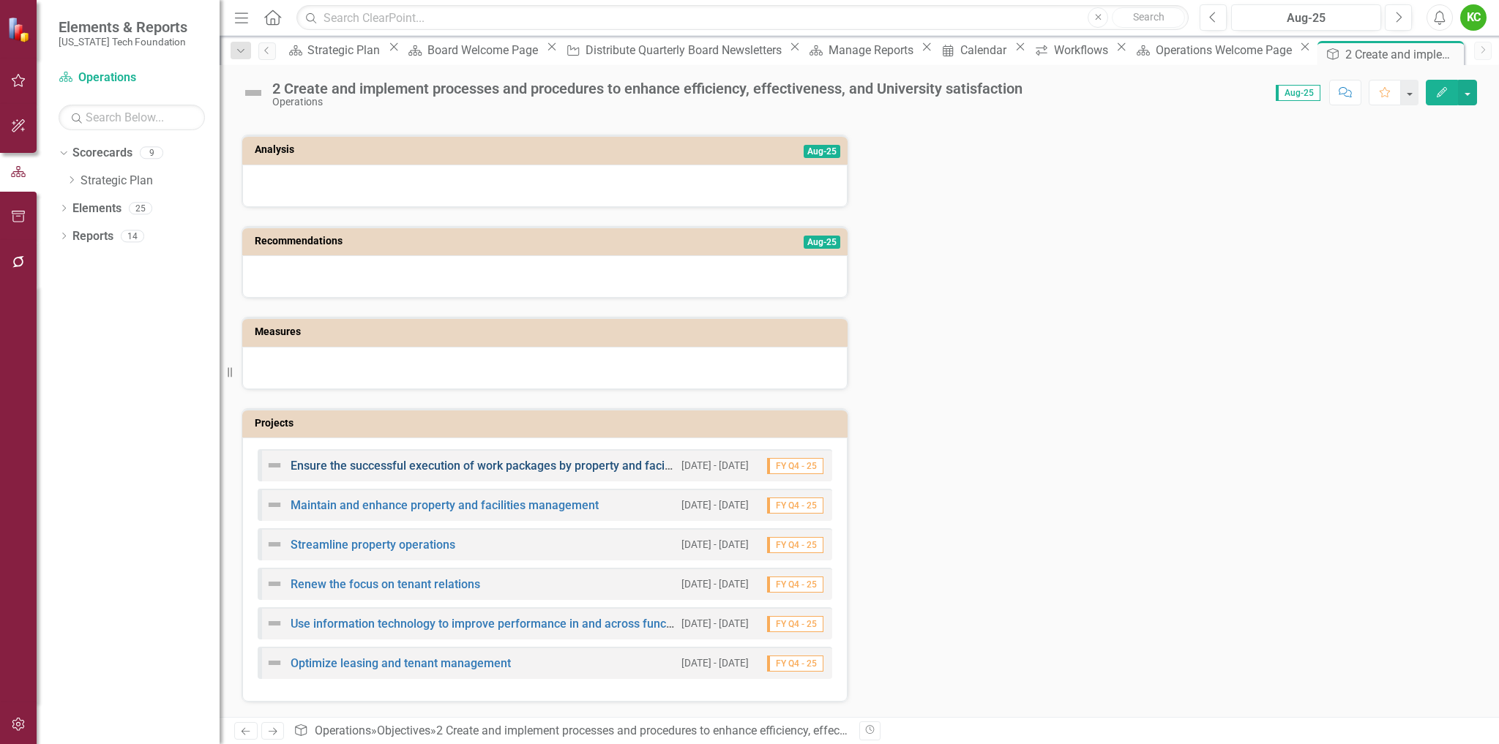
click at [498, 463] on link "Ensure the successful execution of work packages by property and facilities man…" at bounding box center [528, 466] width 475 height 14
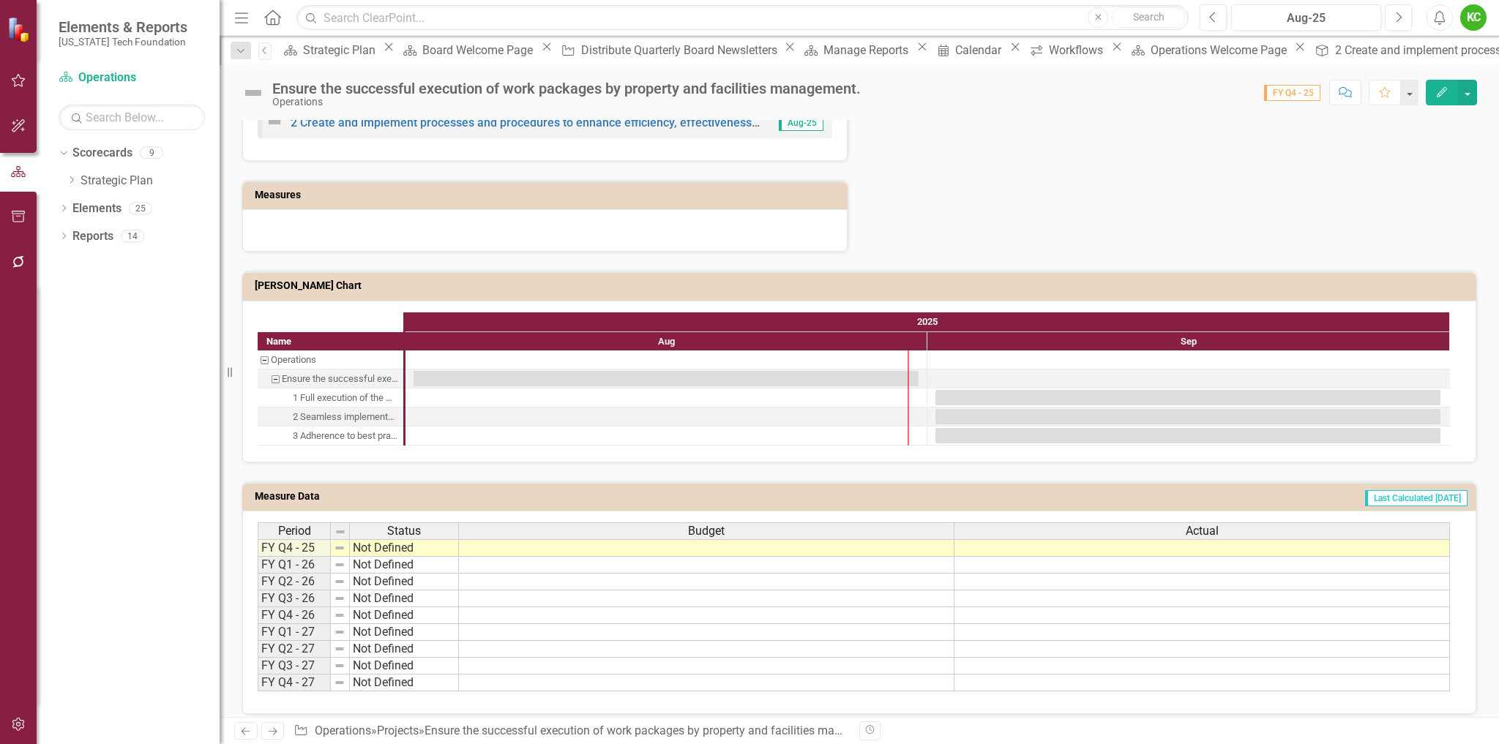
scroll to position [766, 0]
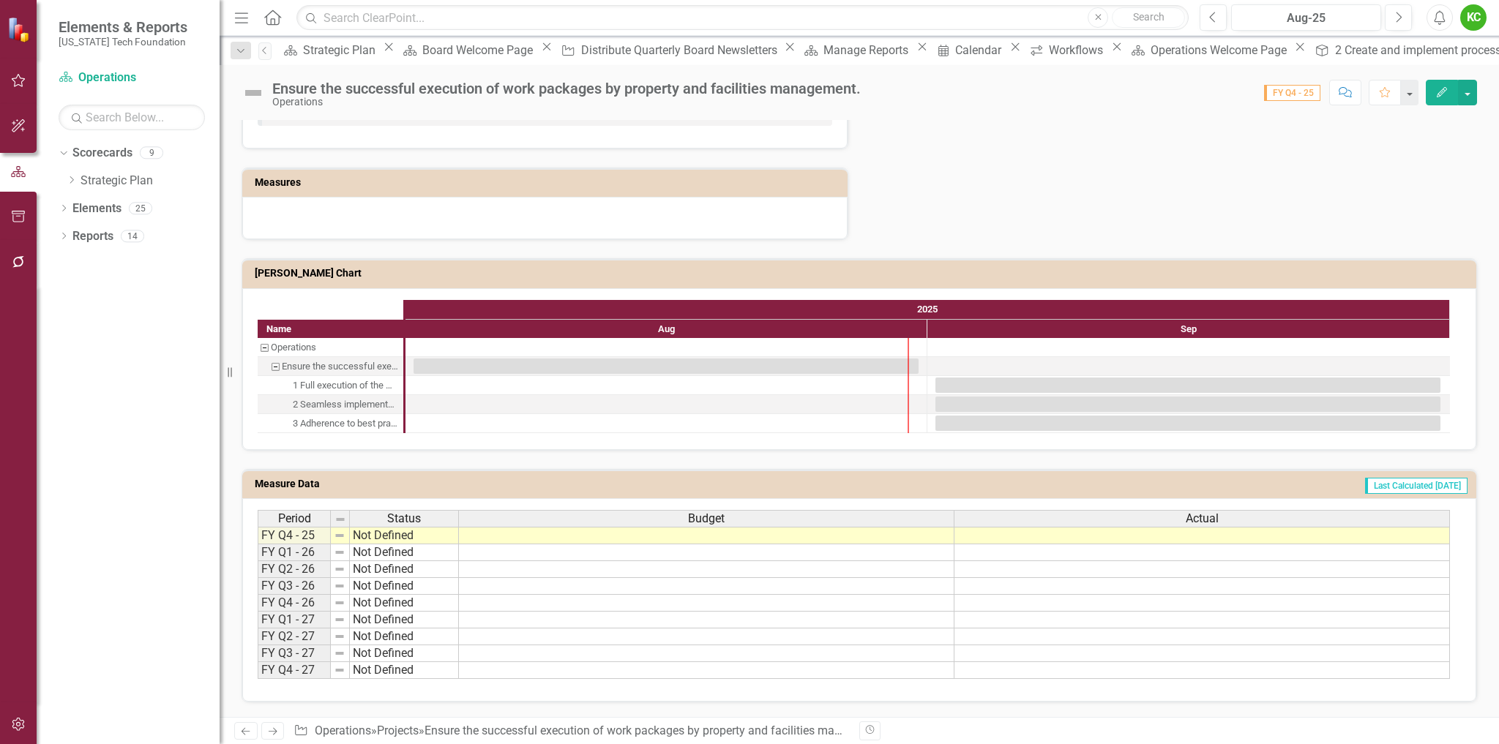
click at [1256, 487] on td "Last Calculated [DATE]" at bounding box center [1095, 486] width 746 height 22
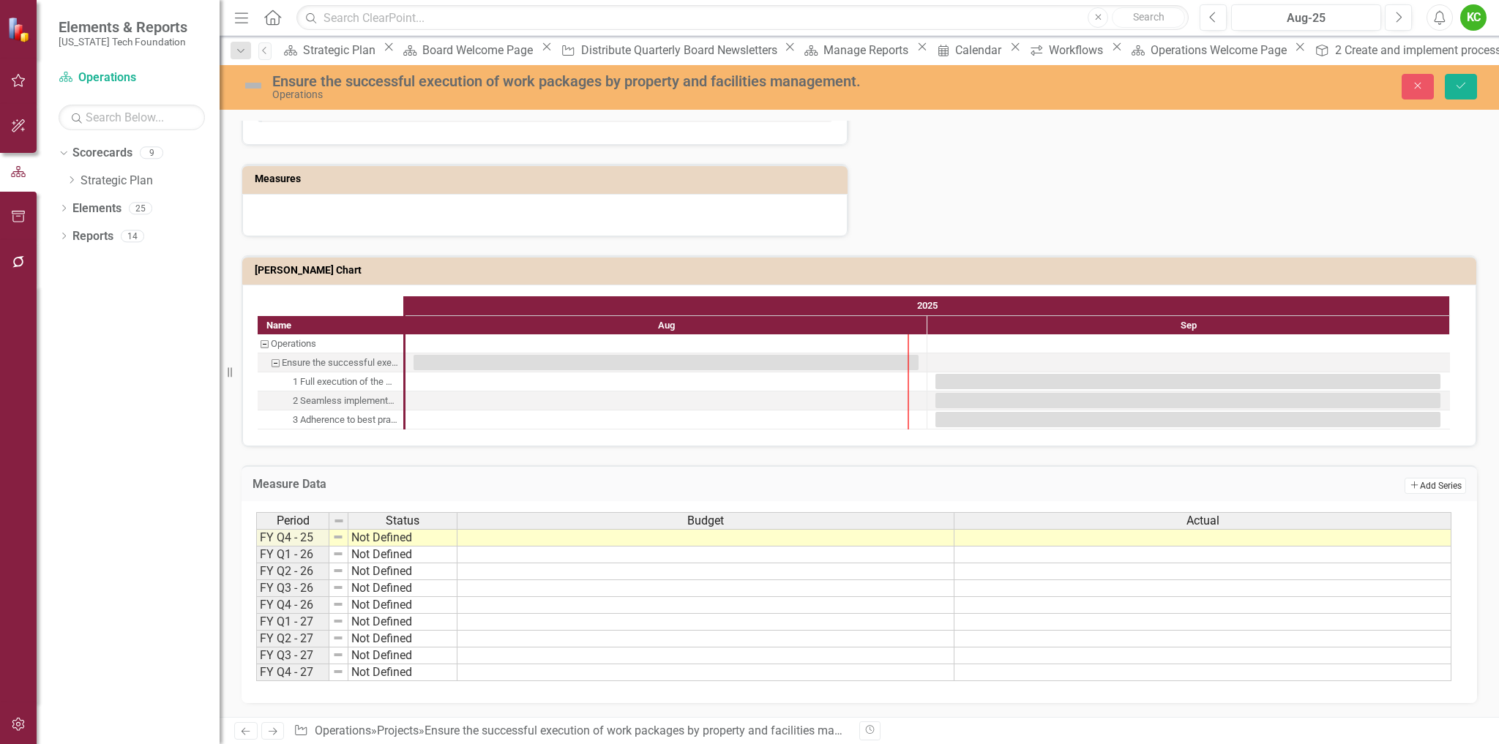
click at [1428, 484] on button "Add Add Series" at bounding box center [1434, 486] width 61 height 16
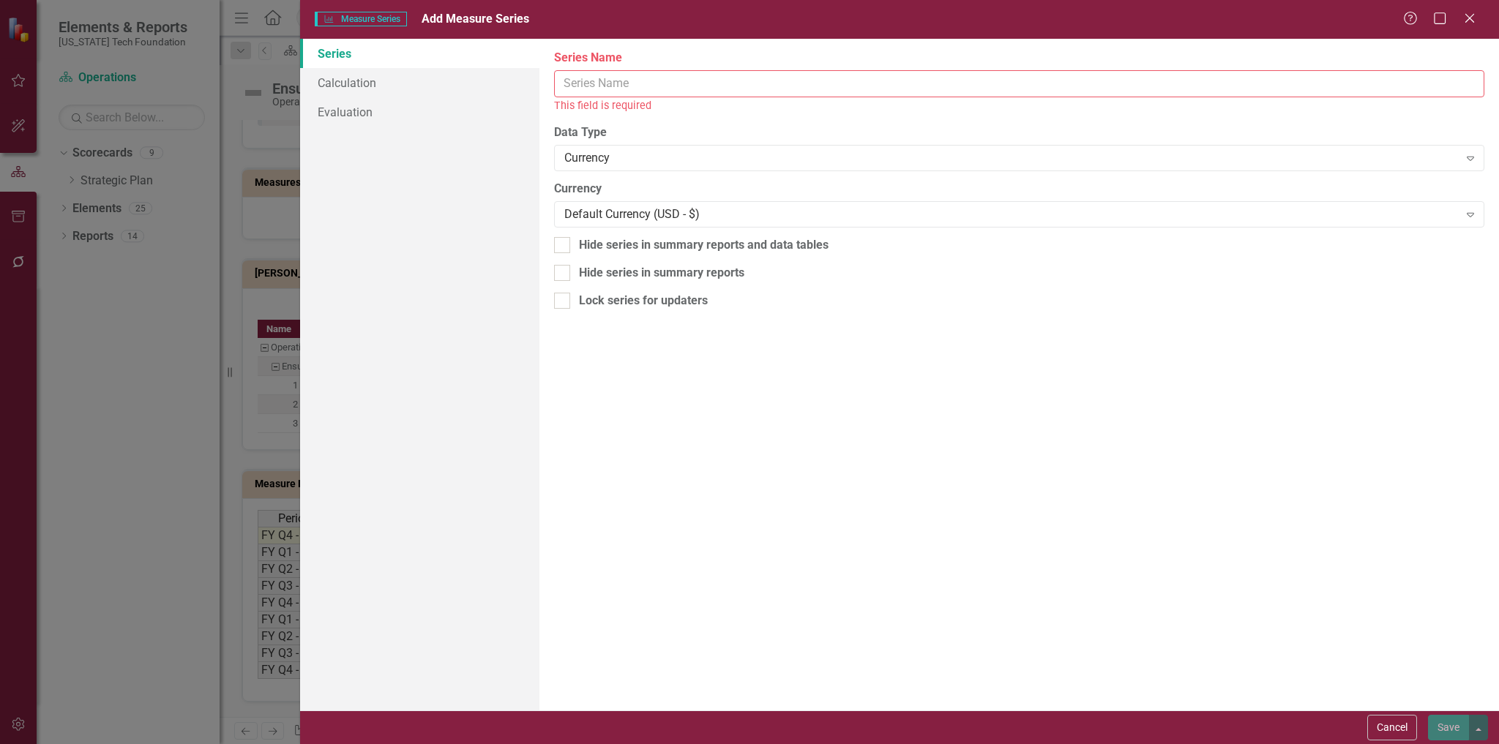
click at [652, 82] on input "Series Name" at bounding box center [1019, 83] width 930 height 27
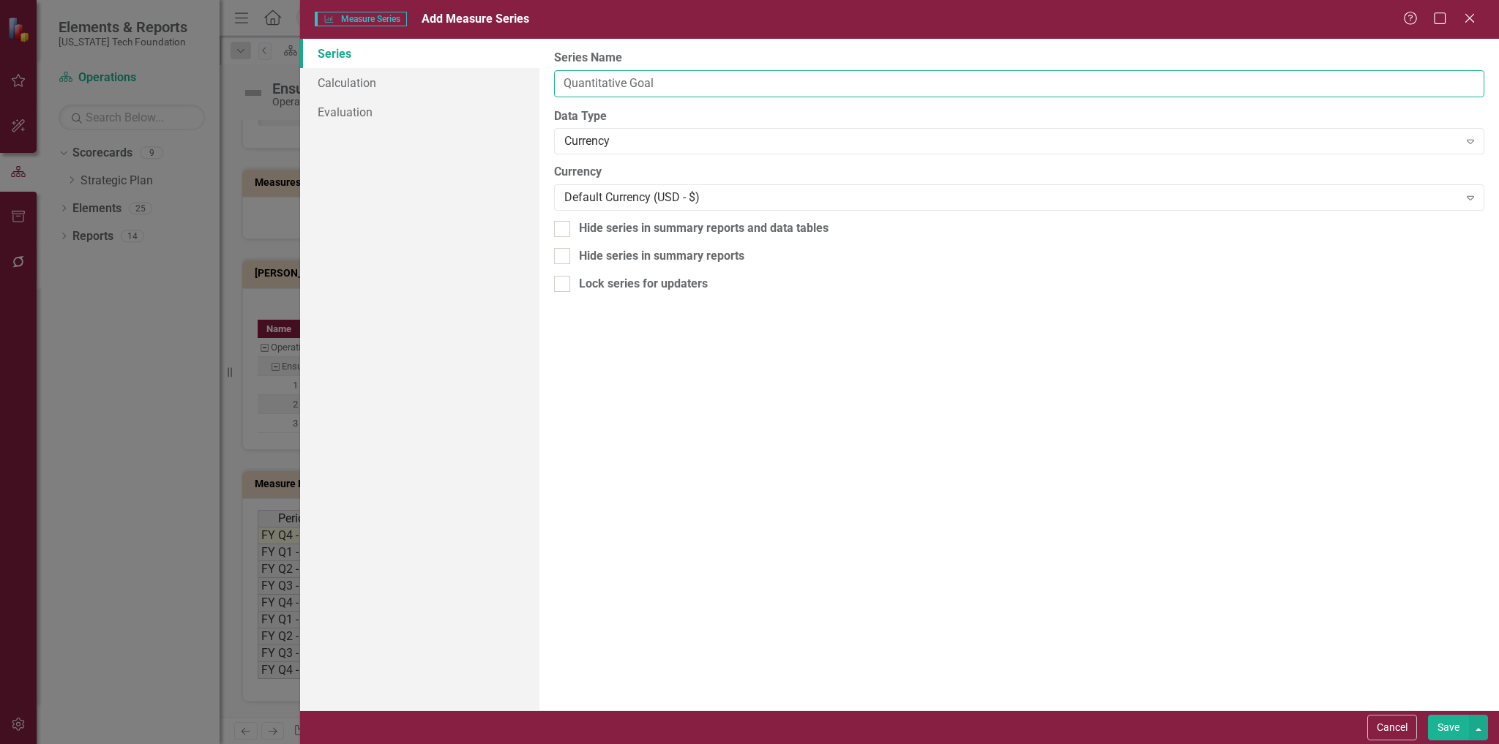
drag, startPoint x: 648, startPoint y: 85, endPoint x: 541, endPoint y: 86, distance: 107.6
click at [541, 86] on div "From this page, you can edit the name, type, and visibility options of your ser…" at bounding box center [1018, 375] width 959 height 672
type input "Quantitative Goal"
click at [656, 141] on div "Currency" at bounding box center [1011, 141] width 894 height 17
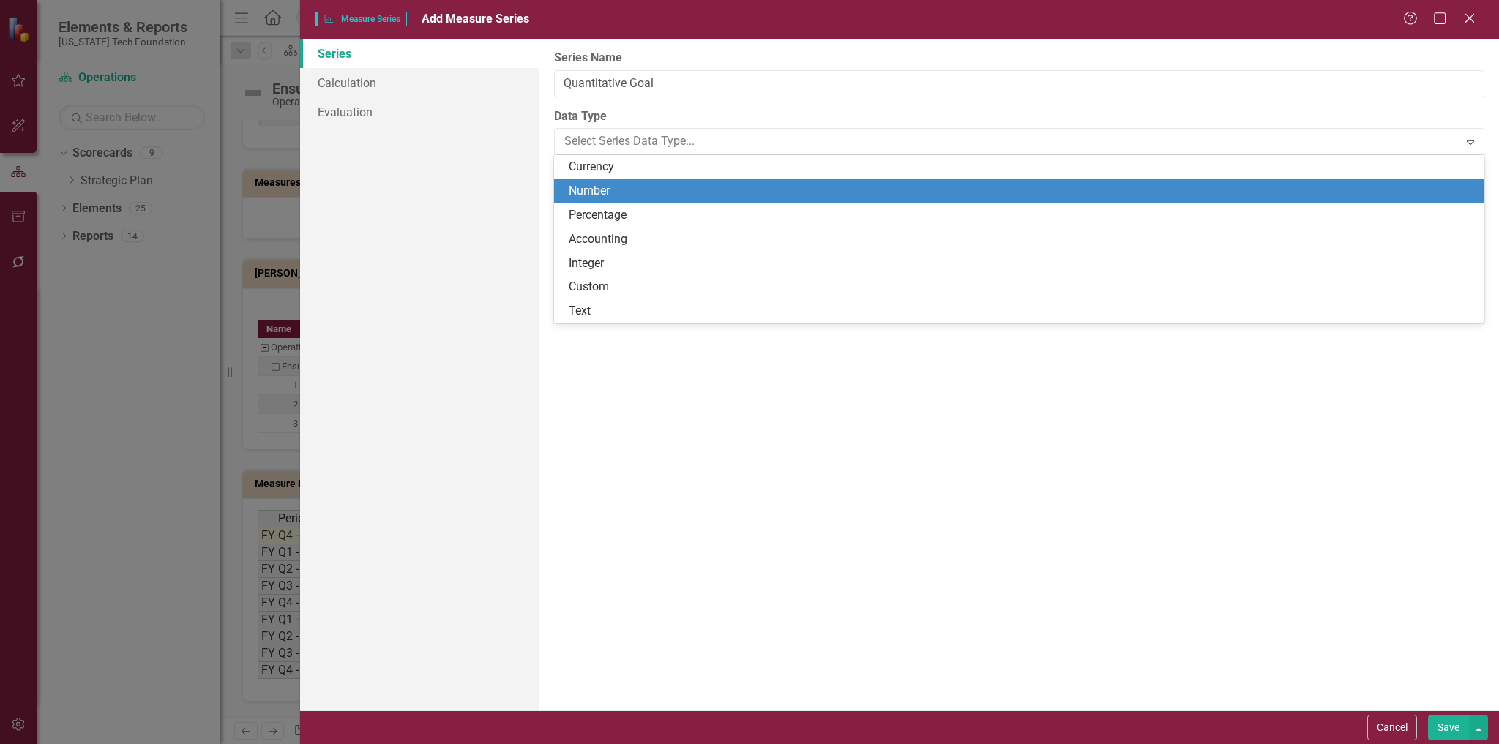
click at [607, 190] on div "Number" at bounding box center [1022, 191] width 907 height 17
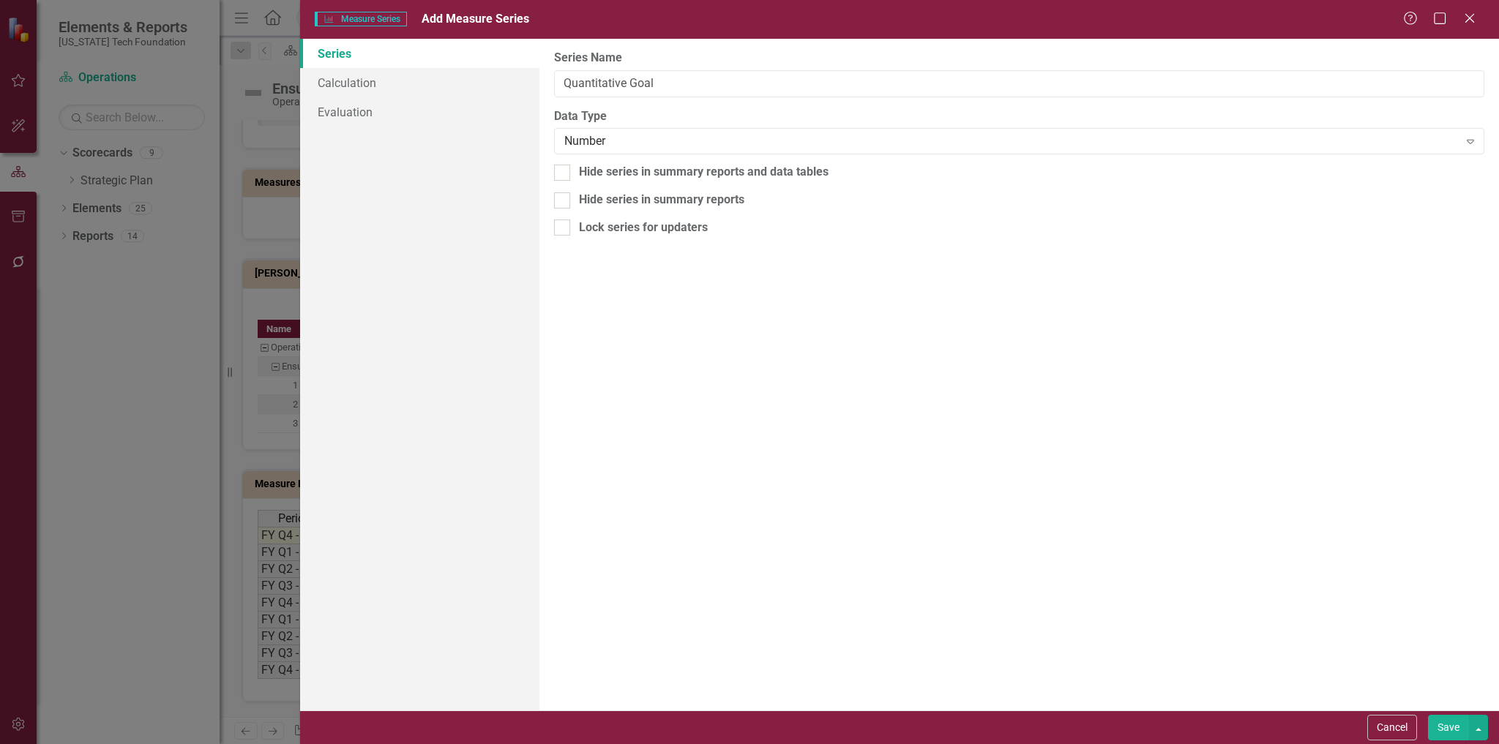
click at [1445, 734] on button "Save" at bounding box center [1448, 728] width 41 height 26
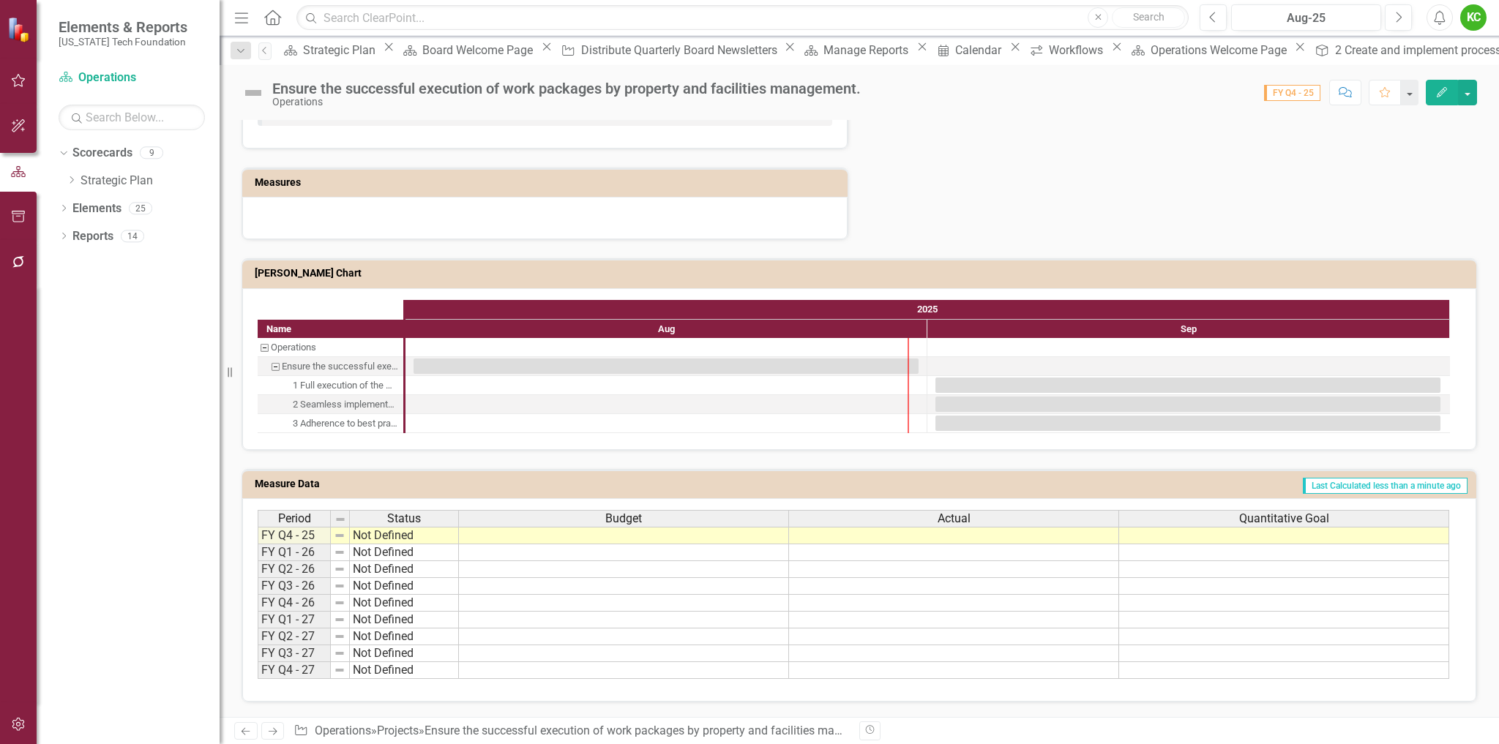
click at [1164, 488] on td "Last Calculated less than a minute ago" at bounding box center [1032, 486] width 872 height 22
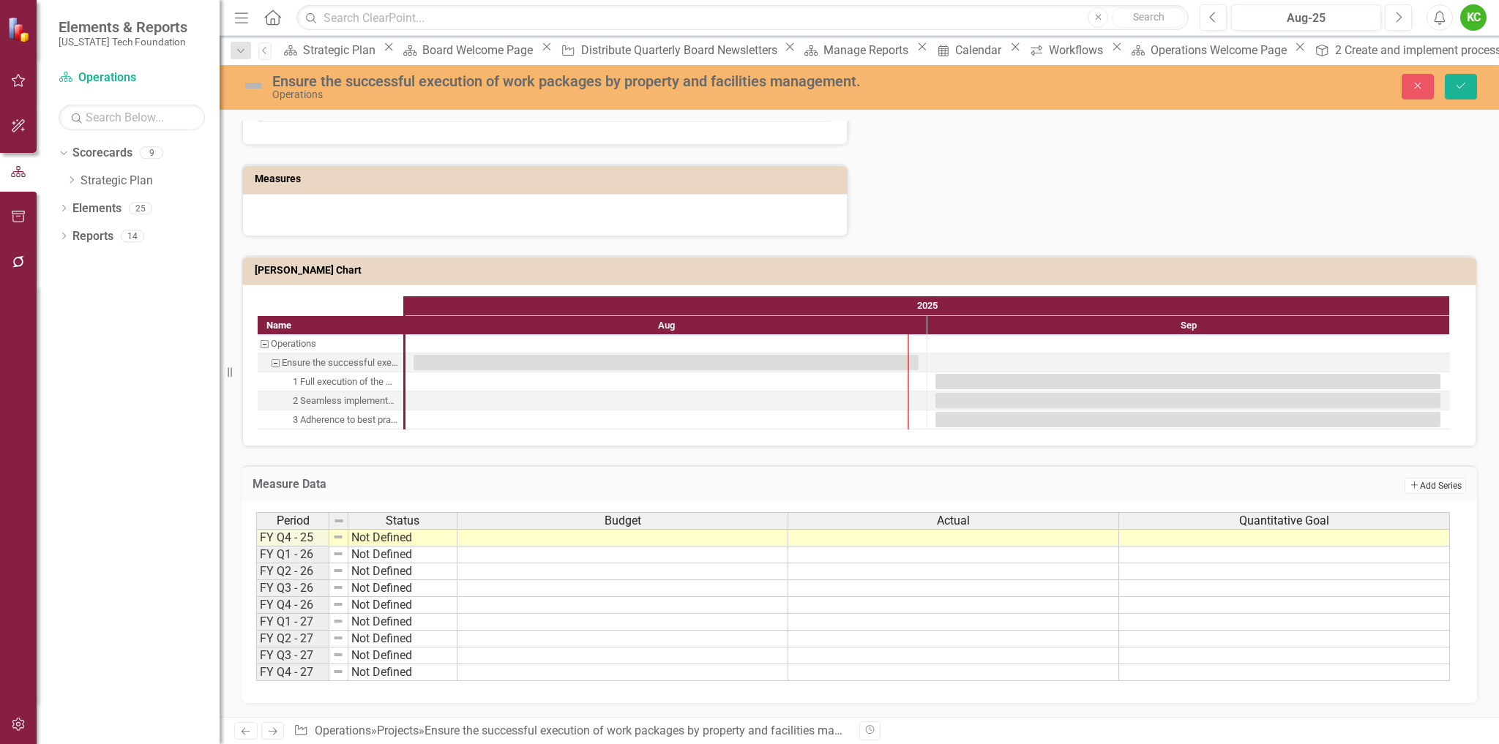
click at [1426, 490] on button "Add Add Series" at bounding box center [1434, 486] width 61 height 16
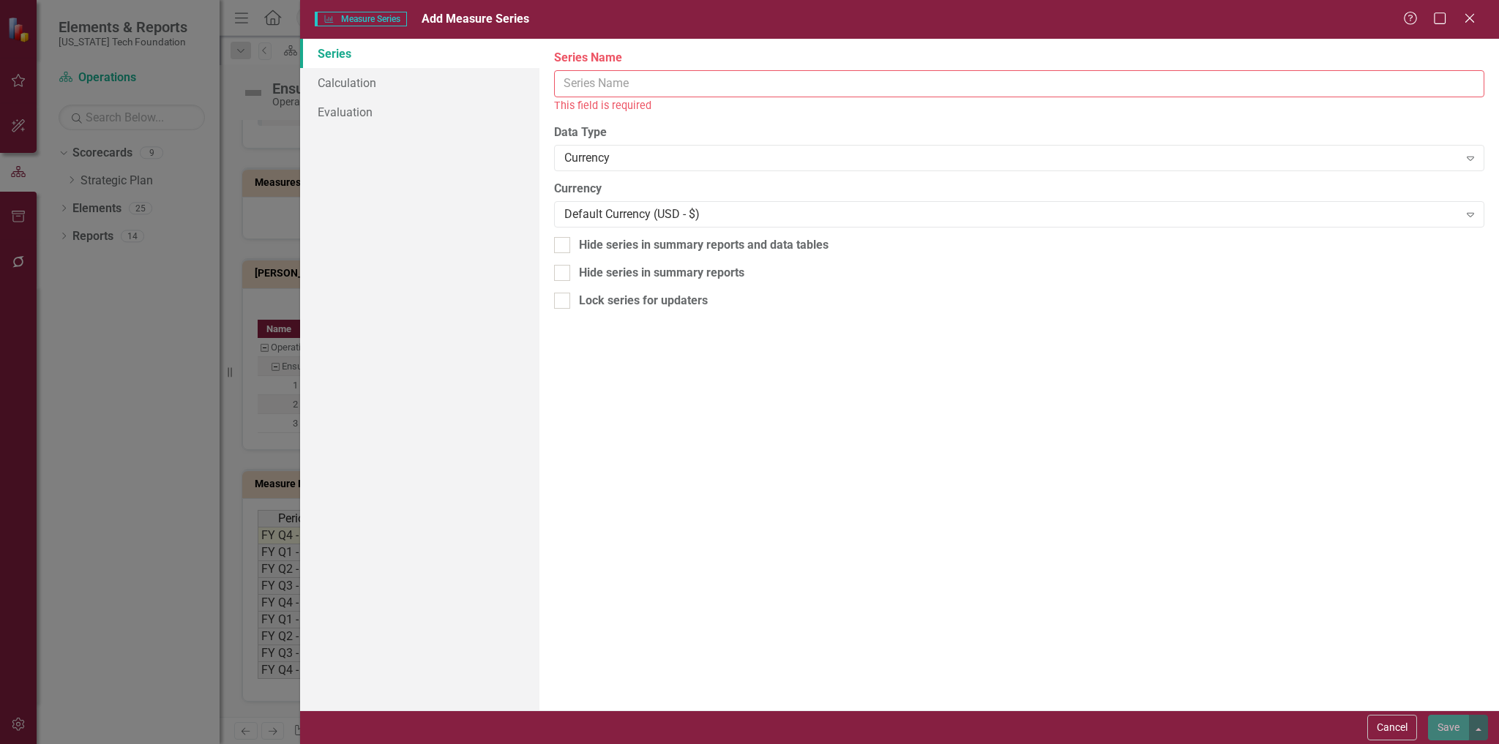
click at [673, 87] on input "Series Name" at bounding box center [1019, 83] width 930 height 27
paste input "Quantitative Goal"
drag, startPoint x: 632, startPoint y: 87, endPoint x: 687, endPoint y: 86, distance: 54.9
click at [687, 86] on input "Quantitative Goal" at bounding box center [1019, 83] width 930 height 27
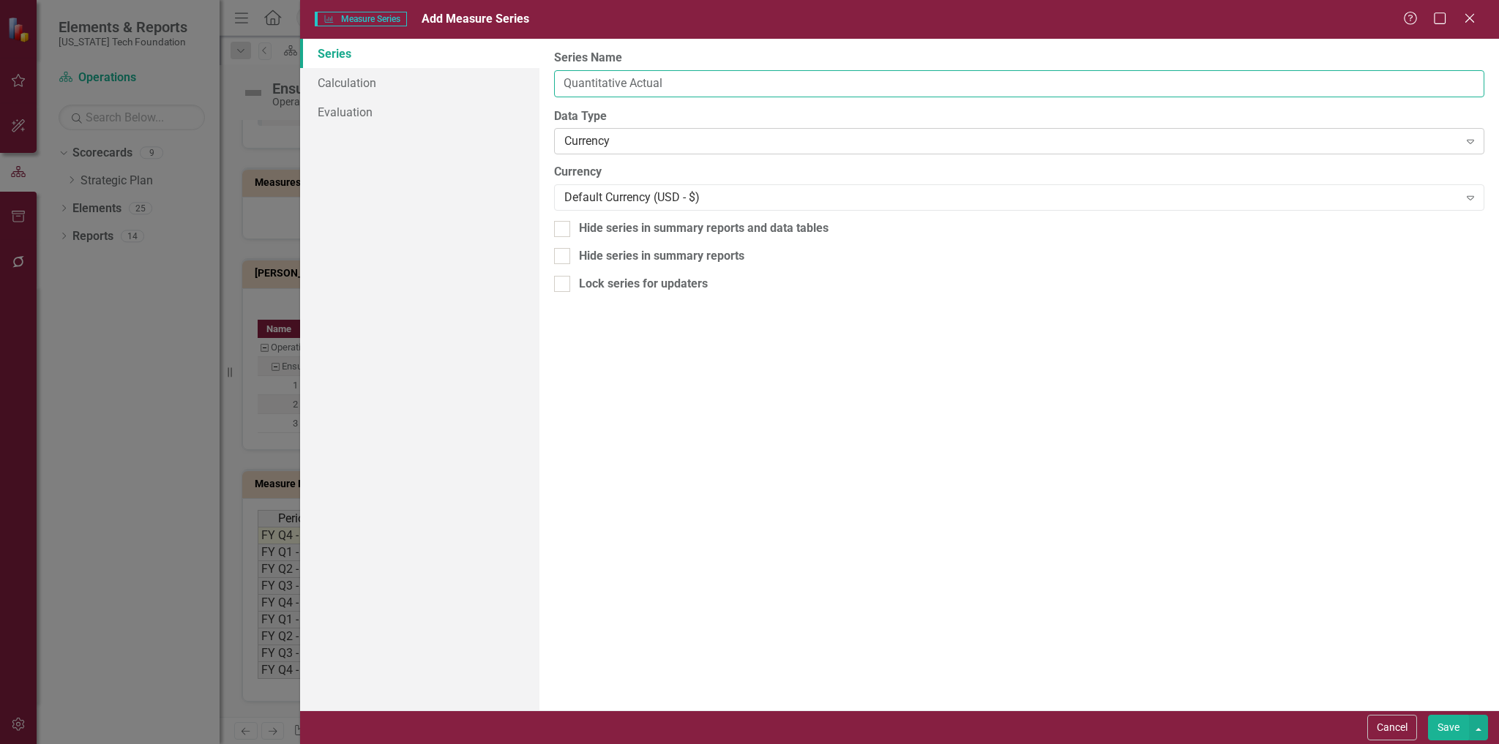
type input "Quantitative Actual"
click at [665, 139] on div "Currency" at bounding box center [1011, 141] width 894 height 17
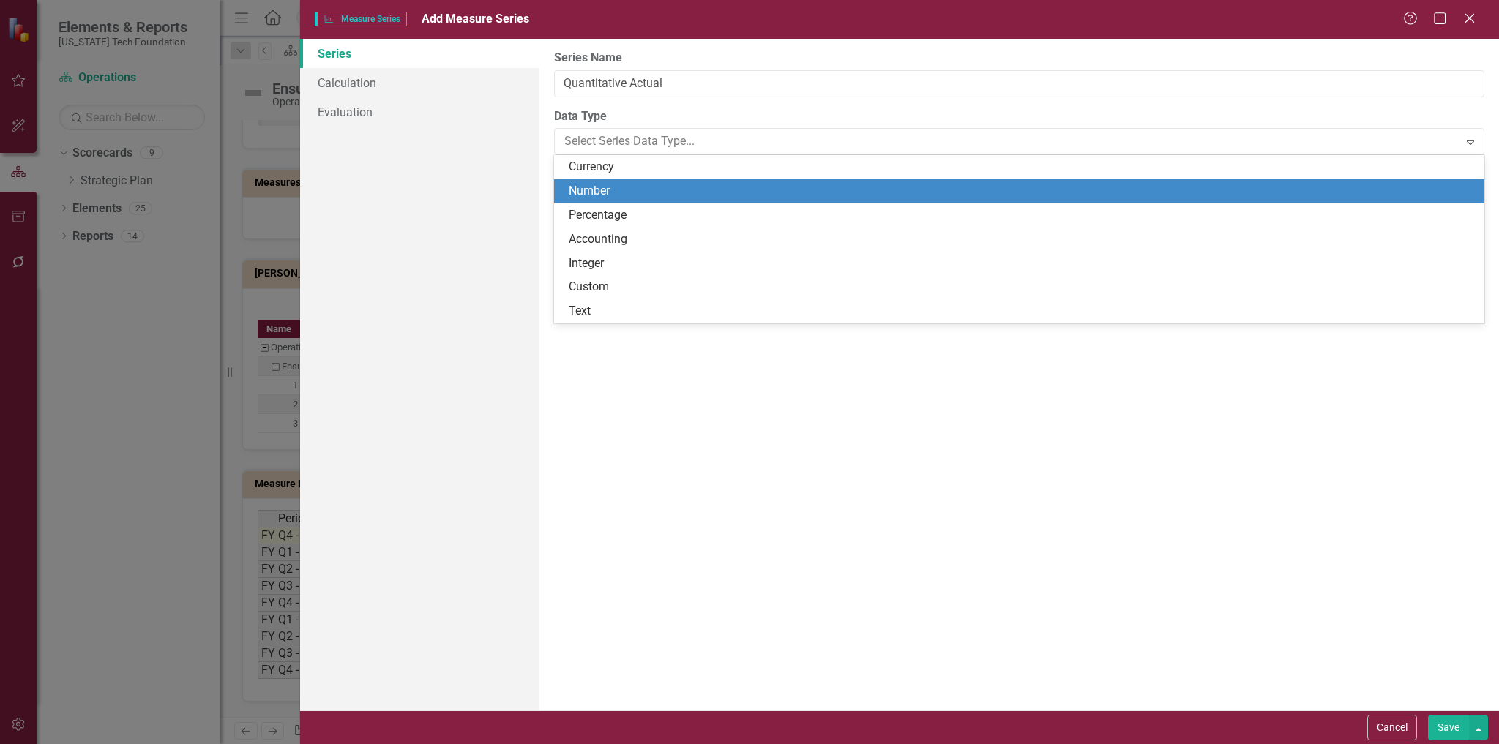
click at [600, 191] on div "Number" at bounding box center [1022, 191] width 907 height 17
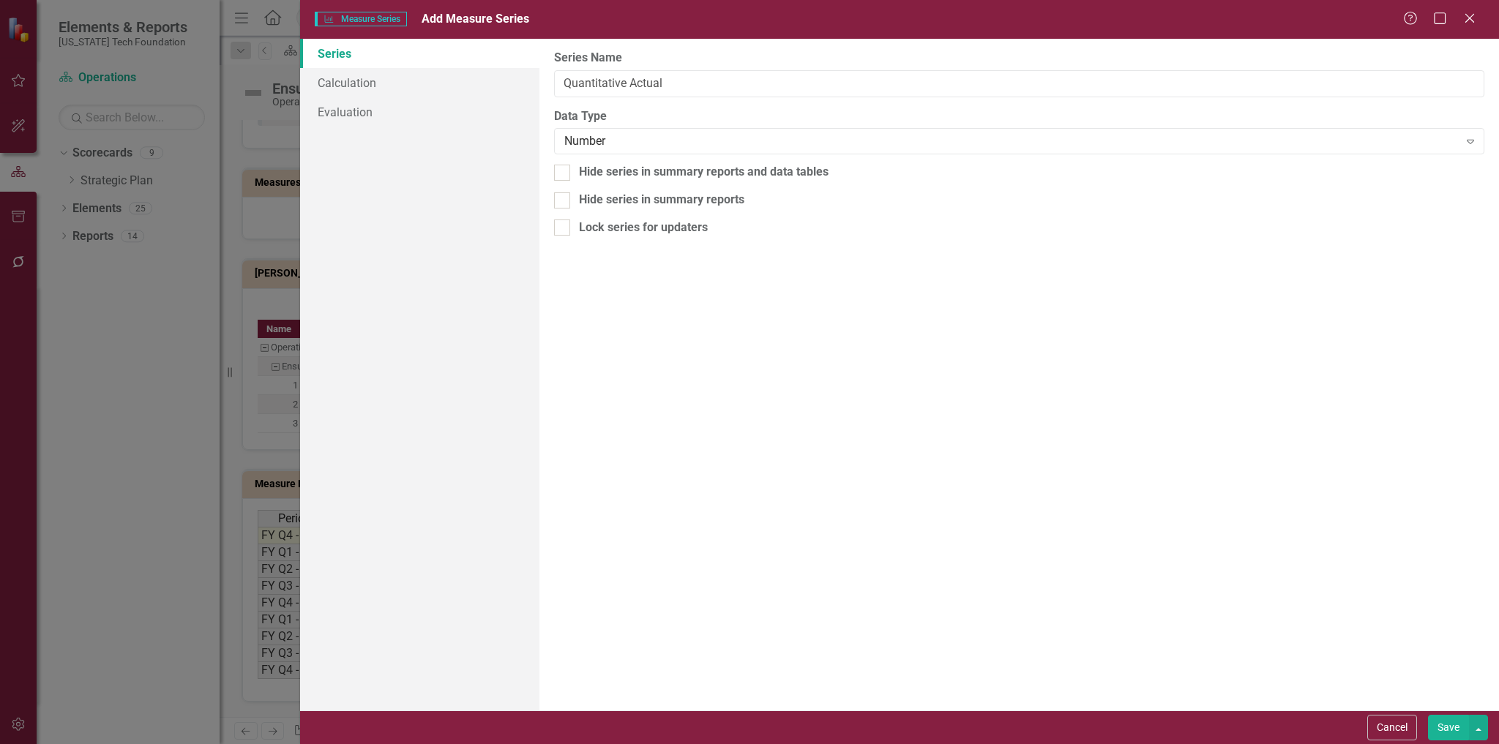
click at [1430, 724] on button "Save" at bounding box center [1448, 728] width 41 height 26
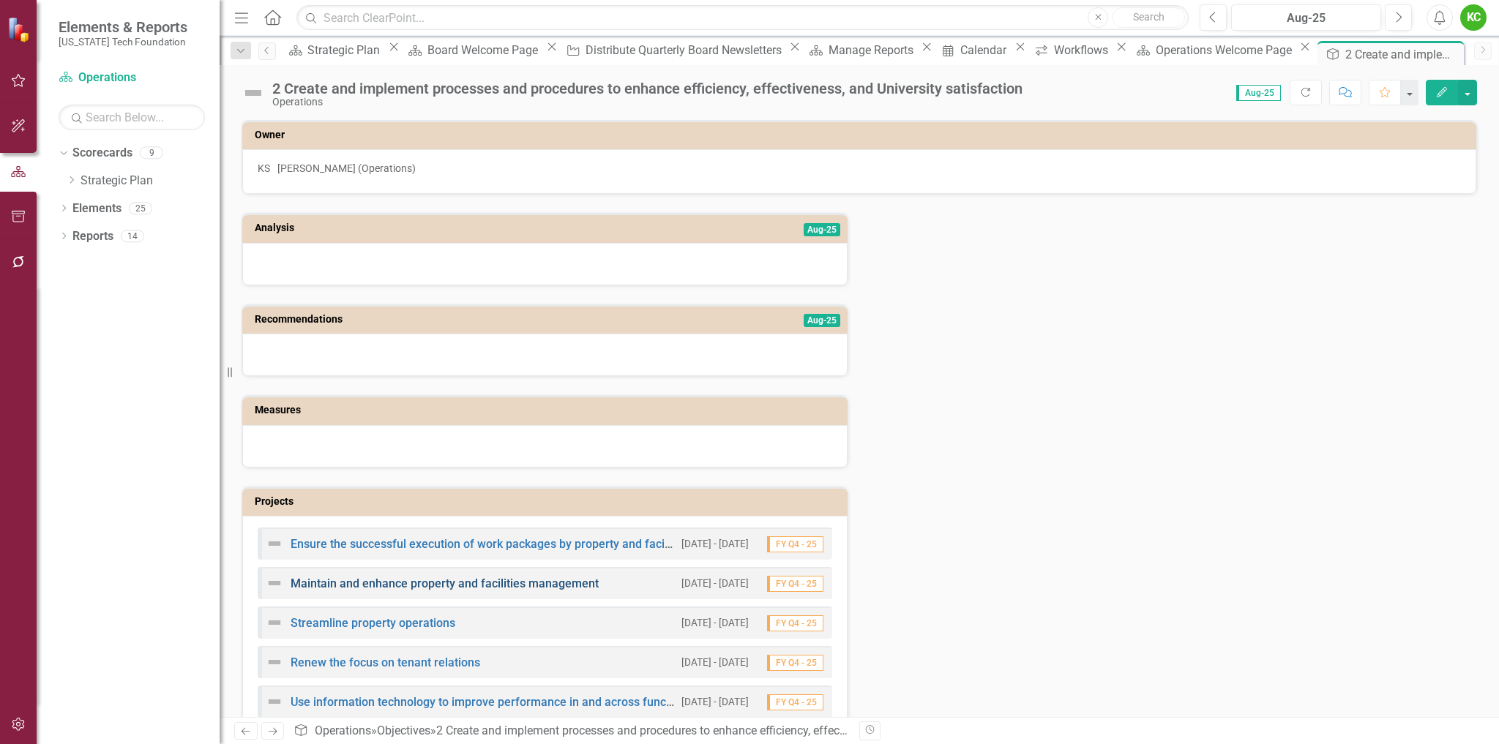
click at [472, 585] on link "Maintain and enhance property and facilities management" at bounding box center [445, 584] width 308 height 14
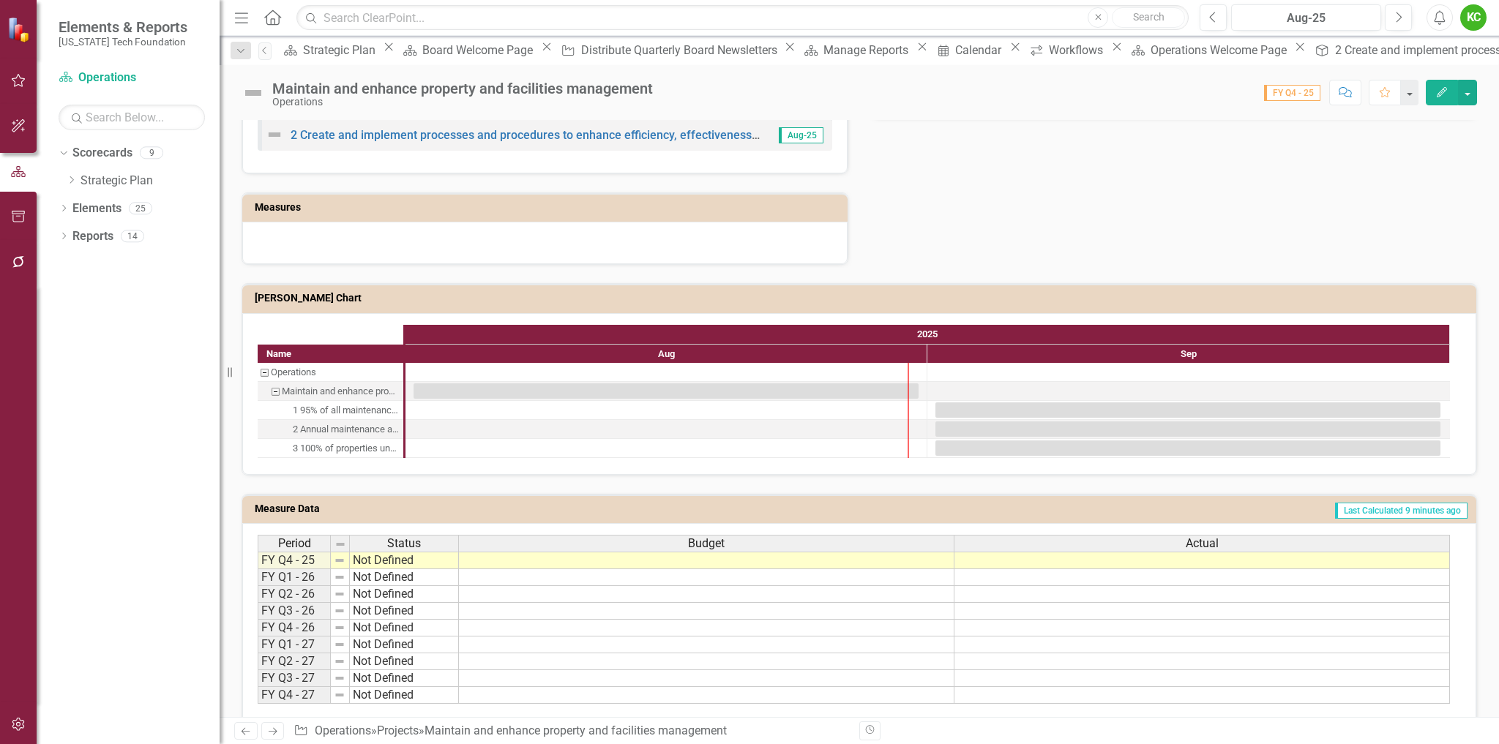
scroll to position [751, 0]
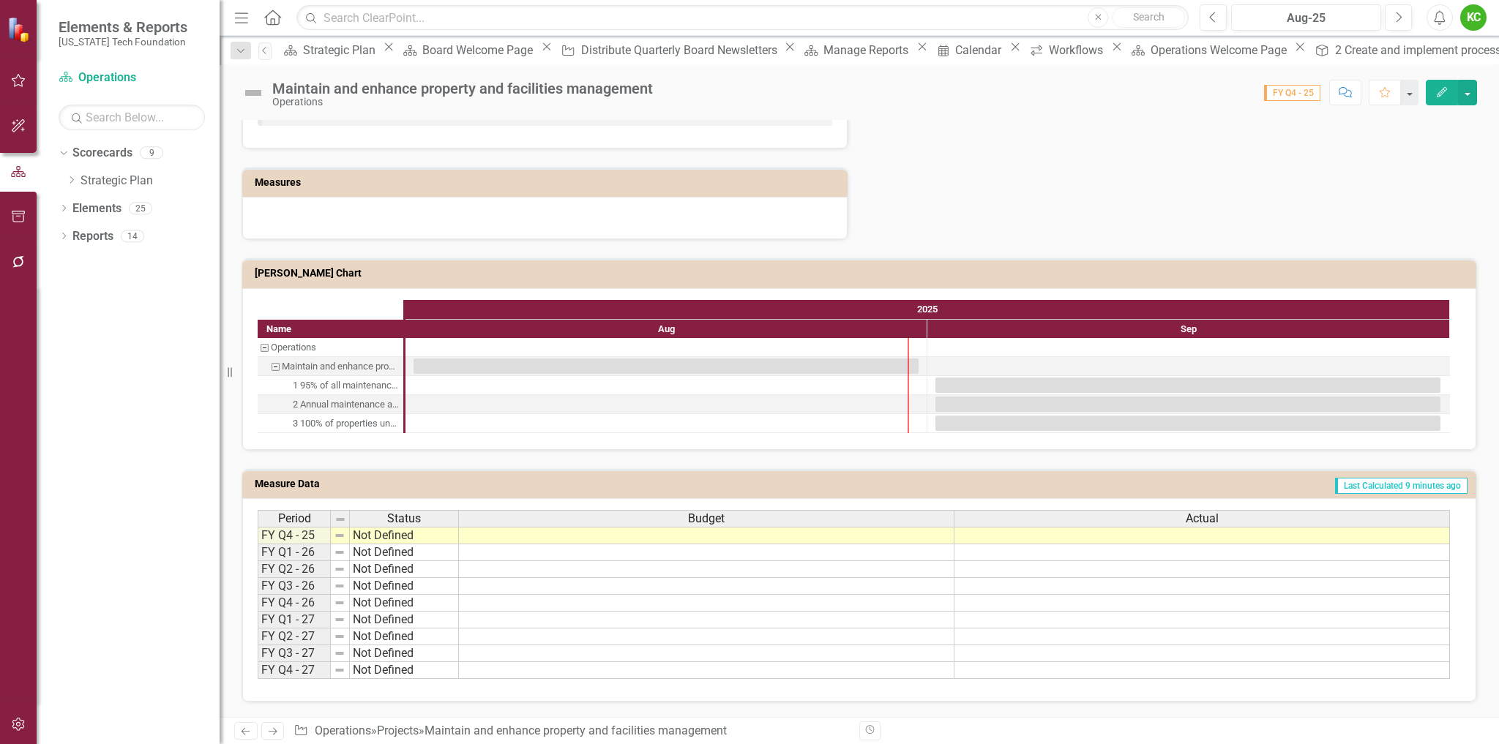
click at [1254, 483] on td "Last Calculated 9 minutes ago" at bounding box center [1060, 486] width 817 height 22
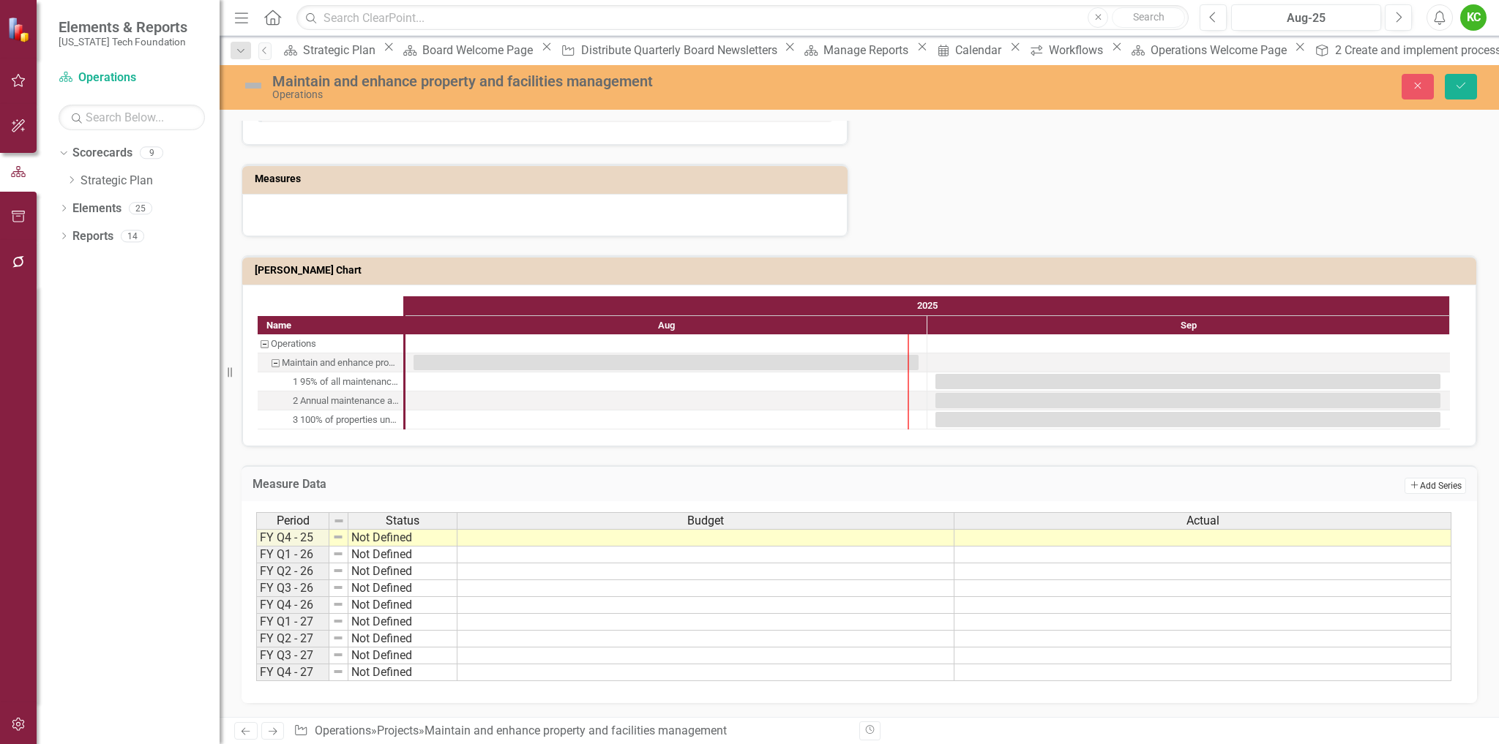
click at [1425, 490] on button "Add Add Series" at bounding box center [1434, 486] width 61 height 16
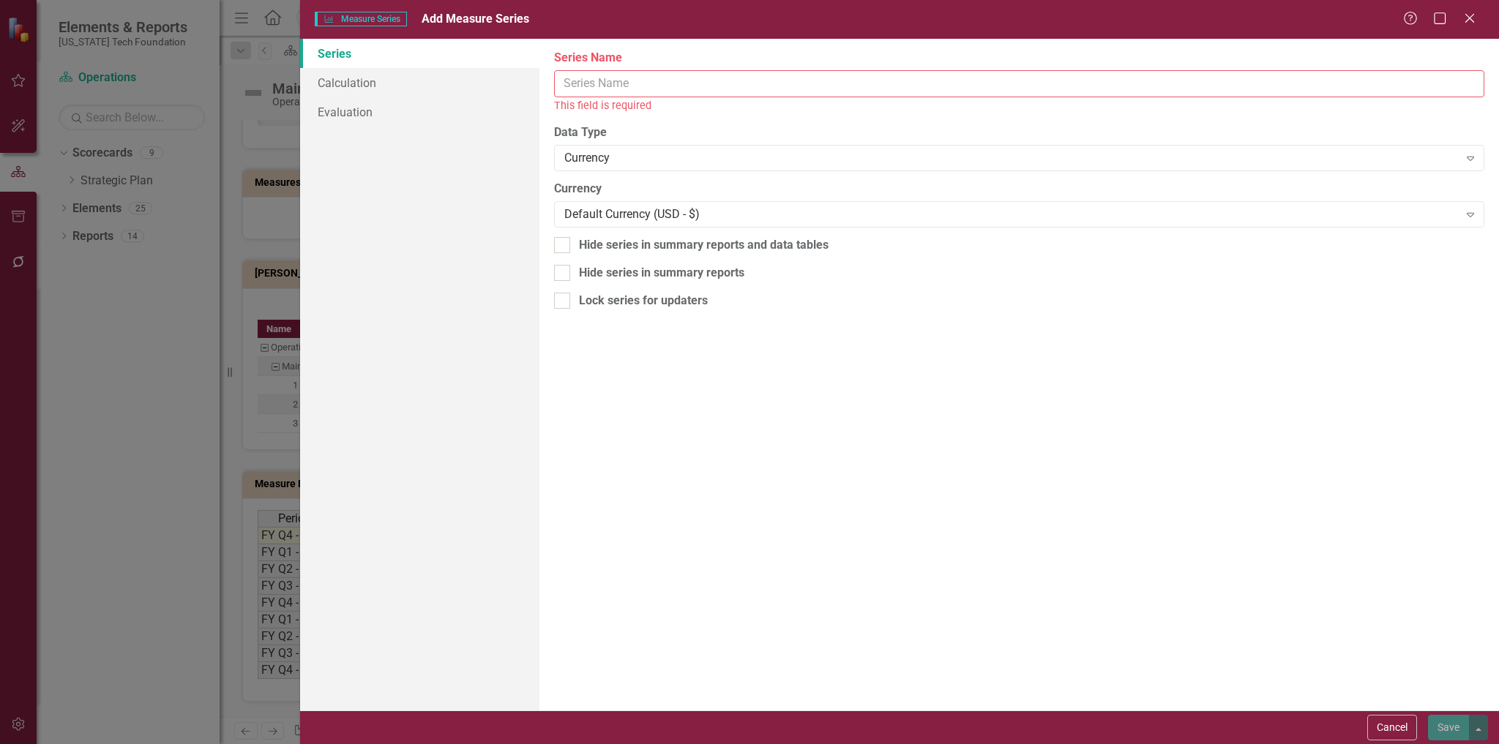
click at [640, 83] on input "Series Name" at bounding box center [1019, 83] width 930 height 27
paste input "Quantitative Goal"
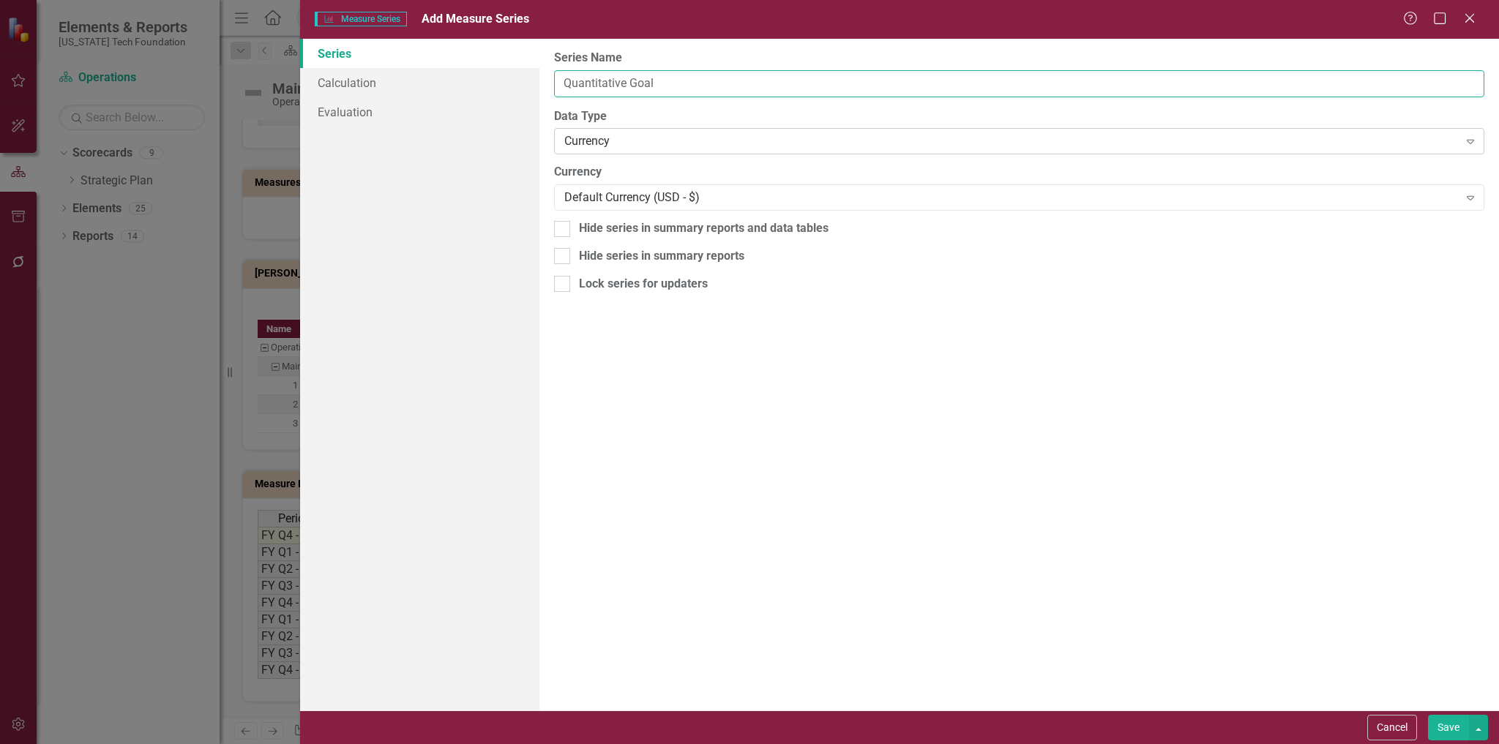
type input "Quantitative Goal"
click at [629, 132] on div "Currency Expand" at bounding box center [1019, 141] width 930 height 26
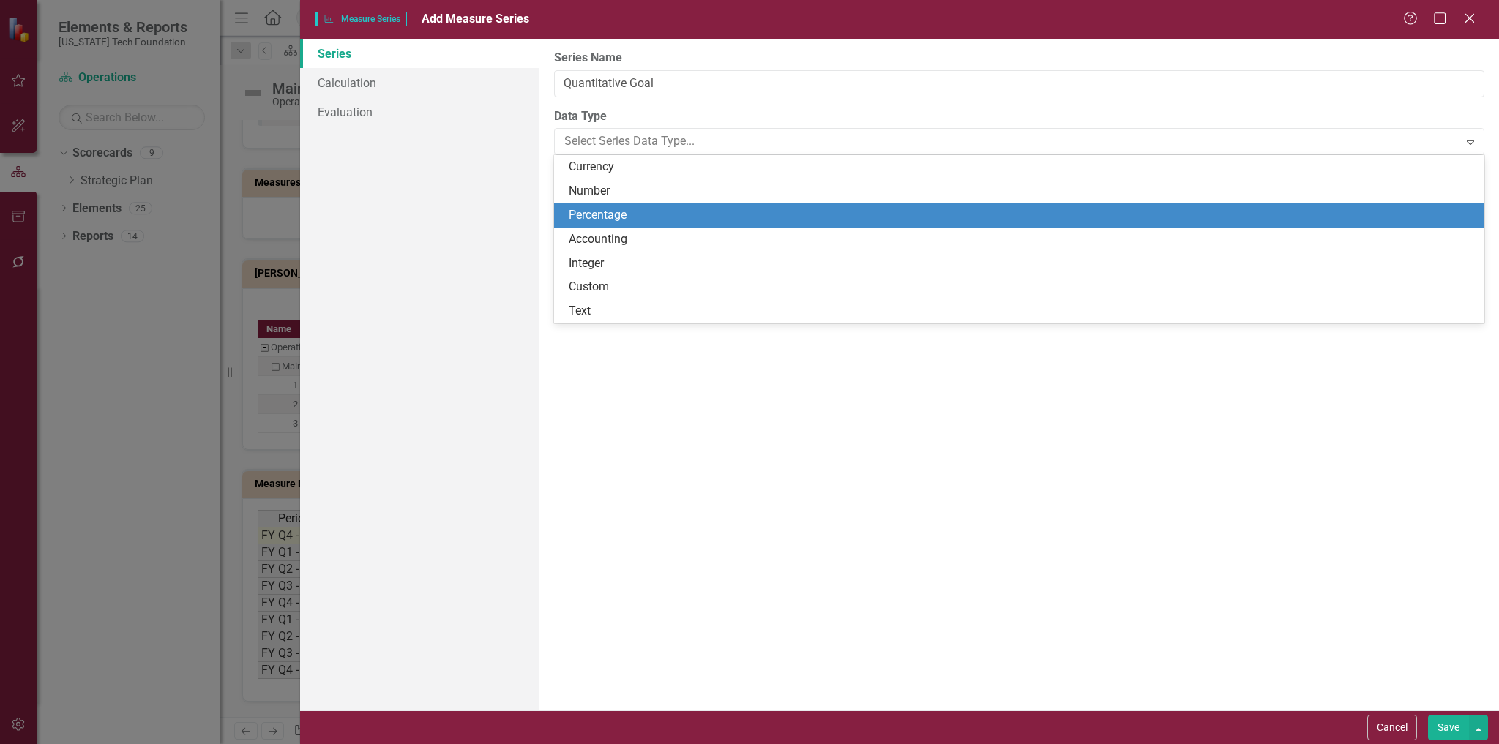
click at [607, 220] on div "Percentage" at bounding box center [1022, 215] width 907 height 17
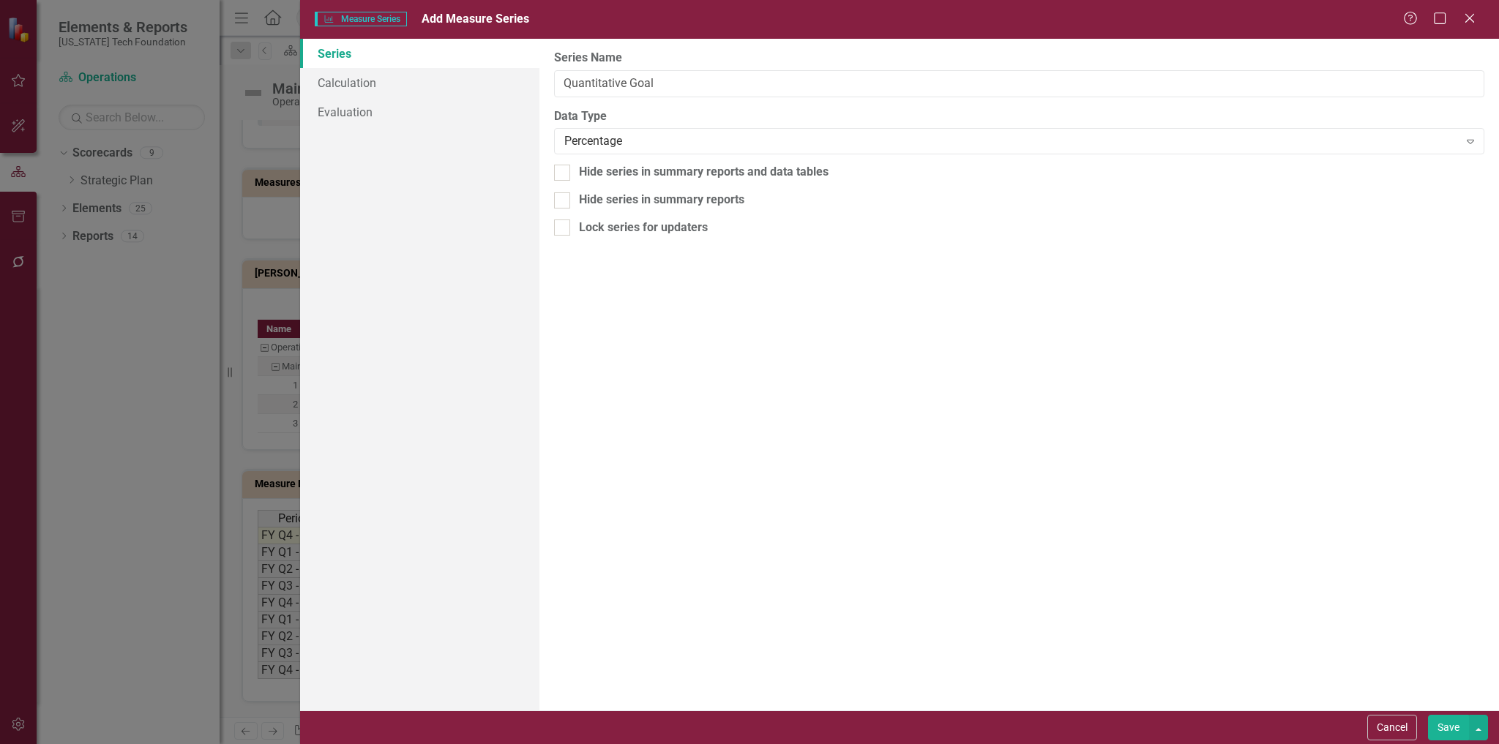
click at [1448, 728] on button "Save" at bounding box center [1448, 728] width 41 height 26
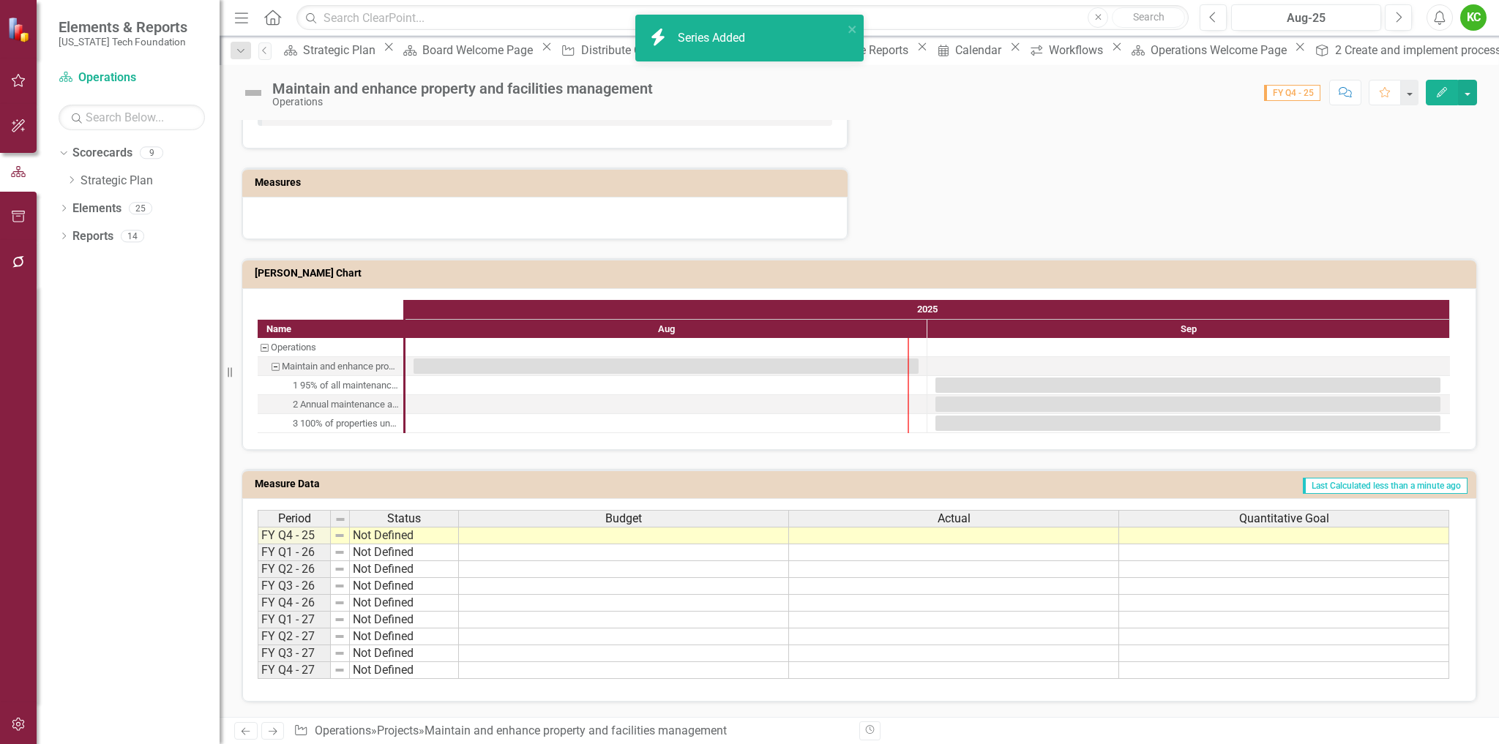
click at [1259, 484] on td "Last Calculated less than a minute ago" at bounding box center [1032, 486] width 872 height 22
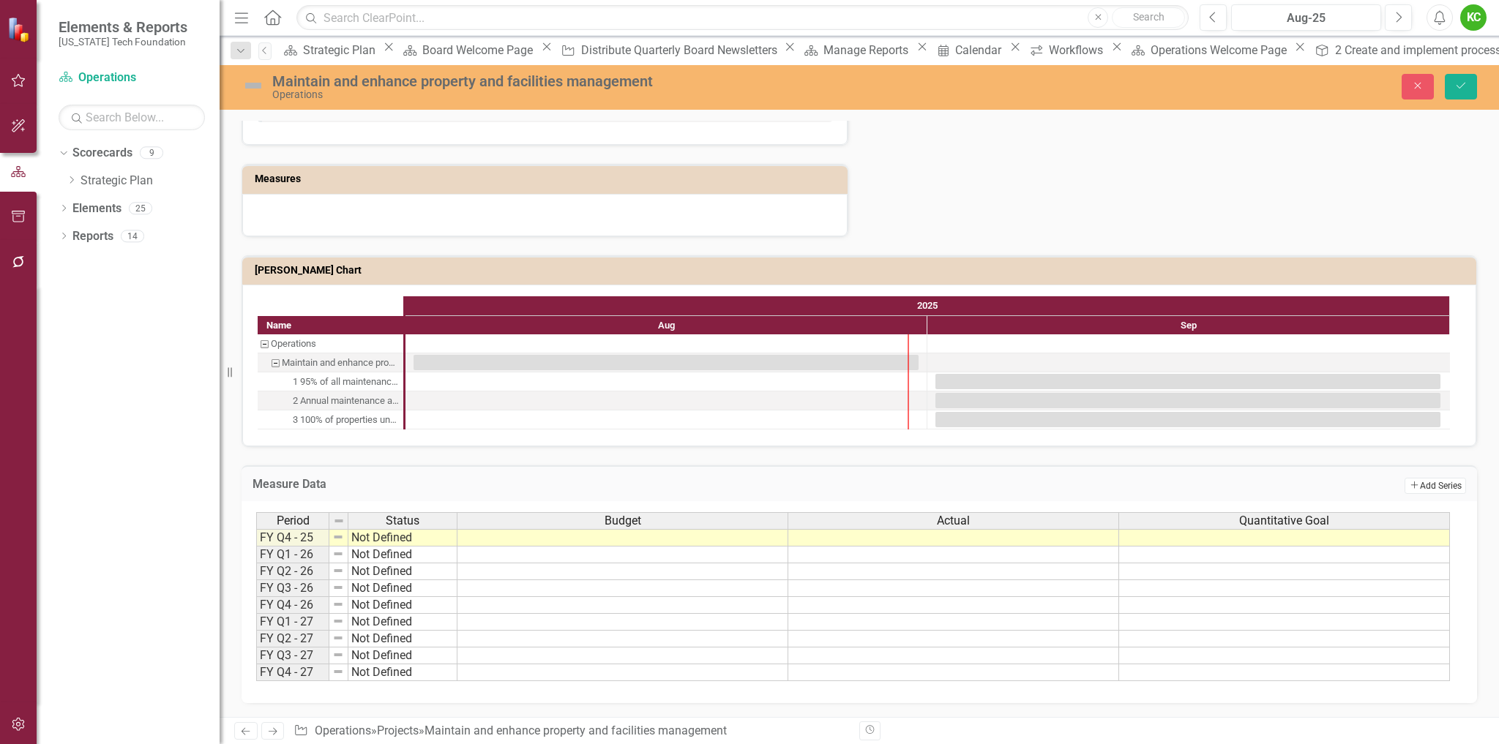
click at [1407, 489] on button "Add Add Series" at bounding box center [1434, 486] width 61 height 16
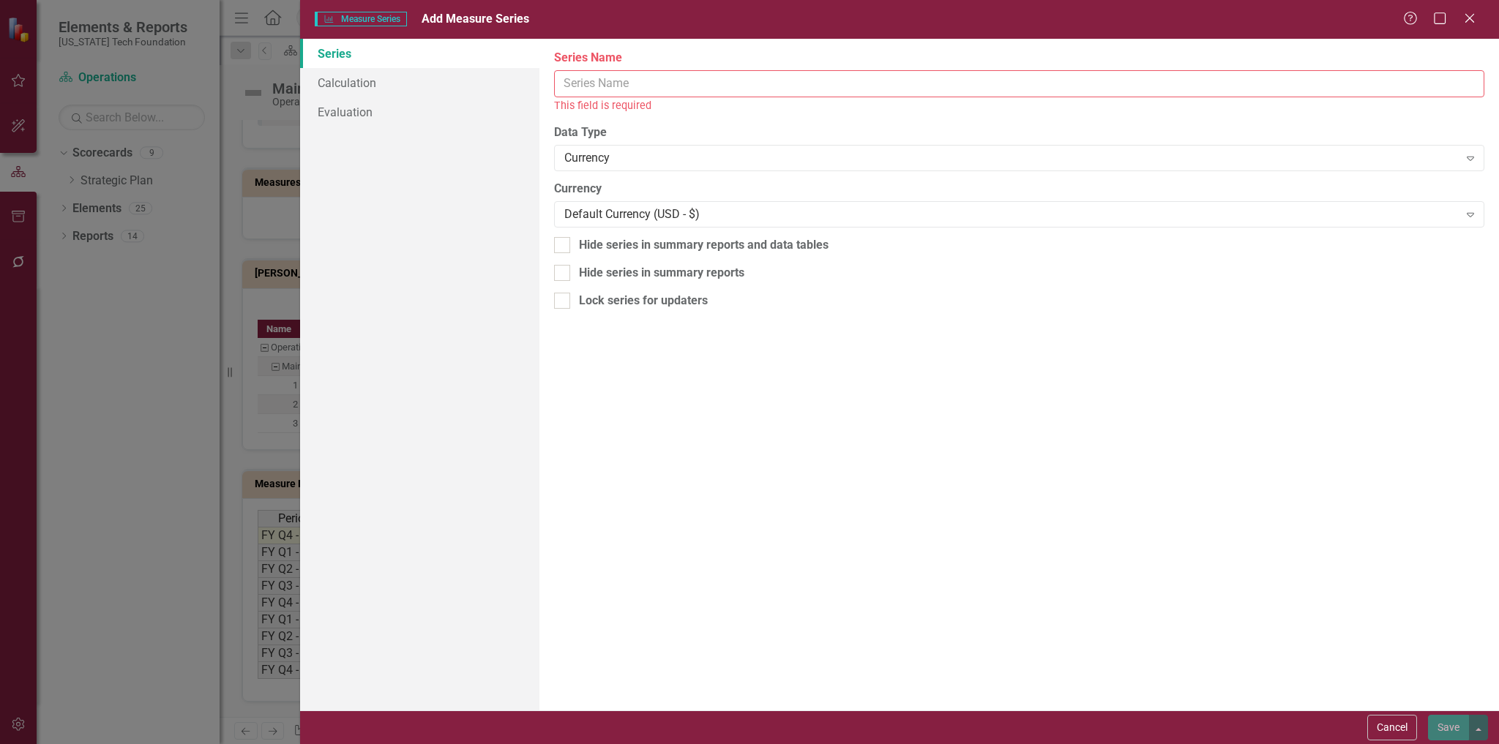
click at [629, 85] on input "Series Name" at bounding box center [1019, 83] width 930 height 27
paste input "Quantitative Goal"
drag, startPoint x: 629, startPoint y: 82, endPoint x: 706, endPoint y: 72, distance: 77.4
click at [706, 72] on input "Quantitative Goal" at bounding box center [1019, 83] width 930 height 27
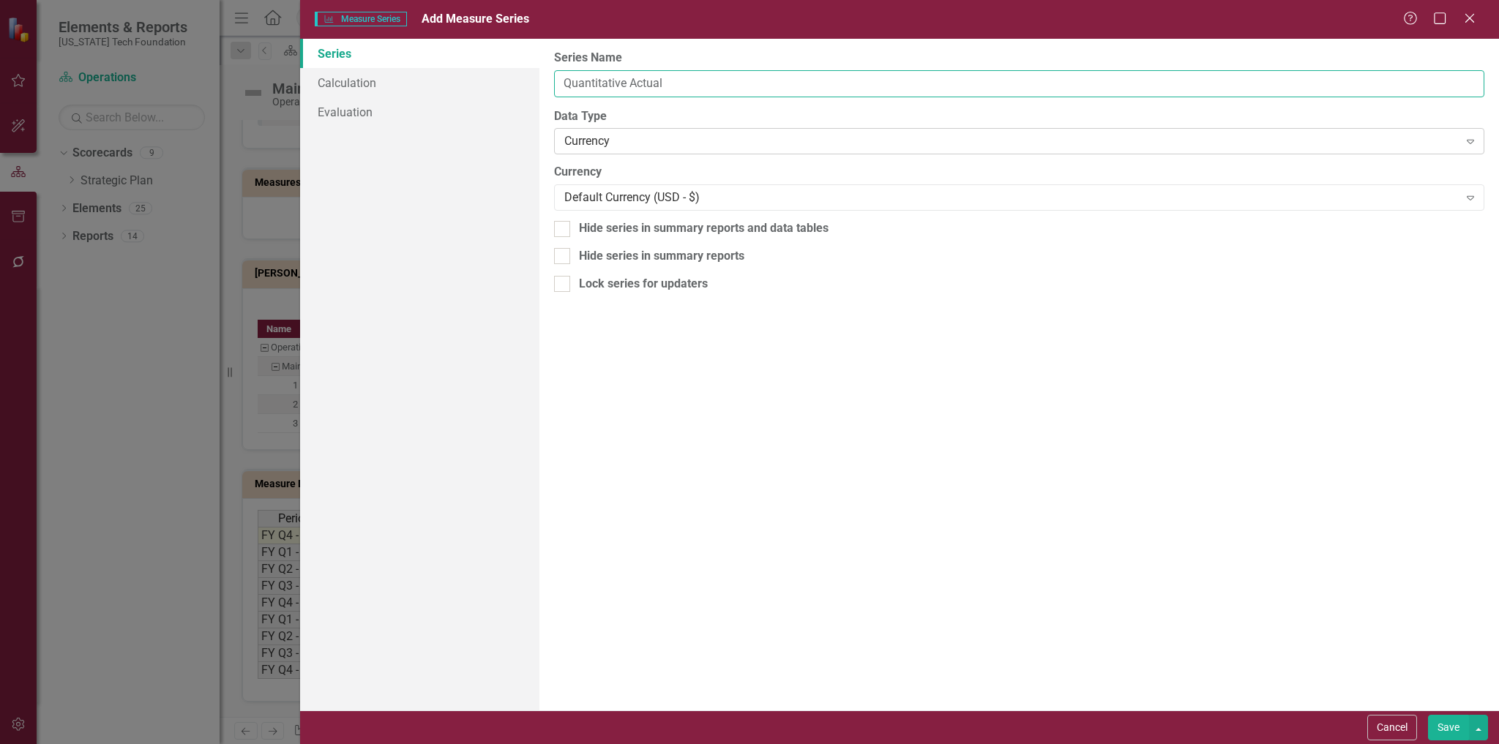
type input "Quantitative Actual"
click at [653, 151] on div "Currency Expand" at bounding box center [1019, 141] width 930 height 26
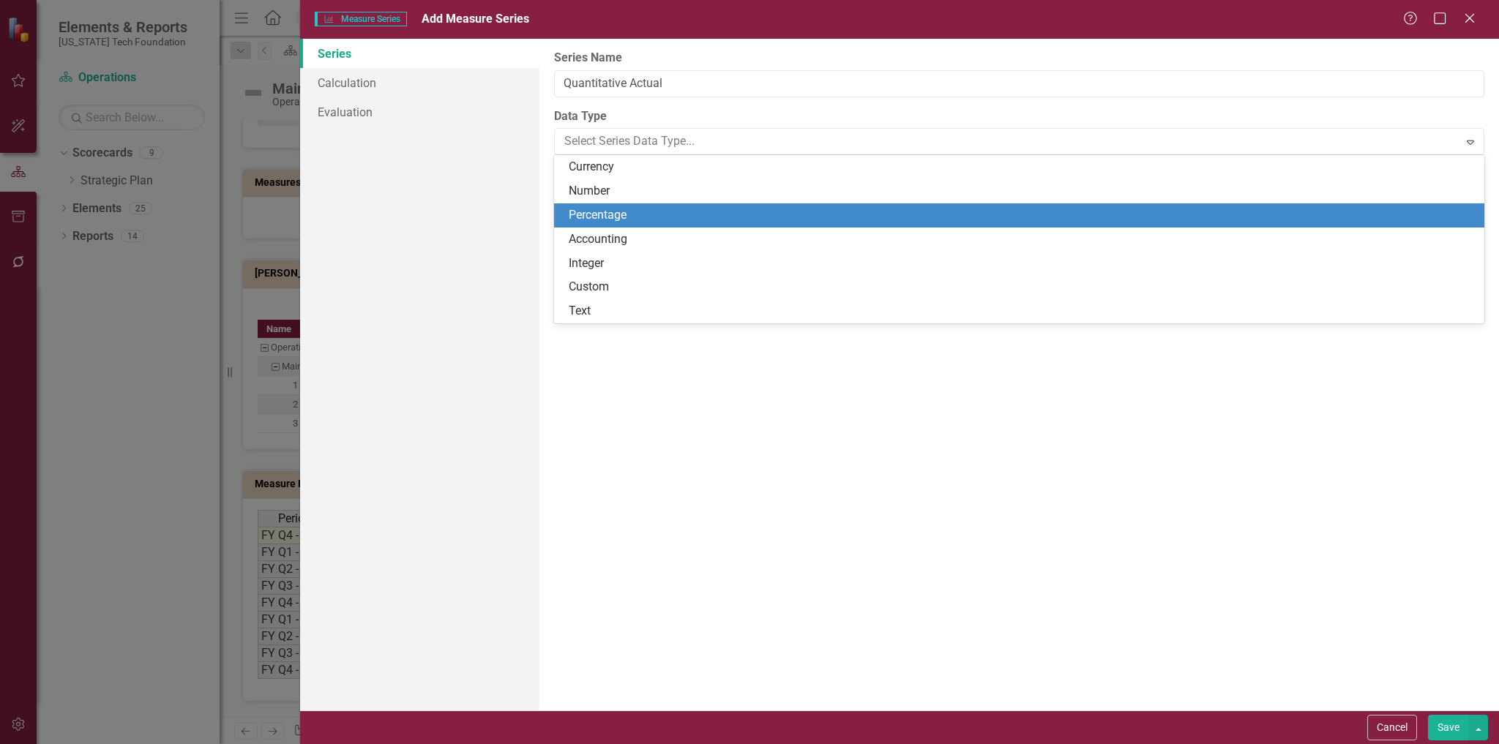
click at [613, 222] on div "Percentage" at bounding box center [1022, 215] width 907 height 17
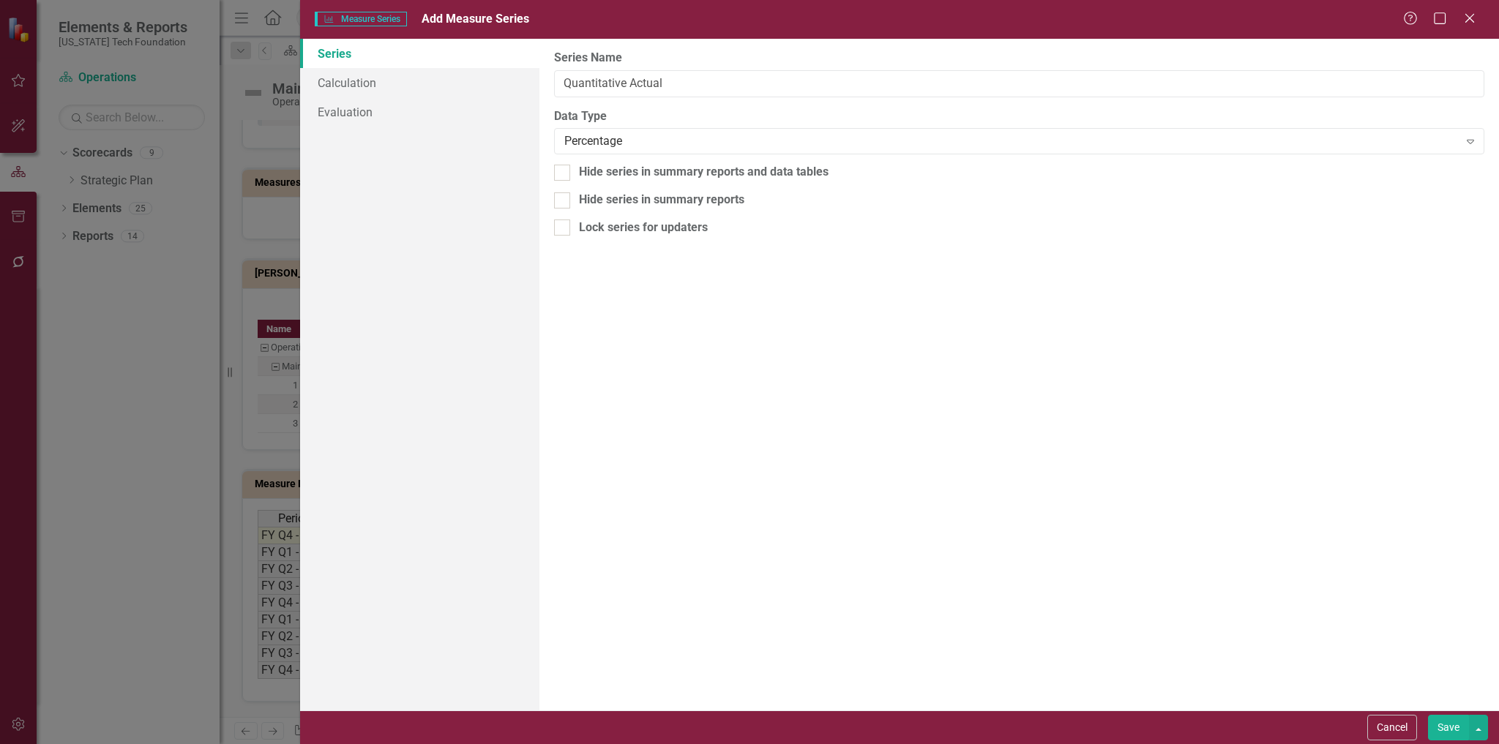
click at [1452, 727] on button "Save" at bounding box center [1448, 728] width 41 height 26
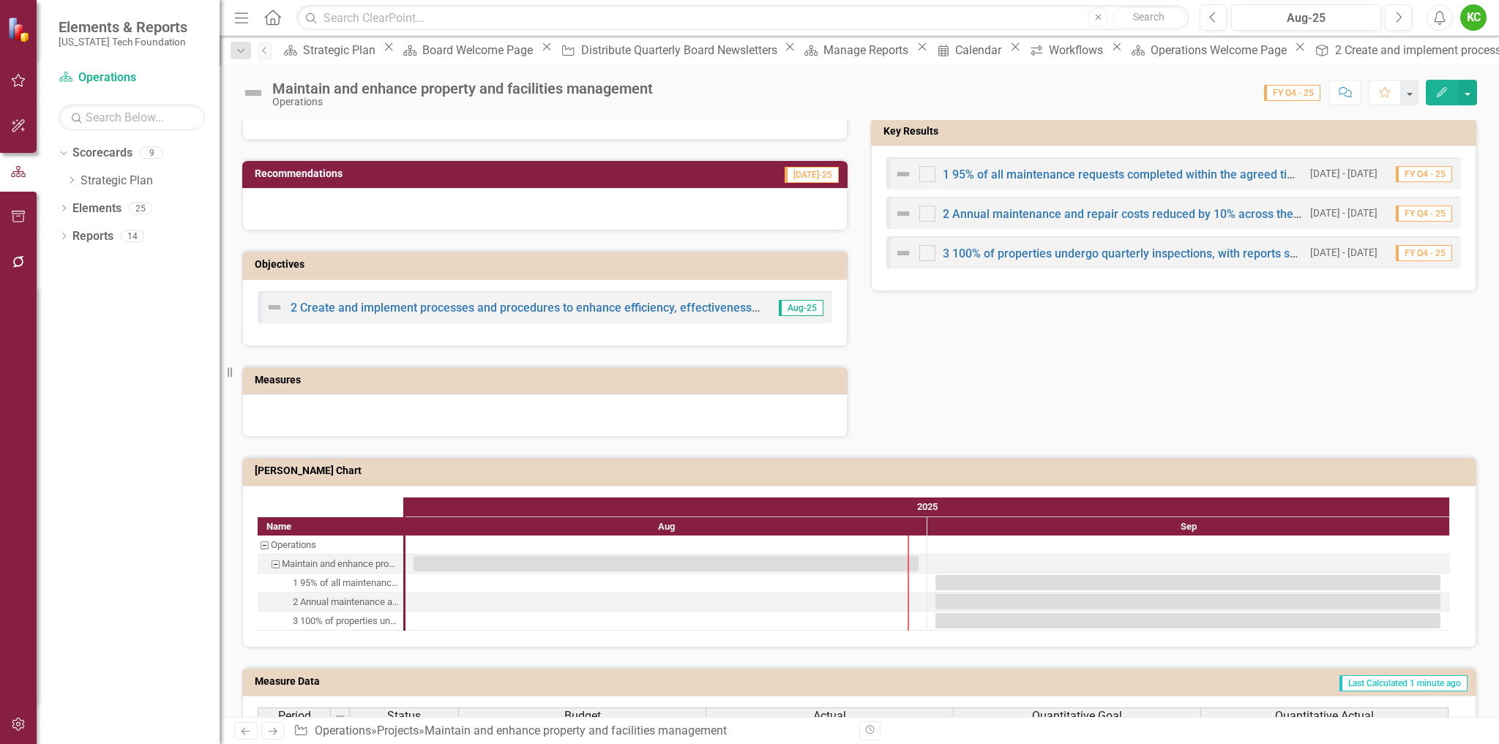
scroll to position [458, 0]
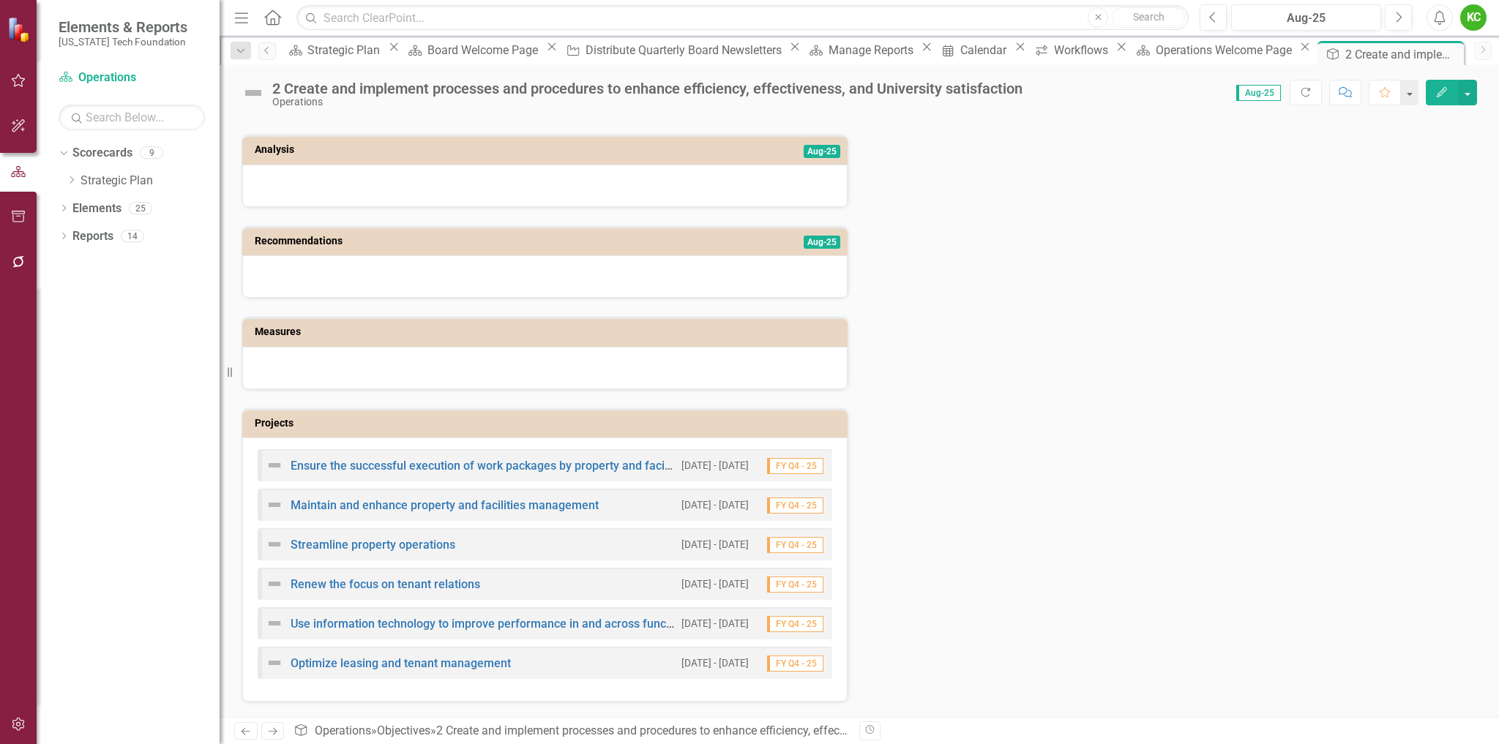
scroll to position [81, 0]
click at [398, 544] on link "Streamline property operations" at bounding box center [373, 545] width 165 height 14
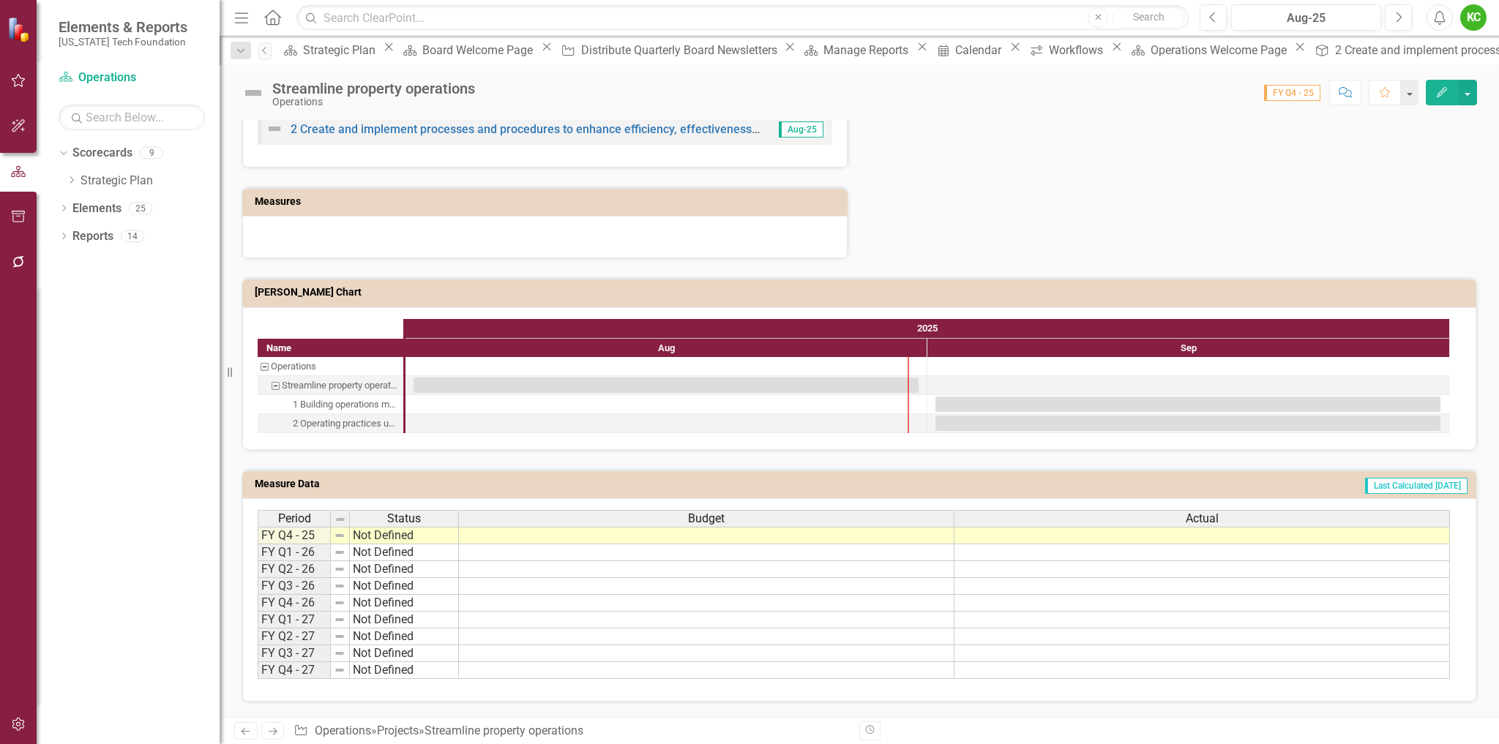
scroll to position [746, 0]
click at [1269, 485] on td "Last Calculated [DATE]" at bounding box center [1095, 486] width 746 height 22
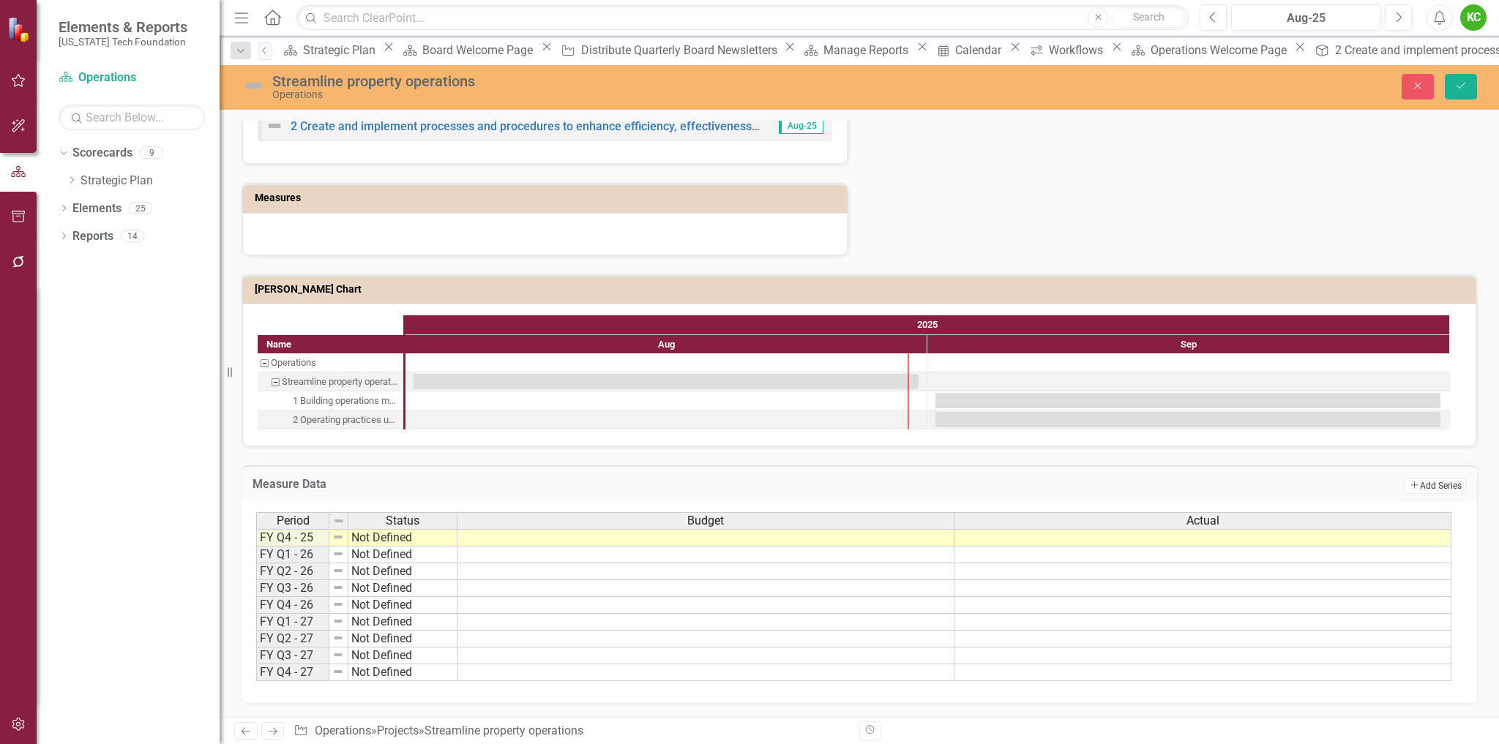
click at [1412, 484] on button "Add Add Series" at bounding box center [1434, 486] width 61 height 16
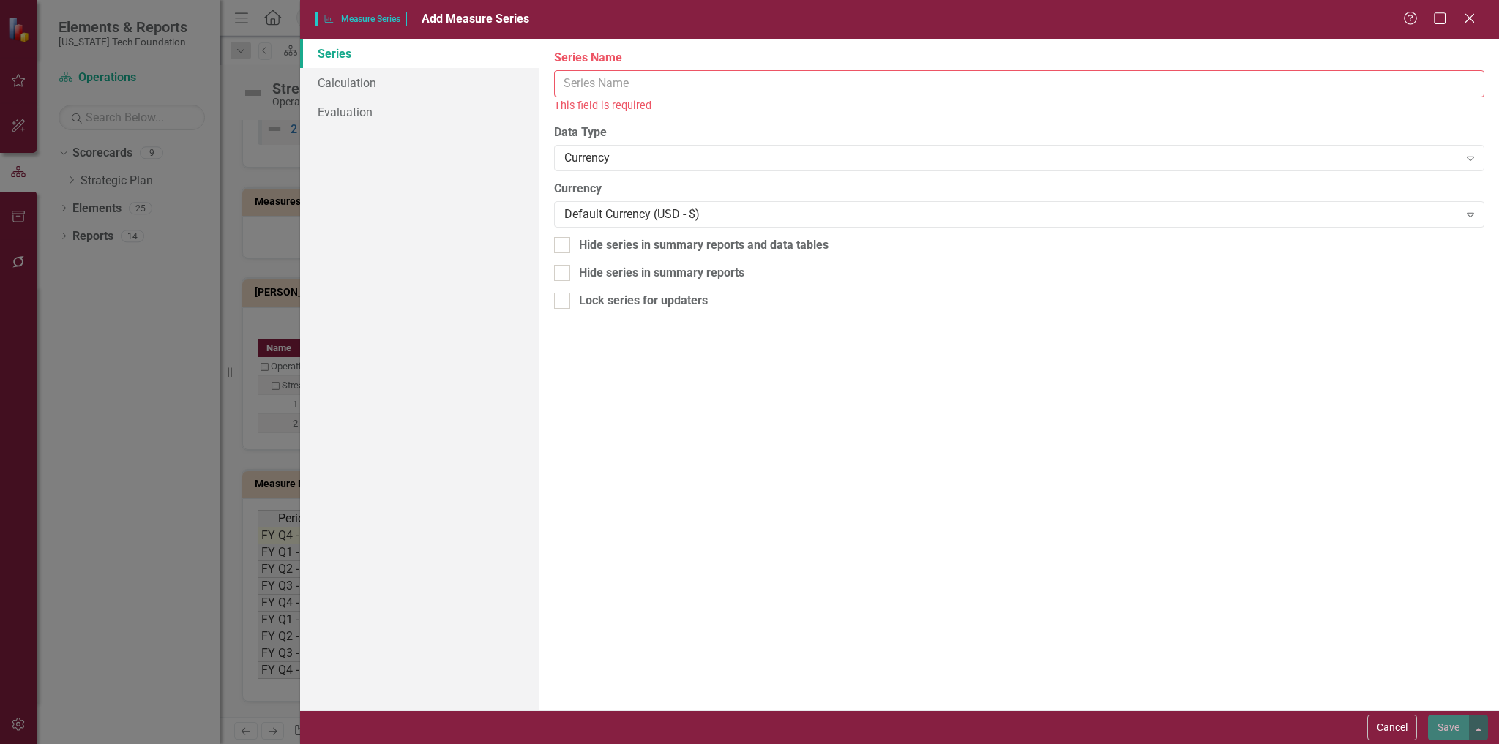
click at [682, 83] on input "Series Name" at bounding box center [1019, 83] width 930 height 27
paste input "Quantitative Goal"
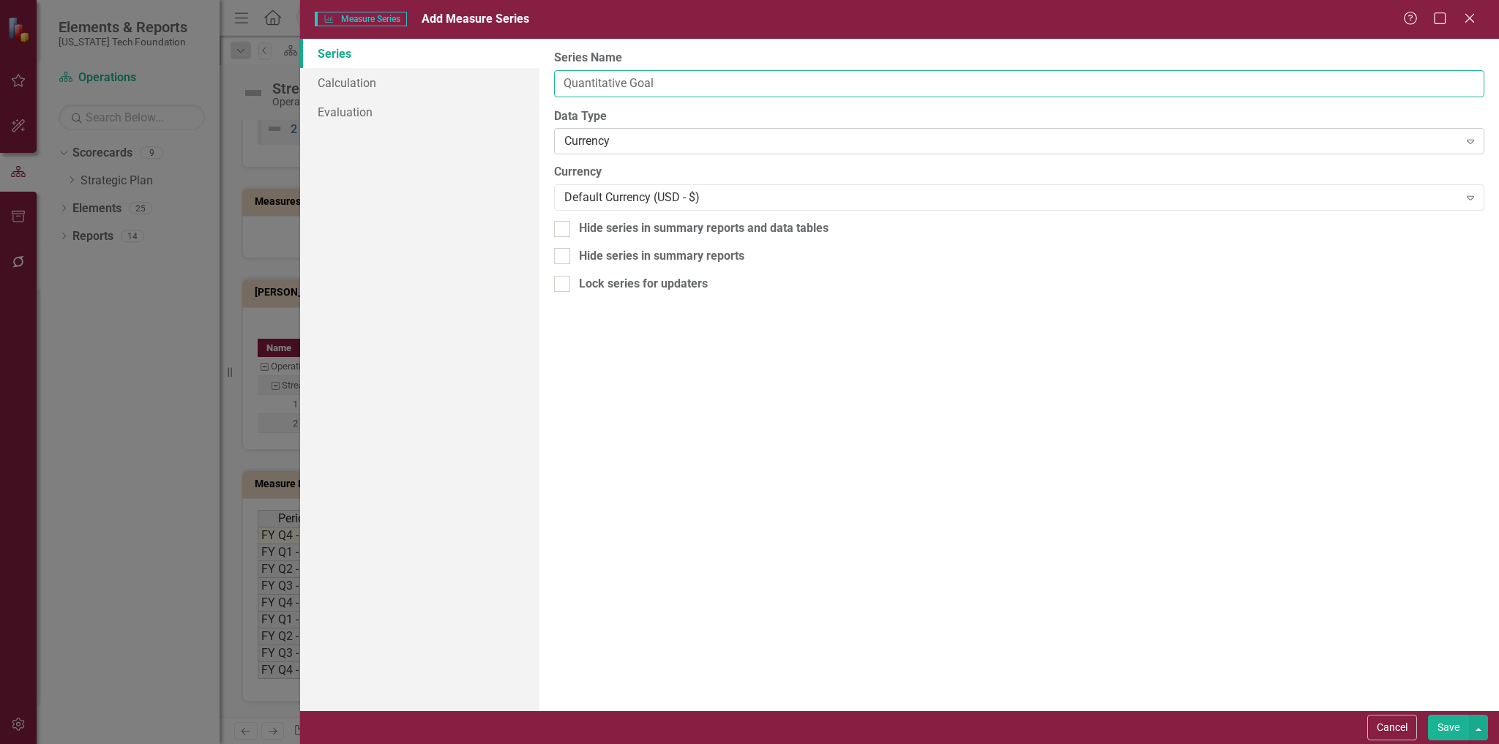
type input "Quantitative Goal"
click at [651, 145] on div "Currency" at bounding box center [1011, 141] width 894 height 17
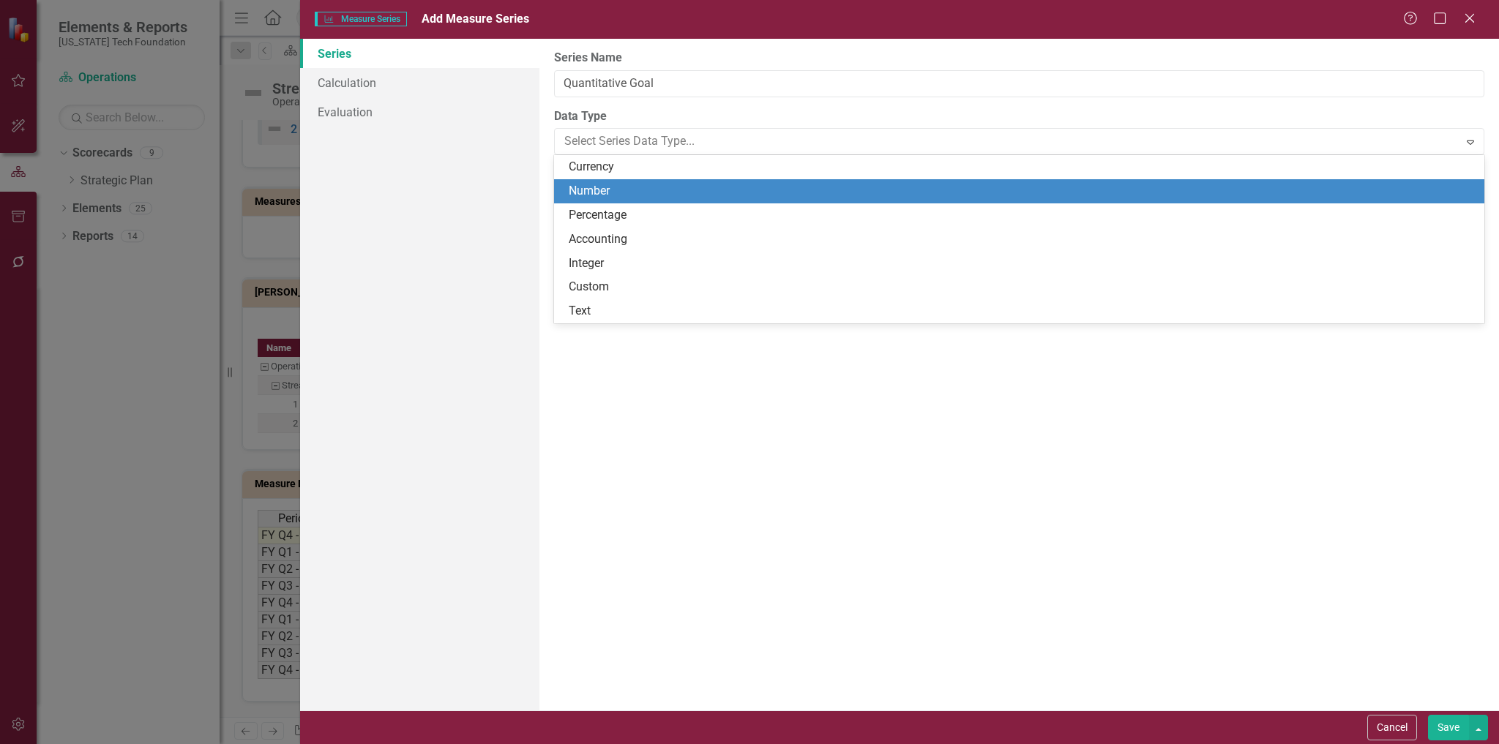
click at [618, 187] on div "Number" at bounding box center [1022, 191] width 907 height 17
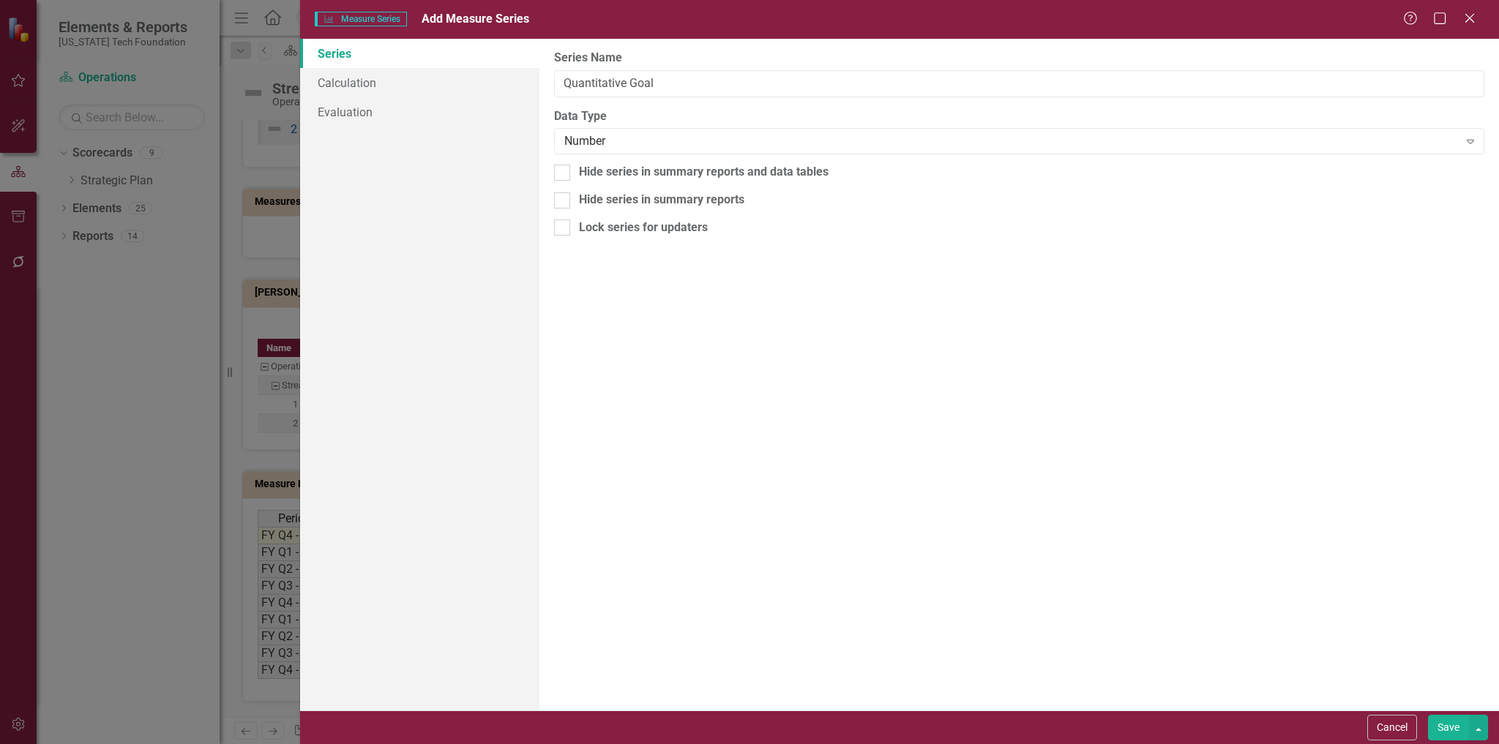
click at [1452, 725] on button "Save" at bounding box center [1448, 728] width 41 height 26
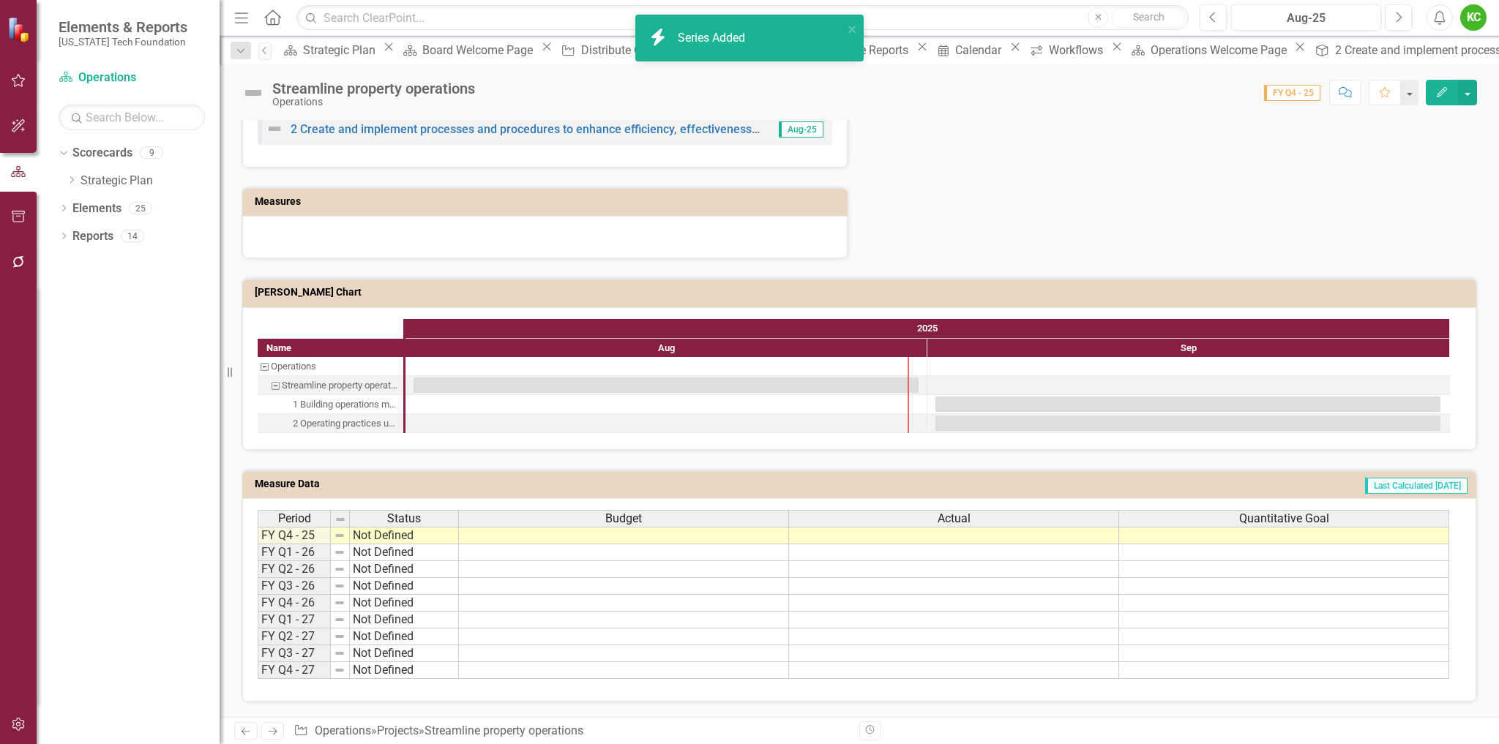
click at [1136, 483] on td "Last Calculated [DATE]" at bounding box center [1095, 486] width 746 height 22
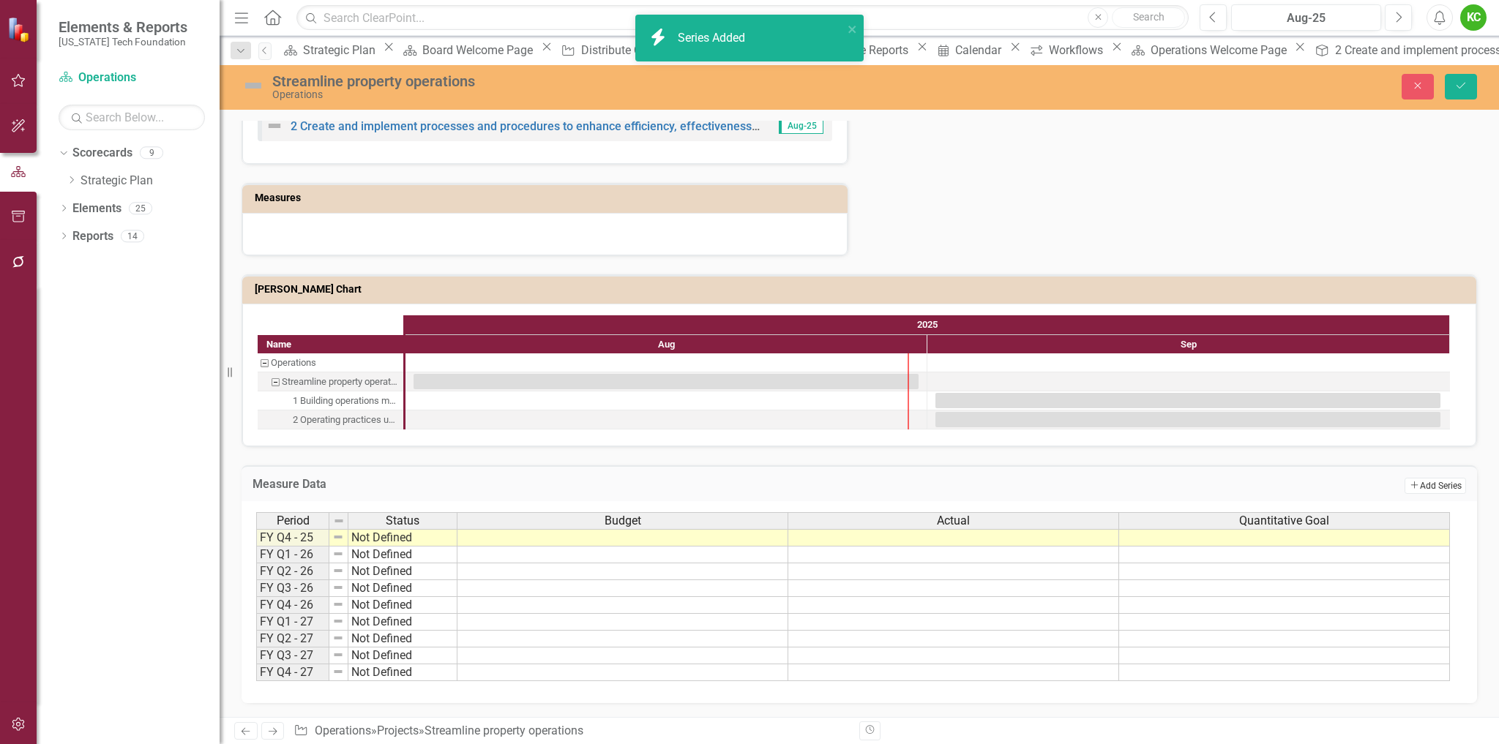
click at [1433, 490] on button "Add Add Series" at bounding box center [1434, 486] width 61 height 16
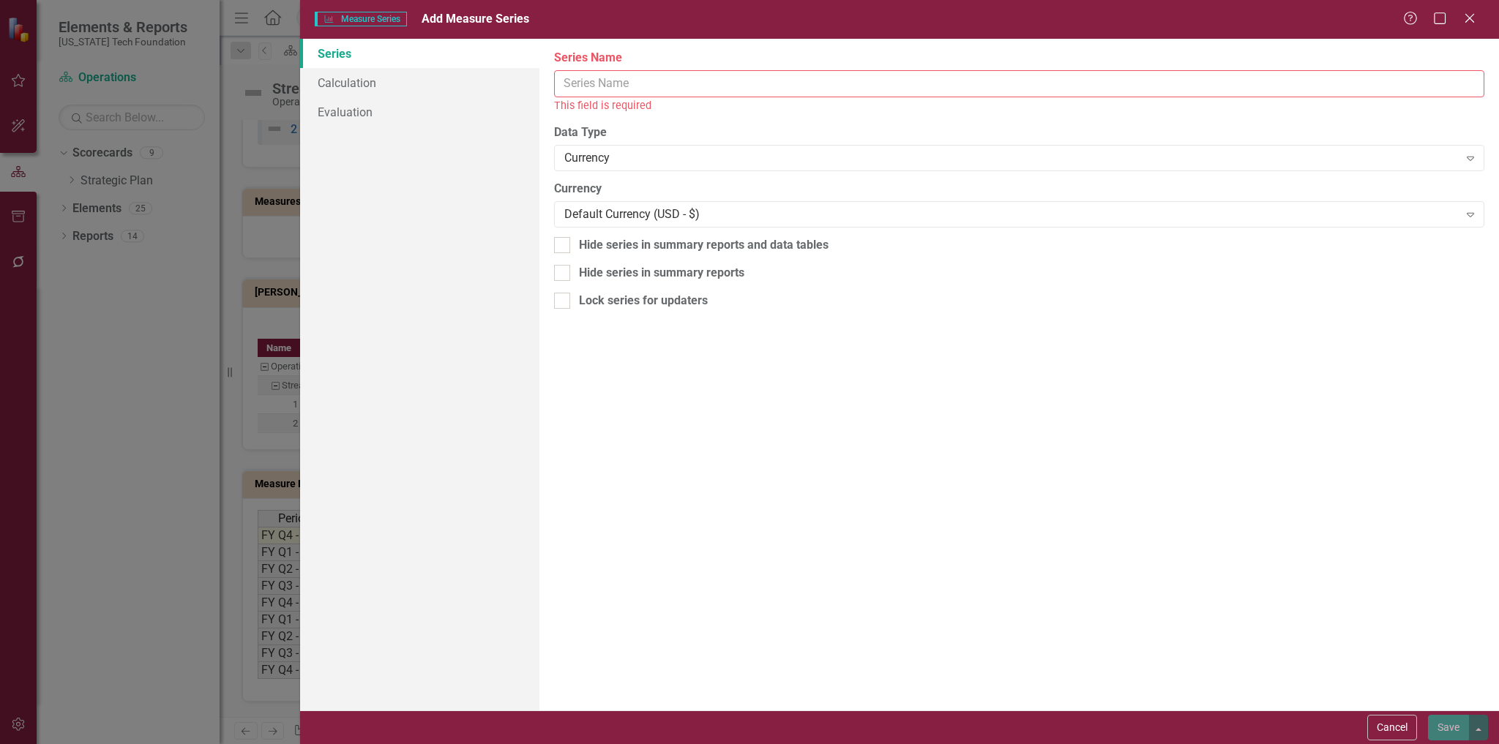
click at [686, 83] on input "Series Name" at bounding box center [1019, 83] width 930 height 27
paste input "Quantitative Goal"
drag, startPoint x: 635, startPoint y: 83, endPoint x: 701, endPoint y: 77, distance: 66.2
click at [701, 77] on input "Quantitative Goal" at bounding box center [1019, 83] width 930 height 27
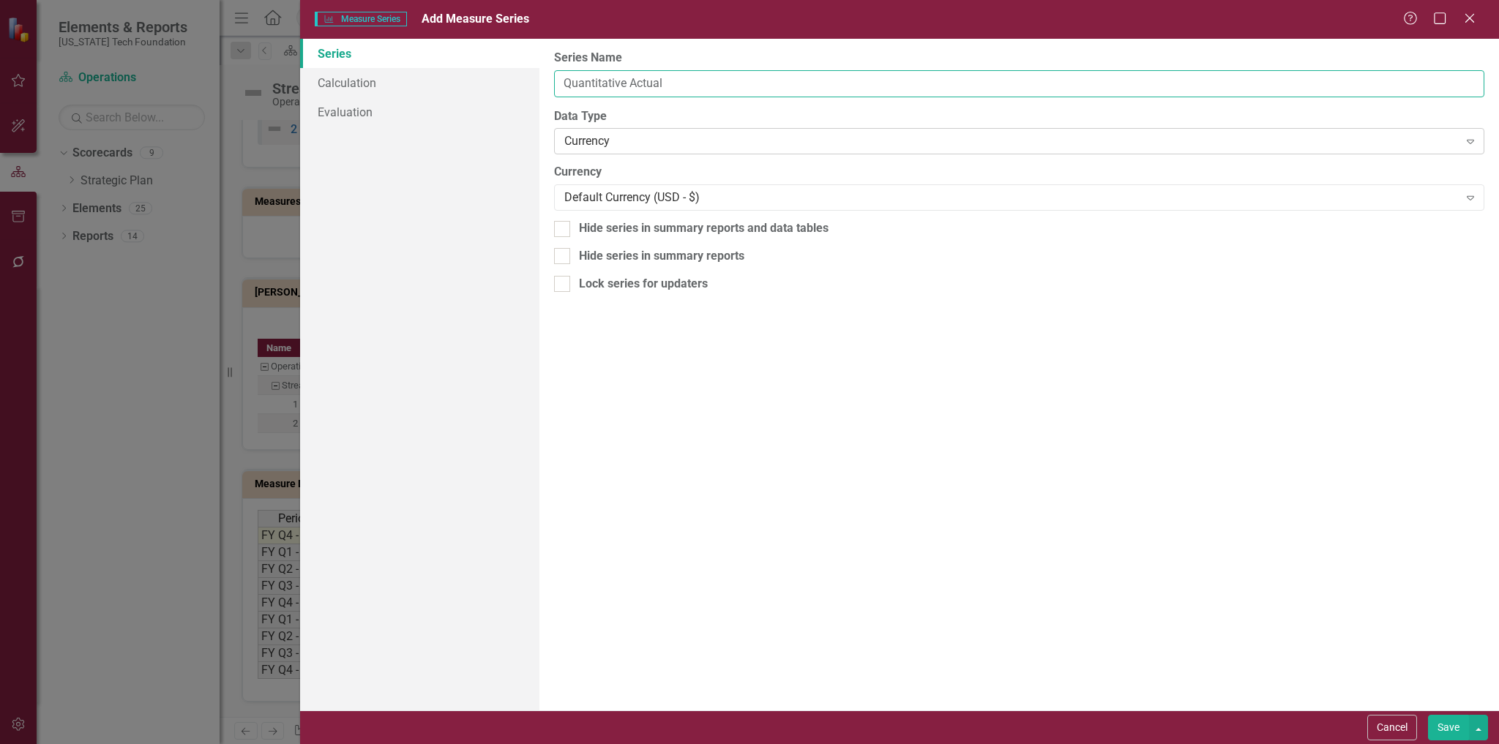
type input "Quantitative Actual"
click at [648, 143] on div "Currency" at bounding box center [1011, 141] width 894 height 17
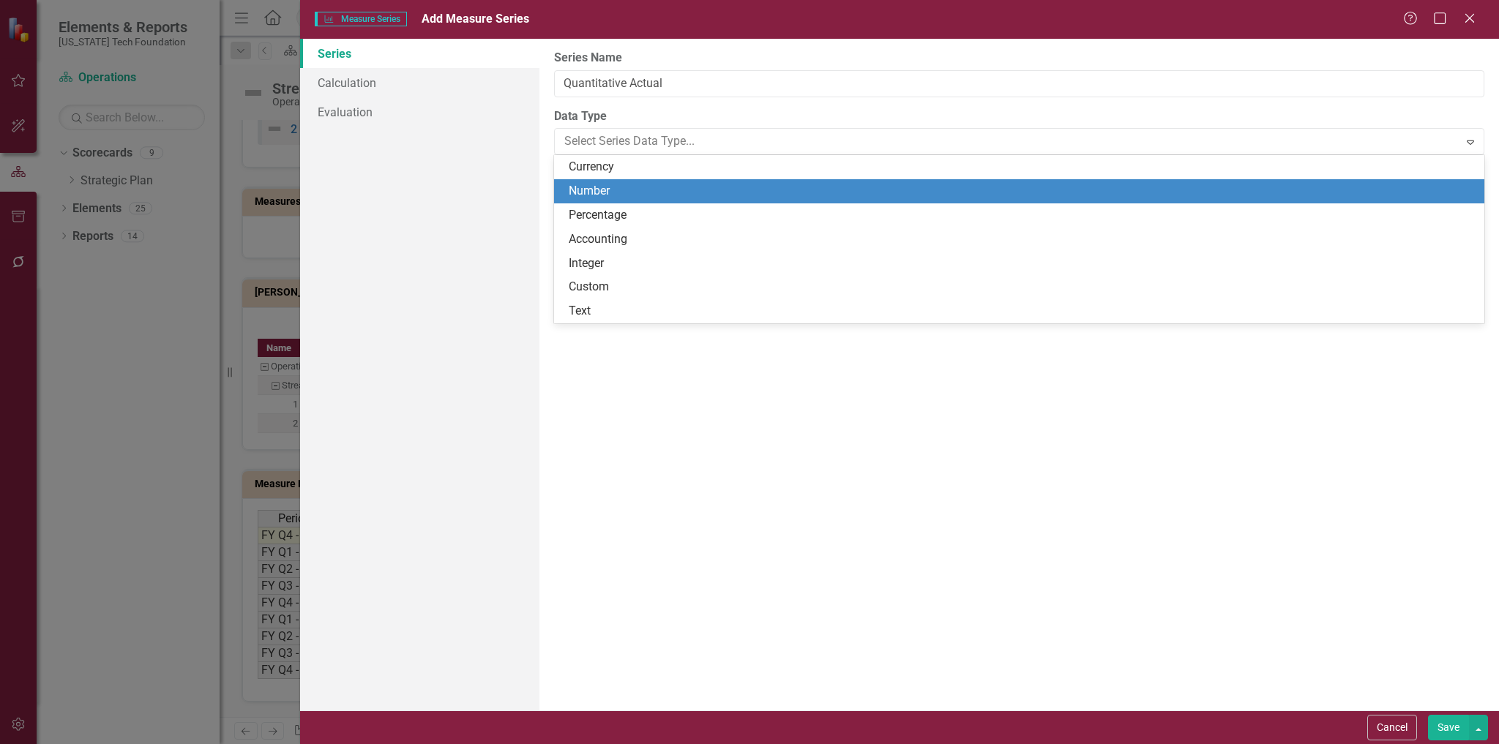
click at [624, 194] on div "Number" at bounding box center [1022, 191] width 907 height 17
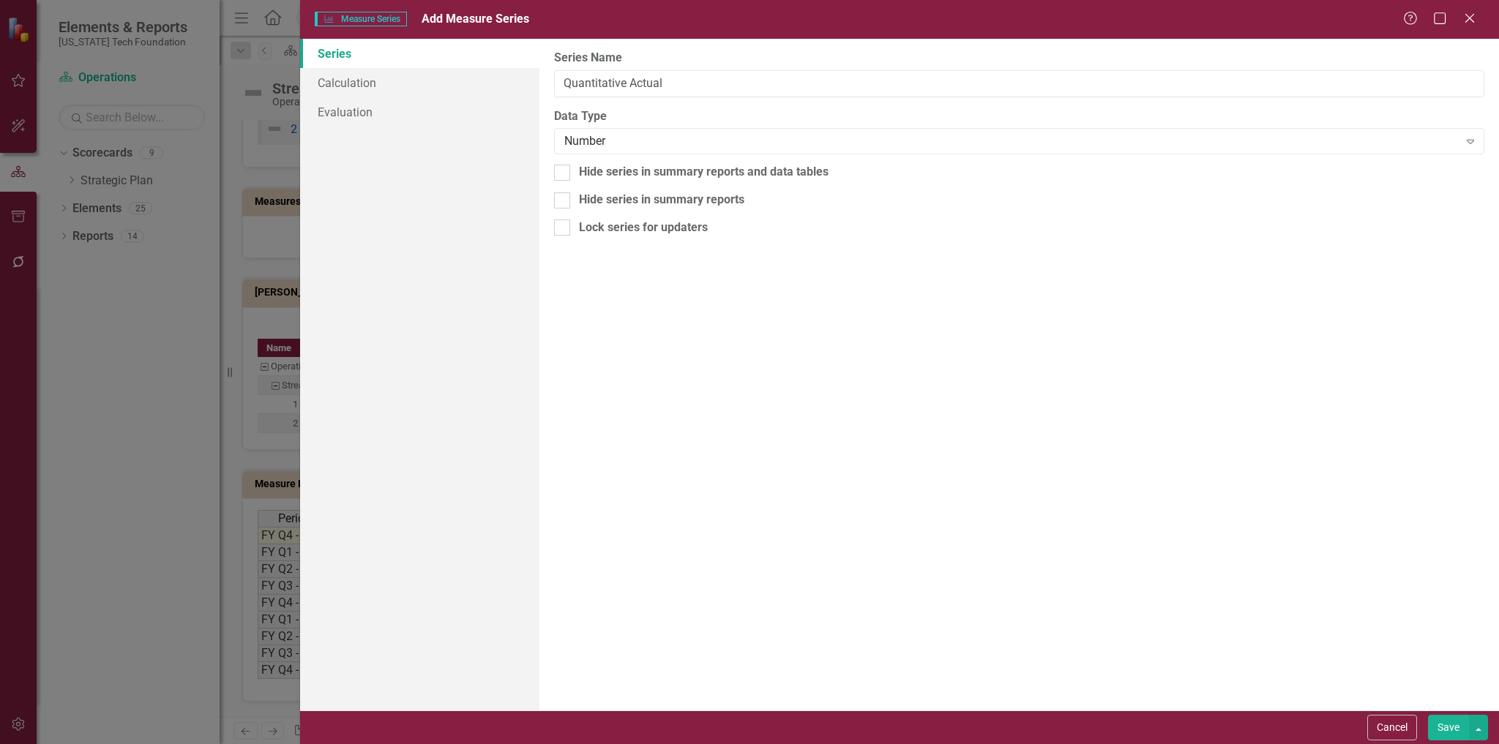
click at [1444, 728] on button "Save" at bounding box center [1448, 728] width 41 height 26
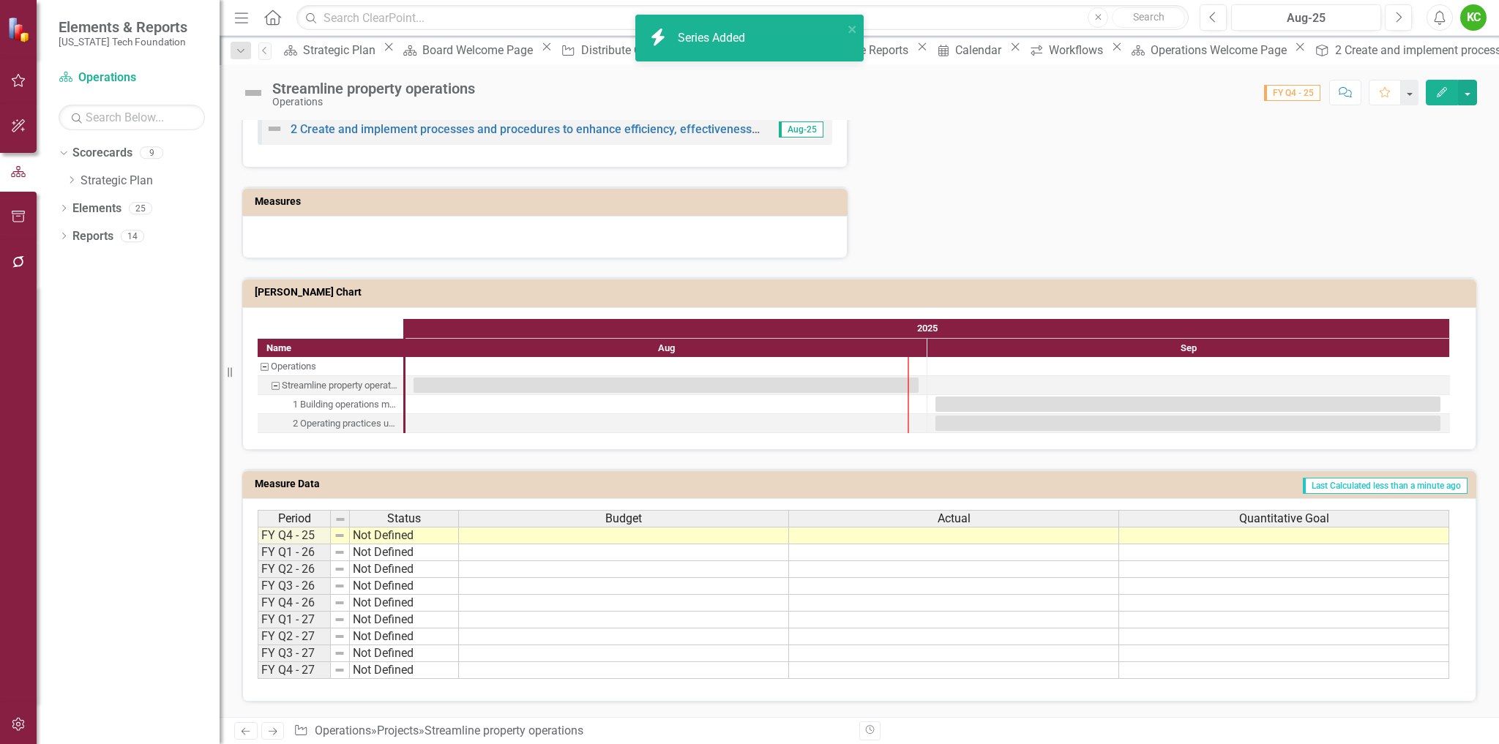
scroll to position [454, 0]
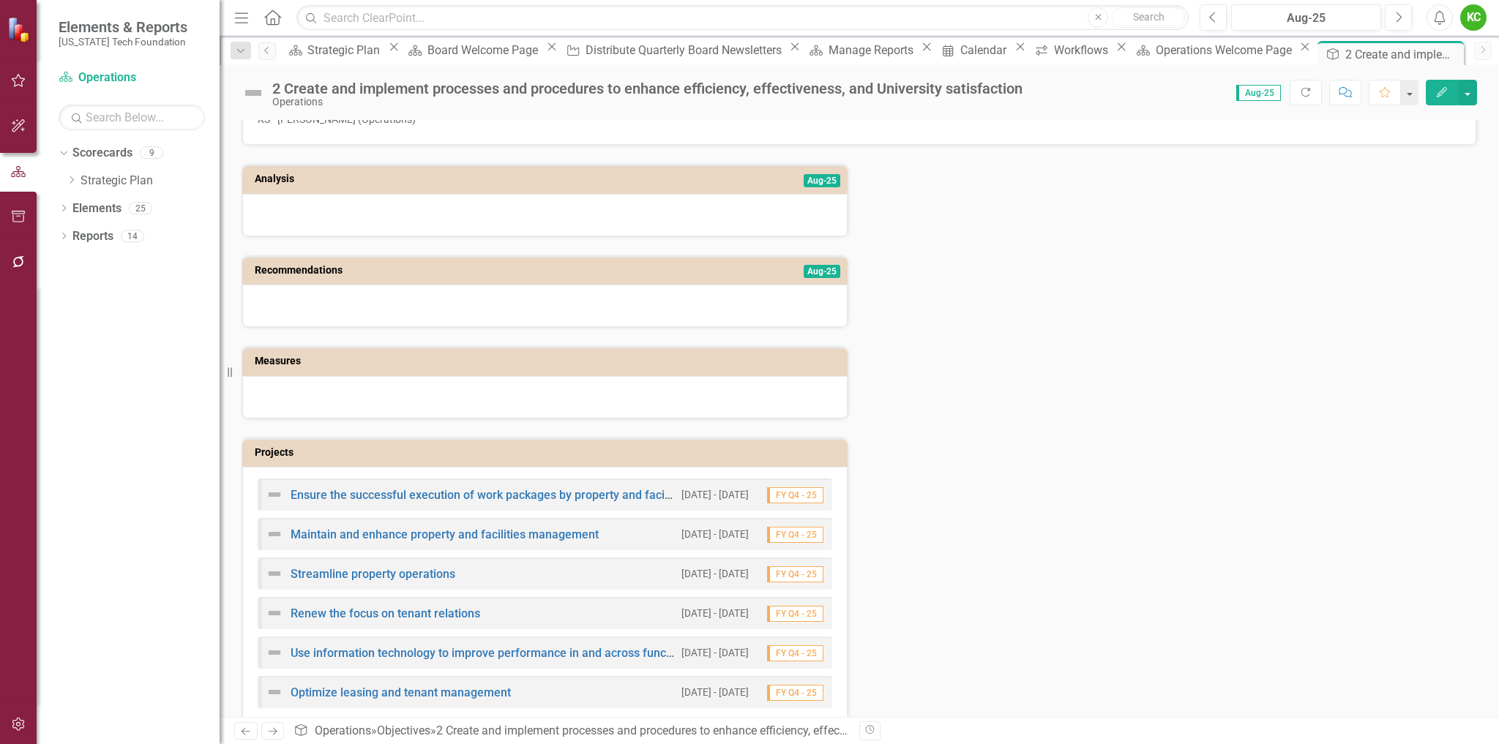
scroll to position [81, 0]
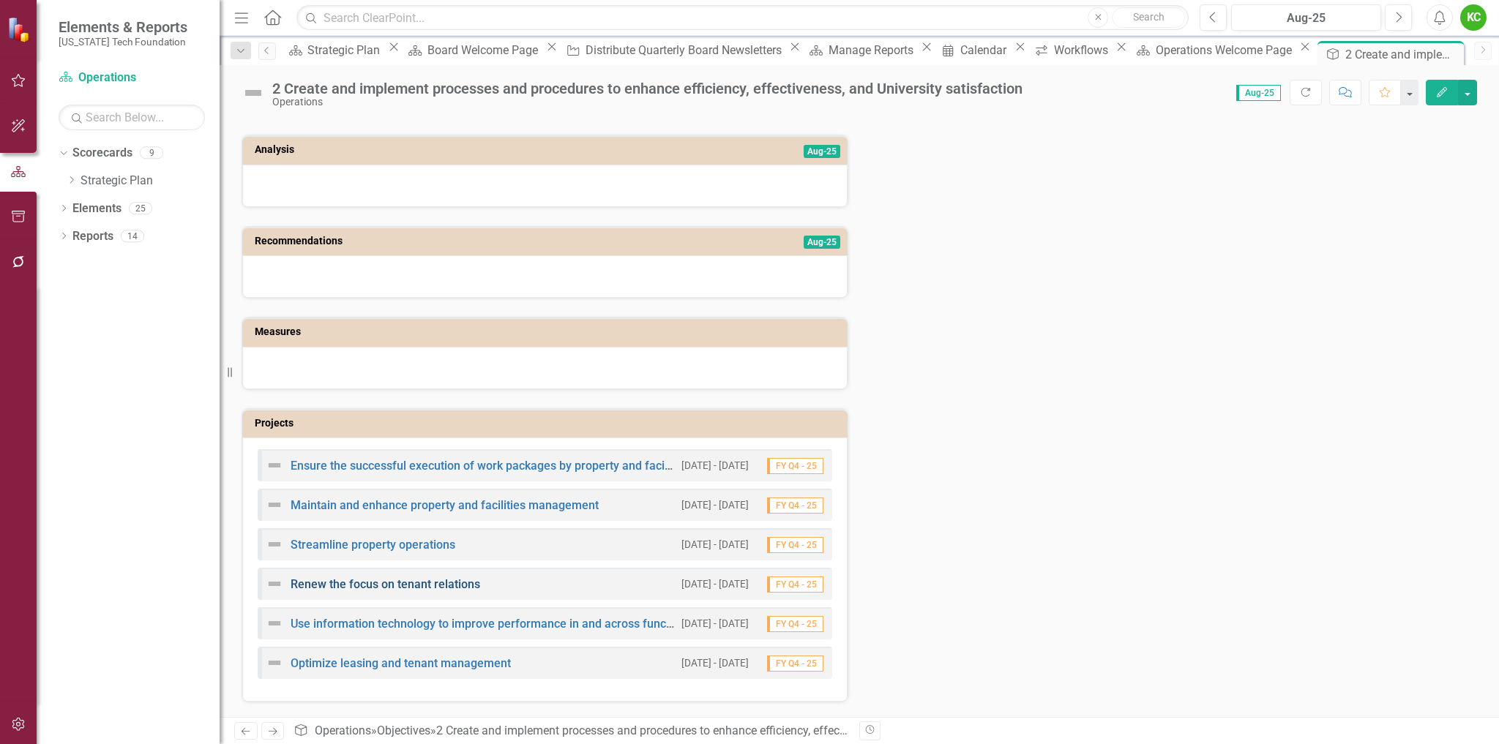
click at [394, 583] on link "Renew the focus on tenant relations" at bounding box center [386, 584] width 190 height 14
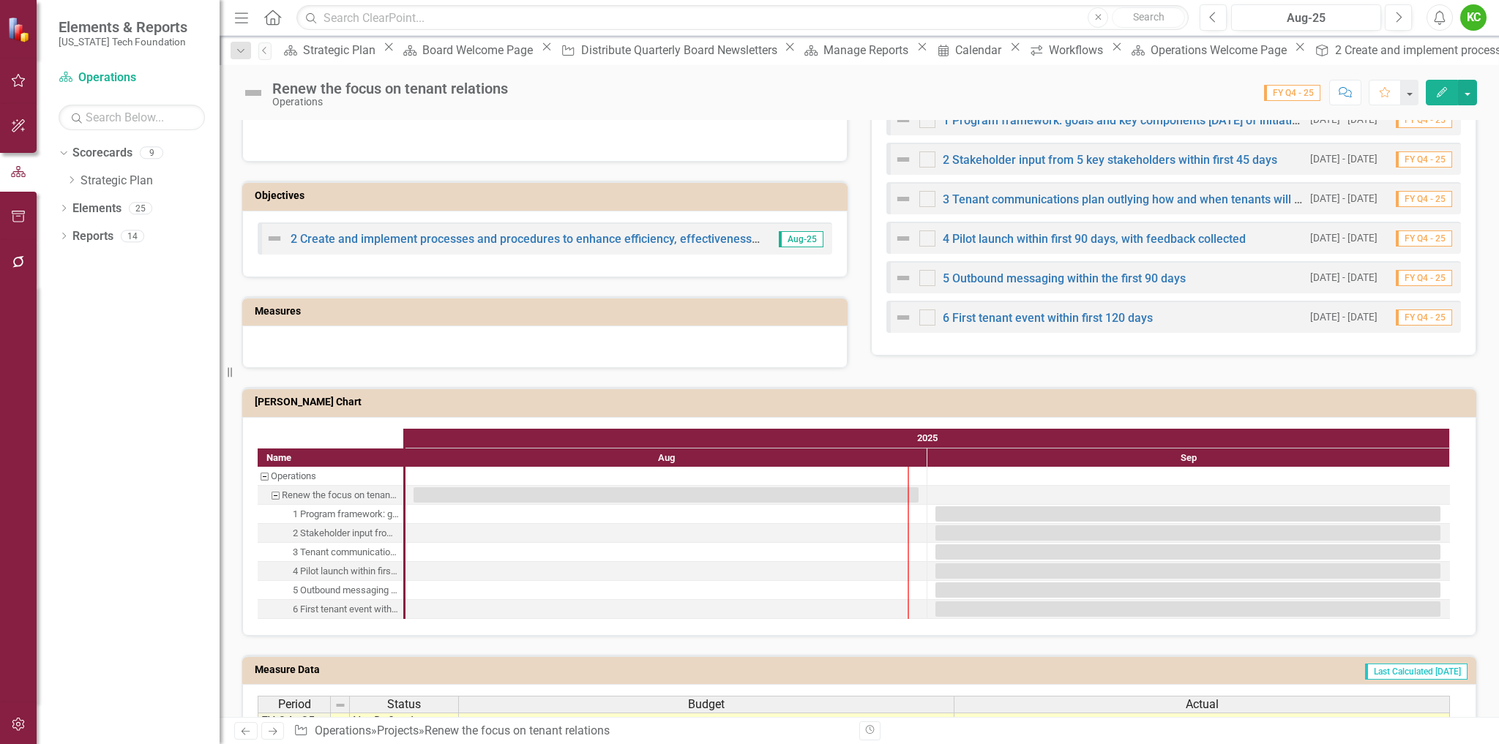
scroll to position [793, 0]
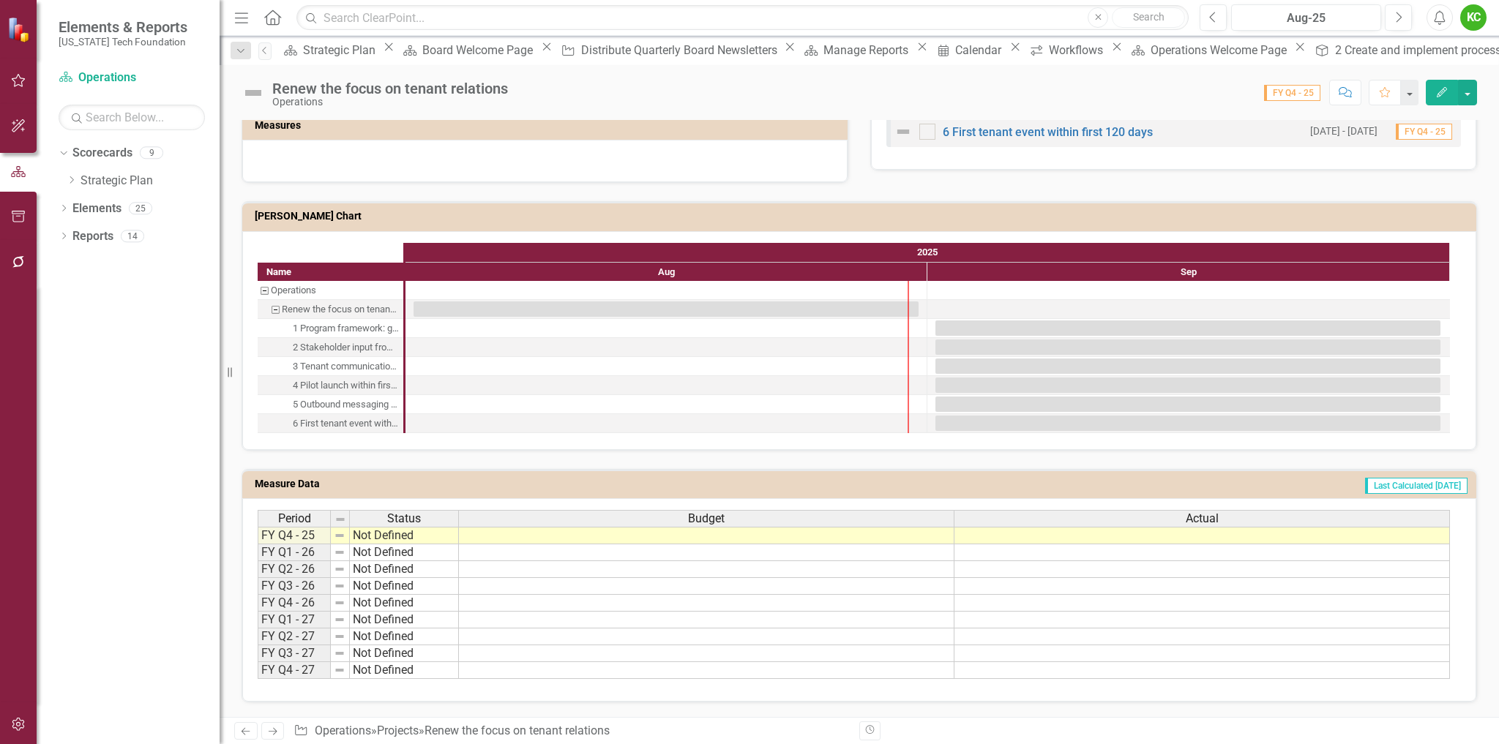
click at [941, 485] on td "Last Calculated [DATE]" at bounding box center [1095, 486] width 746 height 22
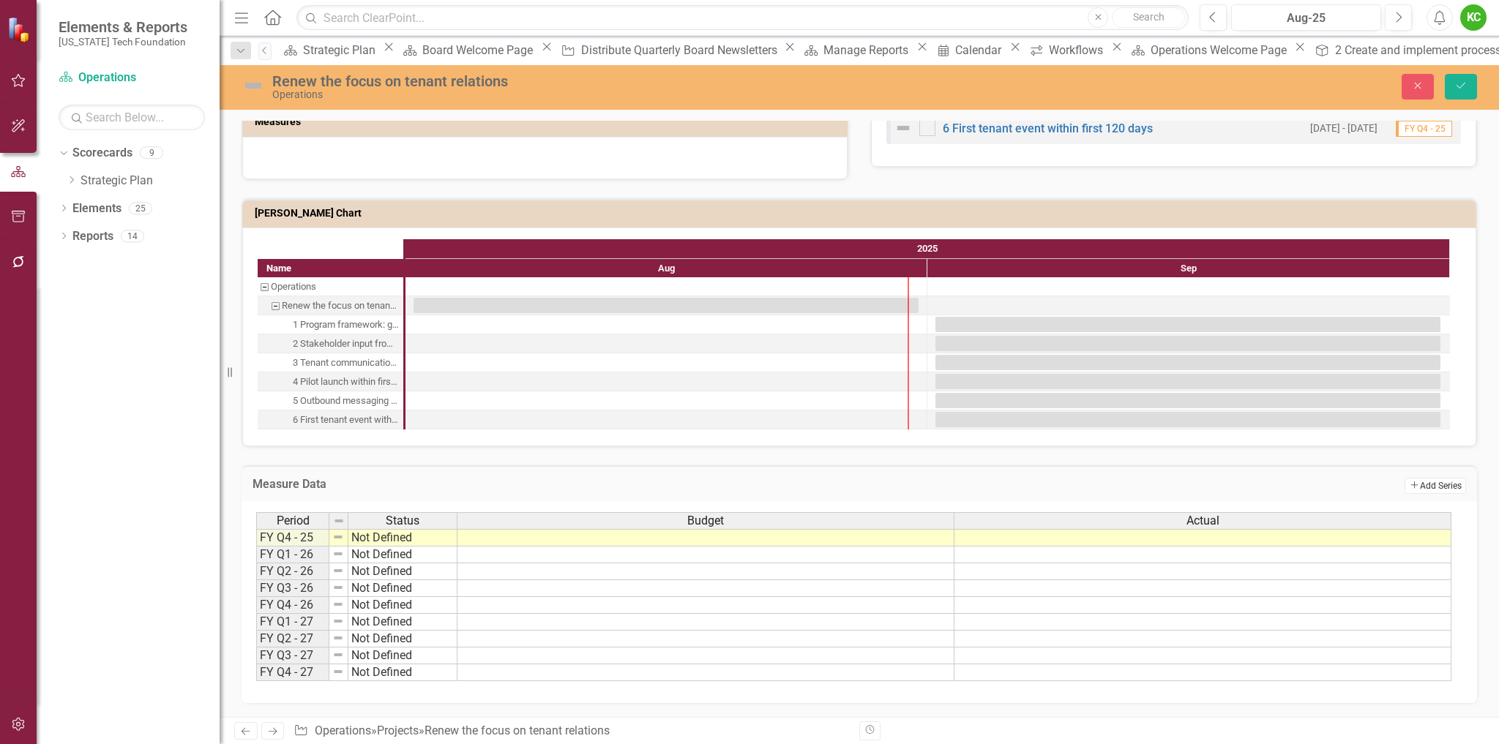
click at [1434, 490] on button "Add Add Series" at bounding box center [1434, 486] width 61 height 16
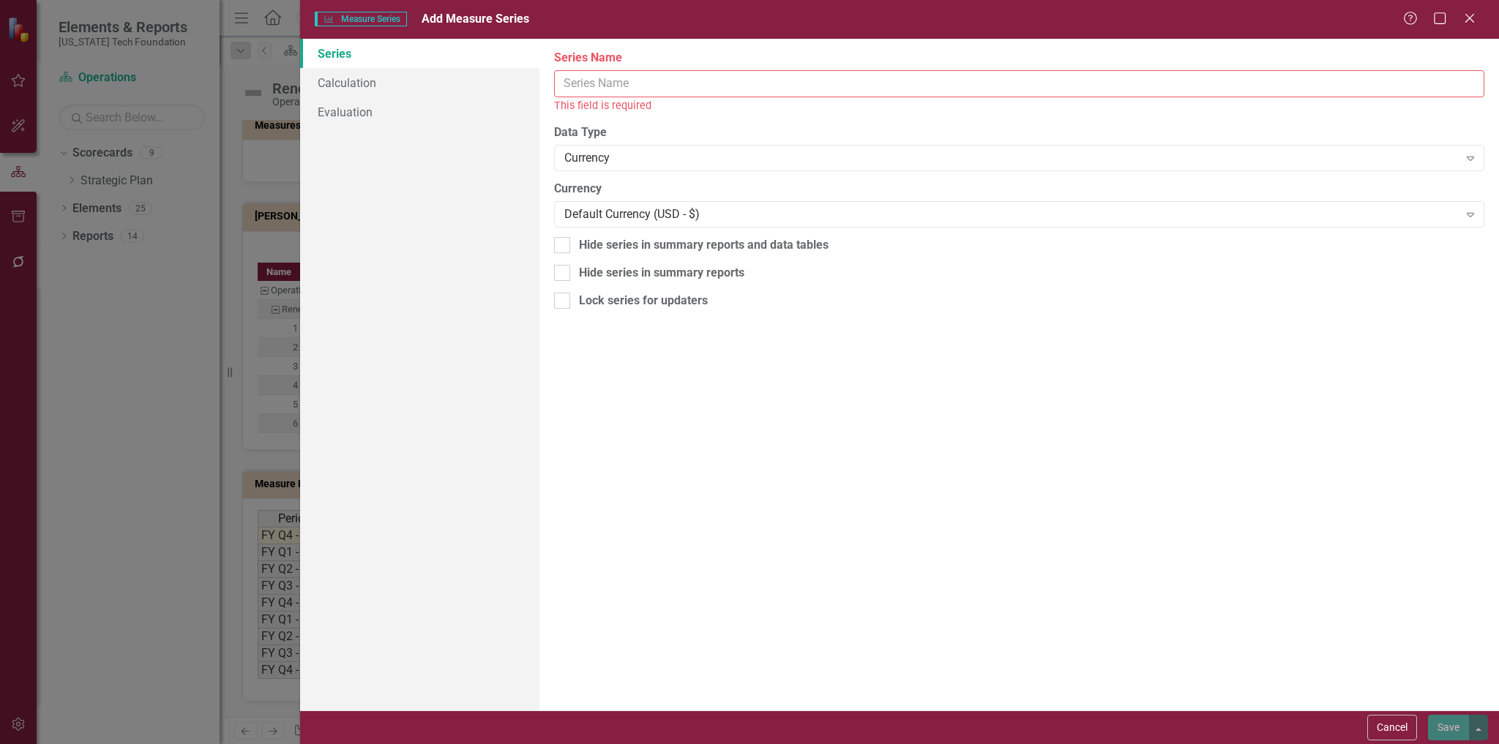
click at [643, 89] on input "Series Name" at bounding box center [1019, 83] width 930 height 27
paste input "Quantitative Goal"
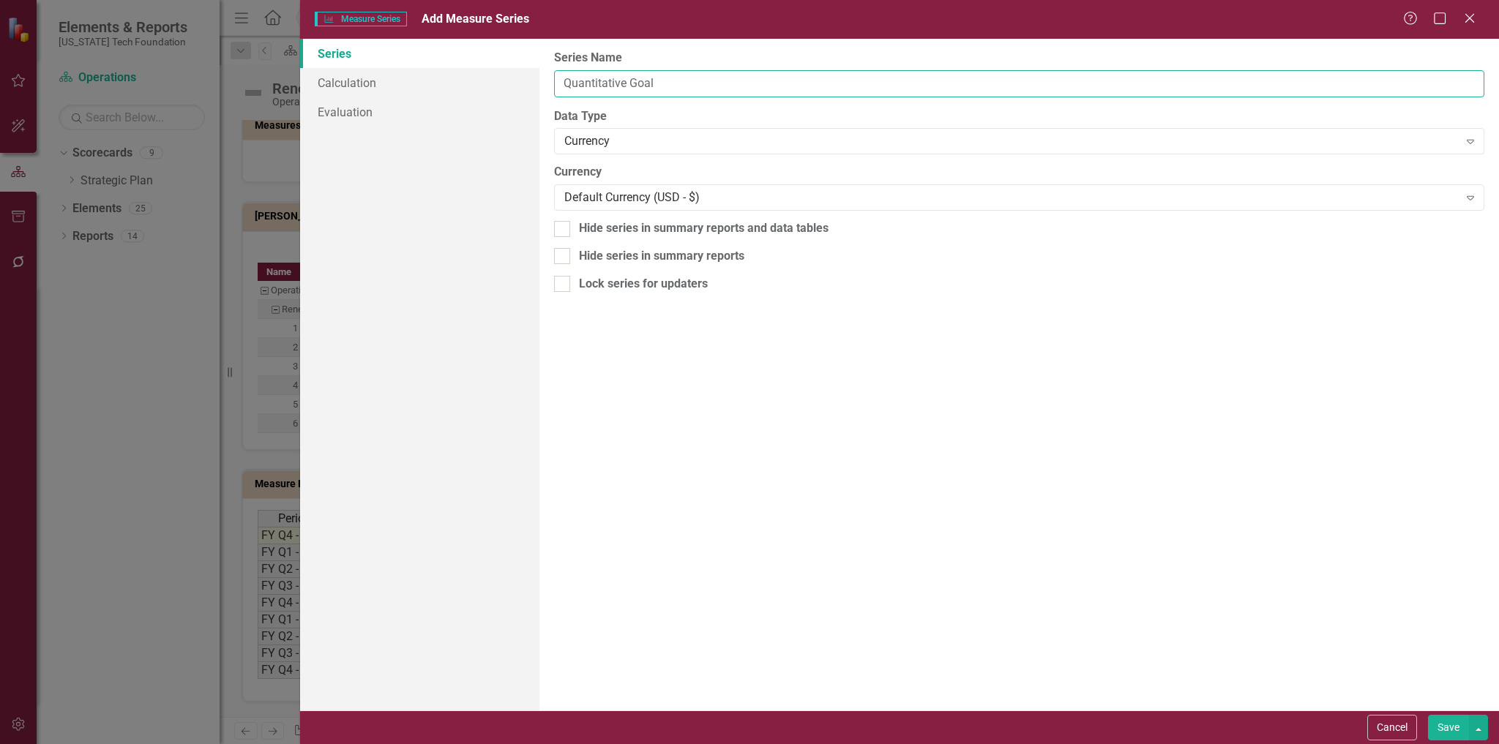
drag, startPoint x: 634, startPoint y: 83, endPoint x: 715, endPoint y: 80, distance: 81.3
click at [715, 80] on input "Quantitative Goal" at bounding box center [1019, 83] width 930 height 27
type input "Quantitative Goal"
click at [661, 135] on div "Currency" at bounding box center [1011, 141] width 894 height 17
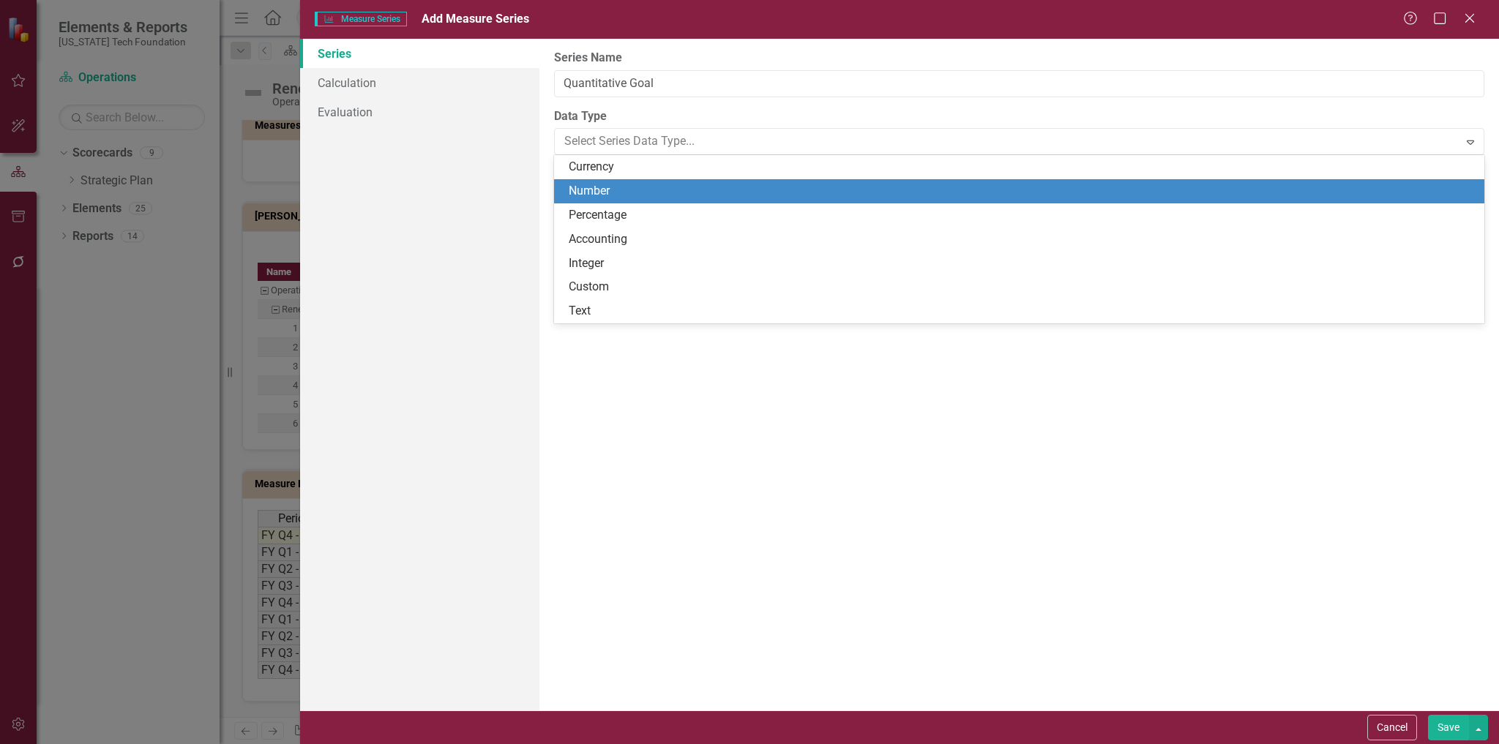
click at [608, 198] on div "Number" at bounding box center [1022, 191] width 907 height 17
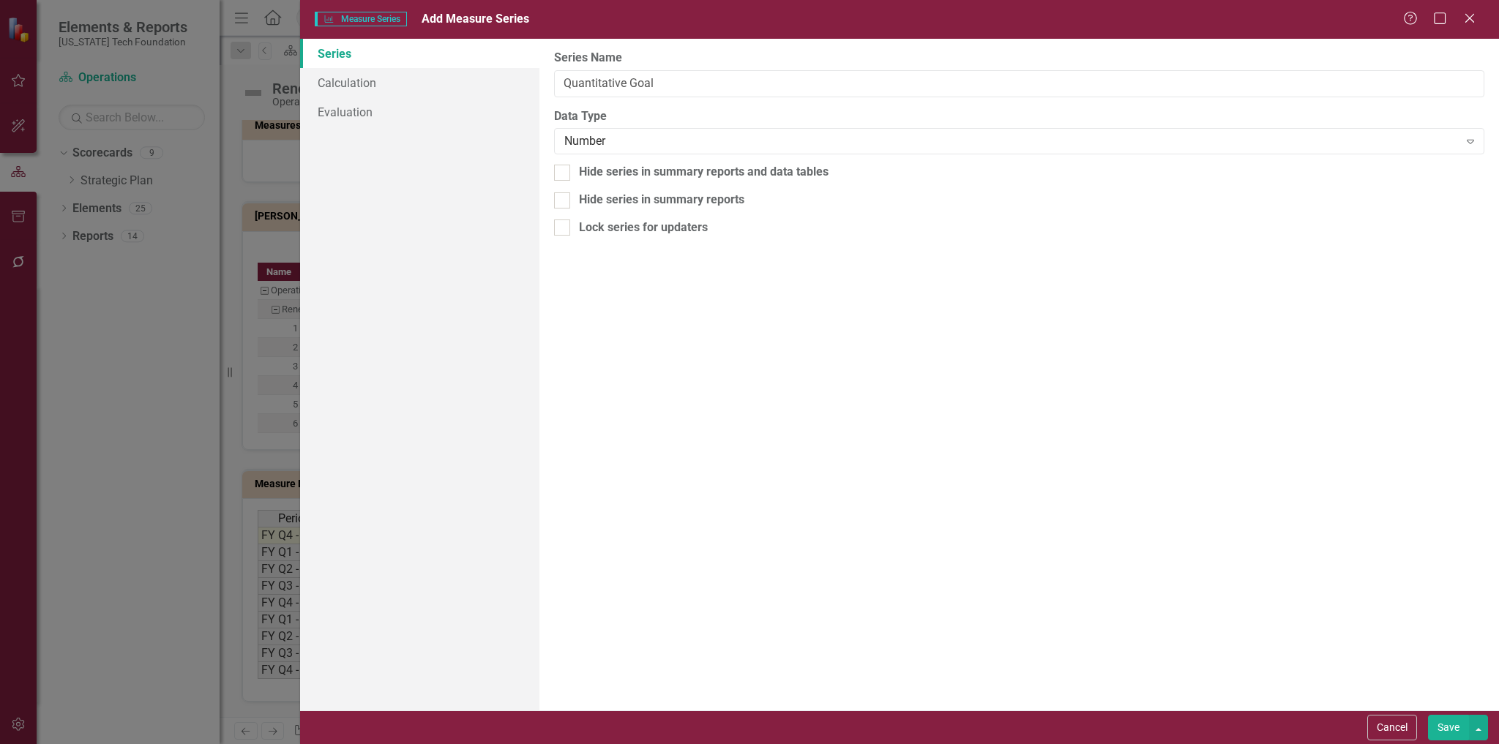
click at [1451, 726] on button "Save" at bounding box center [1448, 728] width 41 height 26
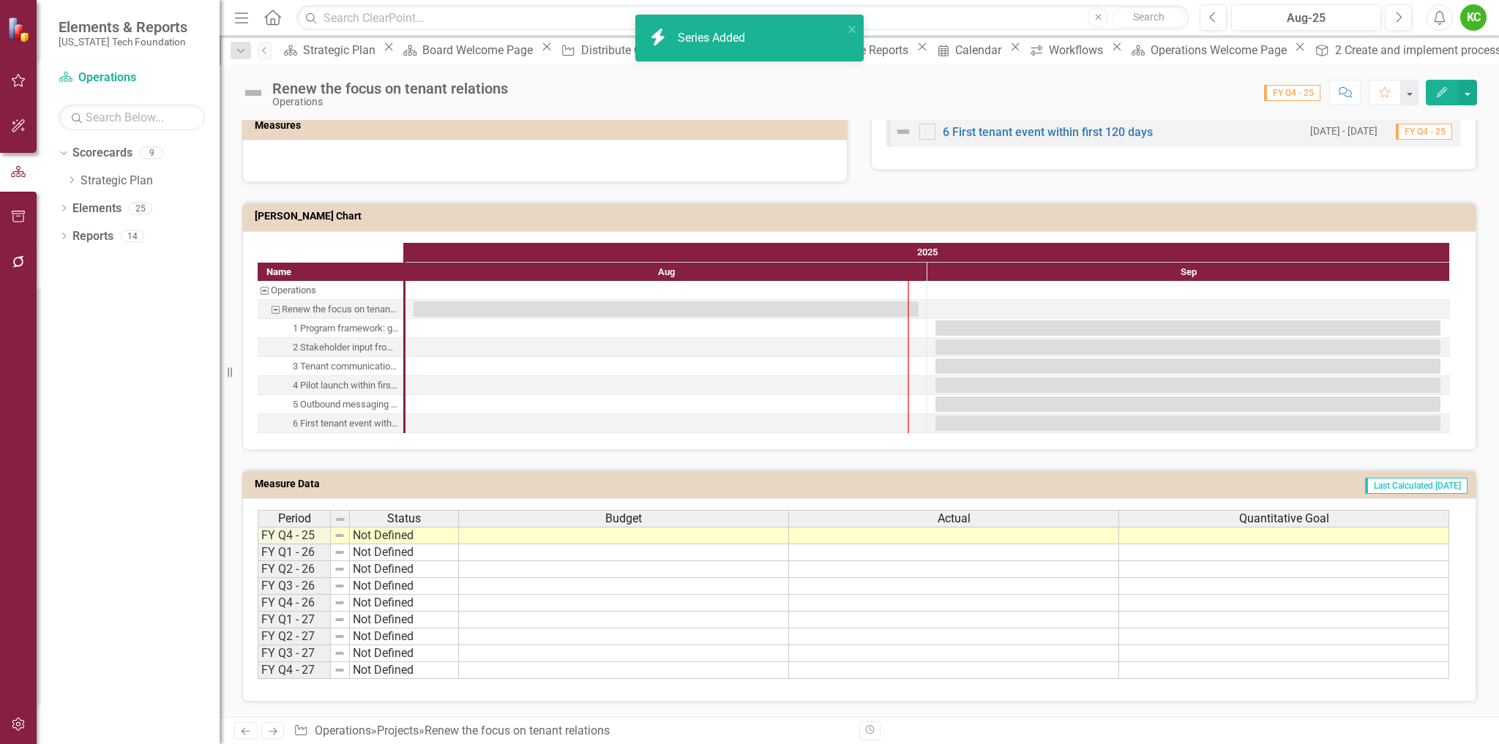
click at [1210, 488] on td "Last Calculated [DATE]" at bounding box center [1095, 486] width 746 height 22
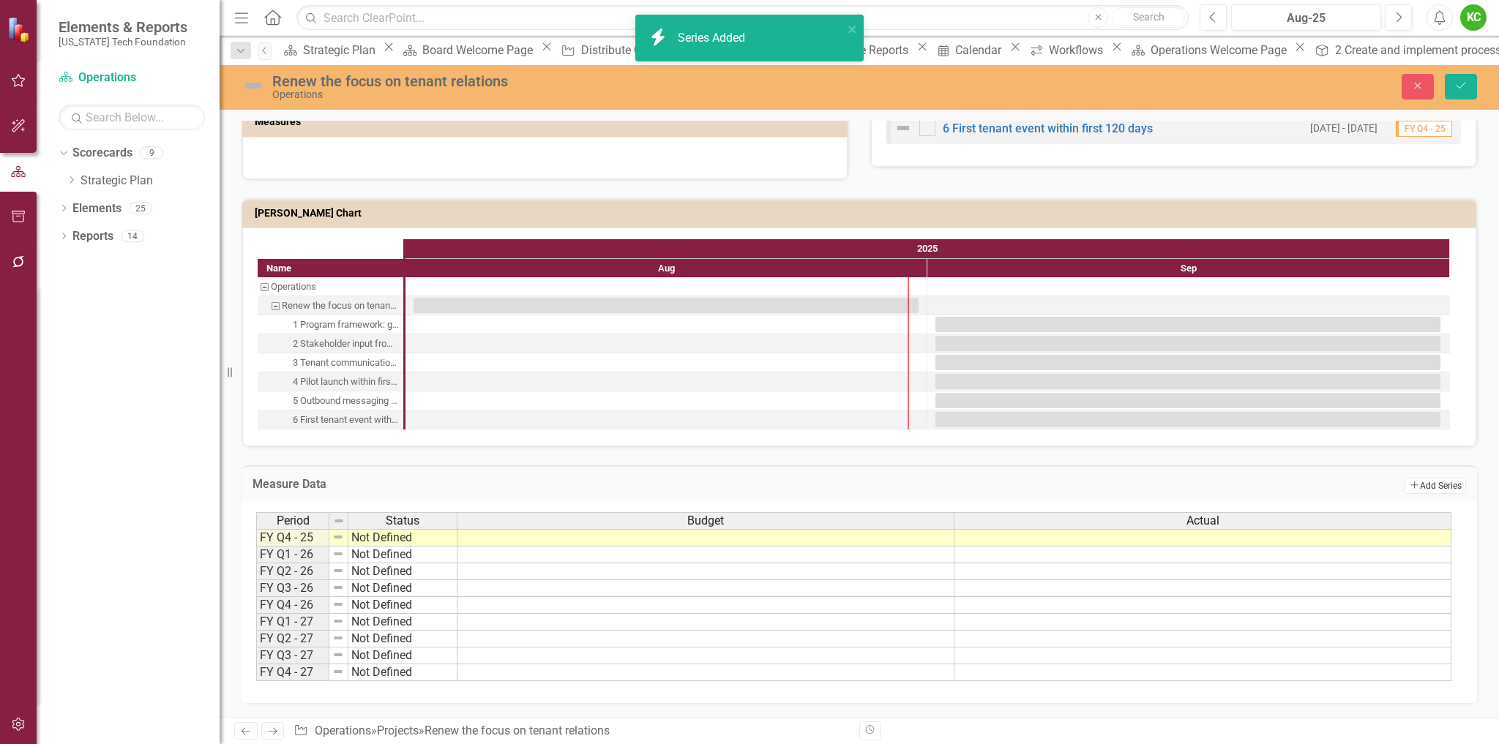
click at [1407, 492] on button "Add Add Series" at bounding box center [1434, 486] width 61 height 16
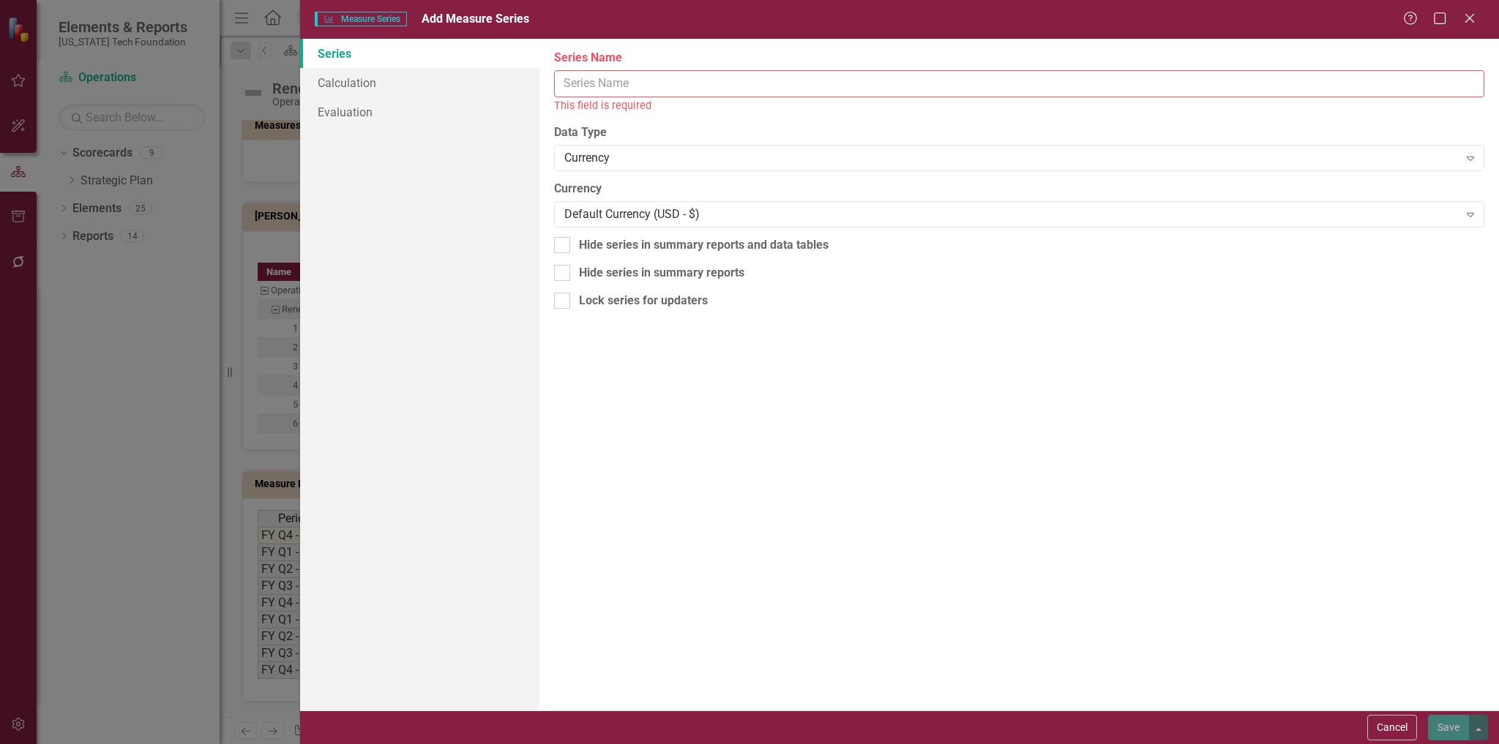
click at [642, 83] on input "Series Name" at bounding box center [1019, 83] width 930 height 27
paste input "Quantitative Goal"
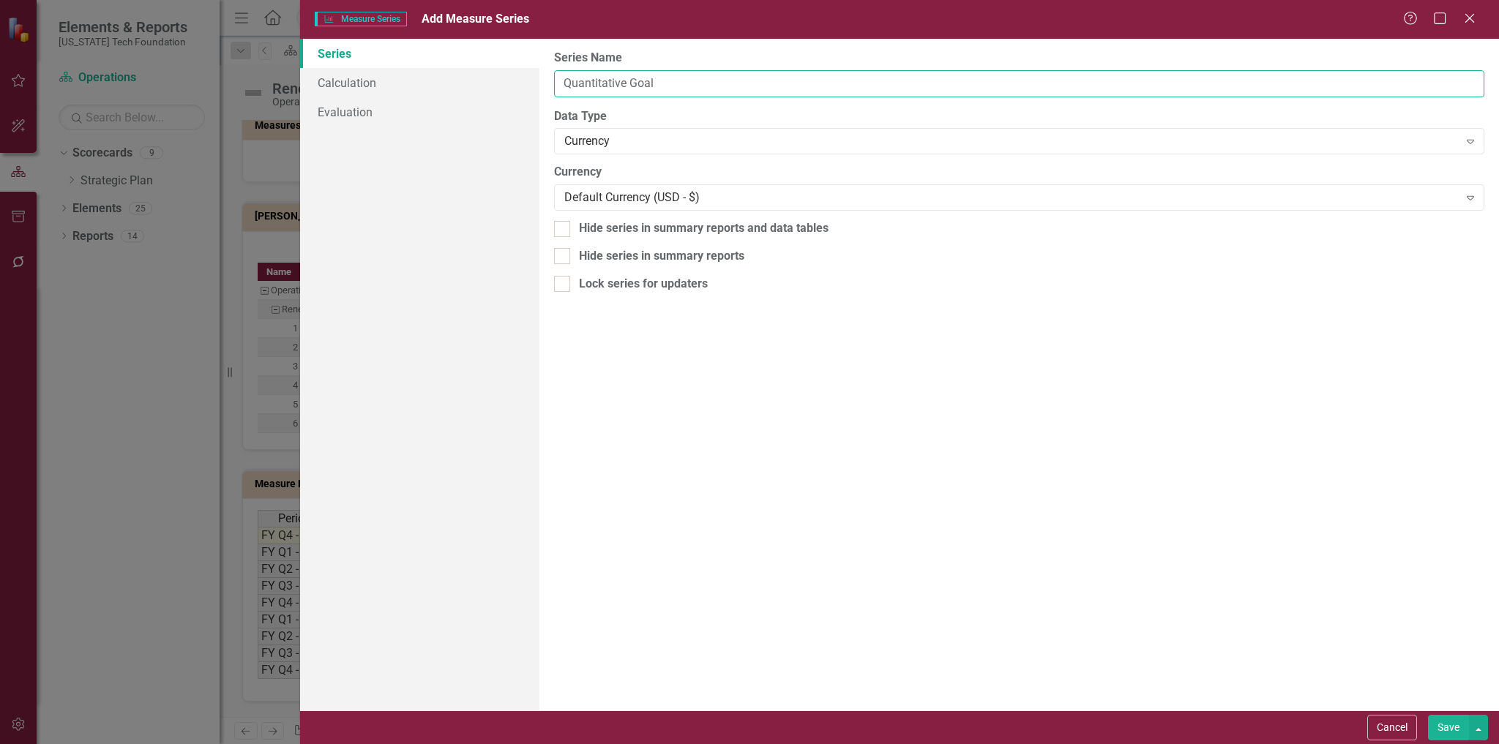
drag, startPoint x: 635, startPoint y: 82, endPoint x: 733, endPoint y: 76, distance: 99.0
click at [733, 76] on input "Quantitative Goal" at bounding box center [1019, 83] width 930 height 27
type input "Quantitative Actual"
click at [667, 150] on div "Currency Expand" at bounding box center [1019, 141] width 930 height 26
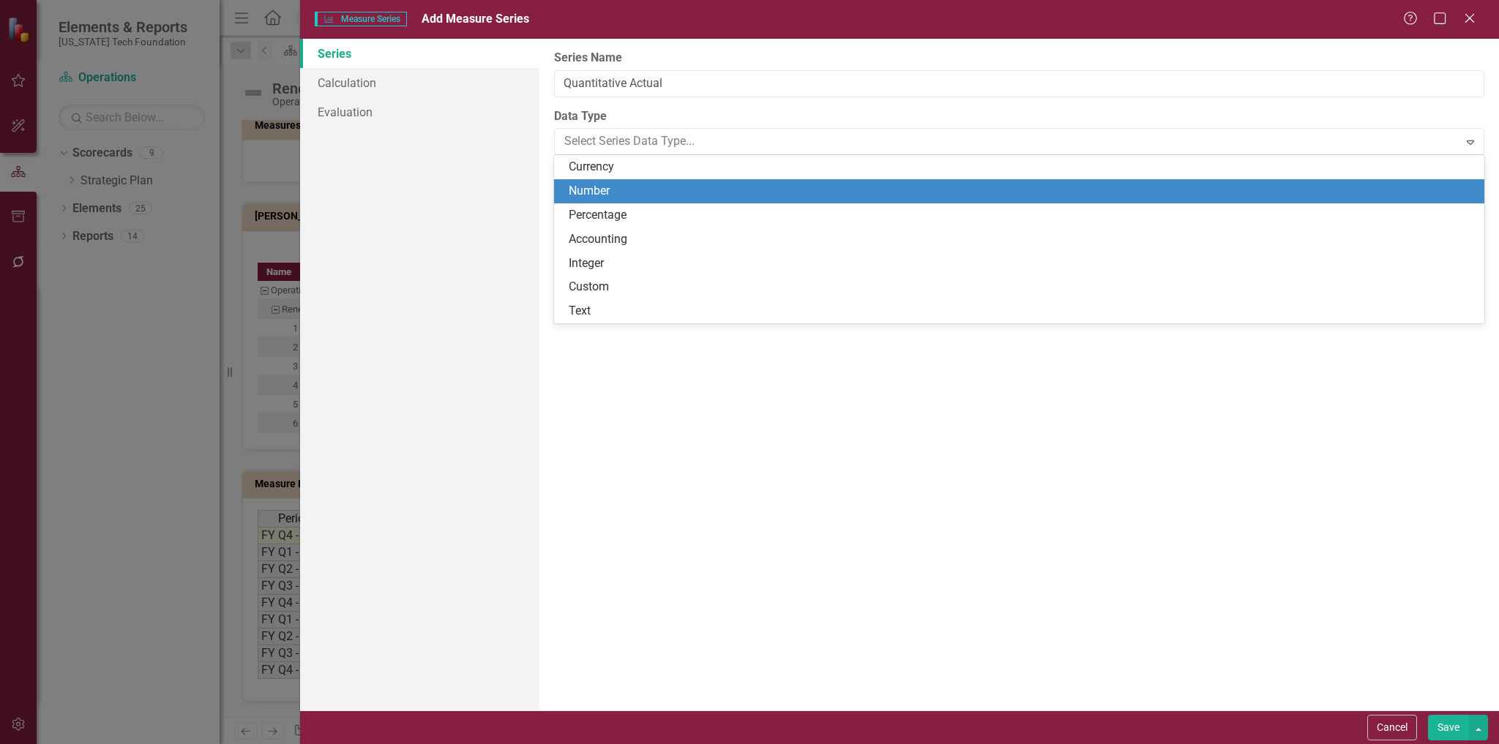
click at [606, 189] on div "Number" at bounding box center [1022, 191] width 907 height 17
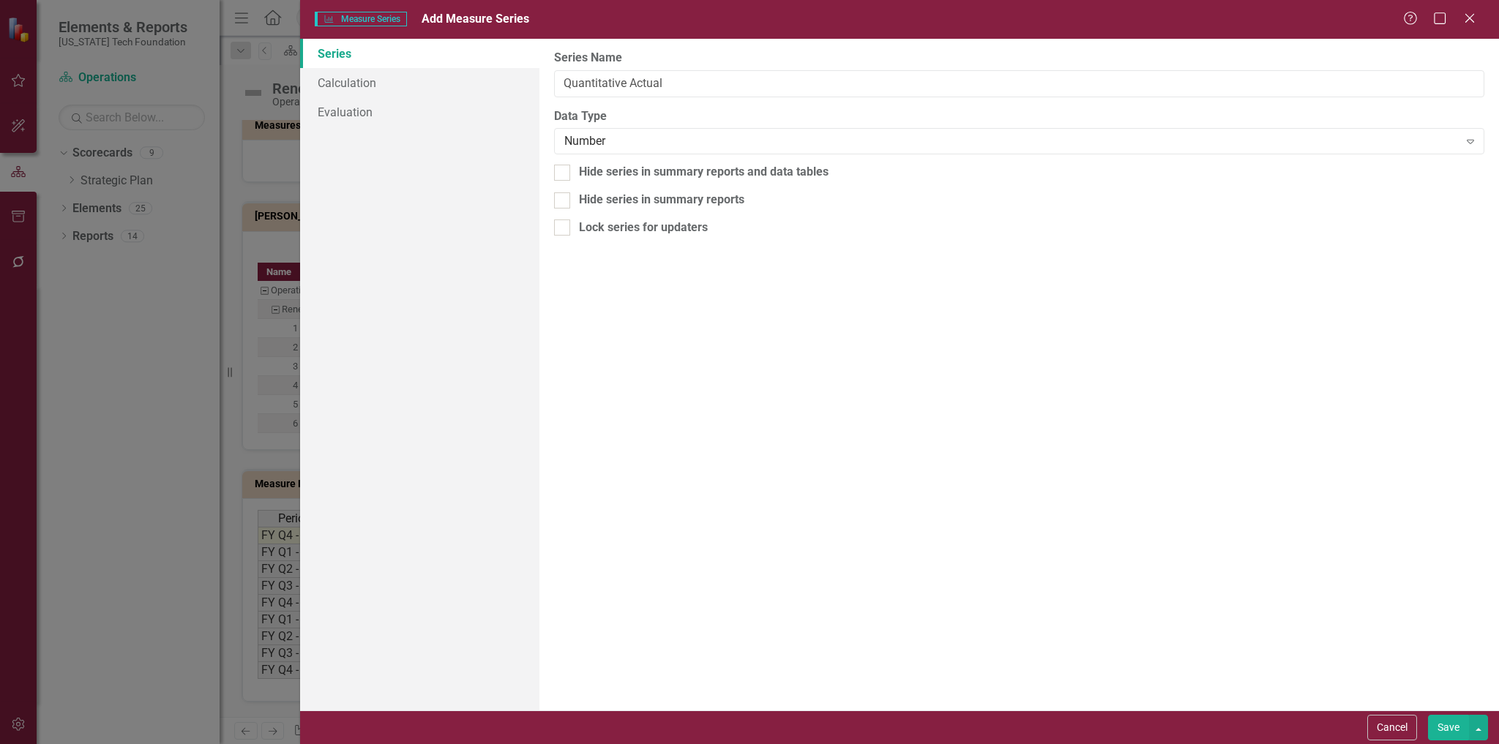
click at [1447, 730] on button "Save" at bounding box center [1448, 728] width 41 height 26
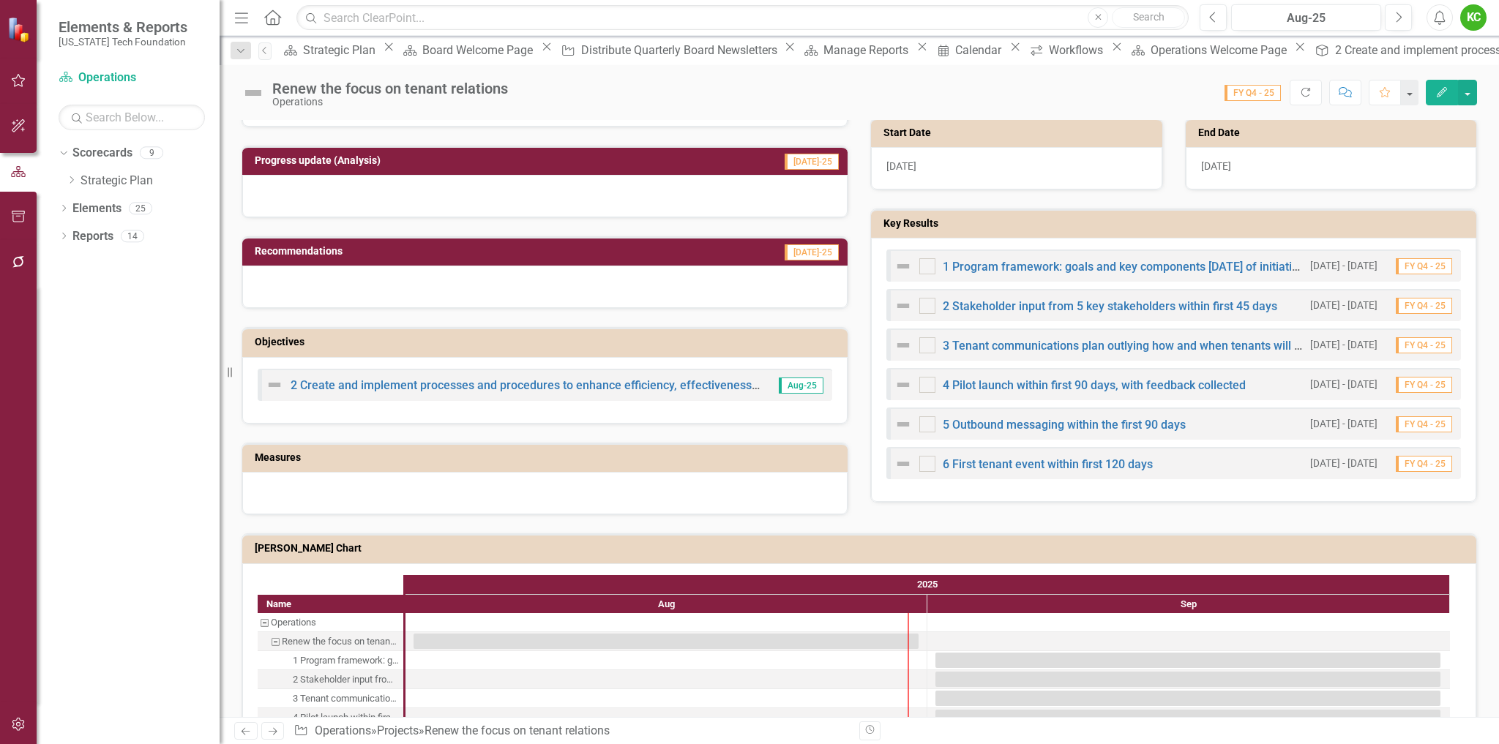
scroll to position [427, 0]
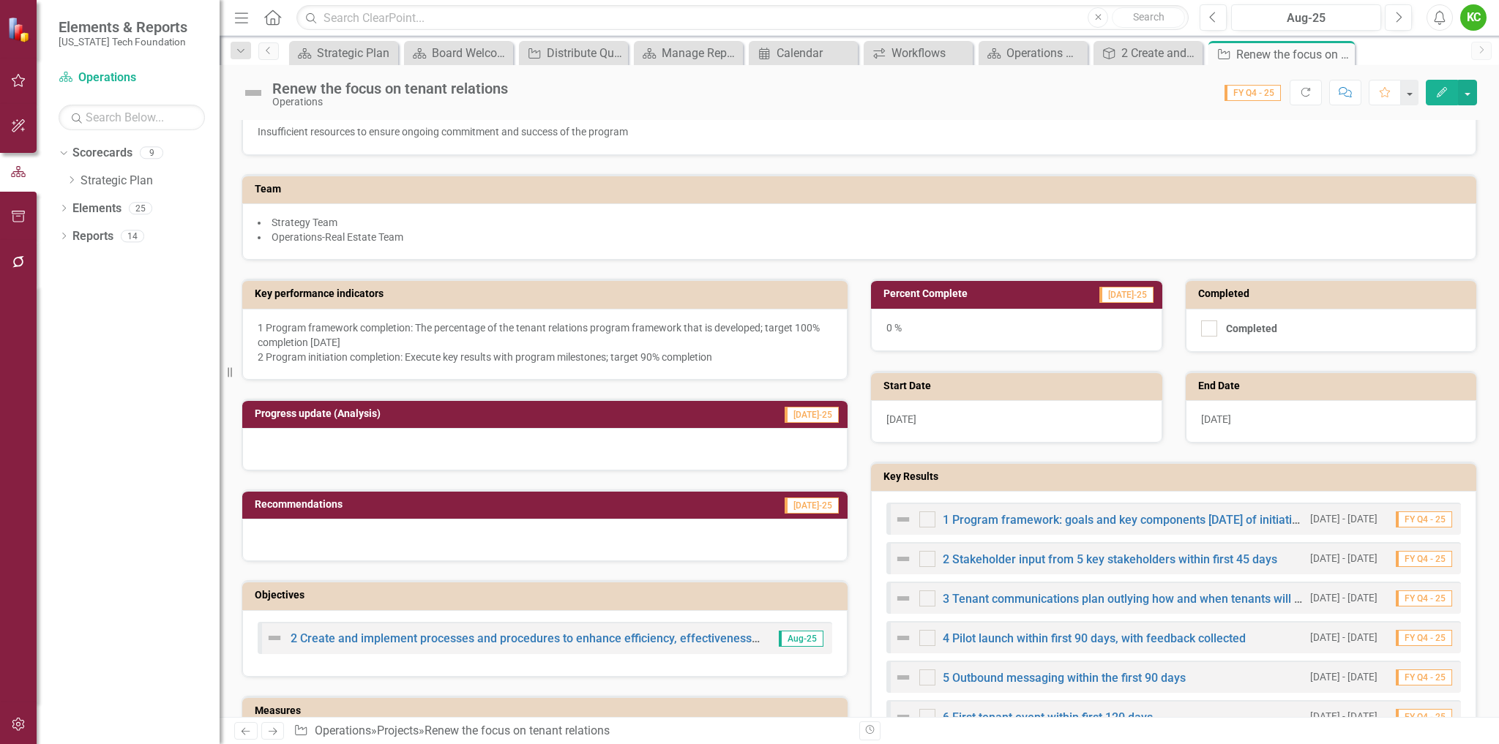
scroll to position [208, 0]
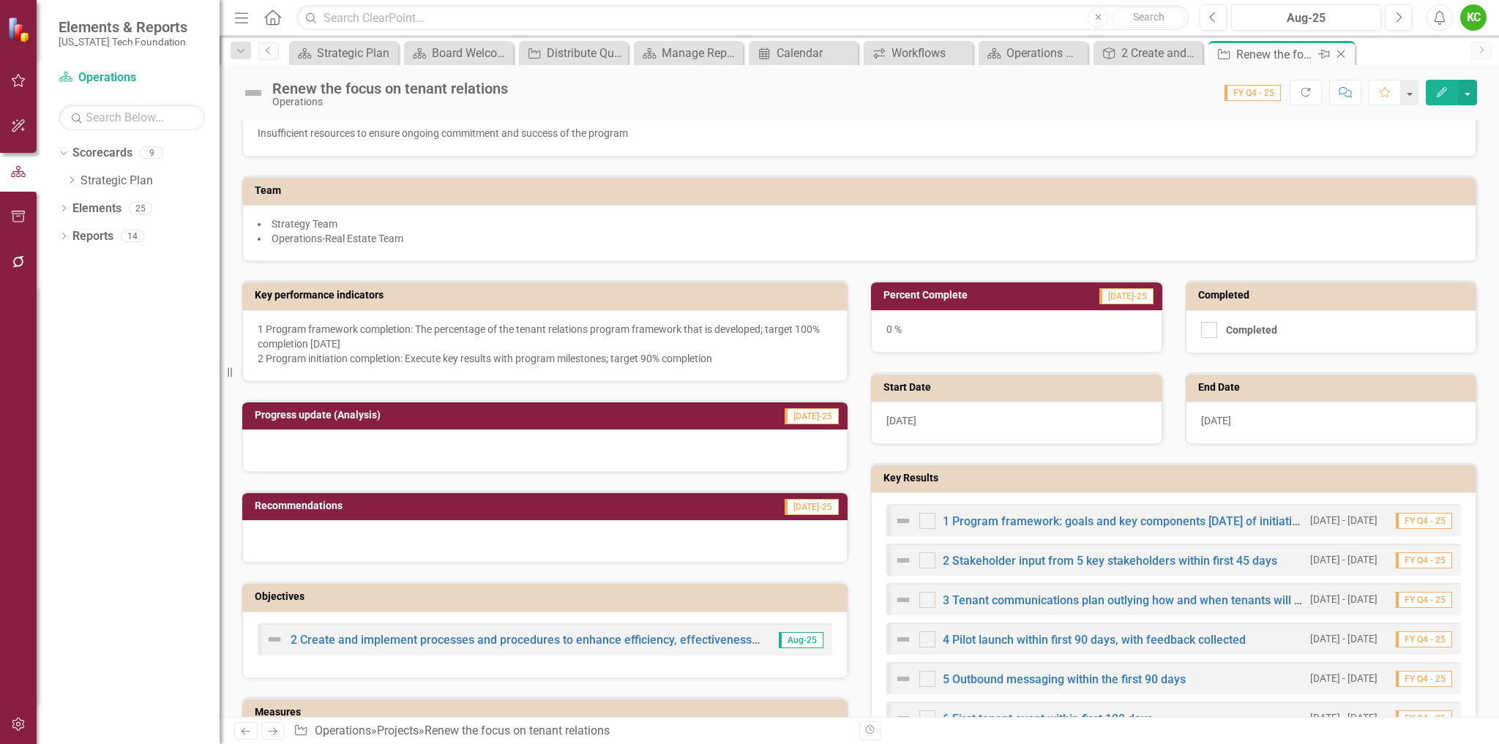
click at [1343, 53] on icon "Close" at bounding box center [1340, 54] width 15 height 12
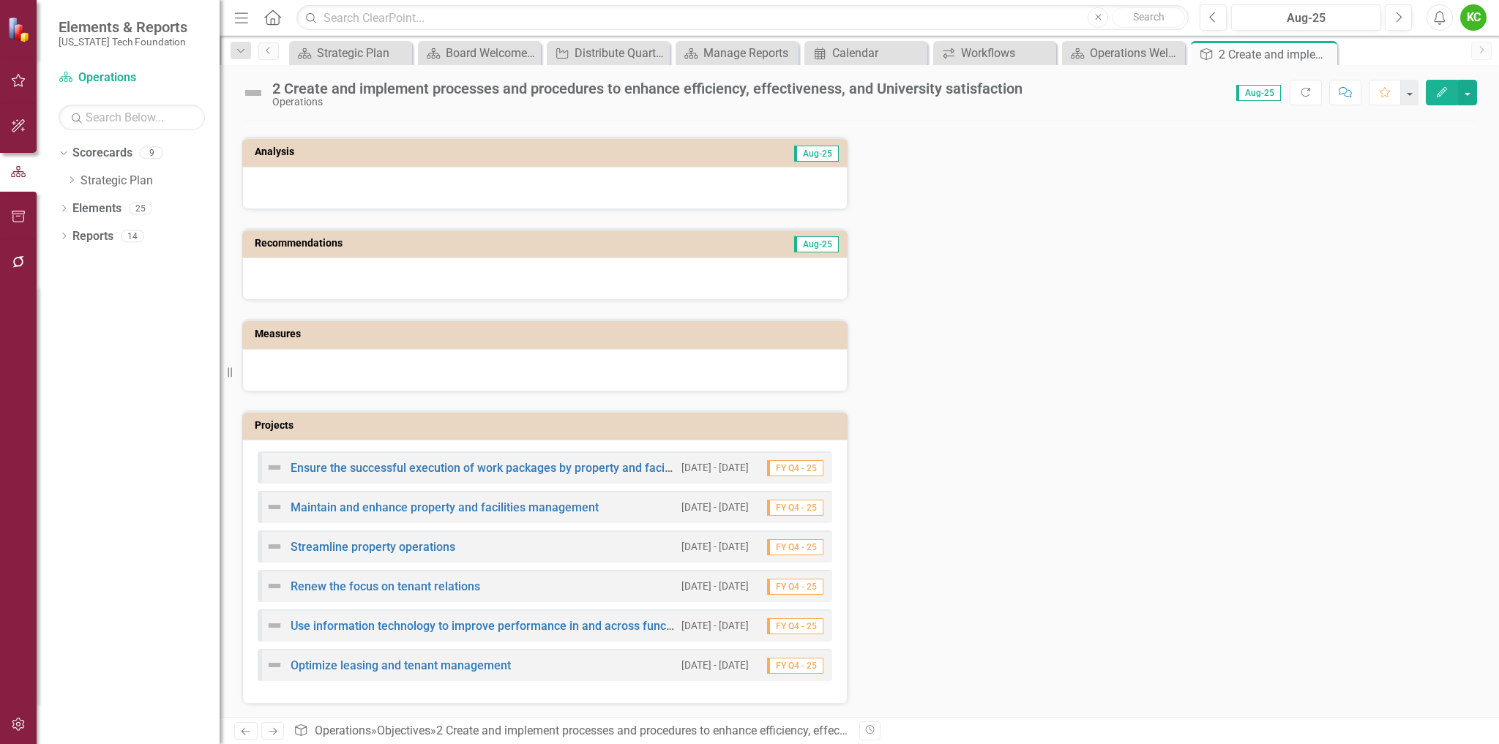
scroll to position [81, 0]
click at [479, 626] on link "Use information technology to improve performance in and across functions" at bounding box center [491, 624] width 401 height 14
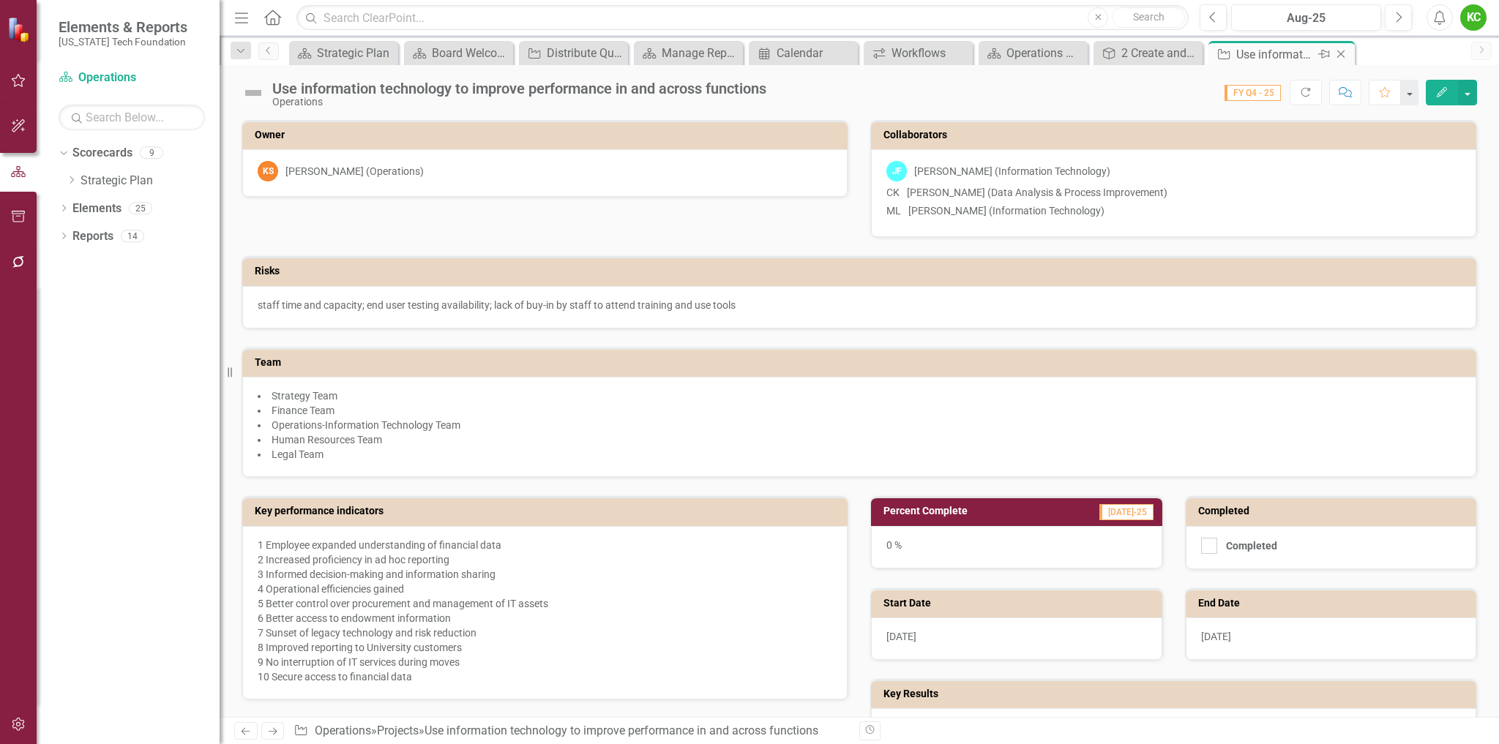
click at [1343, 52] on icon at bounding box center [1341, 54] width 8 height 8
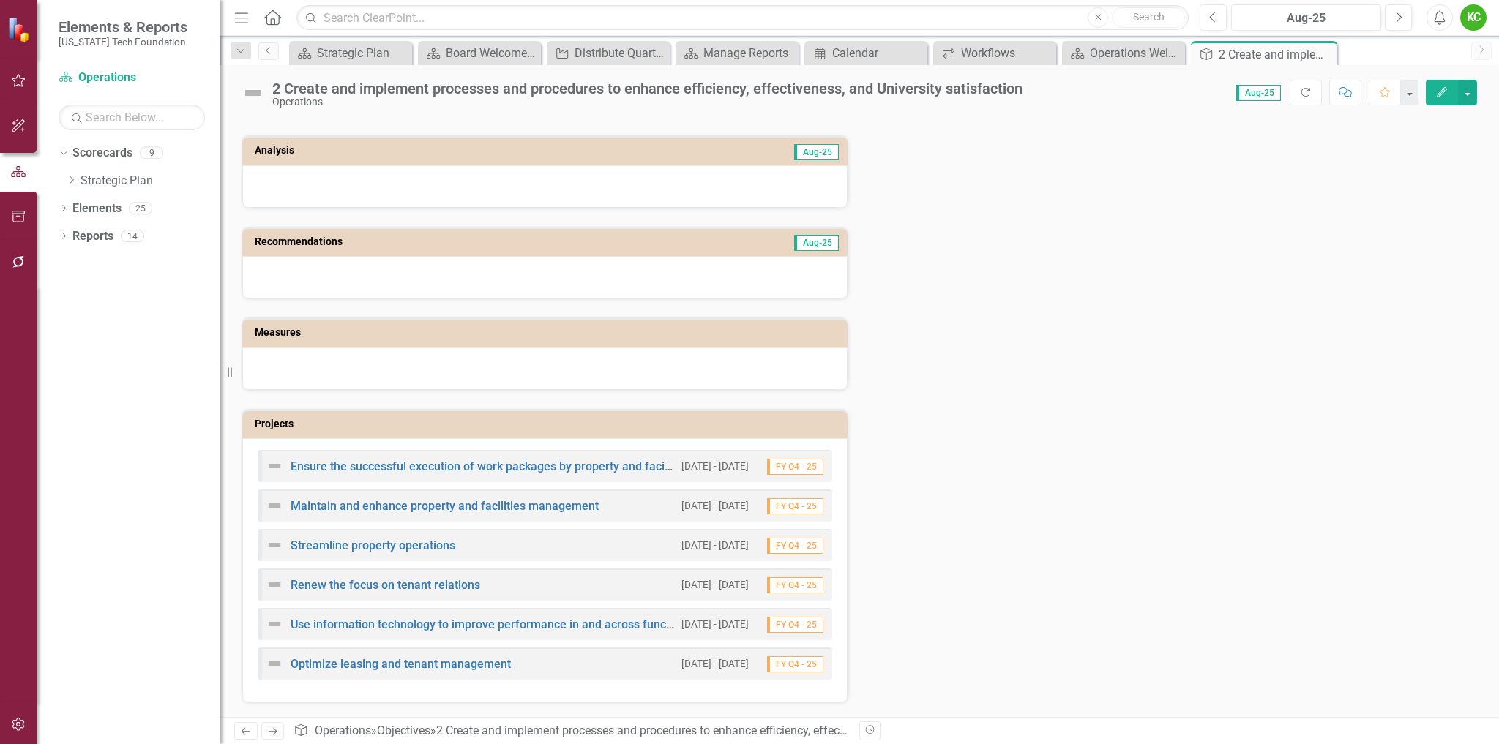
scroll to position [81, 0]
click at [420, 665] on link "Optimize leasing and tenant management" at bounding box center [401, 663] width 220 height 14
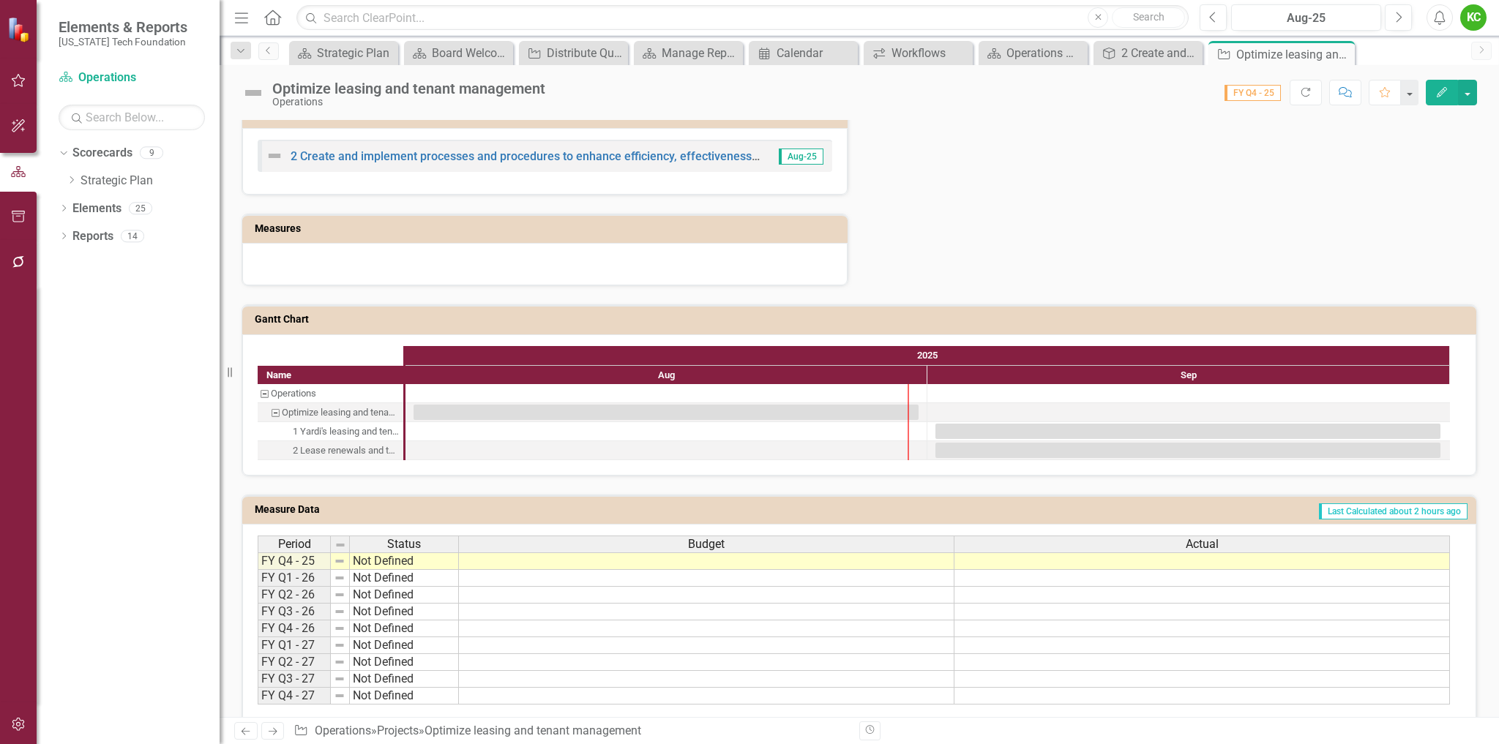
scroll to position [746, 0]
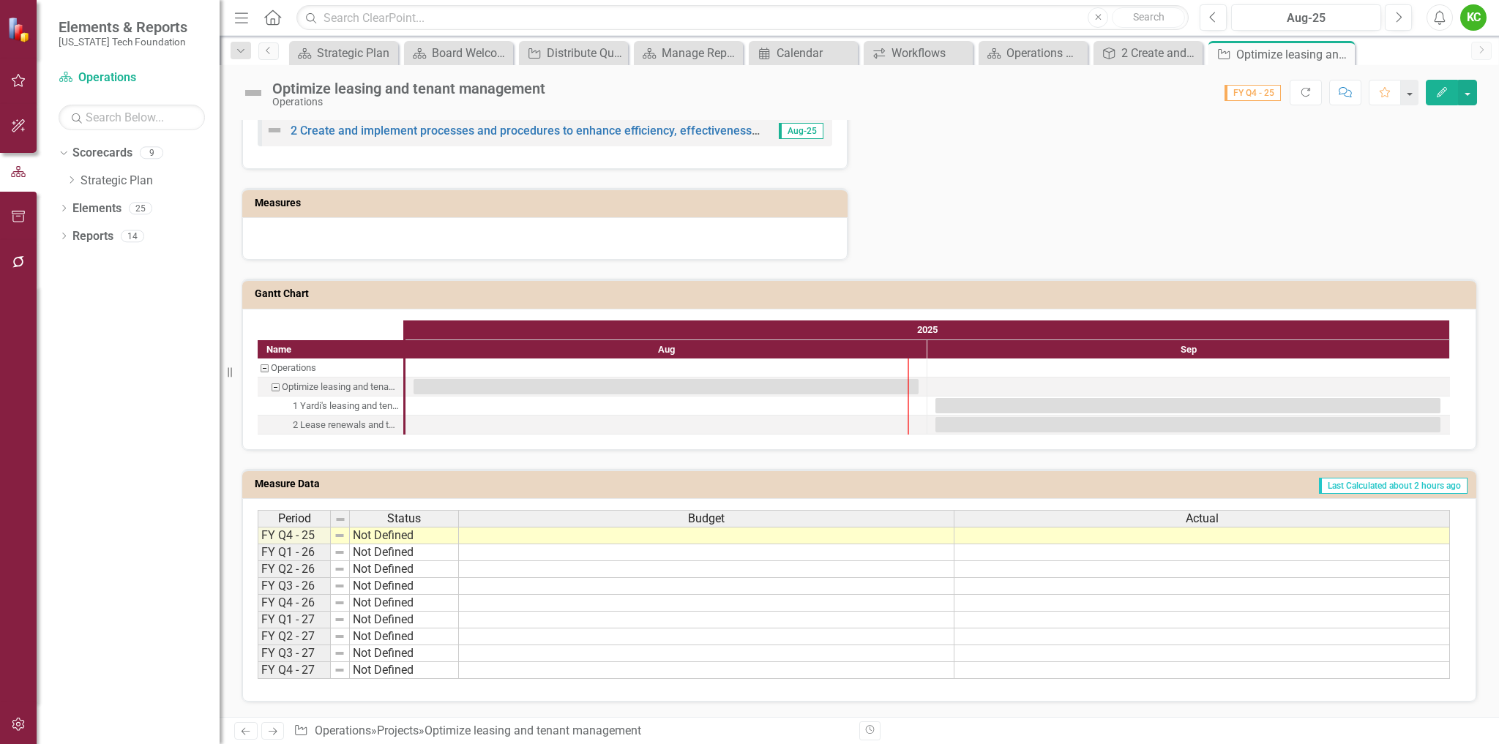
click at [1197, 485] on td "Last Calculated about 2 hours ago" at bounding box center [1045, 486] width 847 height 22
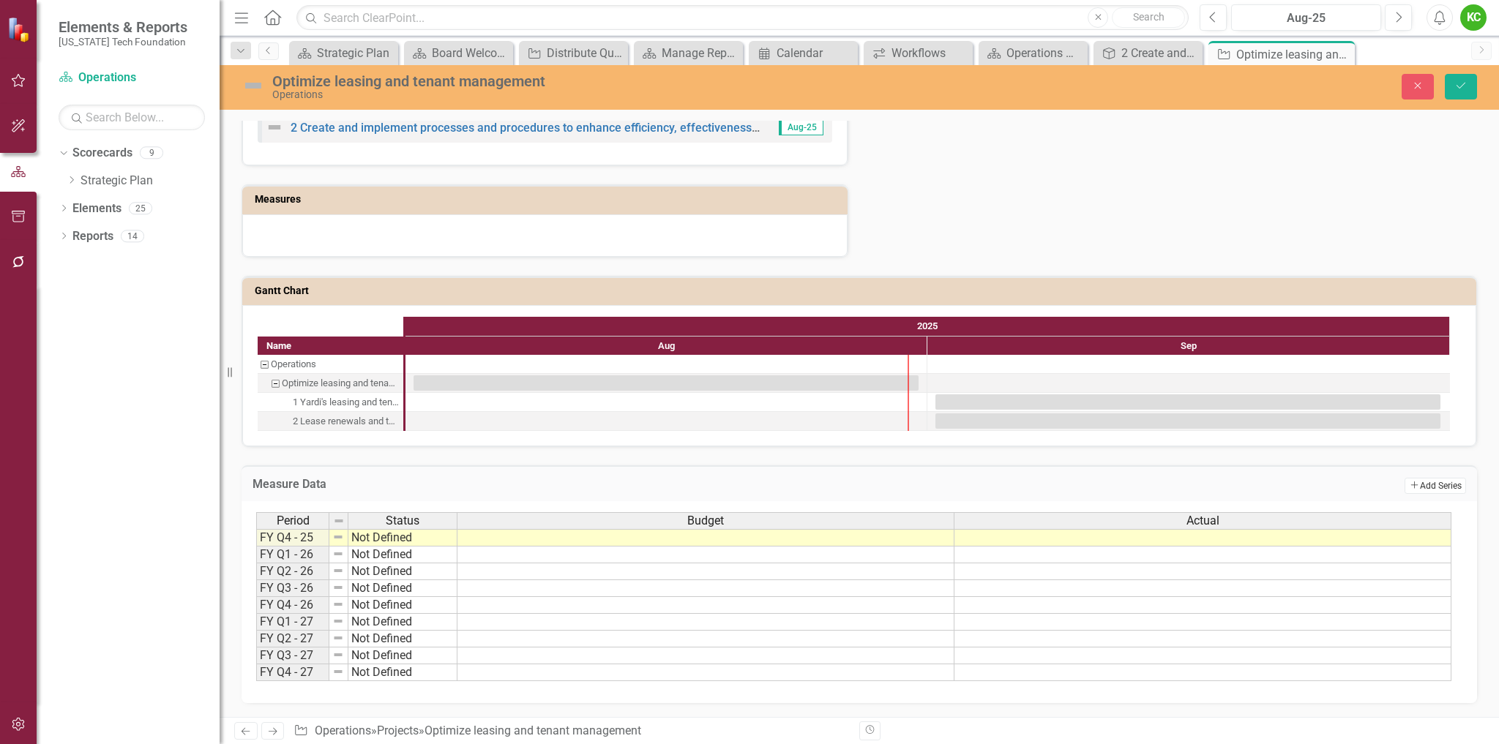
click at [1419, 492] on button "Add Add Series" at bounding box center [1434, 486] width 61 height 16
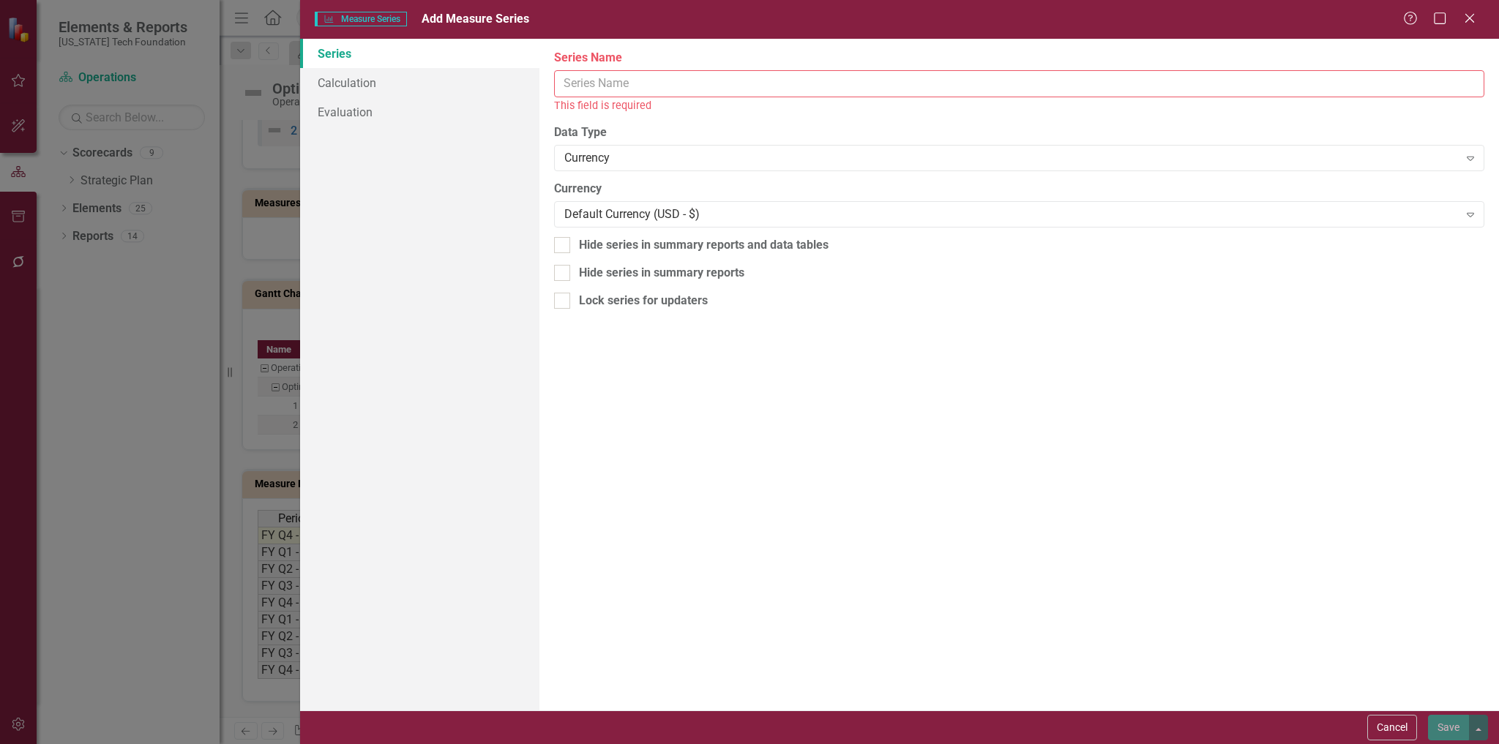
click at [676, 90] on input "Series Name" at bounding box center [1019, 83] width 930 height 27
paste input "Quantitative Goal"
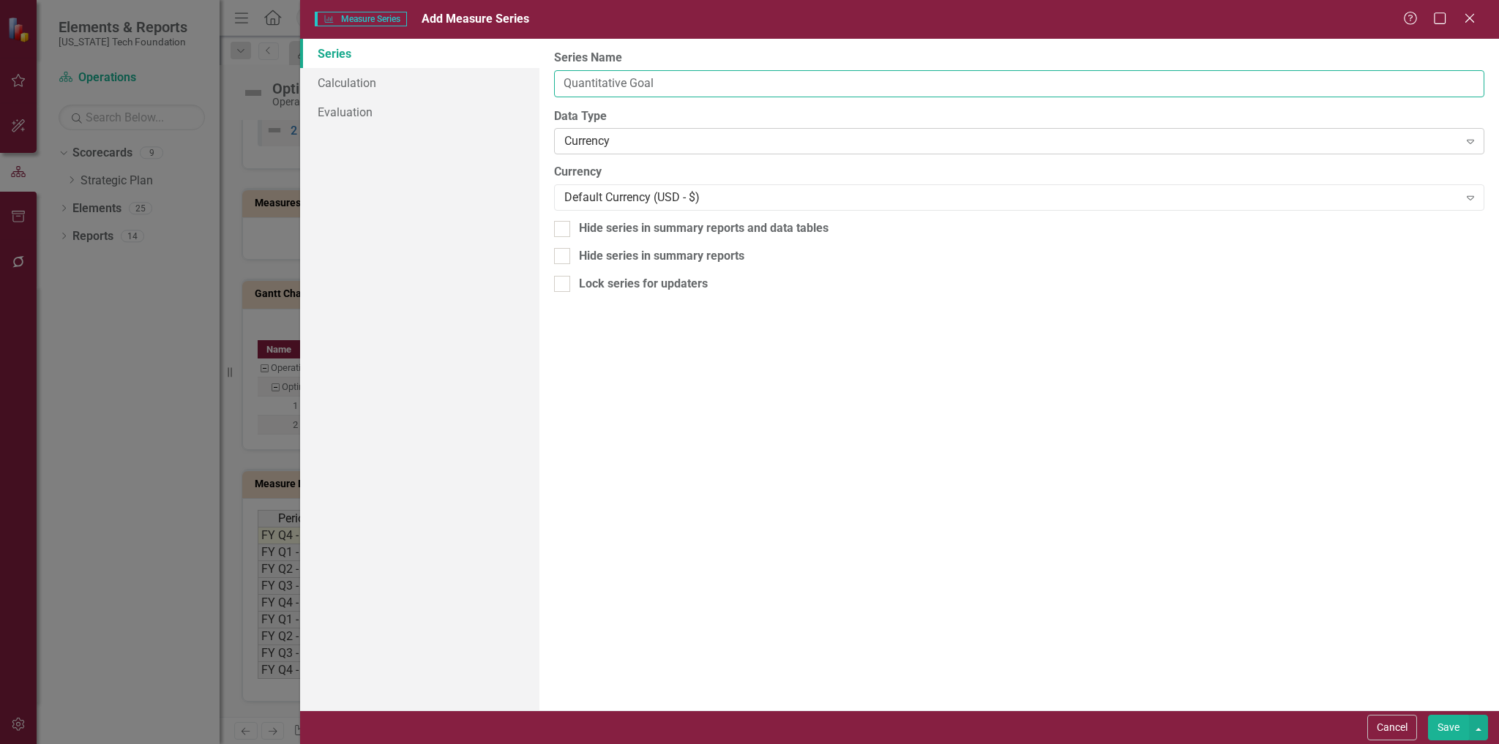
type input "Quantitative Goal"
click at [652, 142] on div "Currency" at bounding box center [1011, 141] width 894 height 17
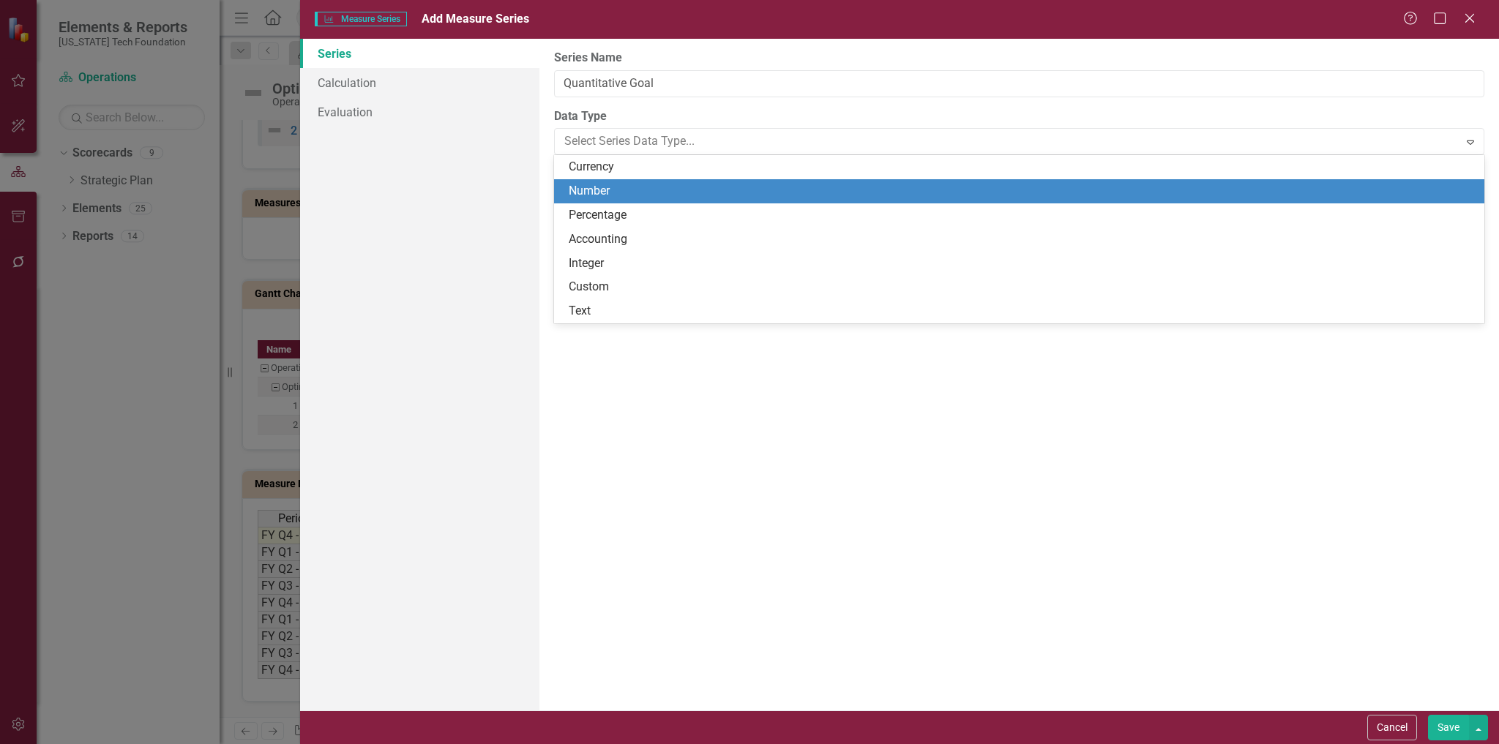
click at [629, 188] on div "Number" at bounding box center [1022, 191] width 907 height 17
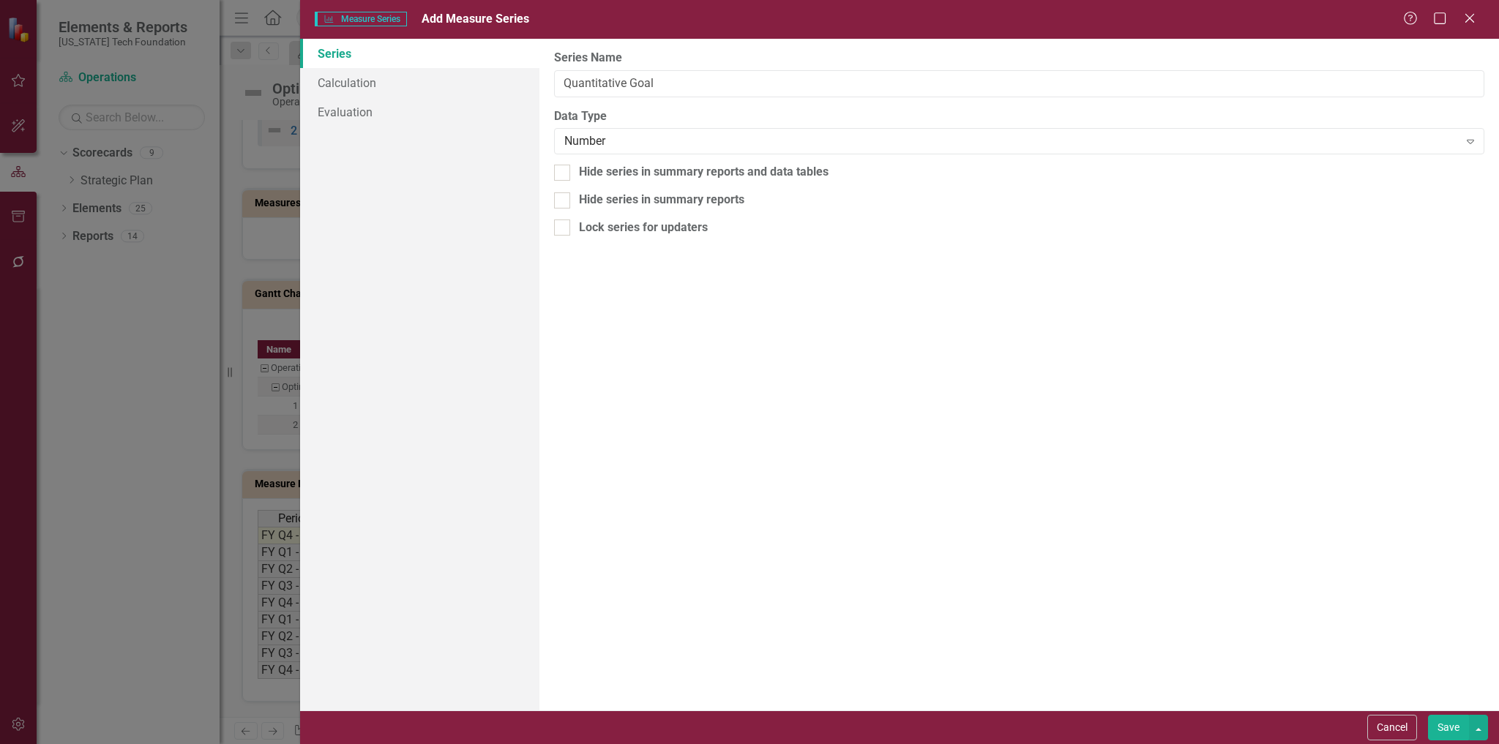
click at [1453, 721] on button "Save" at bounding box center [1448, 728] width 41 height 26
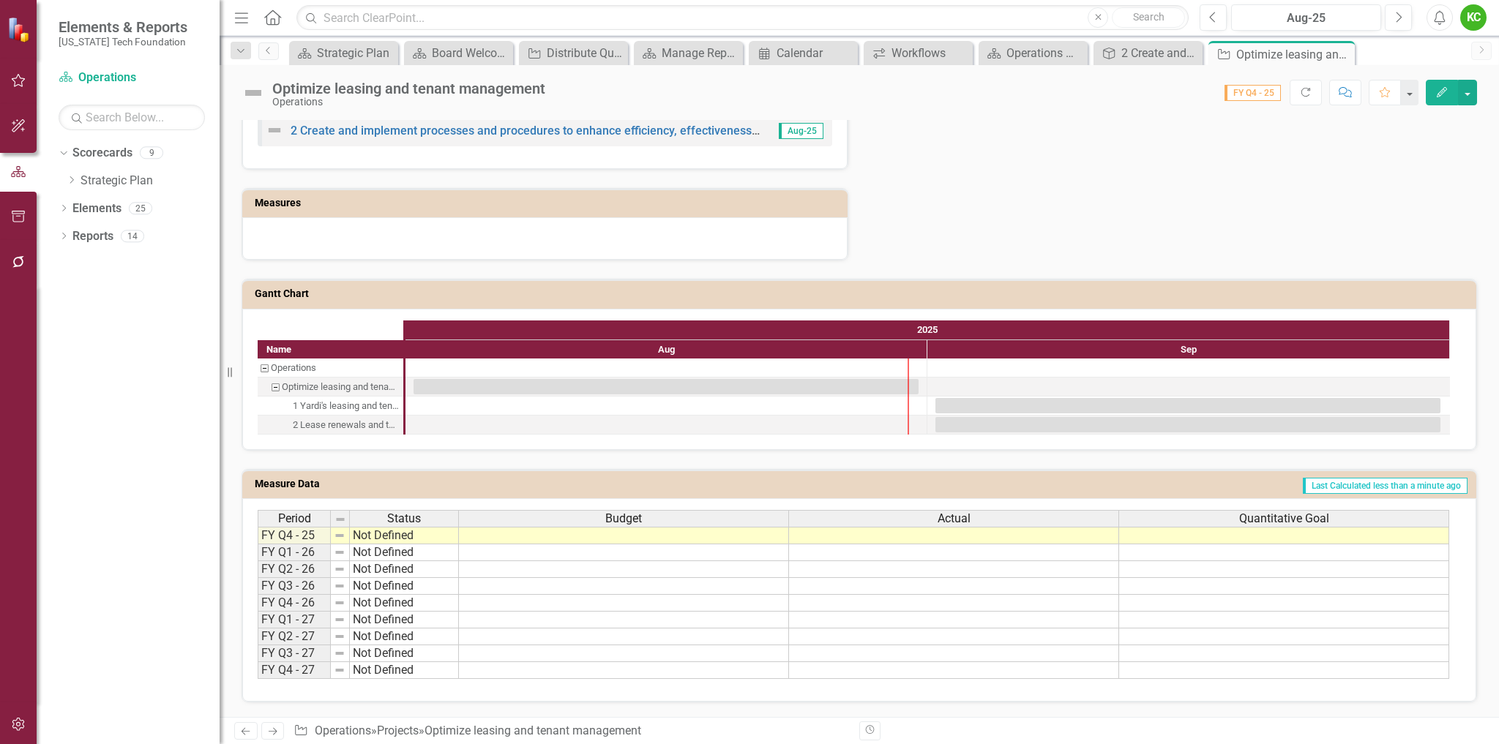
click at [1232, 486] on td "Last Calculated less than a minute ago" at bounding box center [1032, 486] width 872 height 22
click at [1244, 478] on td "Last Calculated less than a minute ago" at bounding box center [1032, 486] width 872 height 22
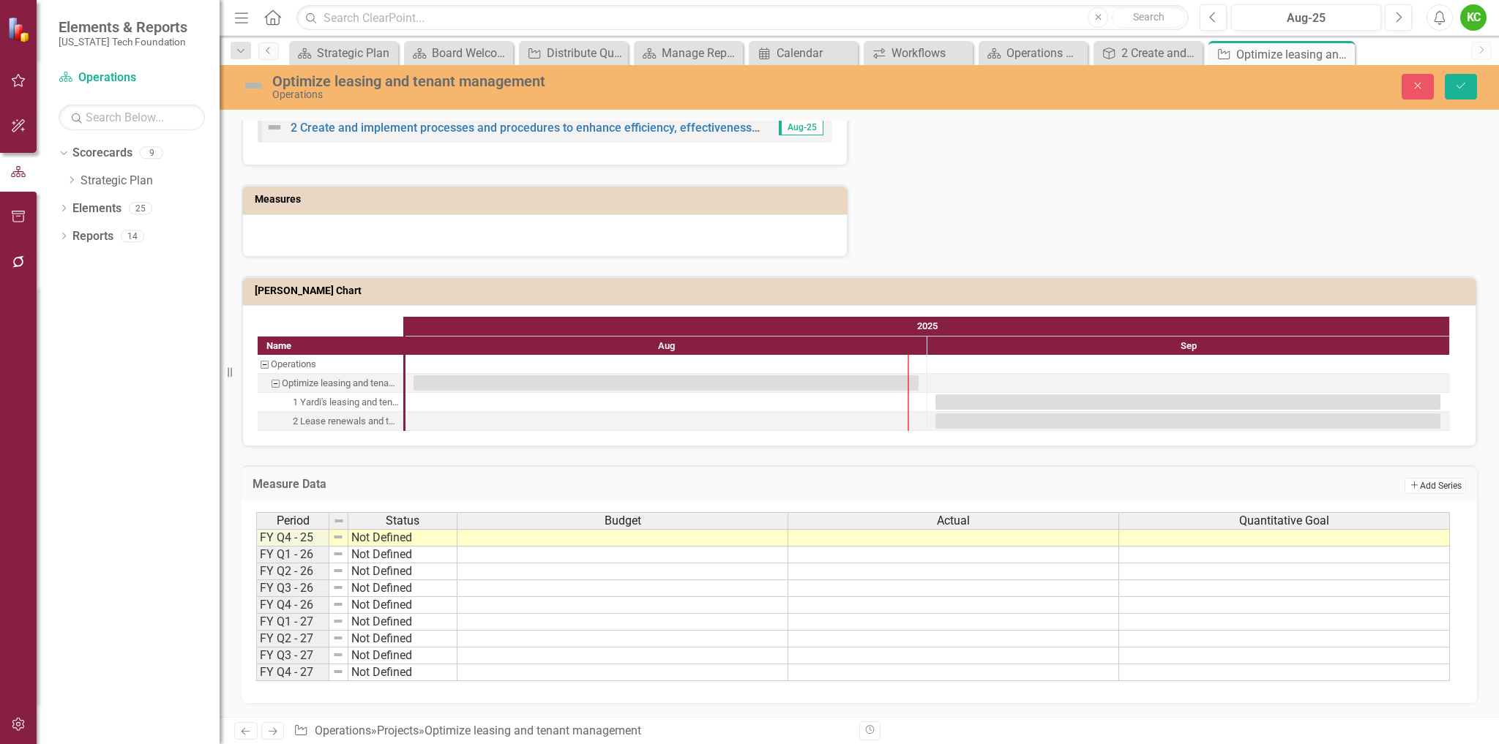
click at [1428, 491] on button "Add Add Series" at bounding box center [1434, 486] width 61 height 16
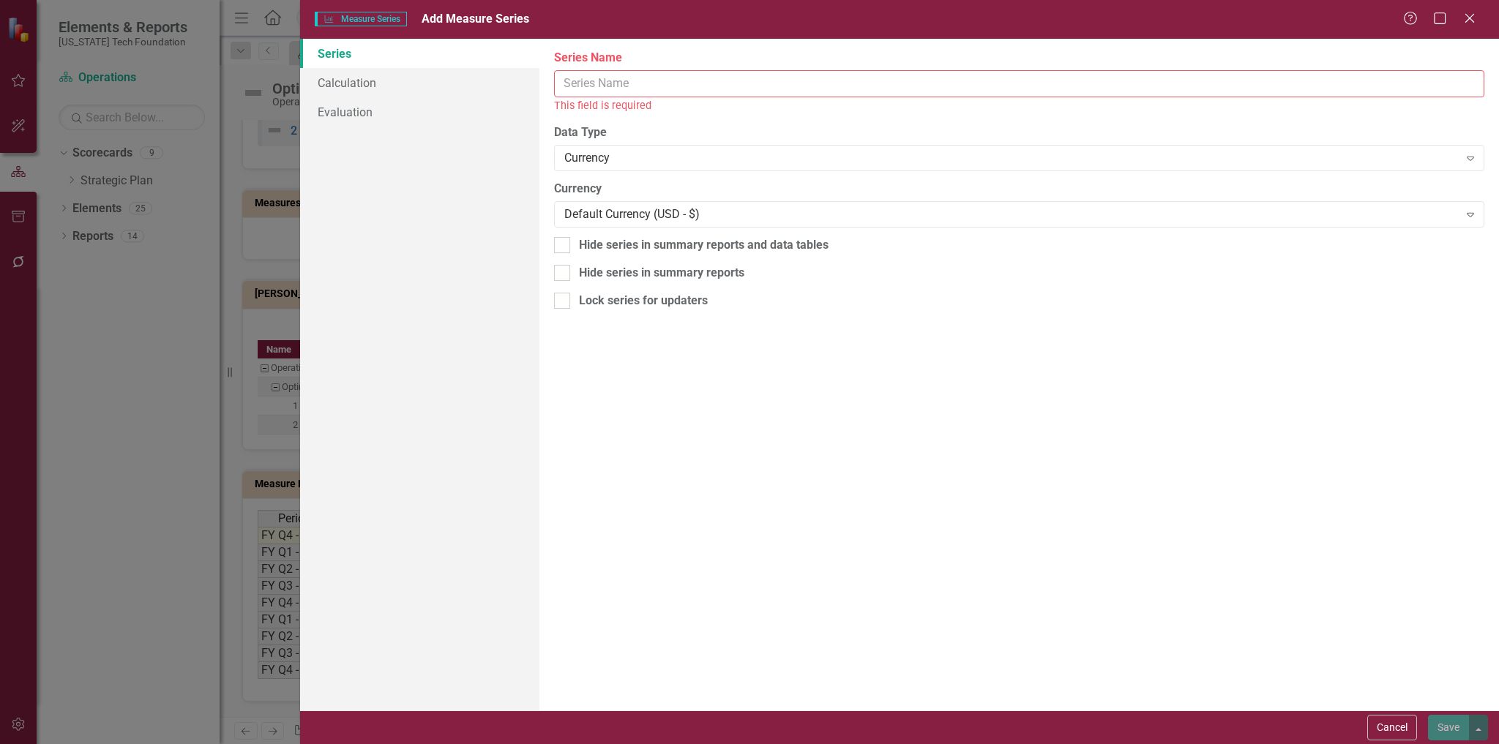
click at [713, 86] on input "Series Name" at bounding box center [1019, 83] width 930 height 27
paste input "Quantitative Goal"
drag, startPoint x: 633, startPoint y: 87, endPoint x: 704, endPoint y: 81, distance: 71.2
click at [704, 81] on input "Quantitative Goal" at bounding box center [1019, 83] width 930 height 27
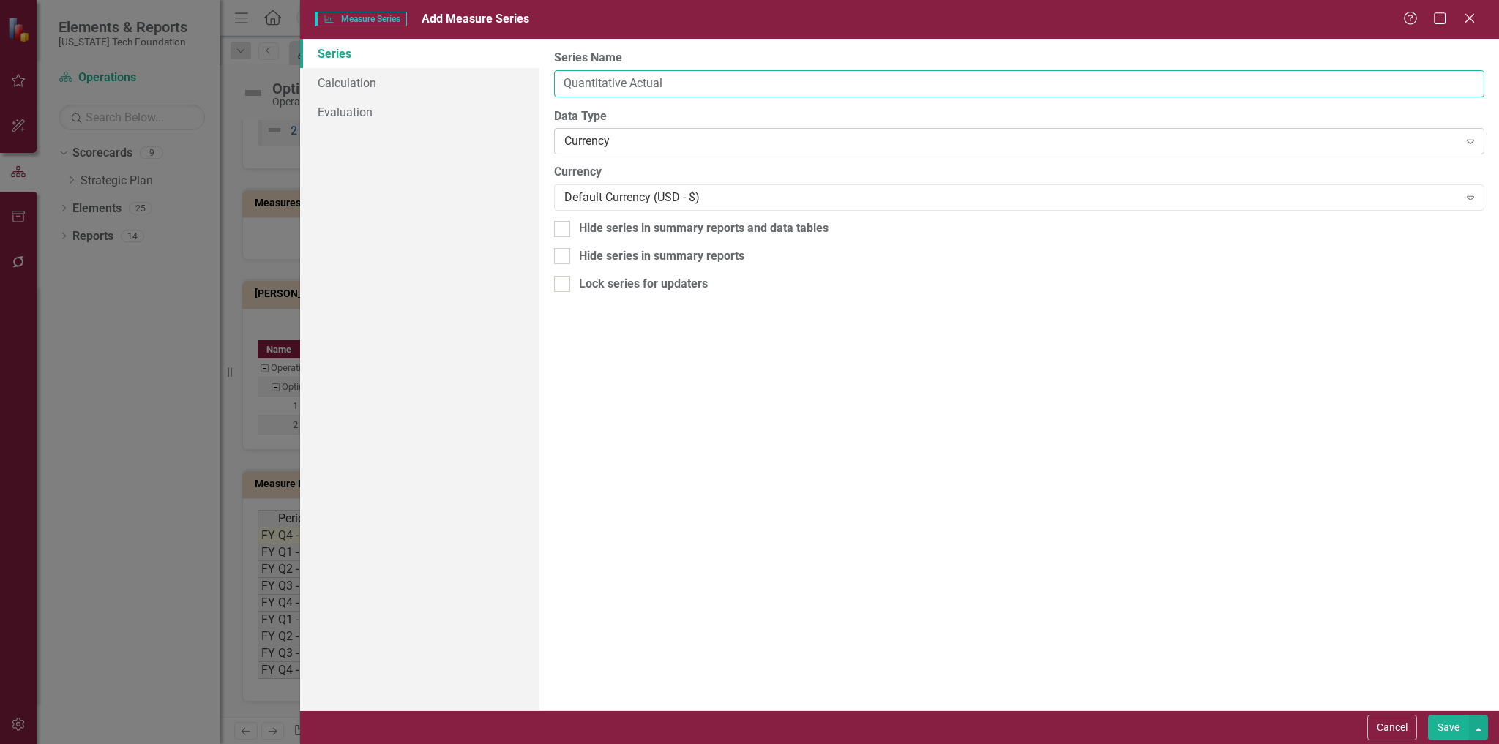
type input "Quantitative Actual"
click at [651, 146] on div "Currency" at bounding box center [1011, 141] width 894 height 17
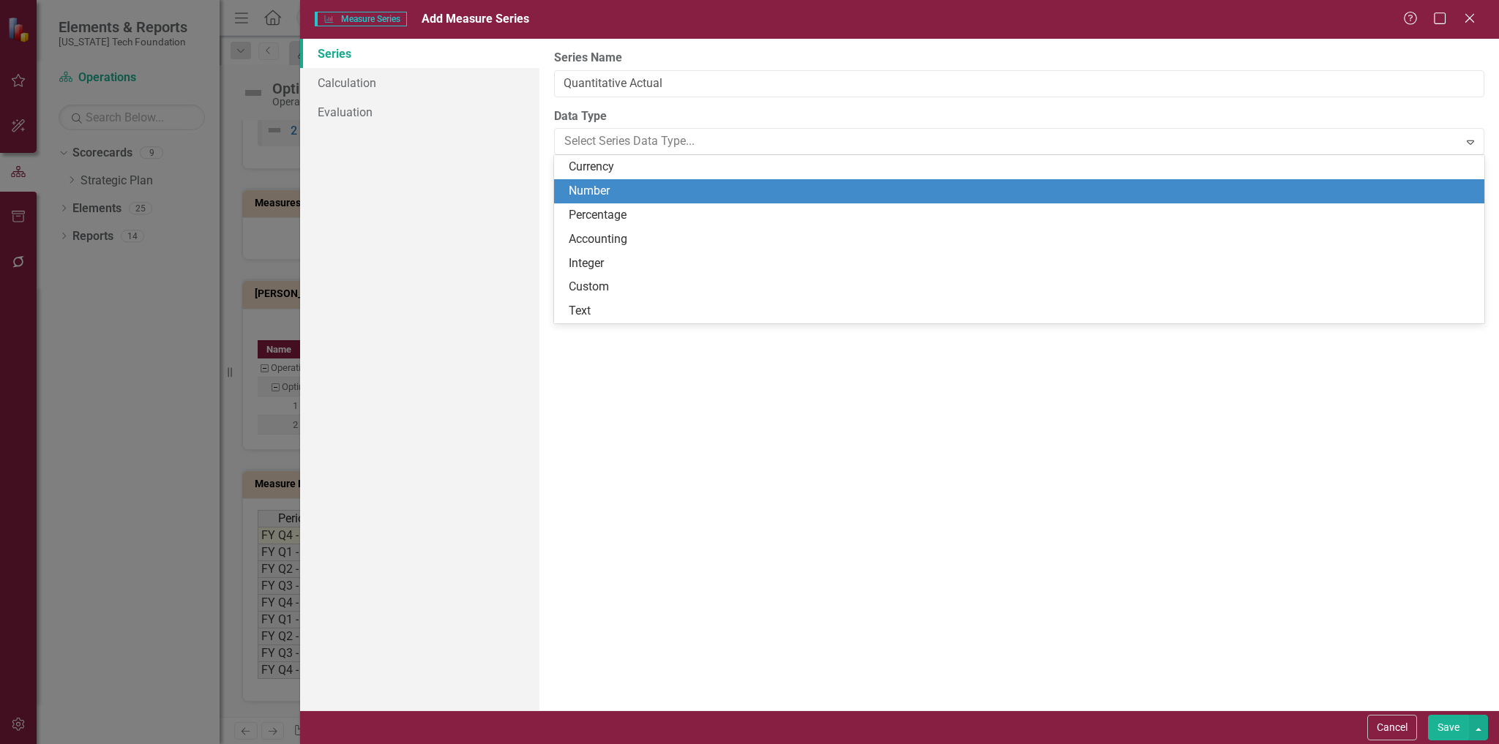
click at [601, 187] on div "Number" at bounding box center [1022, 191] width 907 height 17
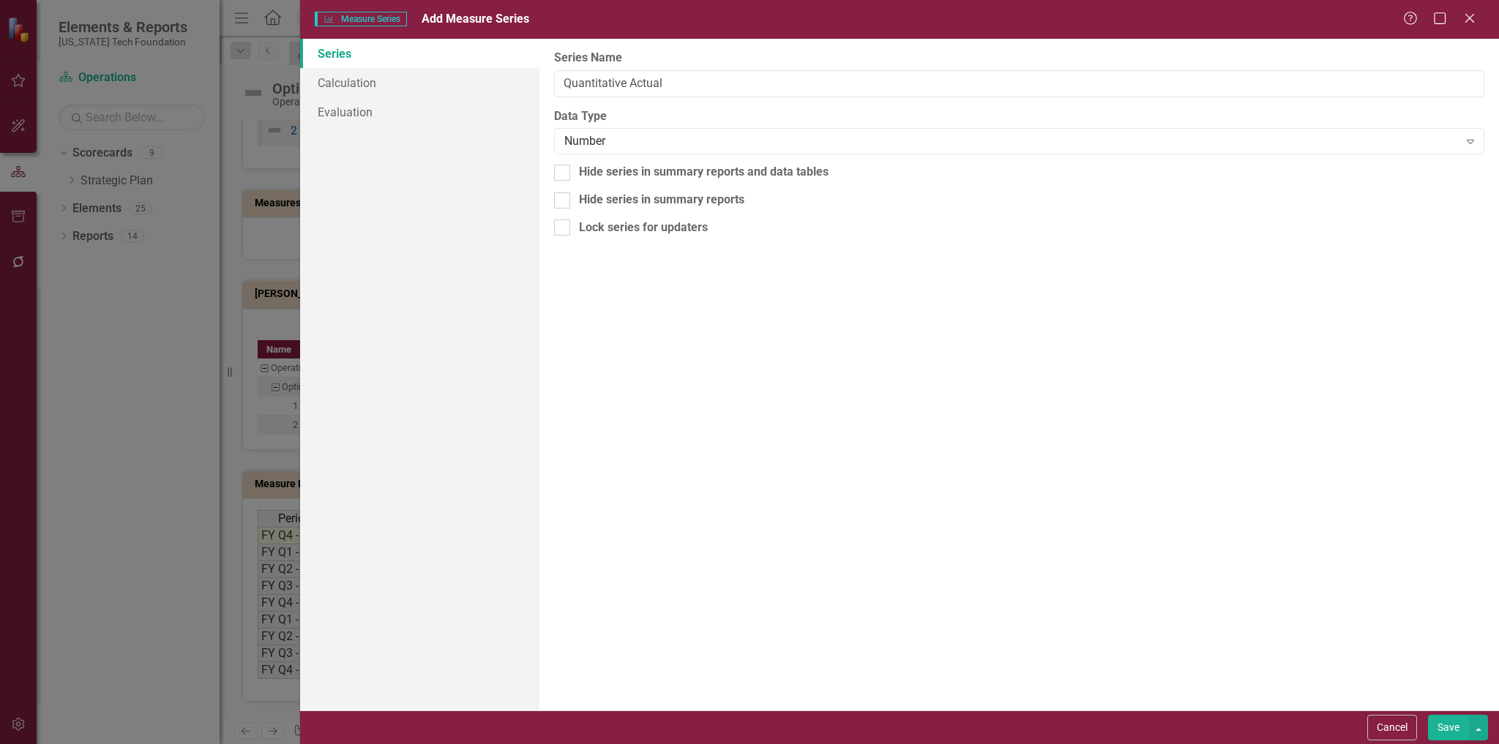
click at [1448, 730] on button "Save" at bounding box center [1448, 728] width 41 height 26
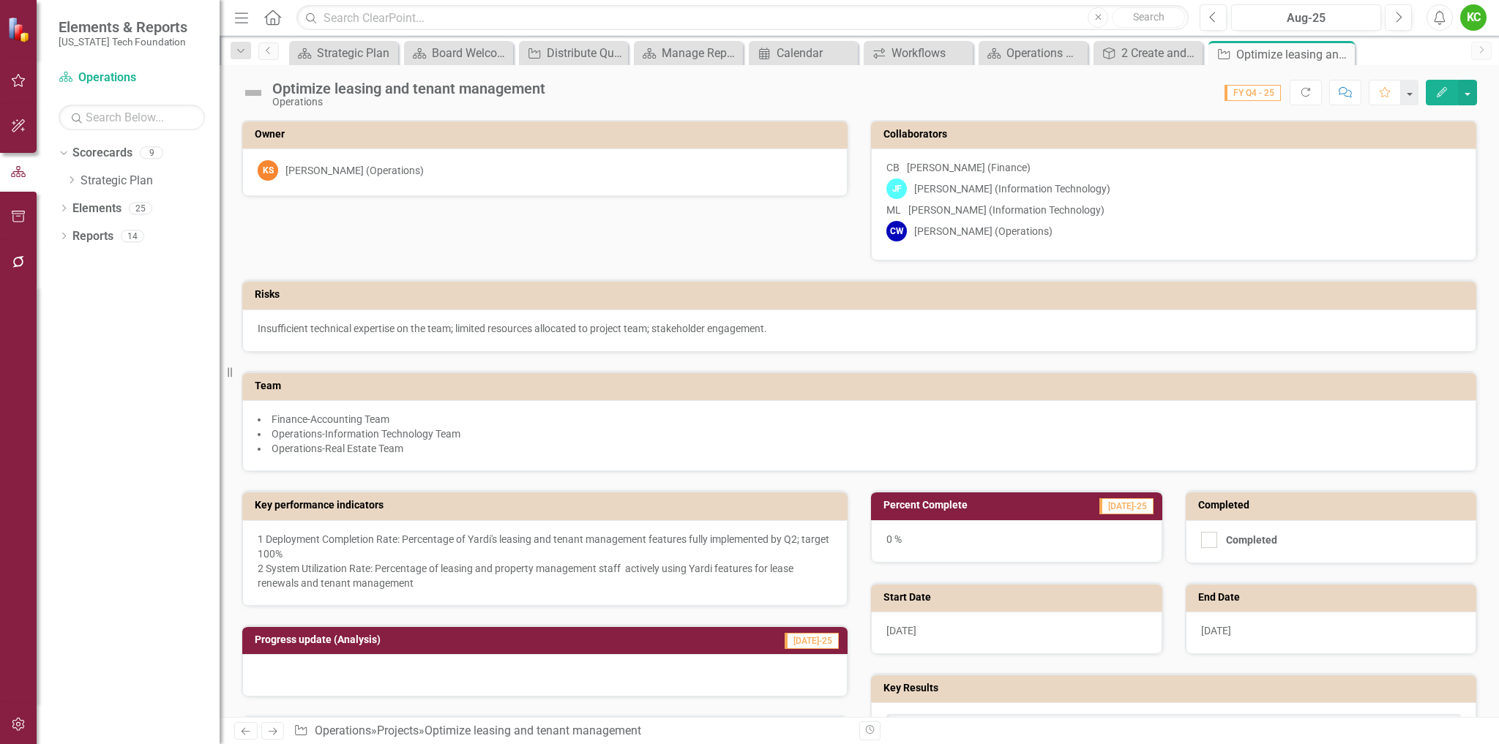
scroll to position [0, 0]
click at [1341, 54] on icon at bounding box center [1341, 54] width 8 height 8
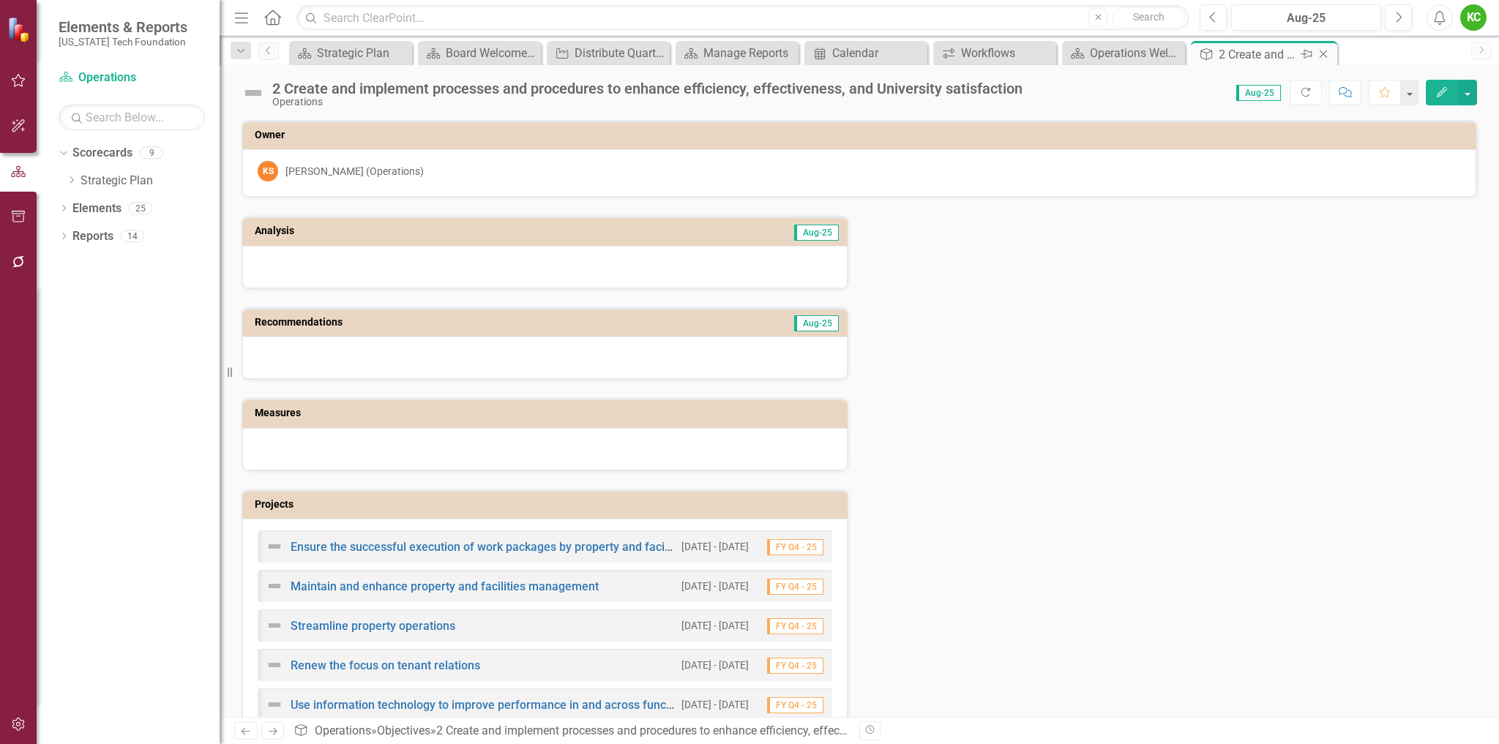
click at [1322, 50] on icon "Close" at bounding box center [1323, 54] width 15 height 12
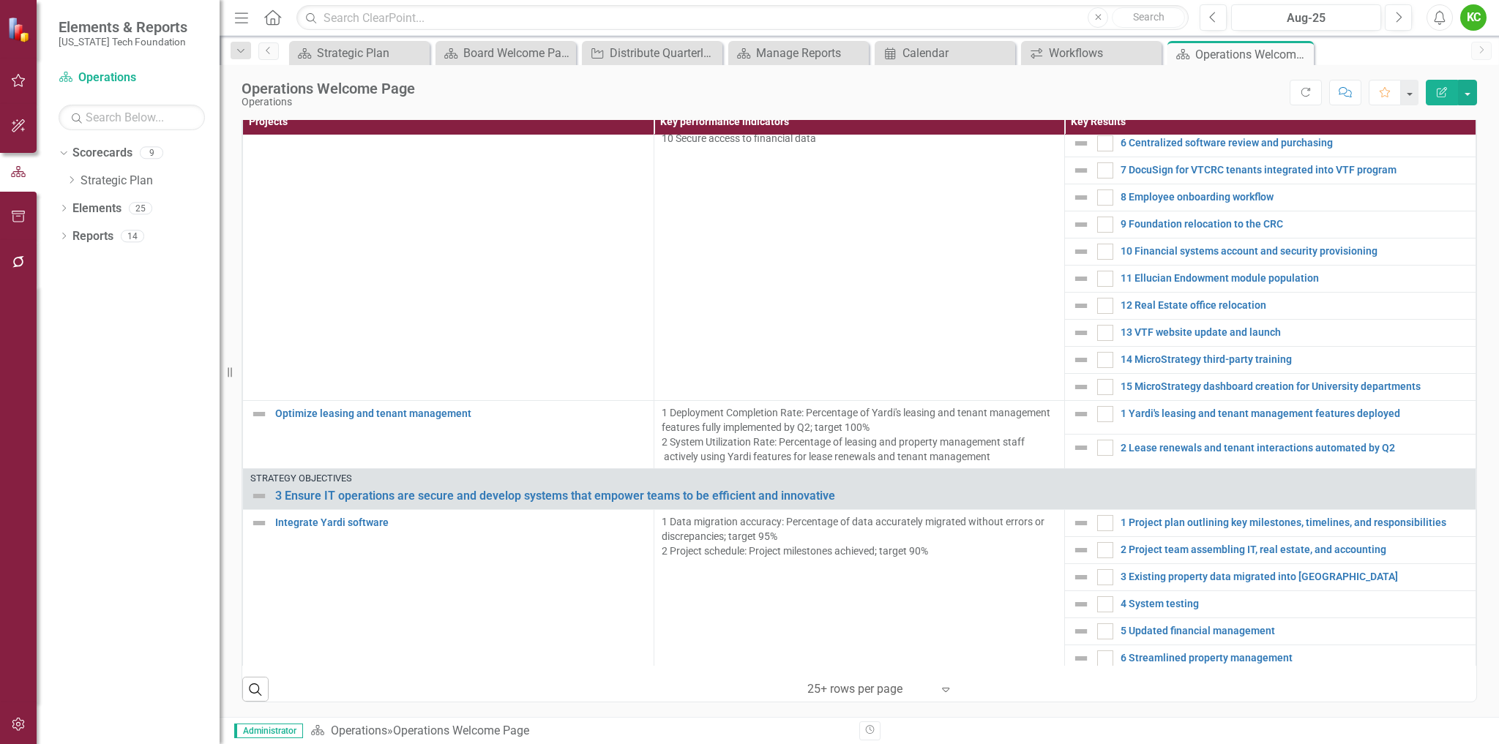
scroll to position [1683, 0]
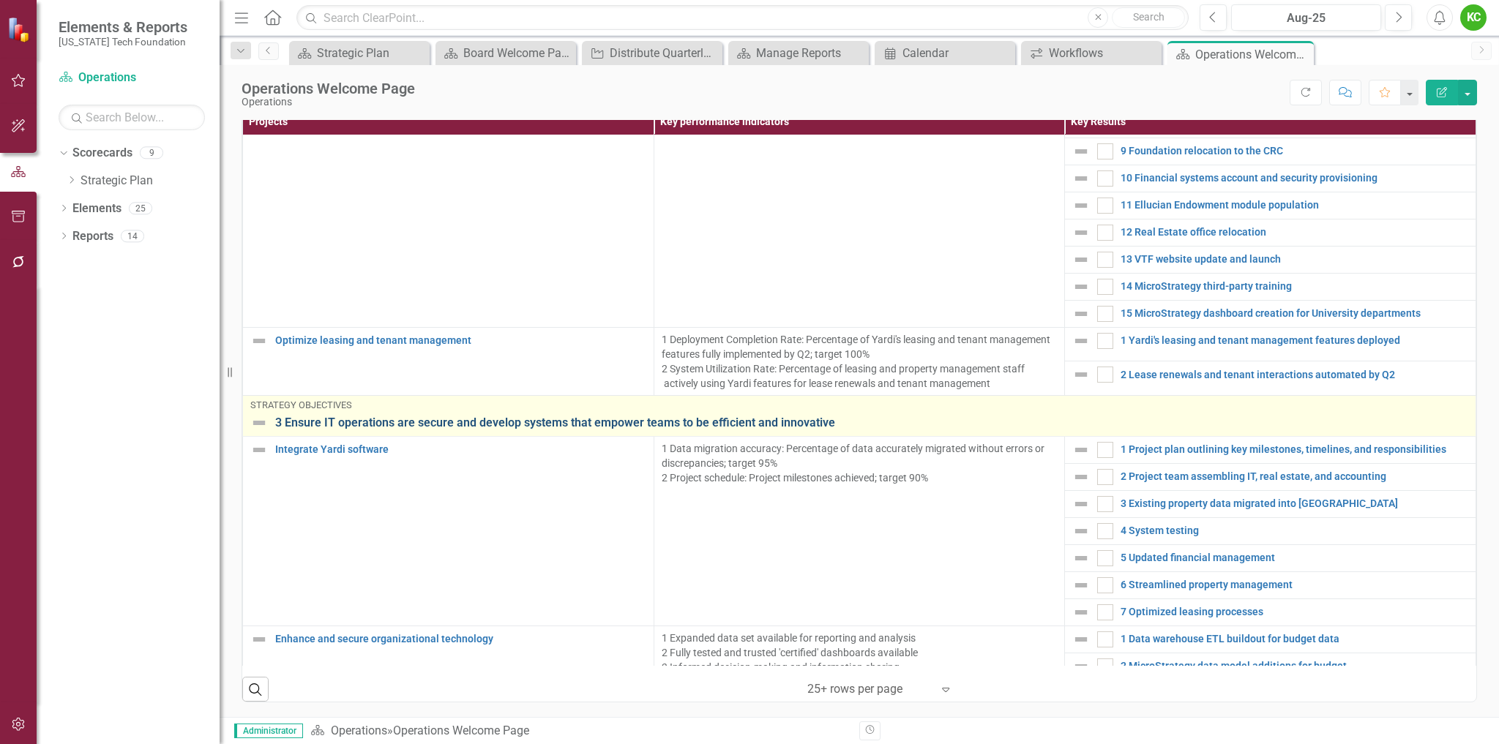
click at [610, 430] on link "3 Ensure IT operations are secure and develop systems that empower teams to be …" at bounding box center [871, 422] width 1193 height 13
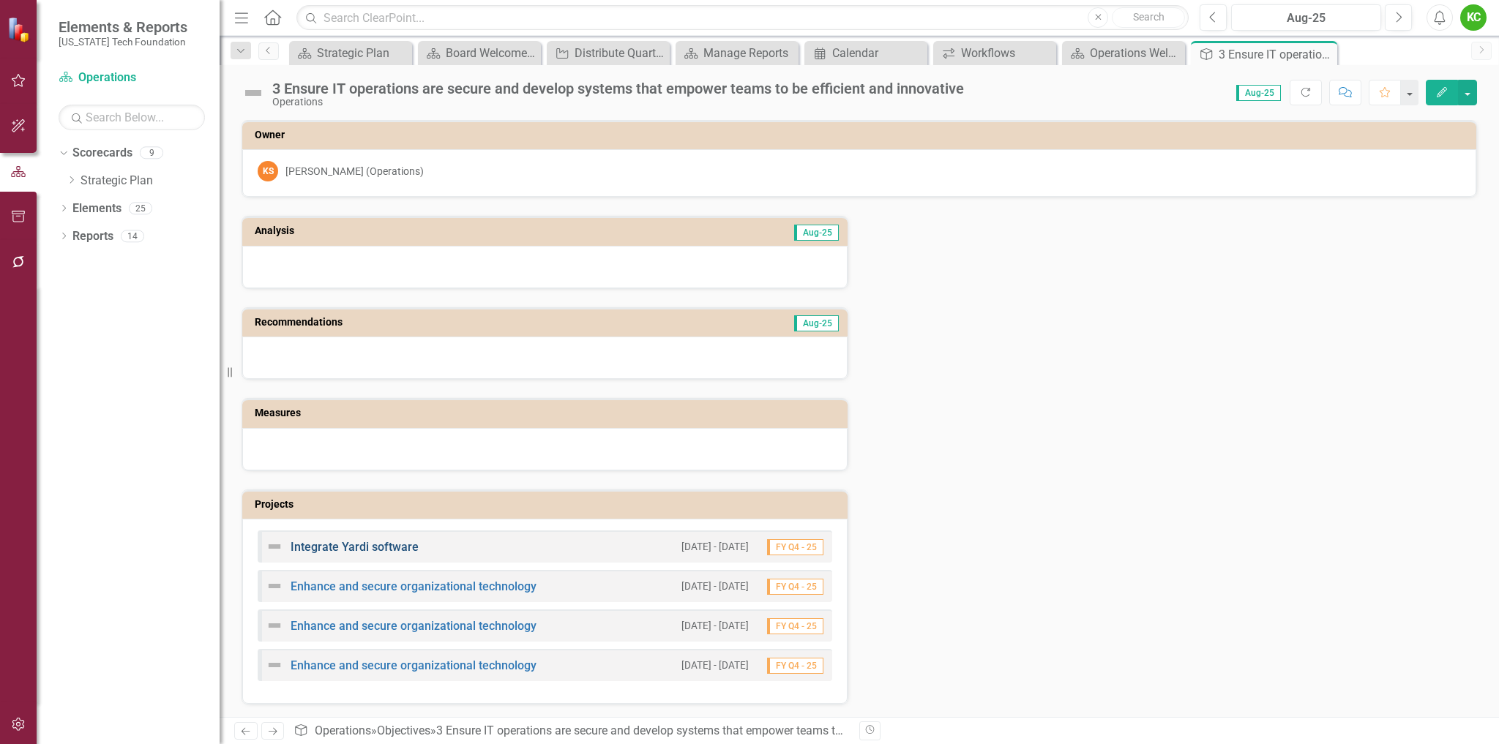
click at [379, 549] on link "Integrate Yardi software" at bounding box center [355, 547] width 128 height 14
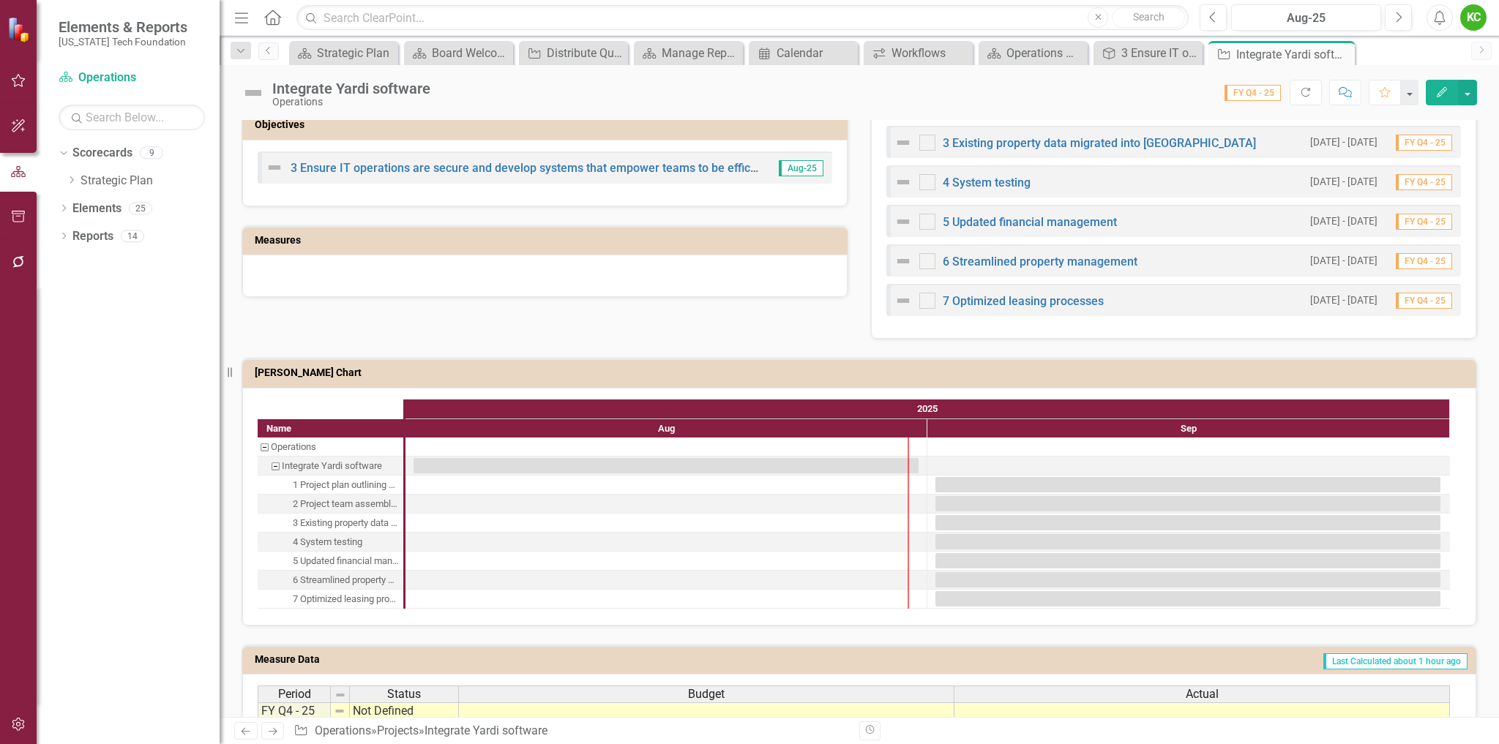
scroll to position [854, 0]
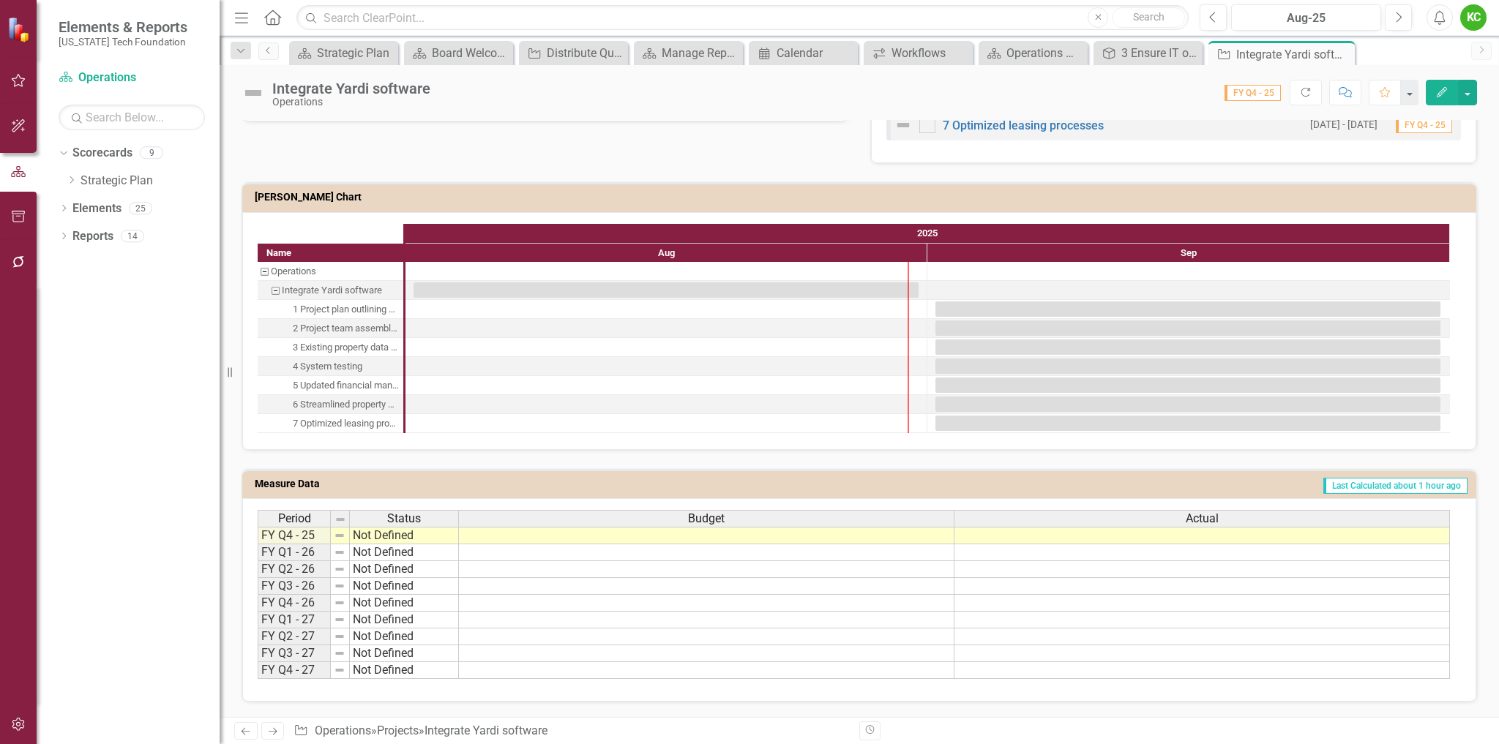
click at [1209, 484] on td "Last Calculated about 1 hour ago" at bounding box center [1049, 486] width 839 height 22
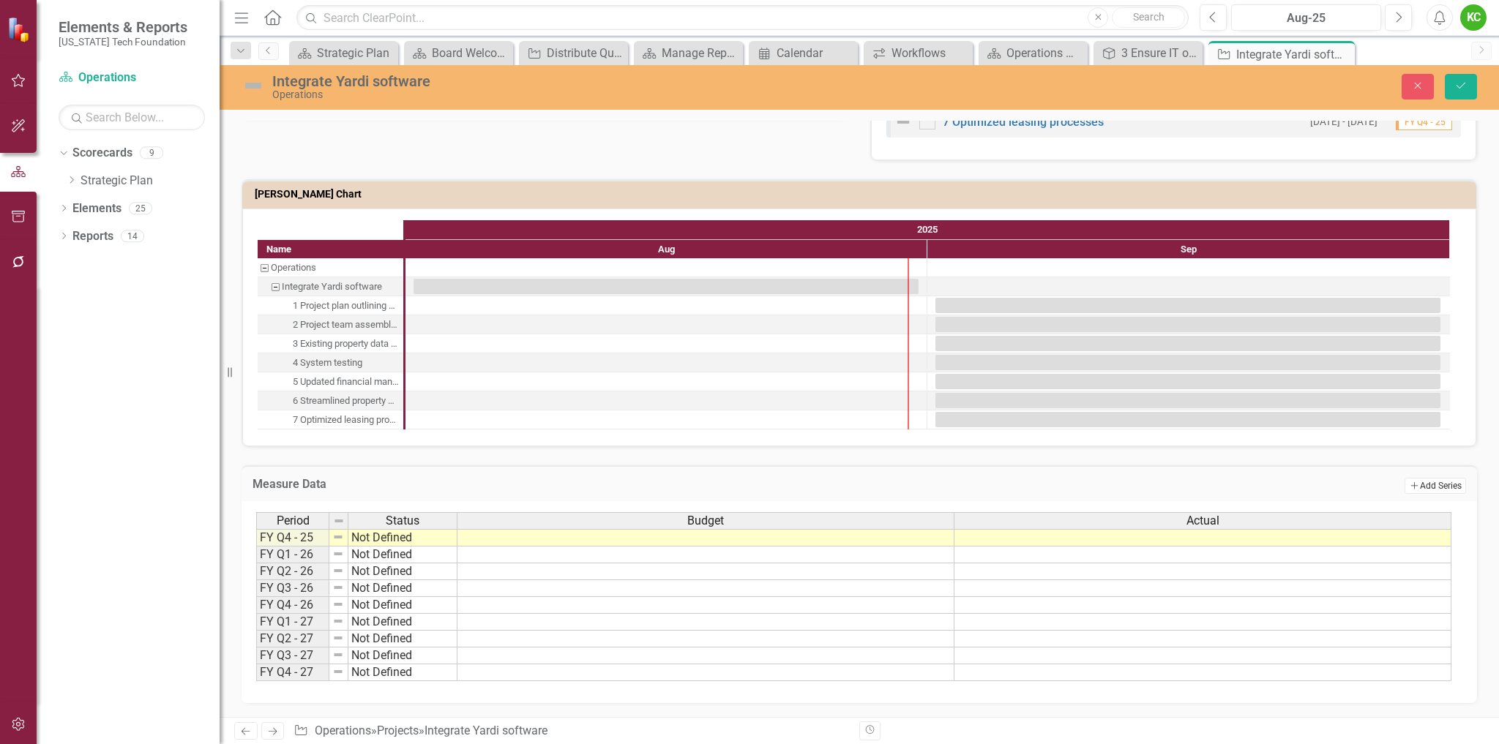
click at [1419, 490] on button "Add Add Series" at bounding box center [1434, 486] width 61 height 16
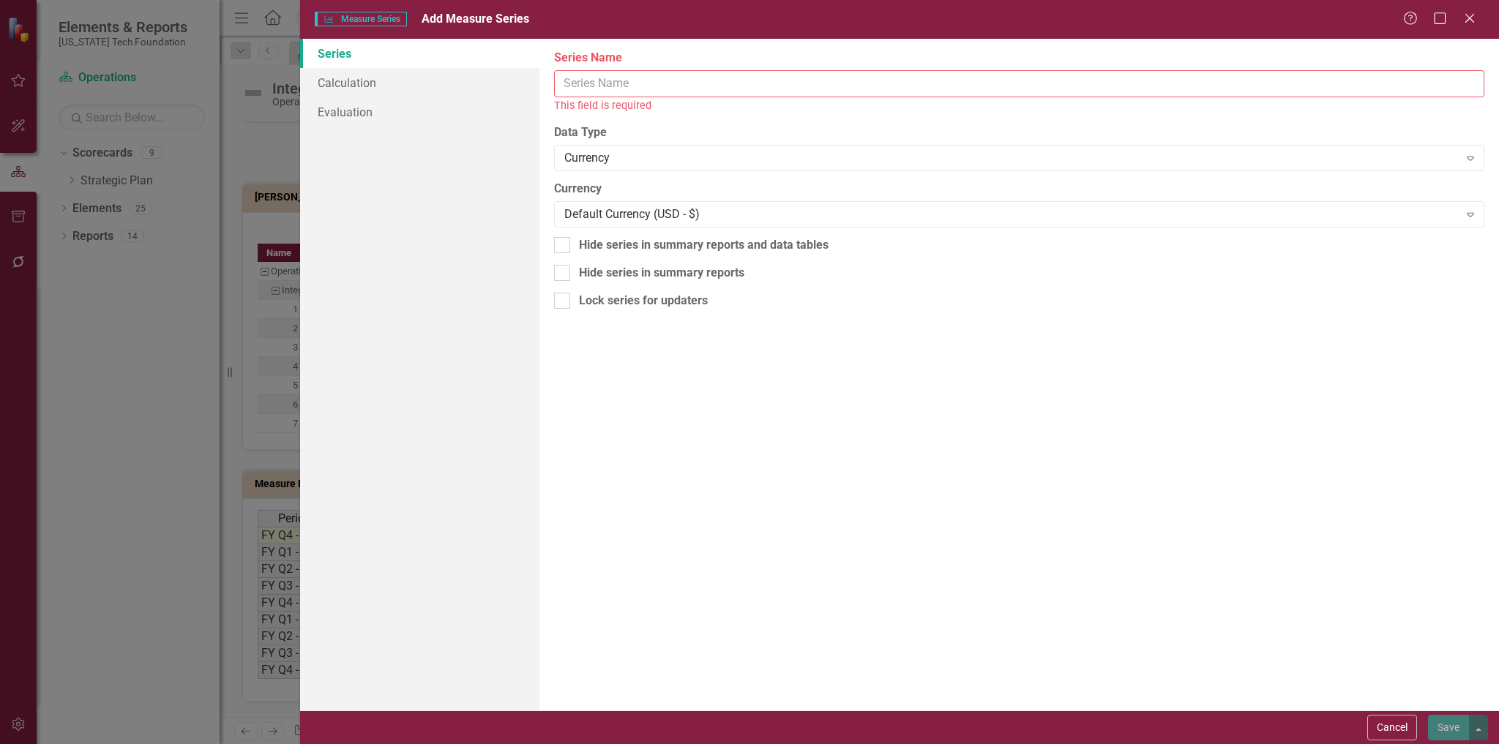
click at [743, 85] on input "Series Name" at bounding box center [1019, 83] width 930 height 27
paste input "Quantitative Goal"
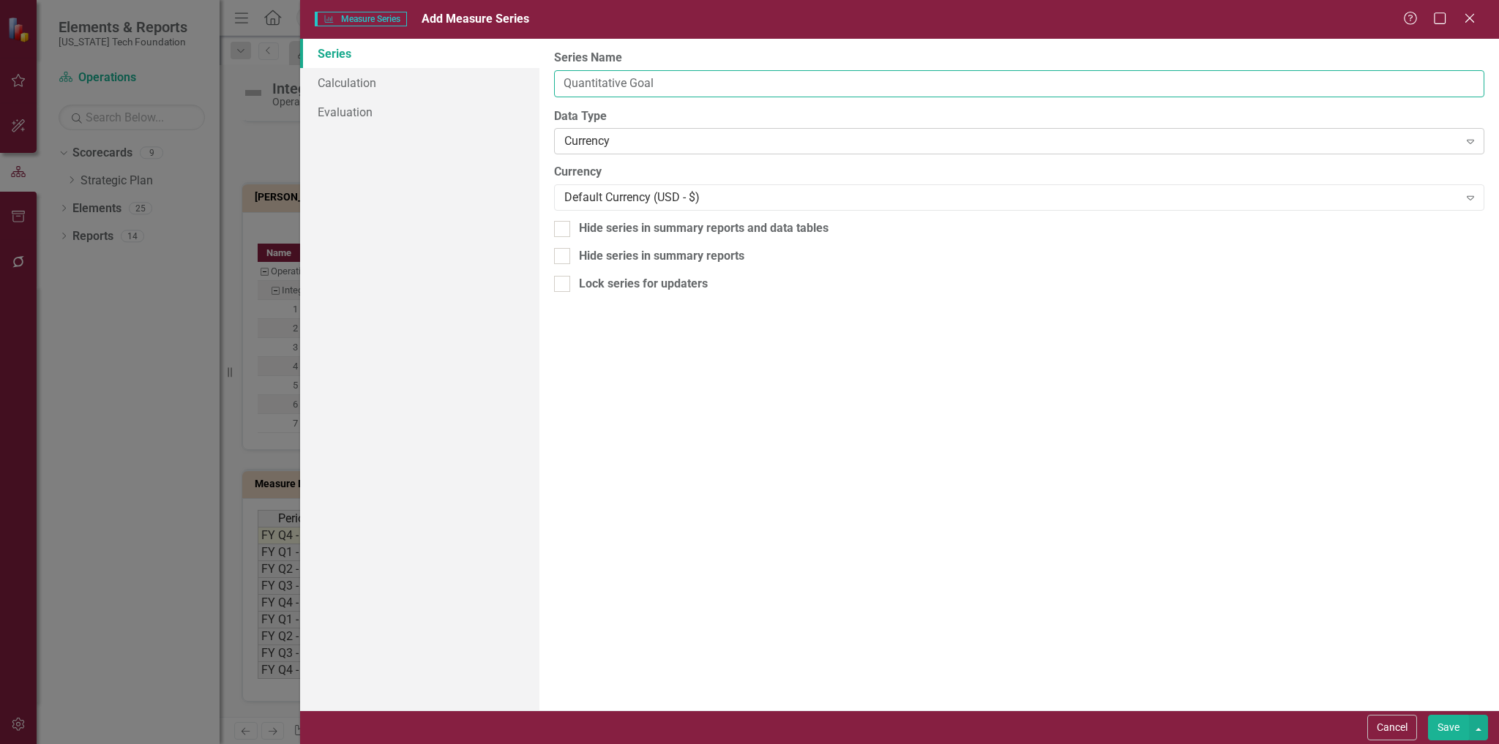
type input "Quantitative Goal"
click at [624, 140] on div "Currency" at bounding box center [1011, 141] width 894 height 17
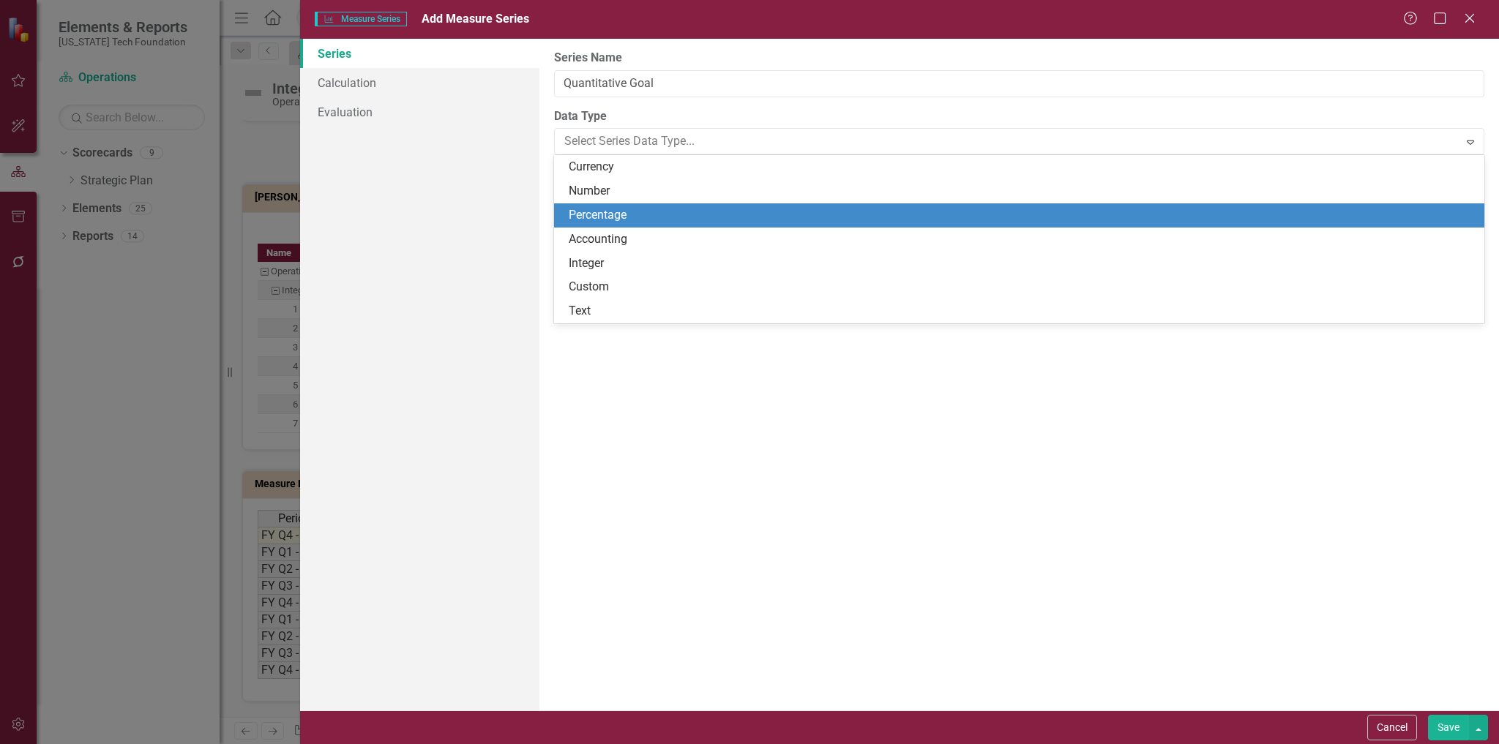
click at [617, 212] on div "Percentage" at bounding box center [1022, 215] width 907 height 17
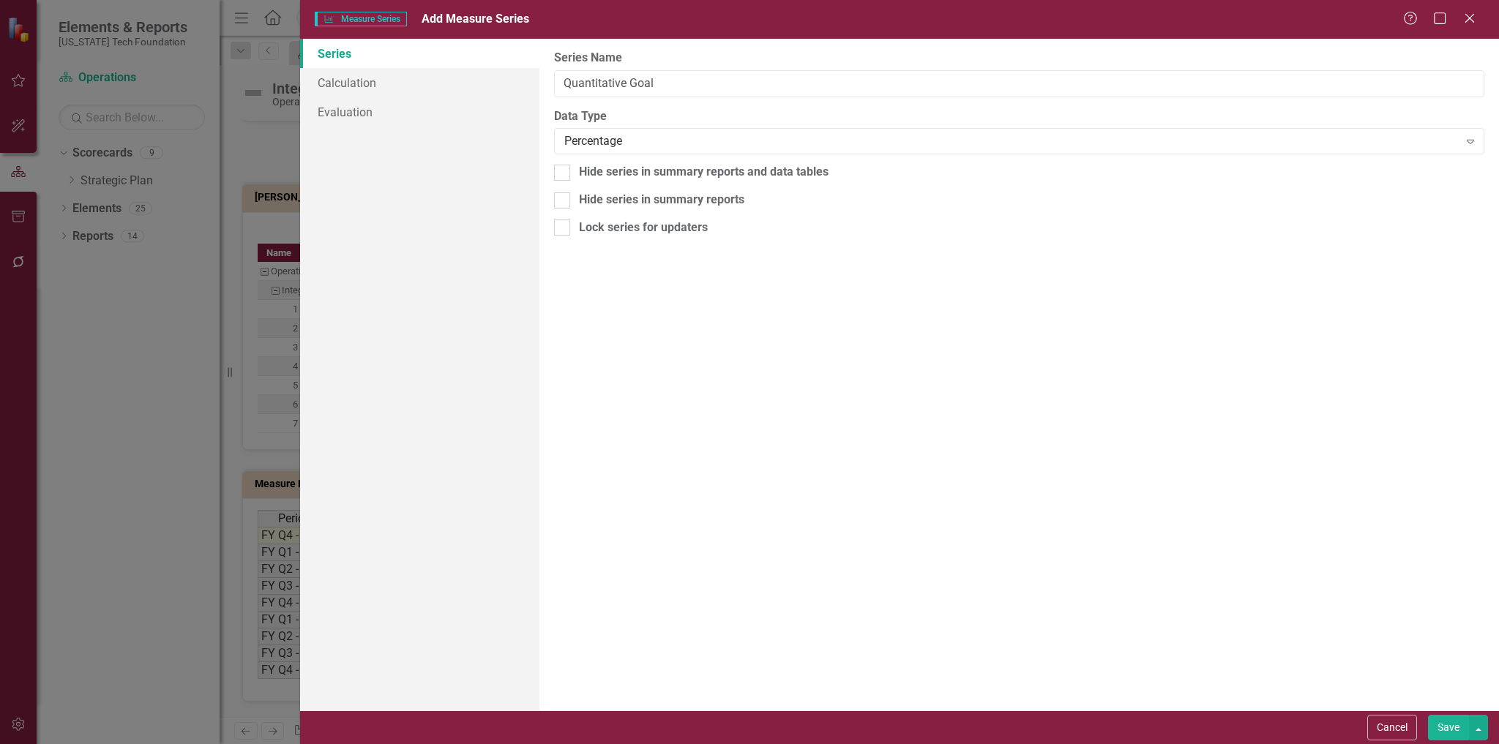
click at [1454, 726] on button "Save" at bounding box center [1448, 728] width 41 height 26
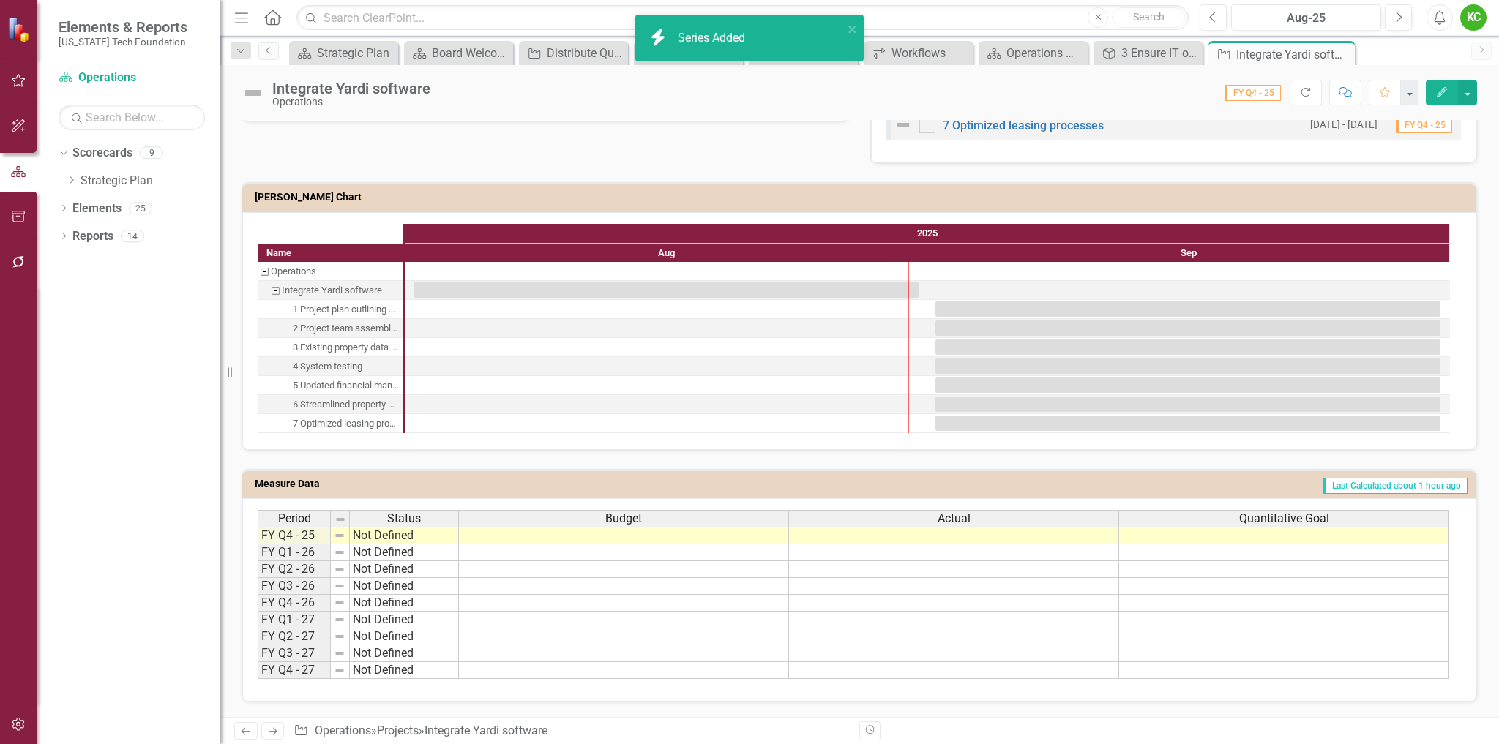
click at [1261, 487] on td "Last Calculated about 1 hour ago" at bounding box center [1049, 486] width 839 height 22
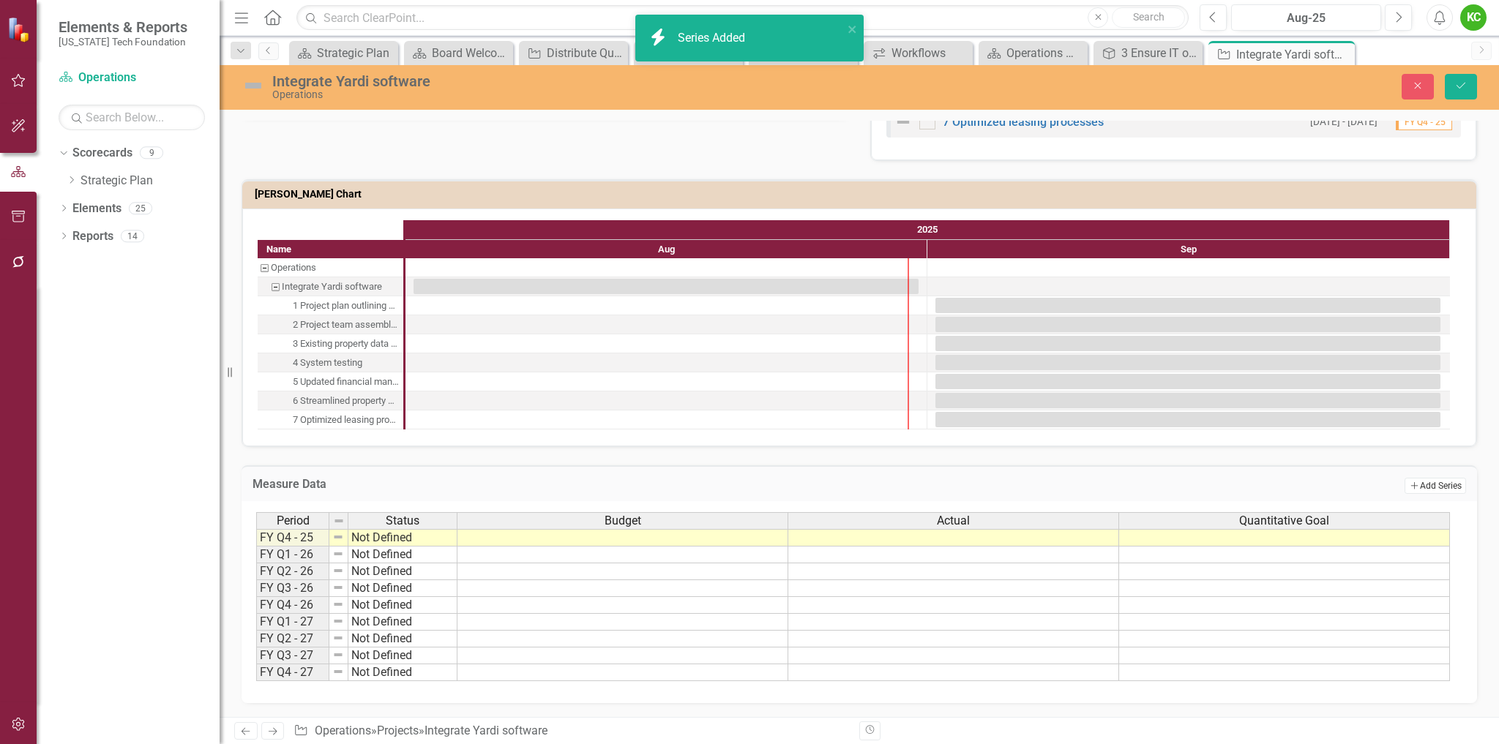
click at [1418, 490] on button "Add Add Series" at bounding box center [1434, 486] width 61 height 16
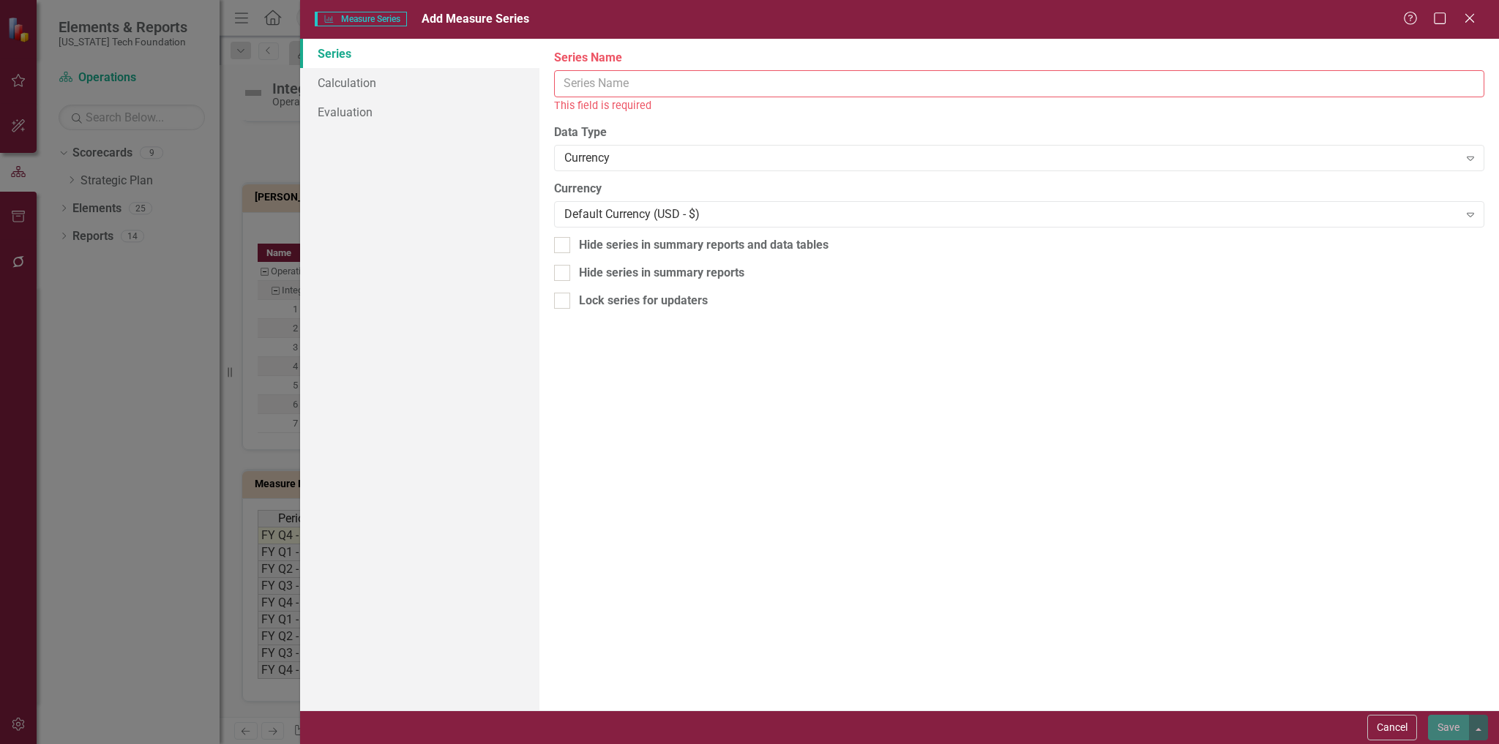
click at [658, 81] on input "Series Name" at bounding box center [1019, 83] width 930 height 27
paste input "Quantitative Goal"
drag, startPoint x: 631, startPoint y: 76, endPoint x: 701, endPoint y: 76, distance: 70.3
click at [701, 76] on input "Quantitative Goal" at bounding box center [1019, 83] width 930 height 27
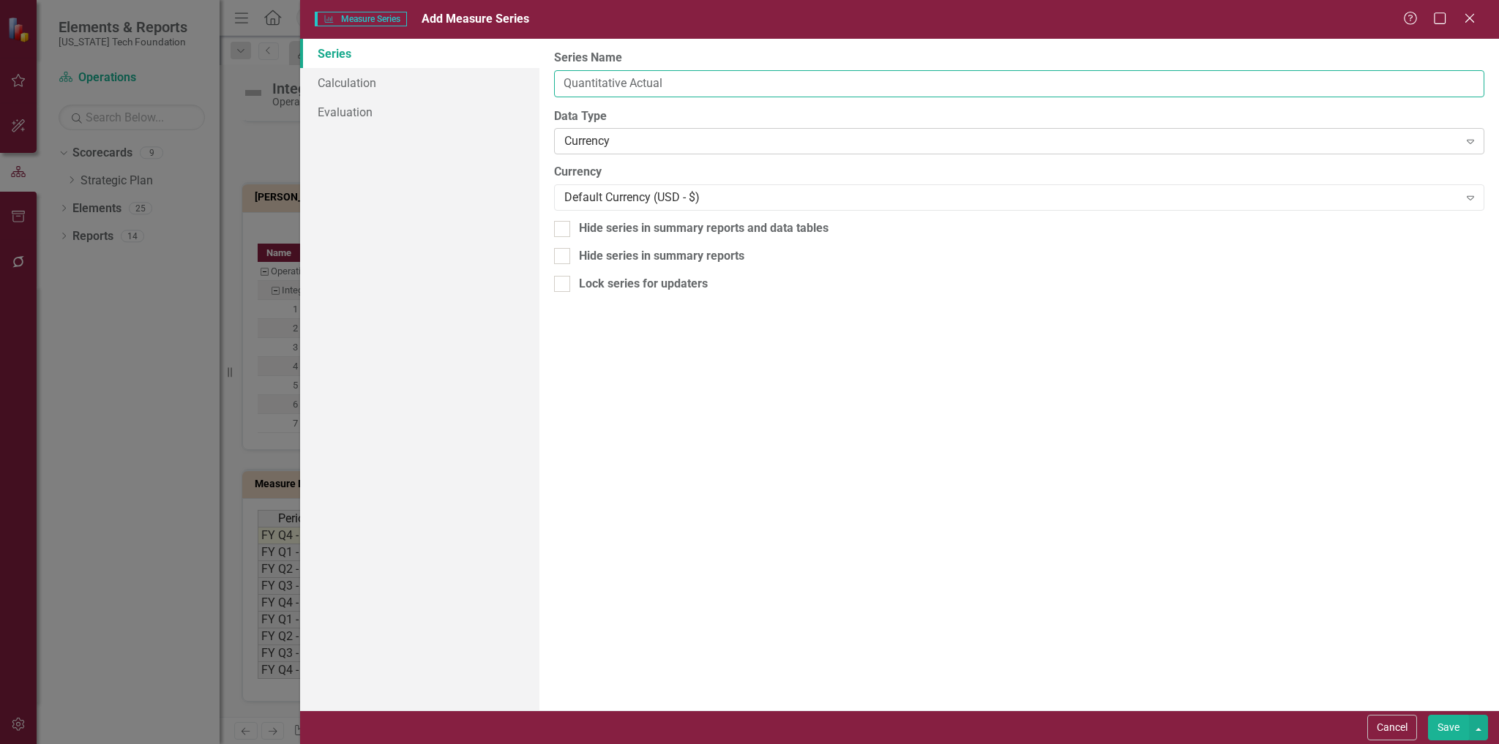
type input "Quantitative Actual"
click at [618, 145] on div "Currency" at bounding box center [1011, 141] width 894 height 17
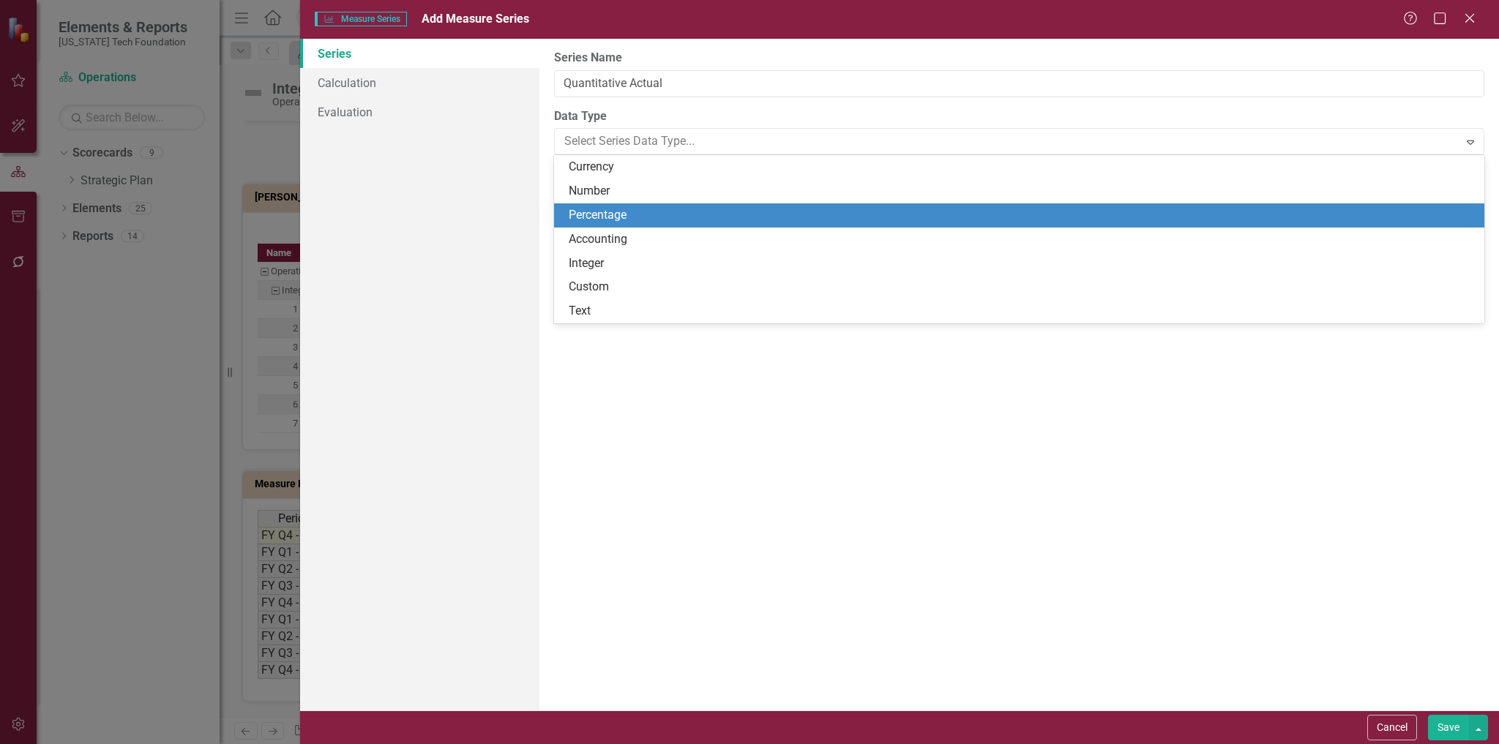
click at [611, 212] on div "Percentage" at bounding box center [1022, 215] width 907 height 17
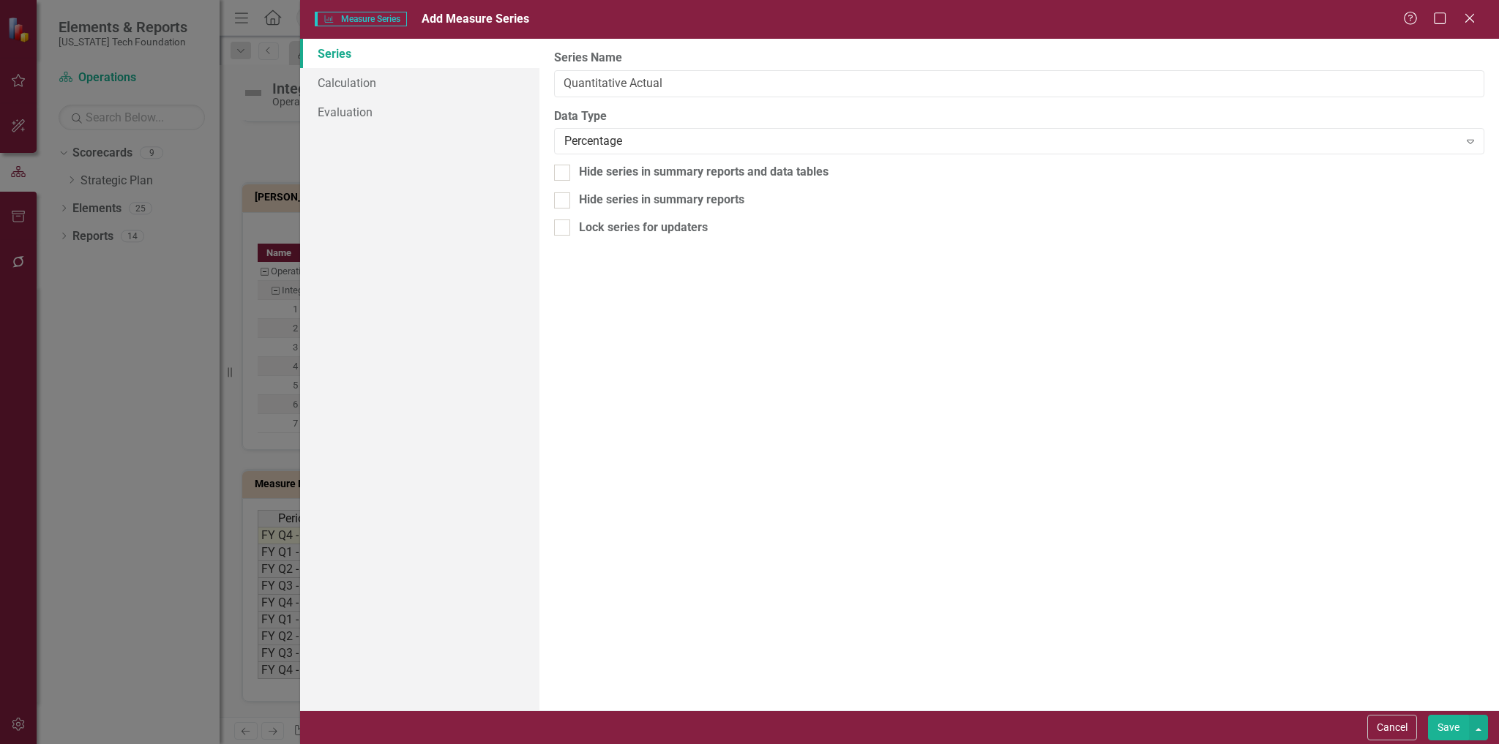
click at [1451, 725] on button "Save" at bounding box center [1448, 728] width 41 height 26
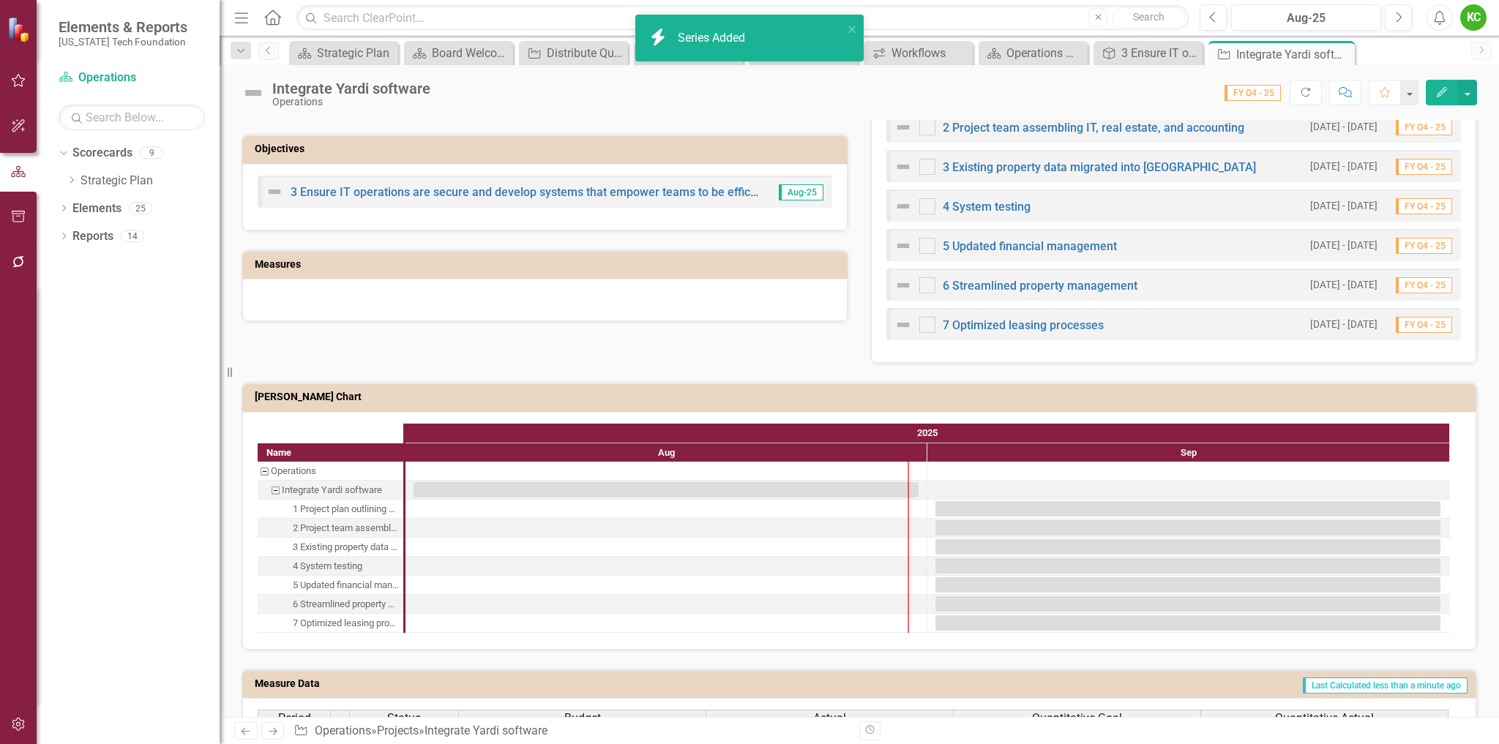
scroll to position [635, 0]
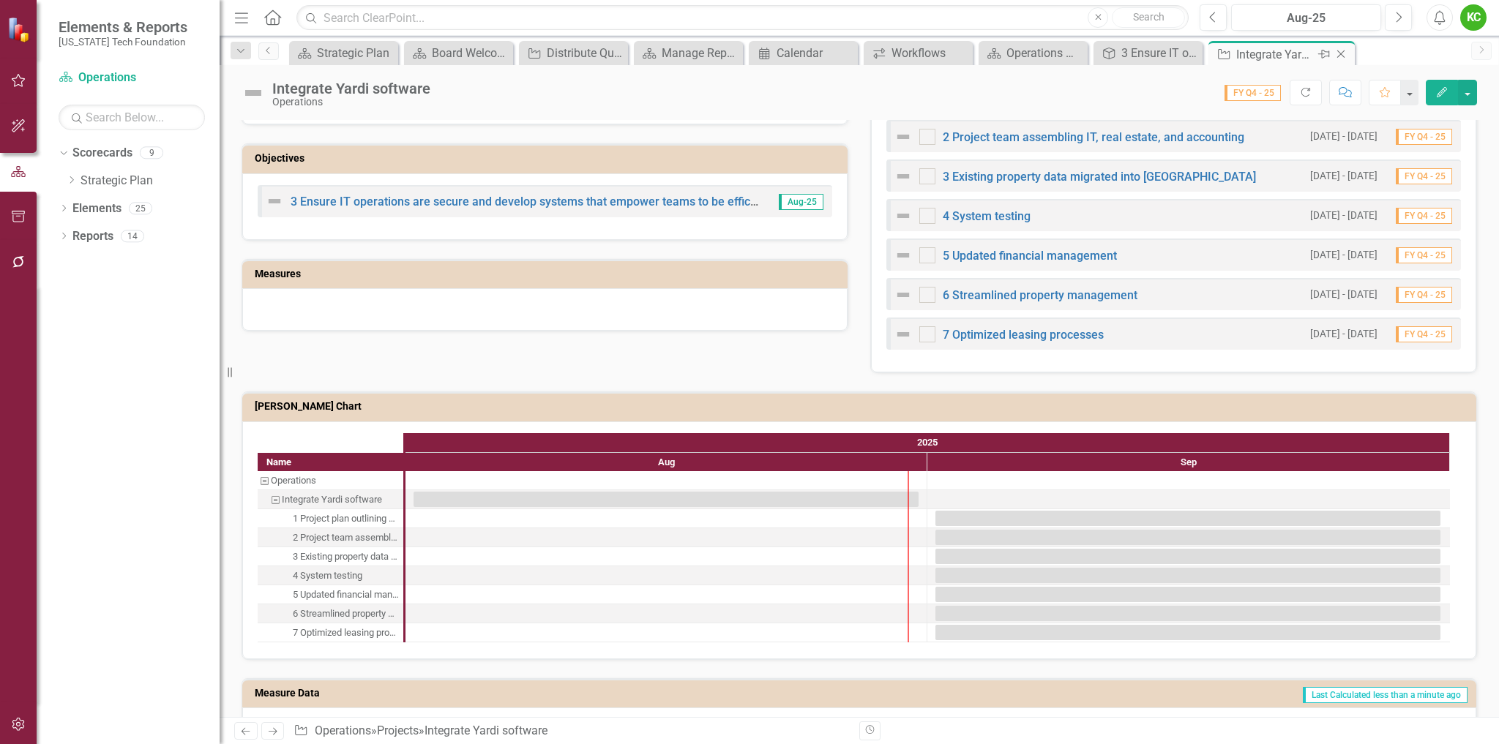
click at [1341, 50] on icon "Close" at bounding box center [1340, 54] width 15 height 12
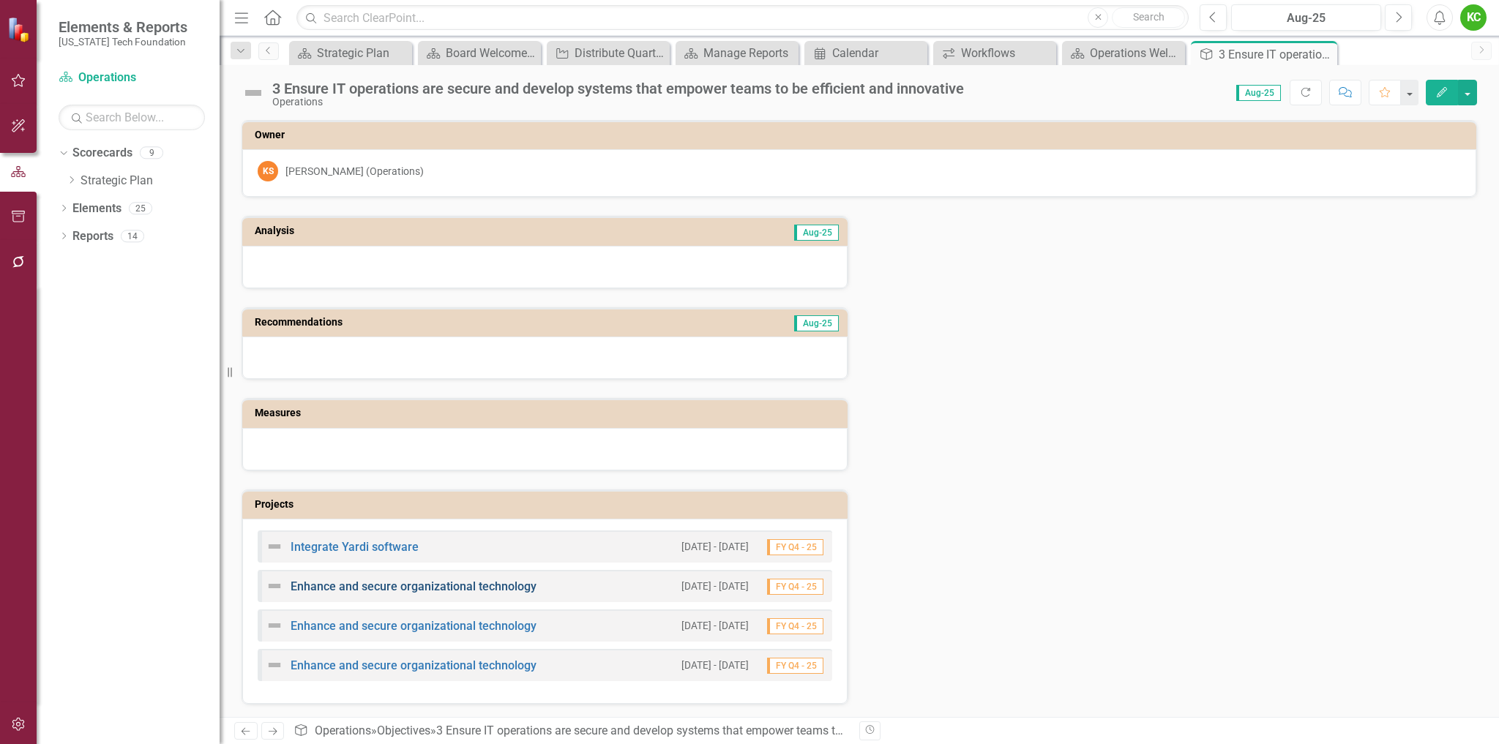
click at [435, 583] on link "Enhance and secure organizational technology" at bounding box center [414, 587] width 246 height 14
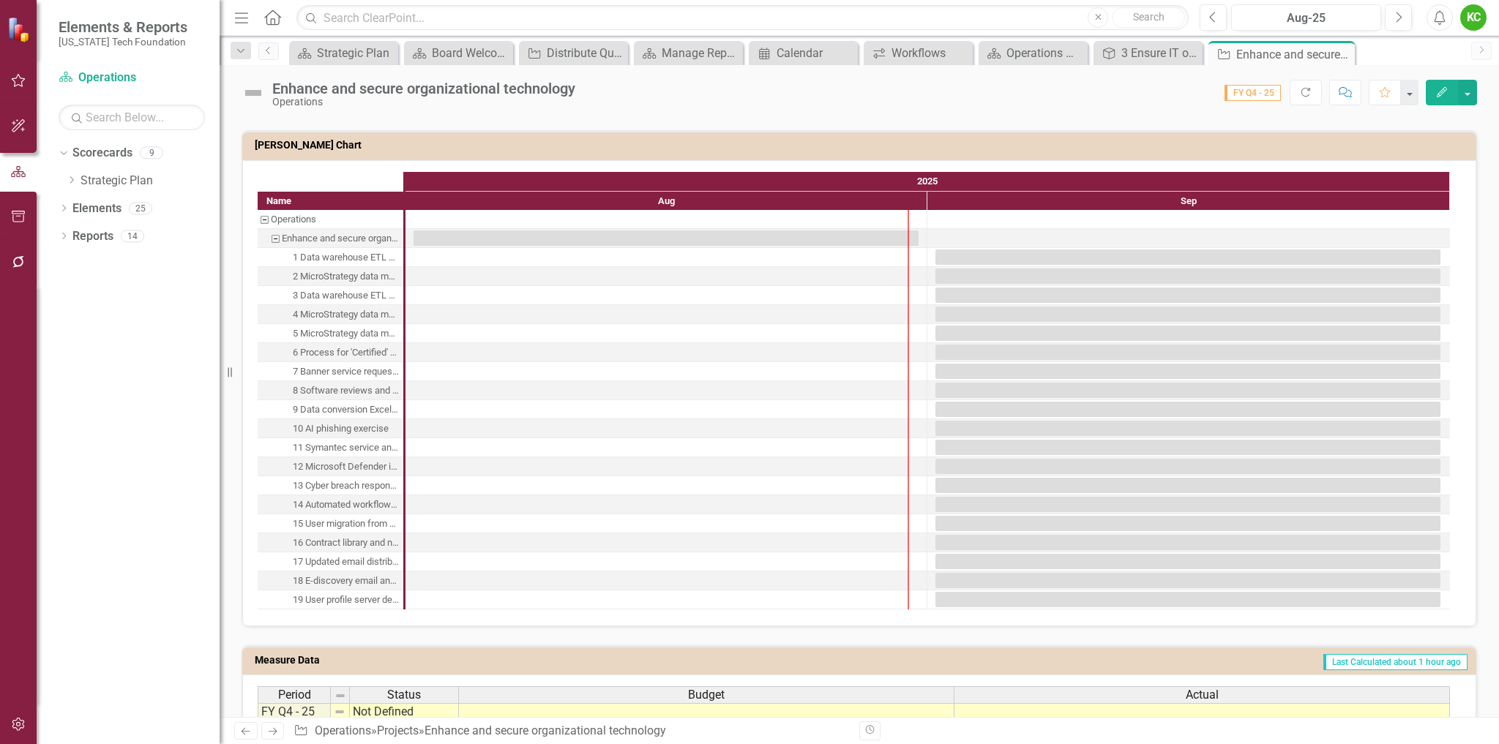
scroll to position [1504, 0]
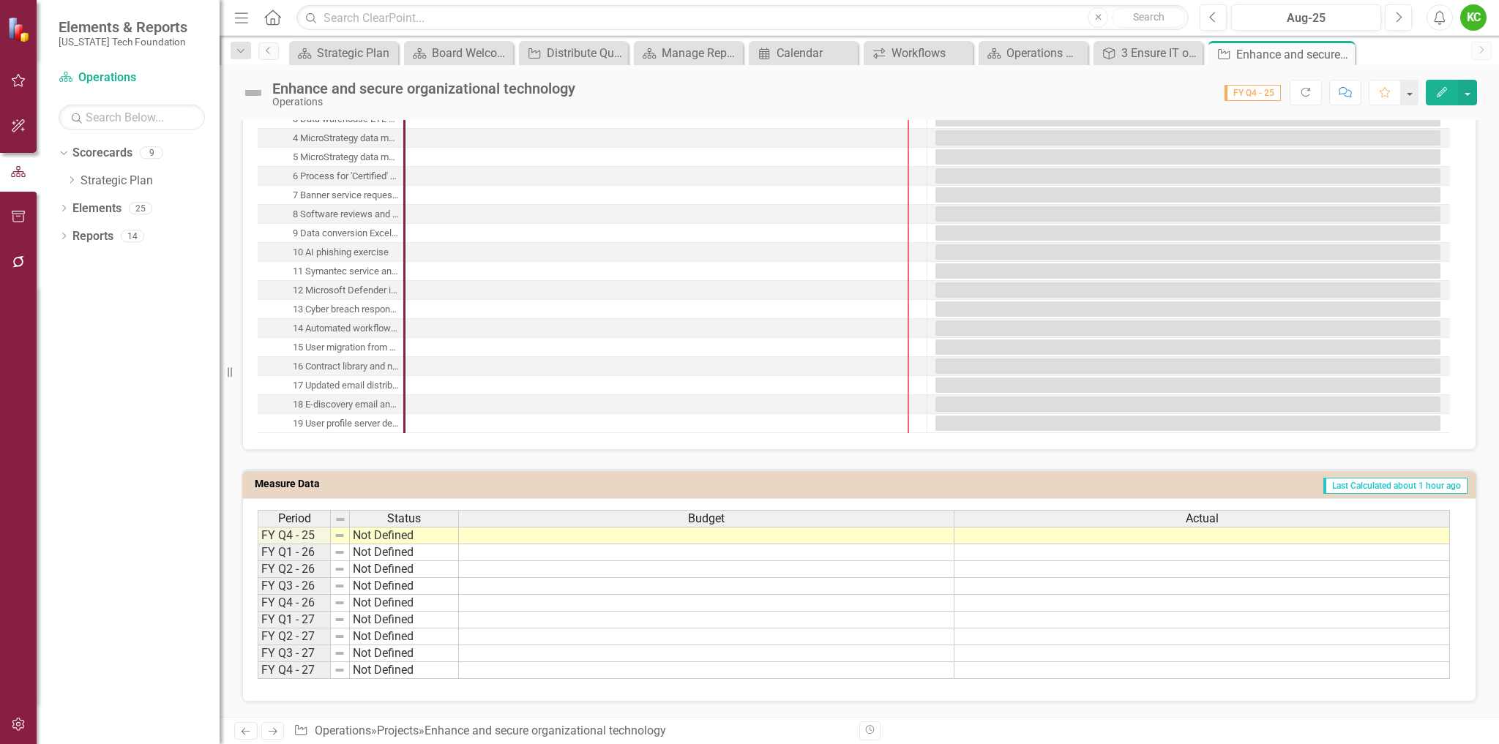
click at [1234, 487] on td "Last Calculated about 1 hour ago" at bounding box center [1049, 486] width 839 height 22
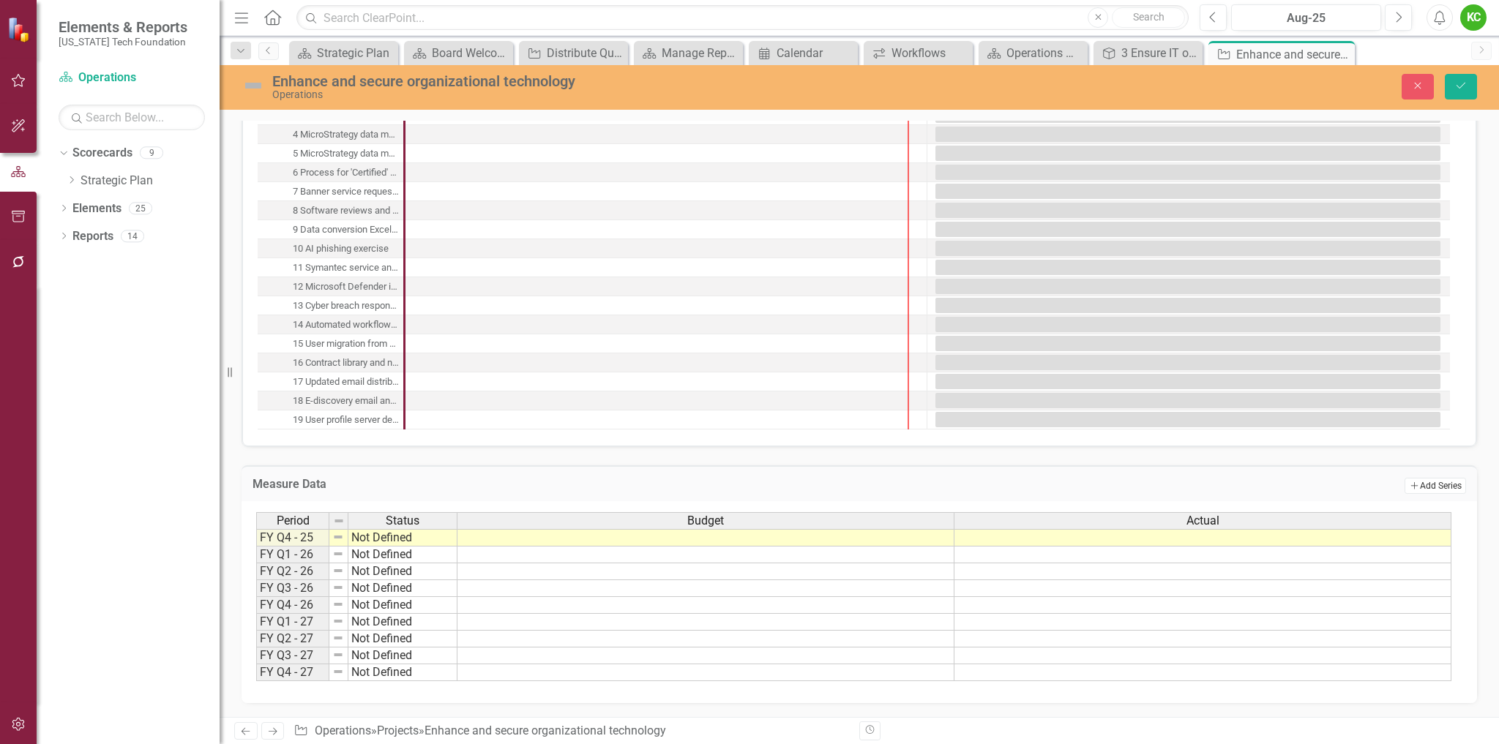
click at [1426, 489] on button "Add Add Series" at bounding box center [1434, 486] width 61 height 16
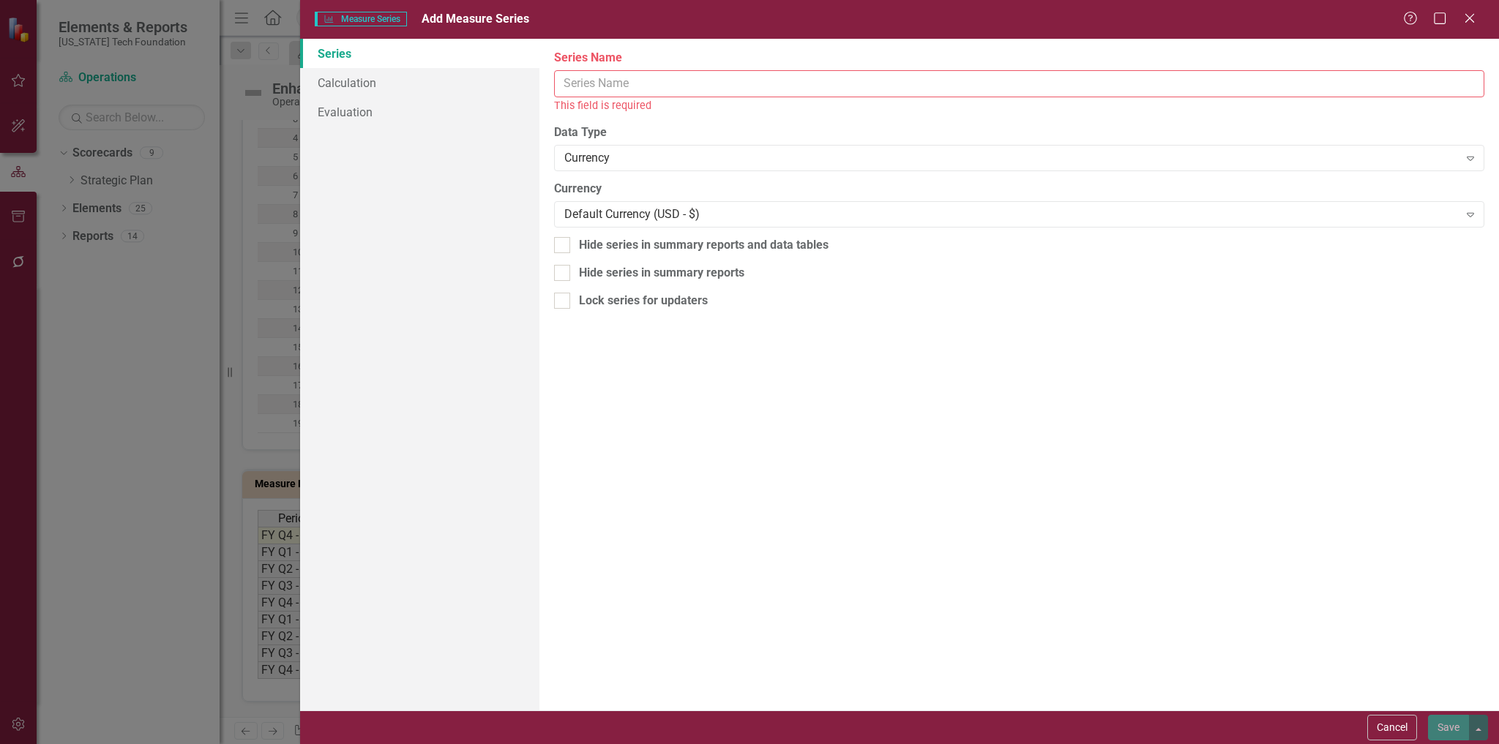
click at [673, 87] on input "Series Name" at bounding box center [1019, 83] width 930 height 27
paste input "Quantitative Goal"
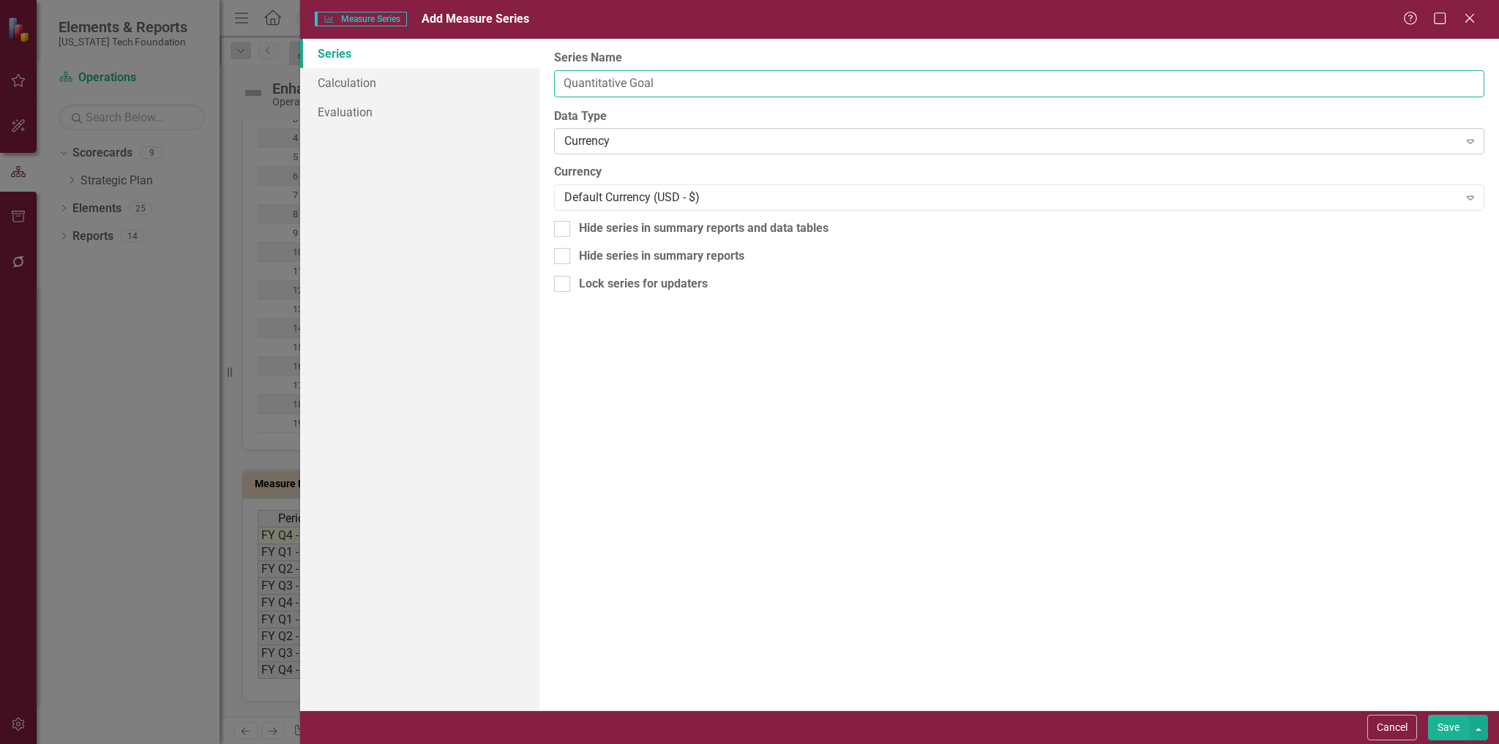
type input "Quantitative Goal"
click at [665, 138] on div "Currency" at bounding box center [1011, 141] width 894 height 17
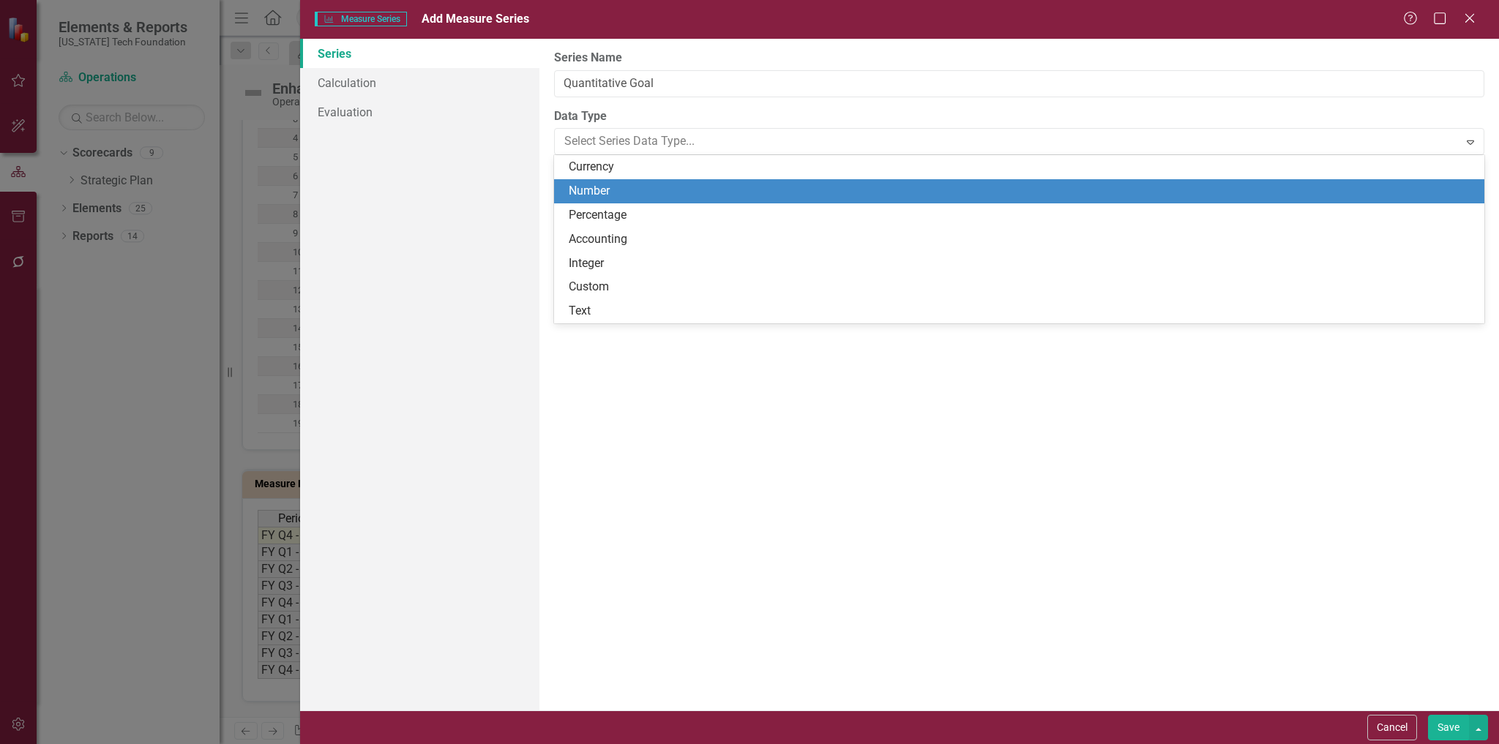
click at [626, 187] on div "Number" at bounding box center [1022, 191] width 907 height 17
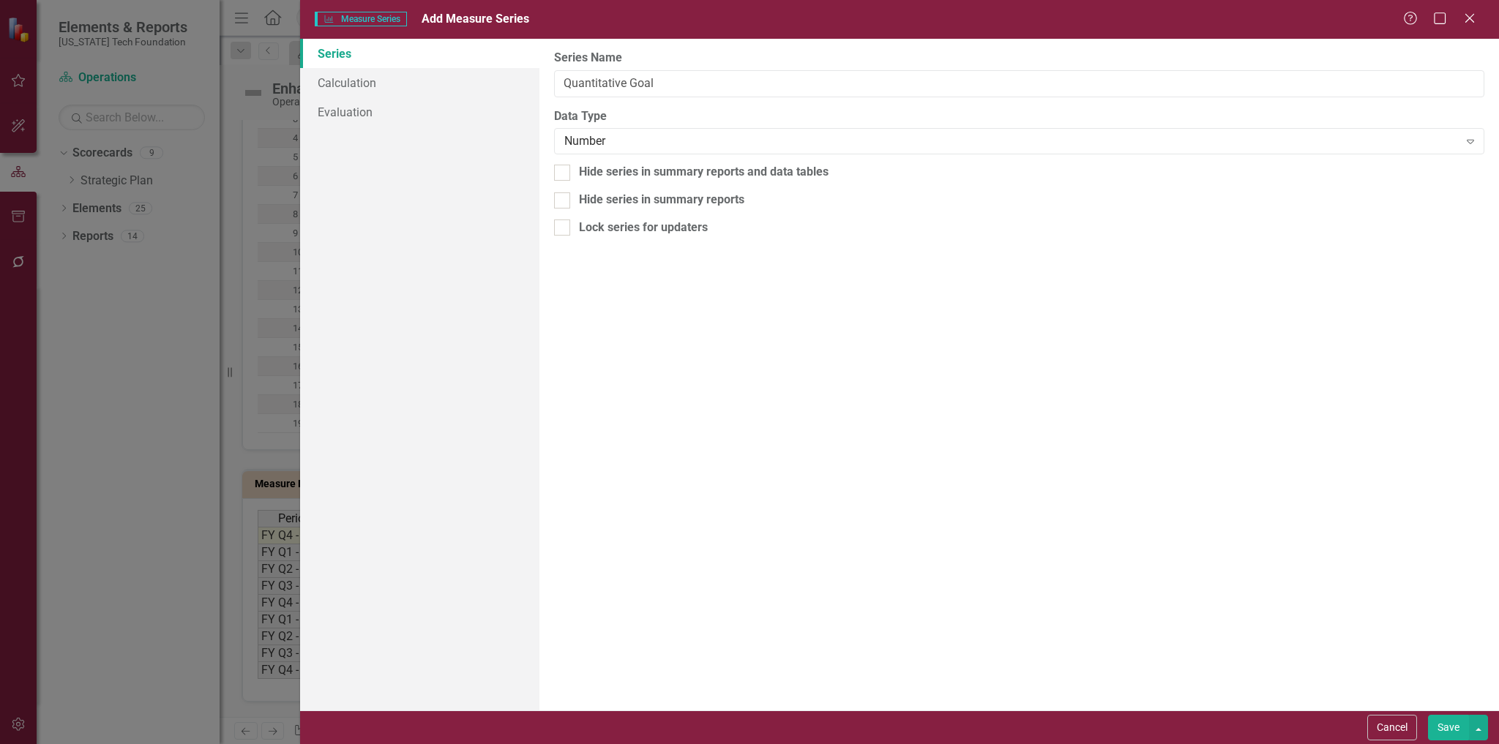
click at [1438, 727] on button "Save" at bounding box center [1448, 728] width 41 height 26
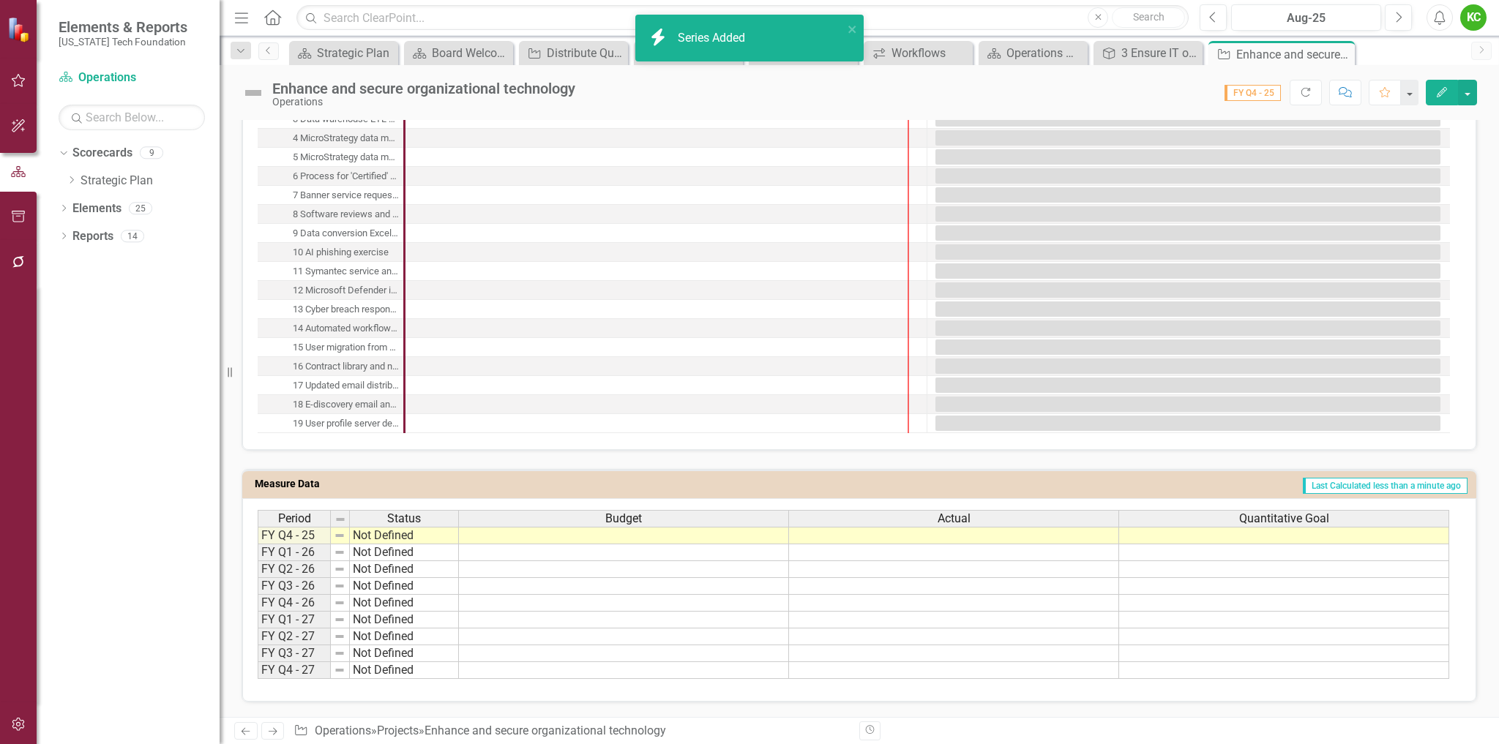
click at [1190, 489] on td "Last Calculated less than a minute ago" at bounding box center [1032, 486] width 872 height 22
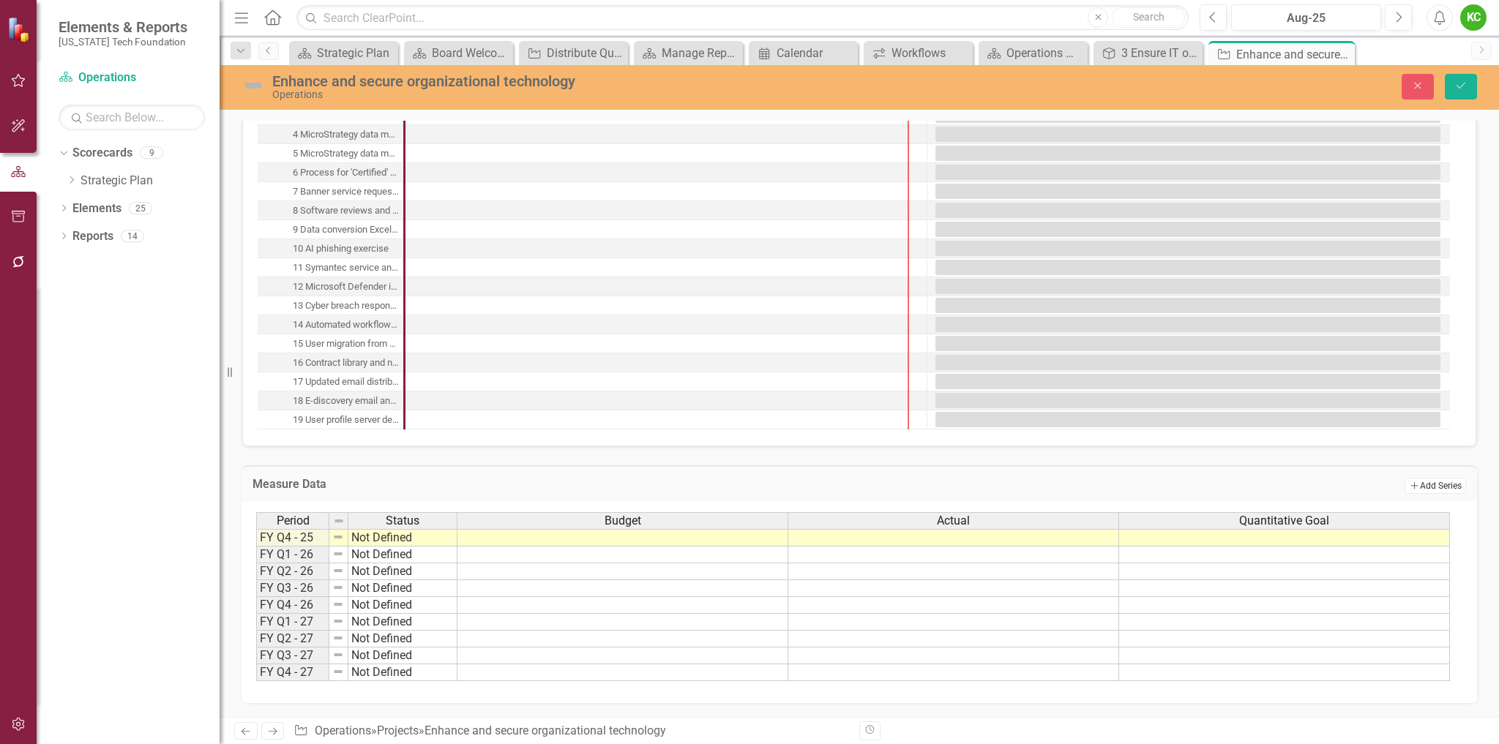
click at [1418, 491] on button "Add Add Series" at bounding box center [1434, 486] width 61 height 16
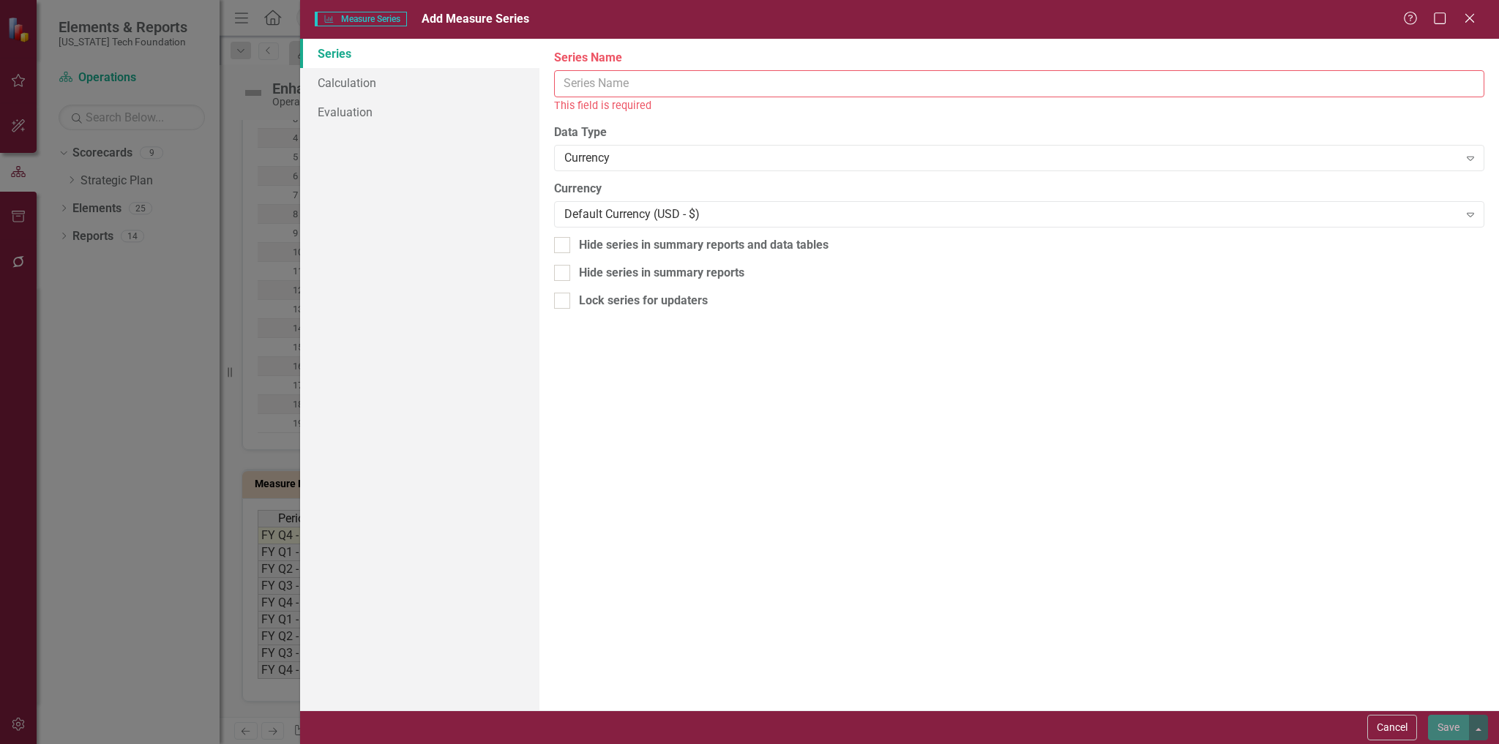
click at [682, 84] on input "Series Name" at bounding box center [1019, 83] width 930 height 27
paste input "Quantitative Goal"
drag, startPoint x: 634, startPoint y: 85, endPoint x: 684, endPoint y: 76, distance: 51.3
click at [684, 76] on input "Quantitative Goal" at bounding box center [1019, 83] width 930 height 27
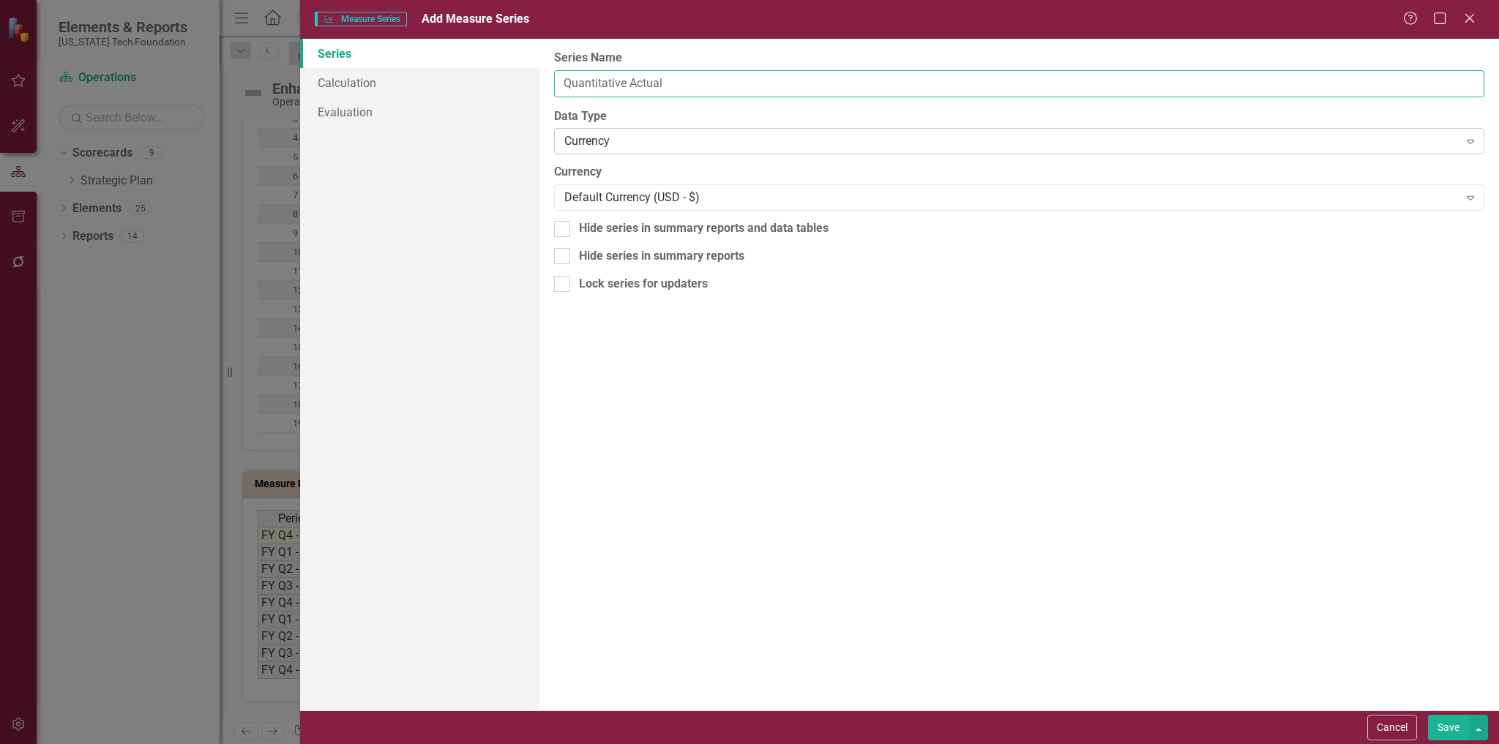
type input "Quantitative Actual"
click at [642, 132] on div "Currency Expand" at bounding box center [1019, 141] width 930 height 26
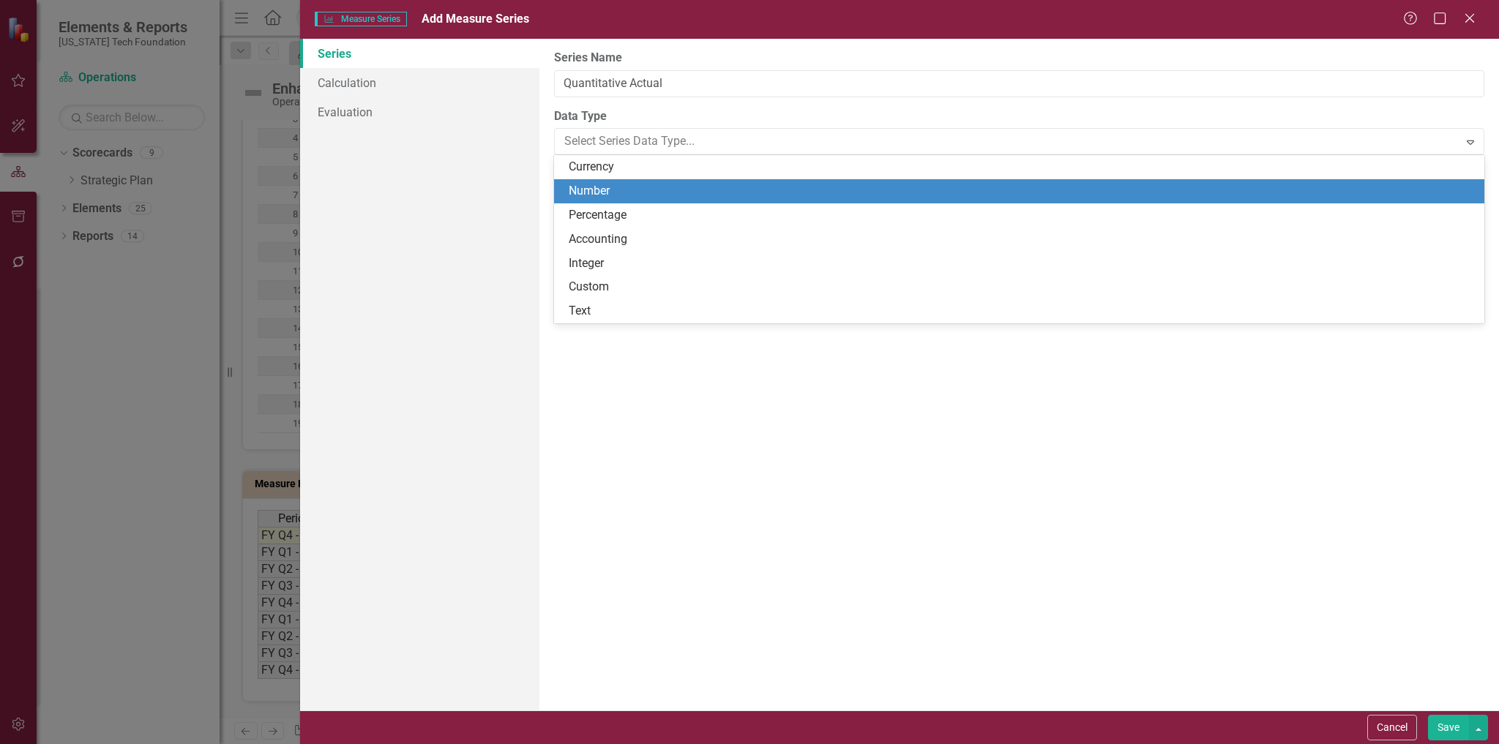
click at [637, 191] on div "Number" at bounding box center [1022, 191] width 907 height 17
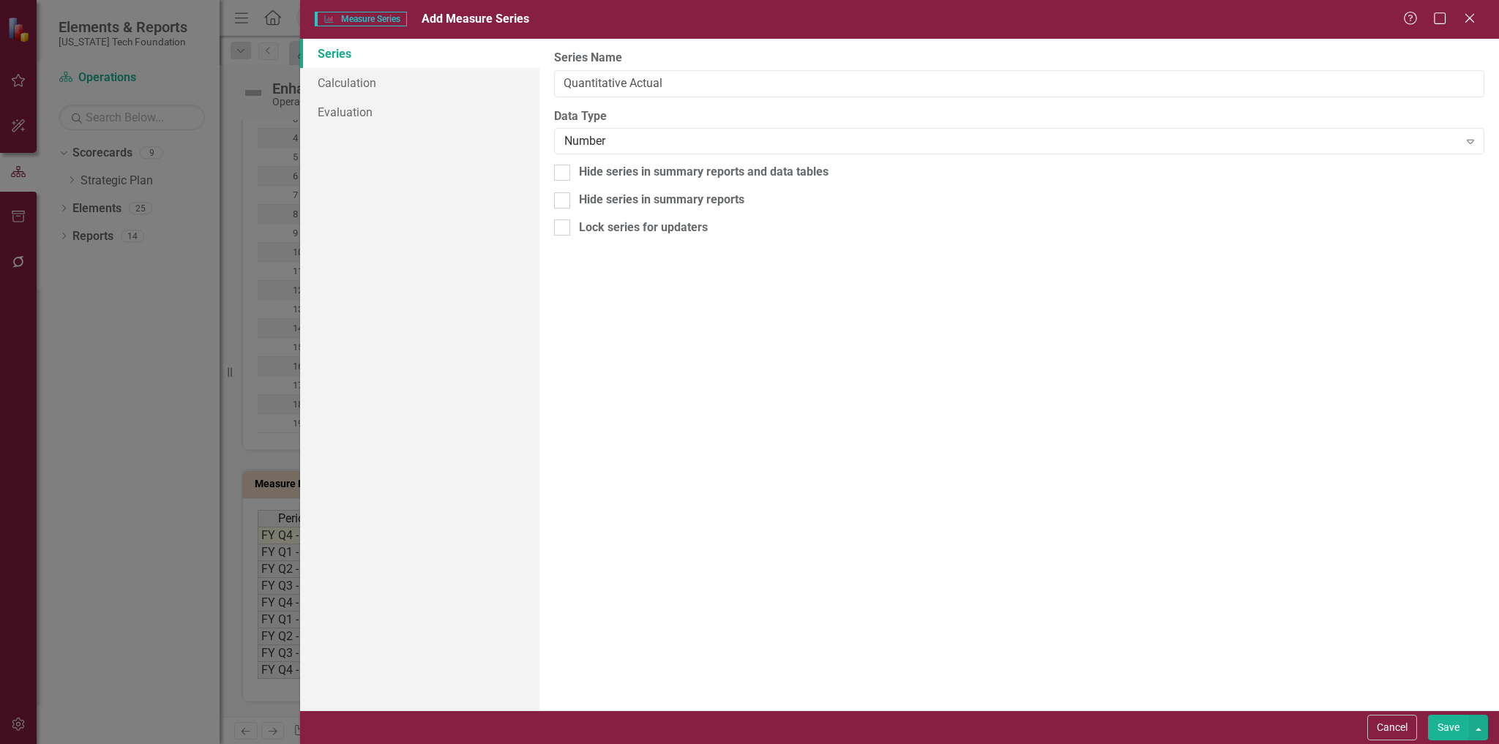
click at [1437, 727] on button "Save" at bounding box center [1448, 728] width 41 height 26
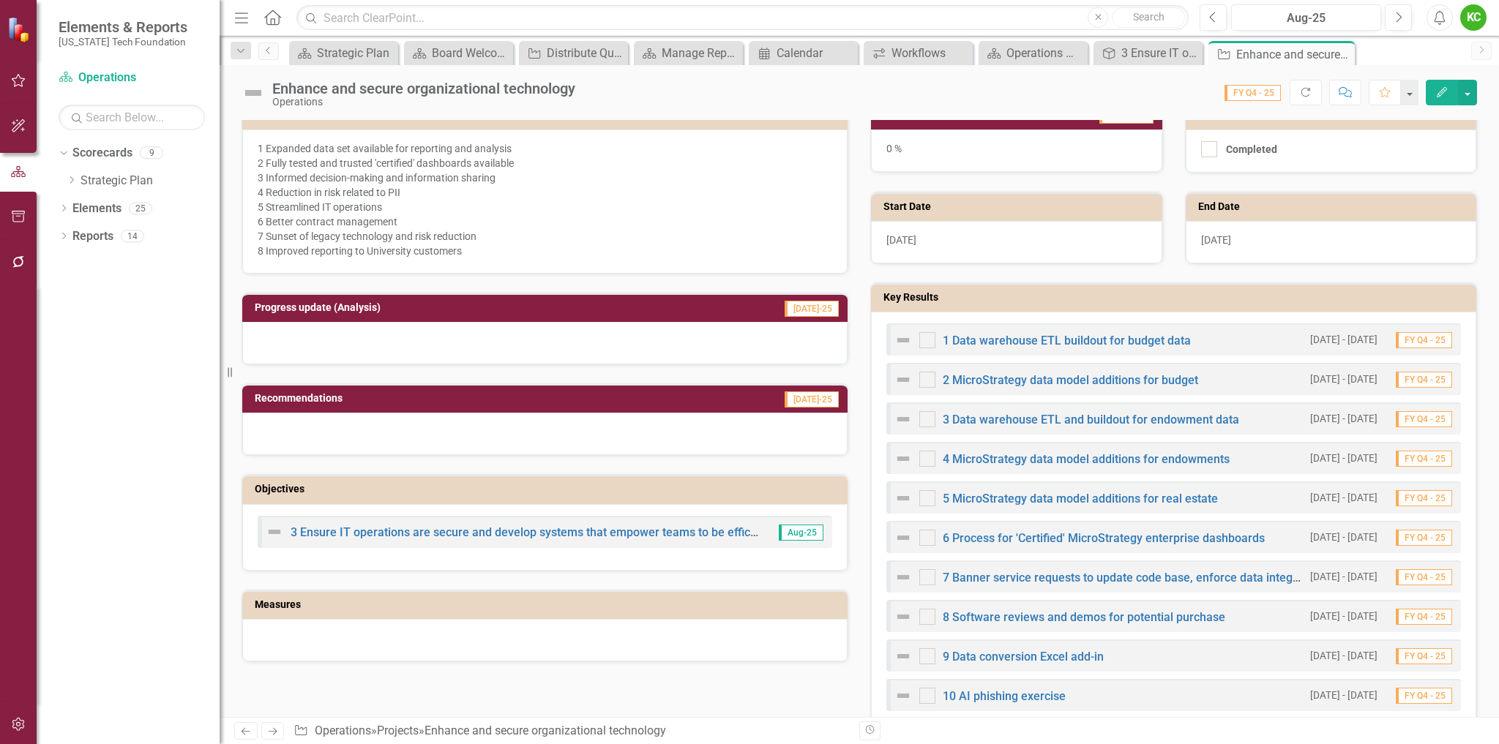
scroll to position [40, 0]
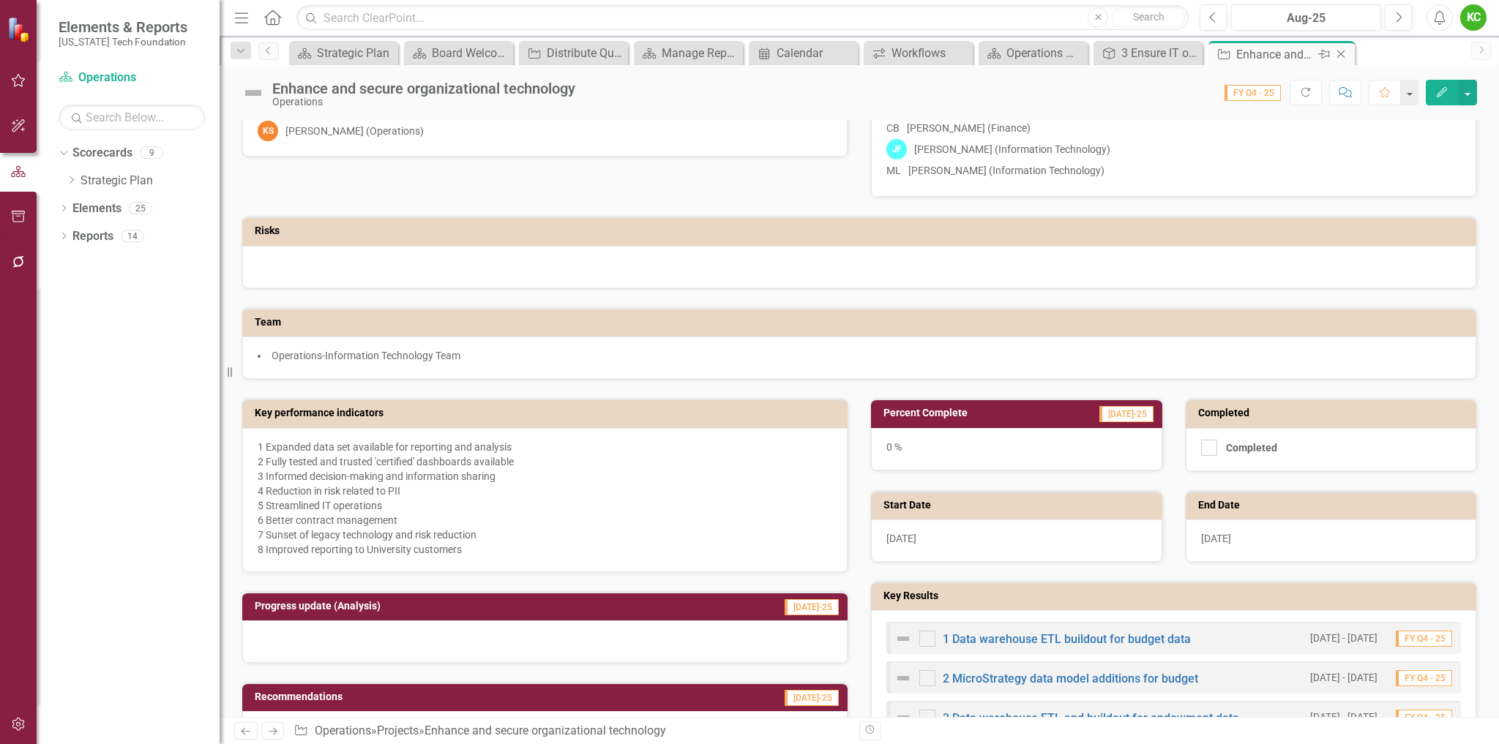
click at [1339, 53] on icon at bounding box center [1341, 54] width 8 height 8
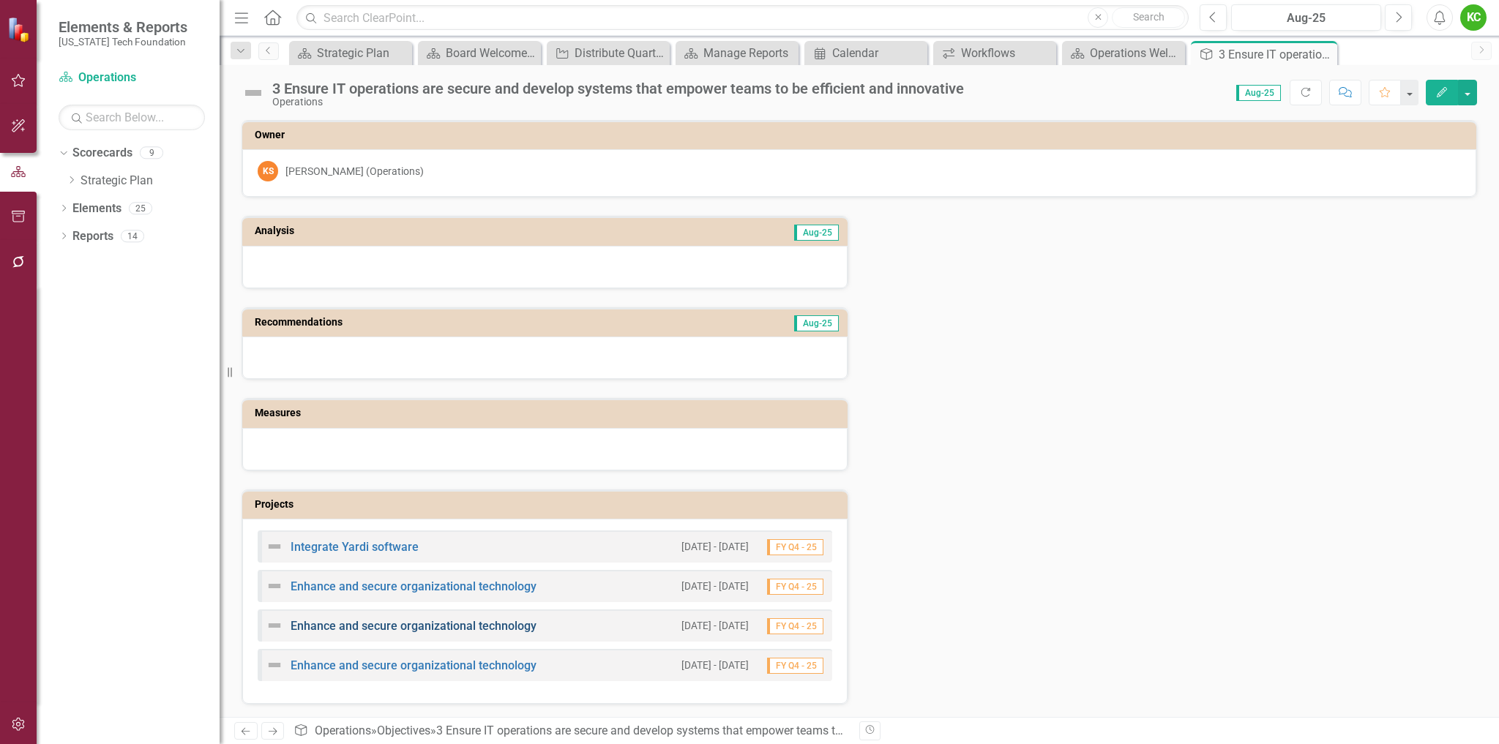
click at [400, 621] on link "Enhance and secure organizational technology" at bounding box center [414, 626] width 246 height 14
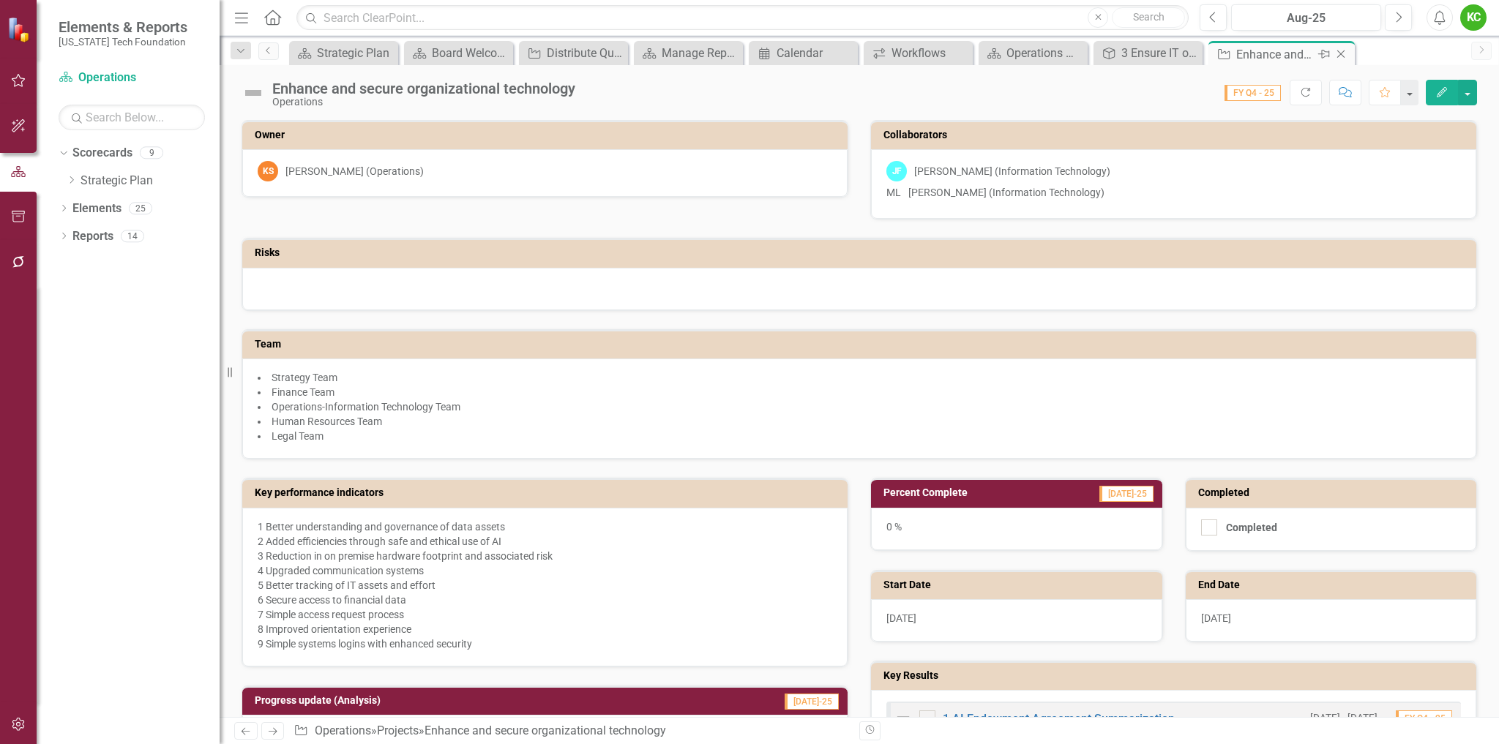
click at [1344, 53] on icon "Close" at bounding box center [1340, 54] width 15 height 12
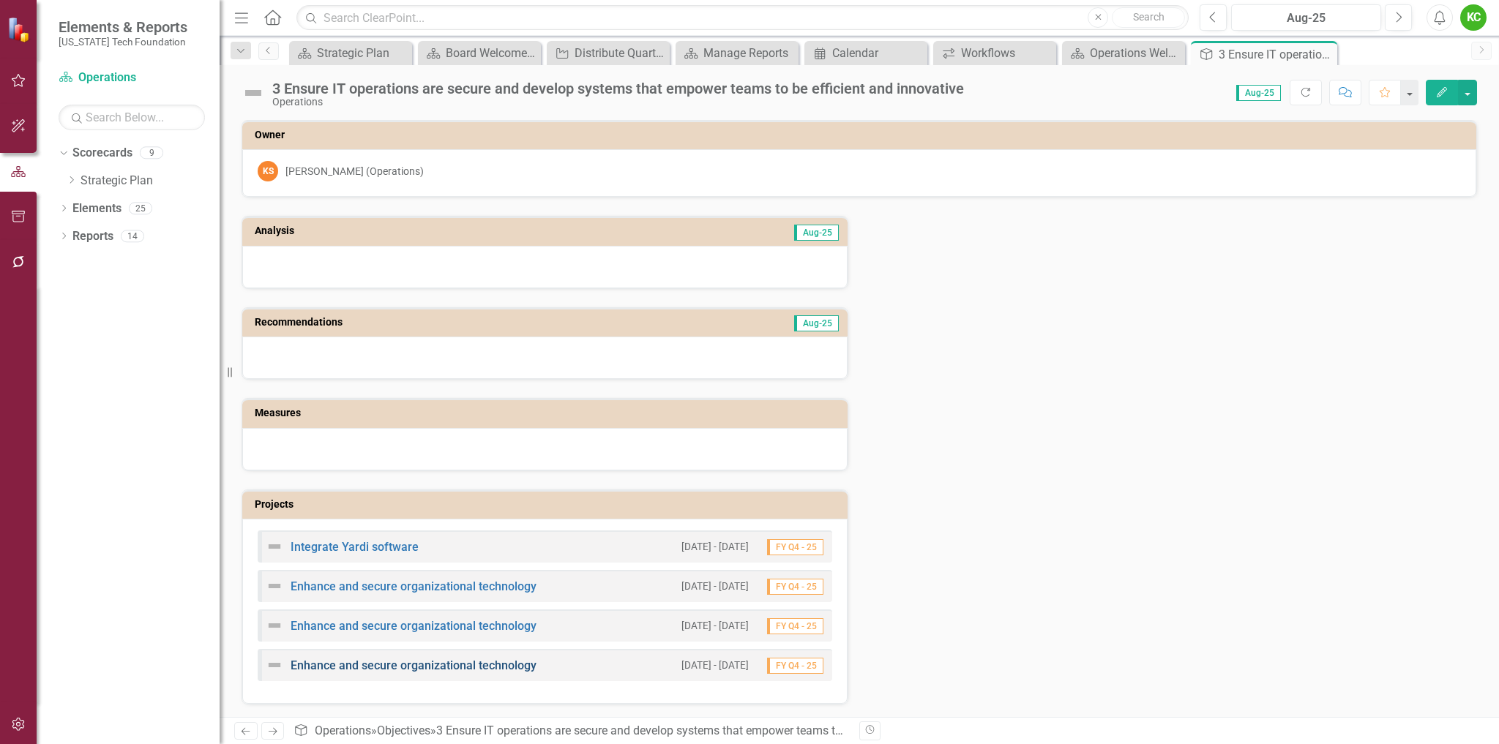
click at [475, 665] on link "Enhance and secure organizational technology" at bounding box center [414, 666] width 246 height 14
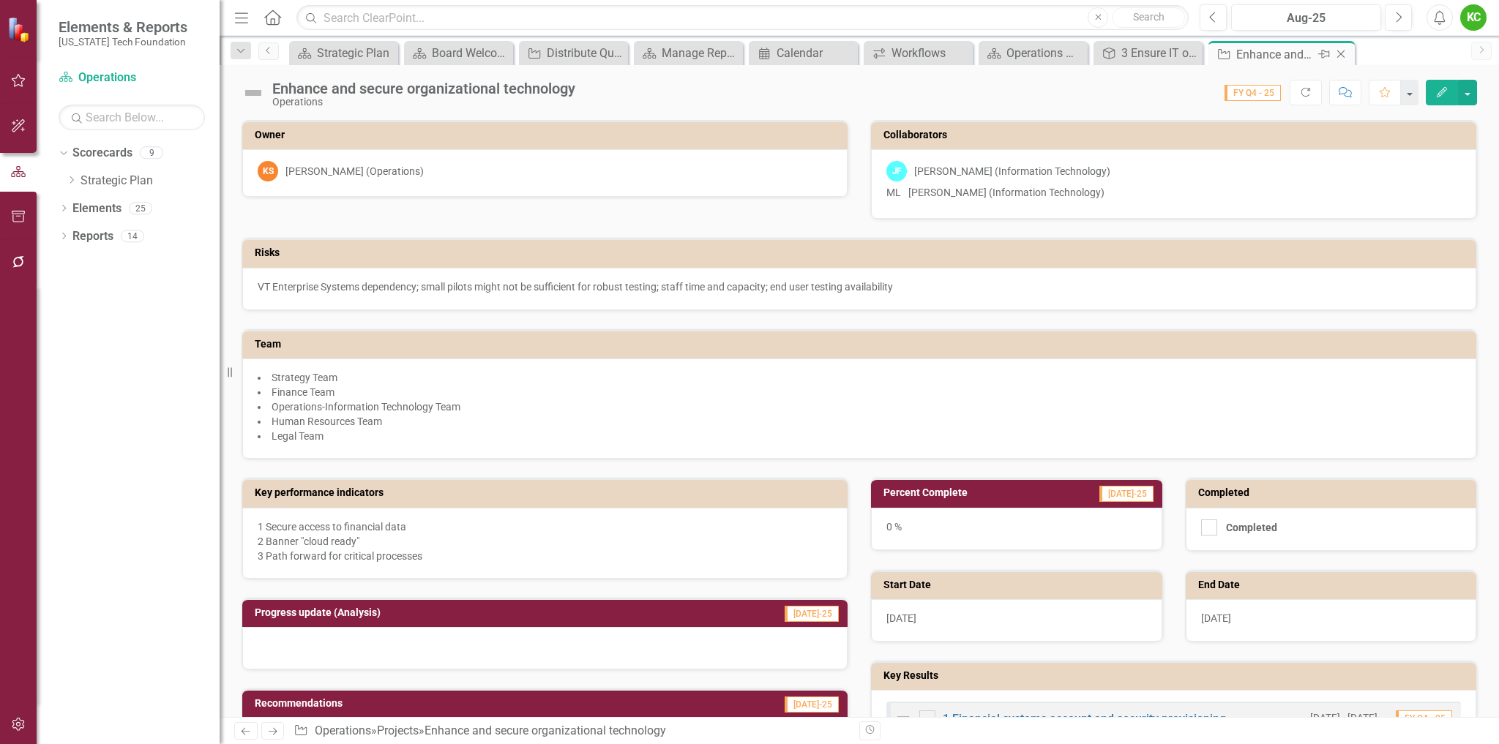
click at [1339, 50] on icon "Close" at bounding box center [1340, 54] width 15 height 12
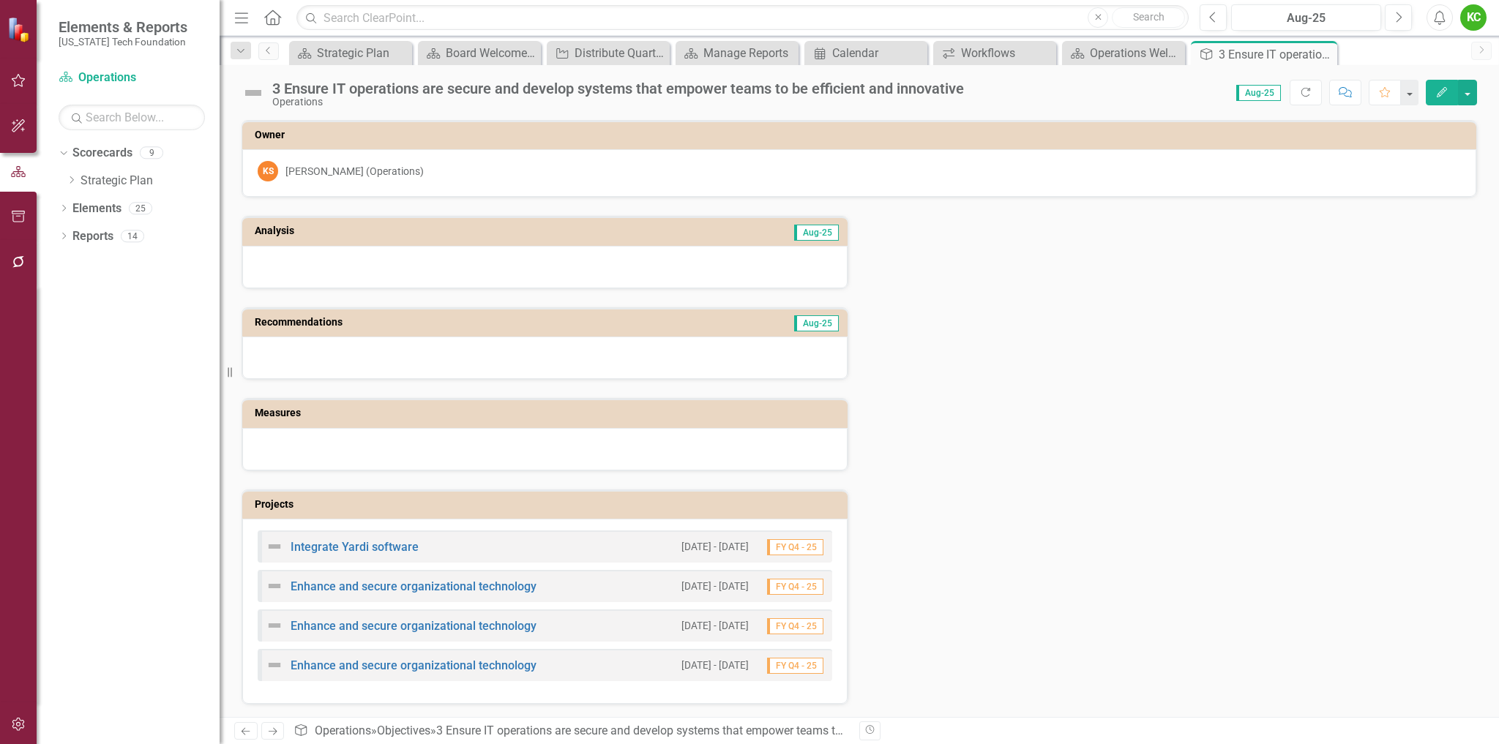
scroll to position [2, 0]
click at [1325, 55] on icon "Close" at bounding box center [1323, 54] width 15 height 12
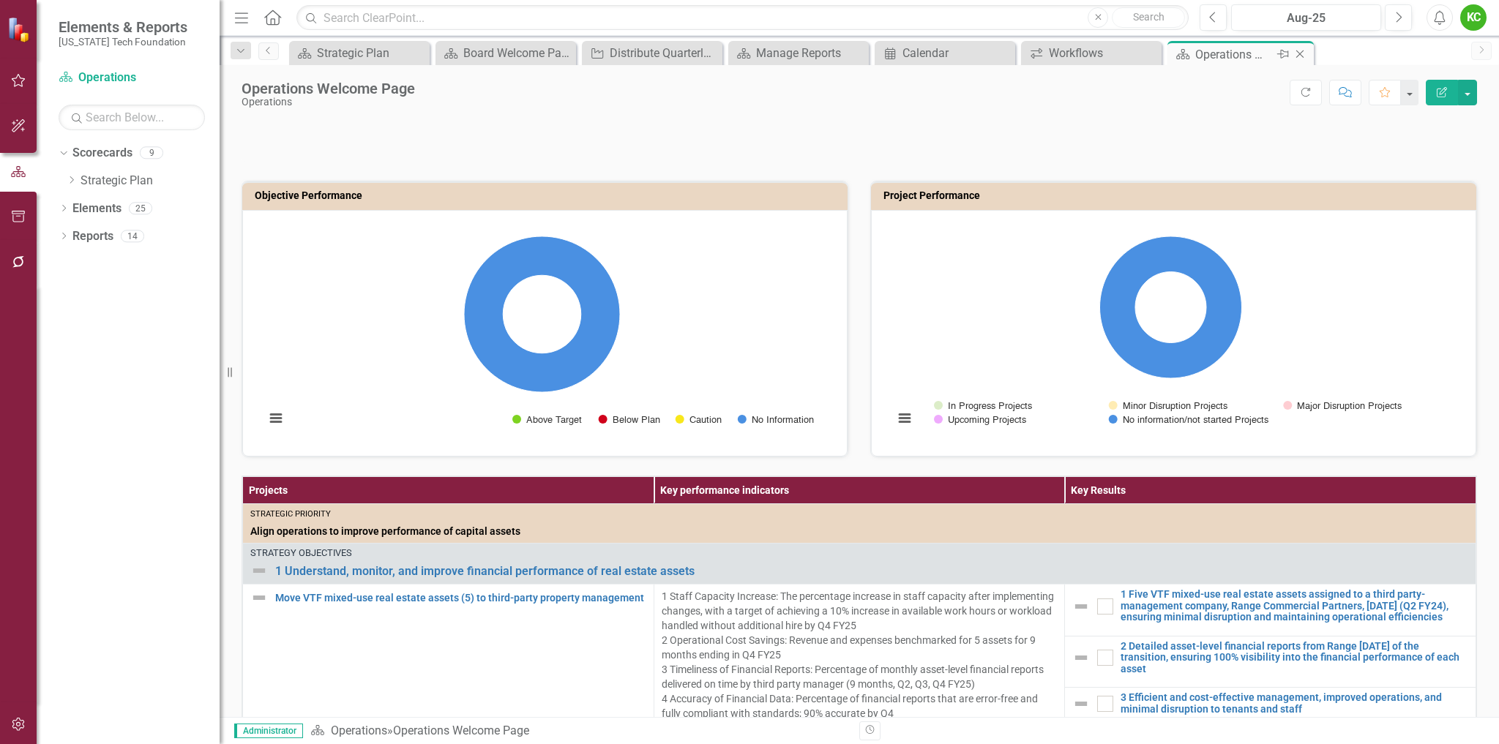
click at [1297, 54] on icon "Close" at bounding box center [1299, 54] width 15 height 12
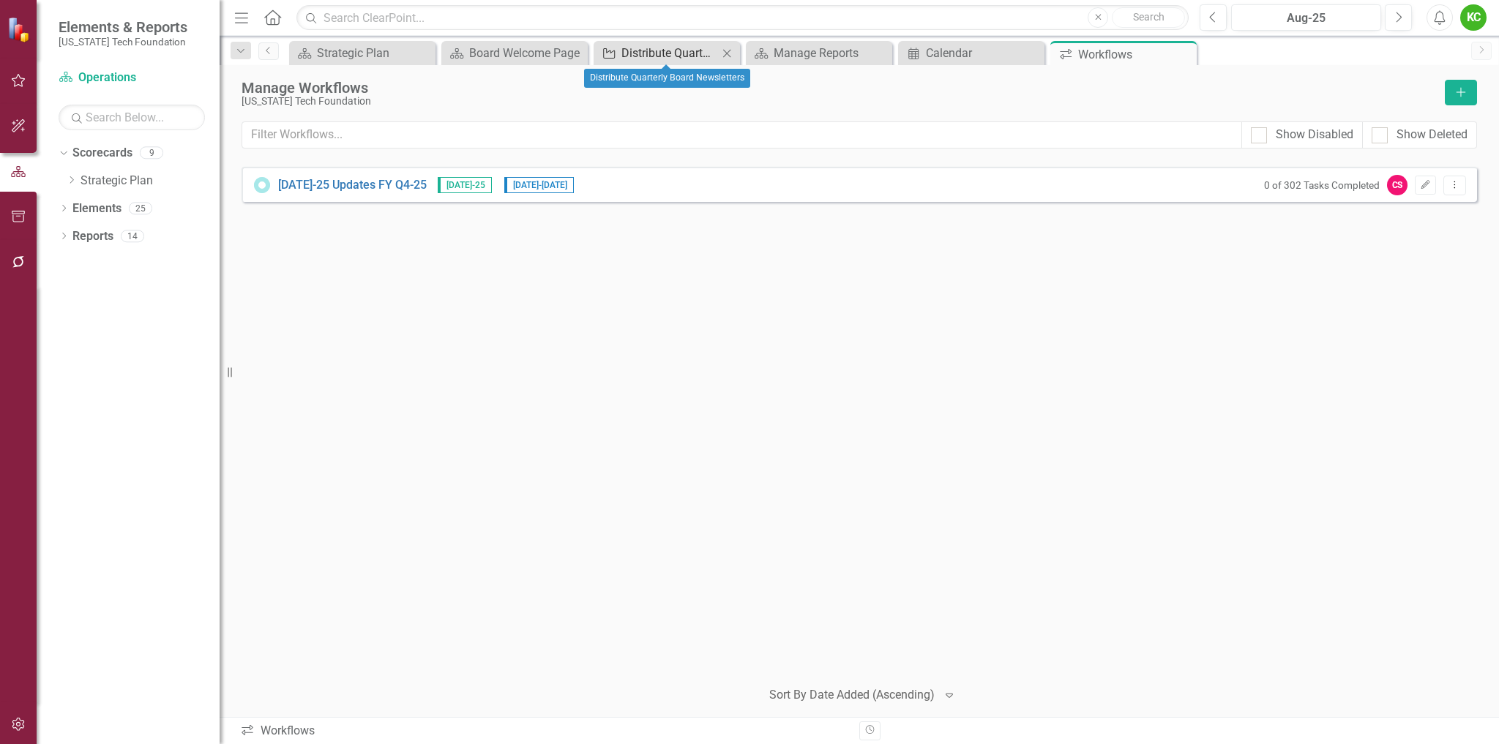
click at [692, 53] on div "Distribute Quarterly Board Newsletters" at bounding box center [669, 53] width 97 height 18
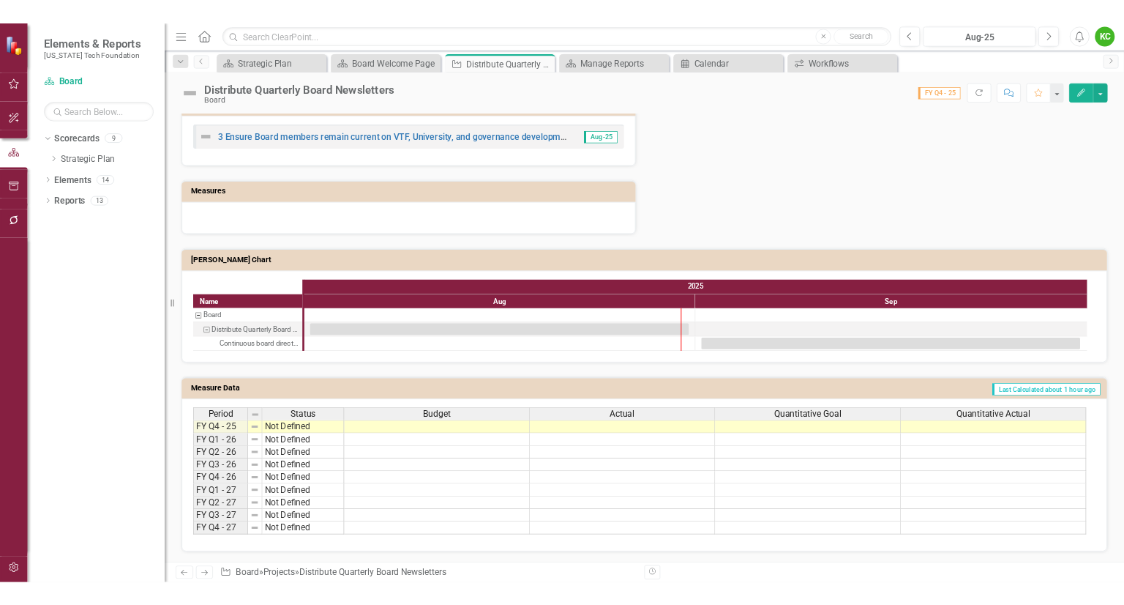
scroll to position [640, 0]
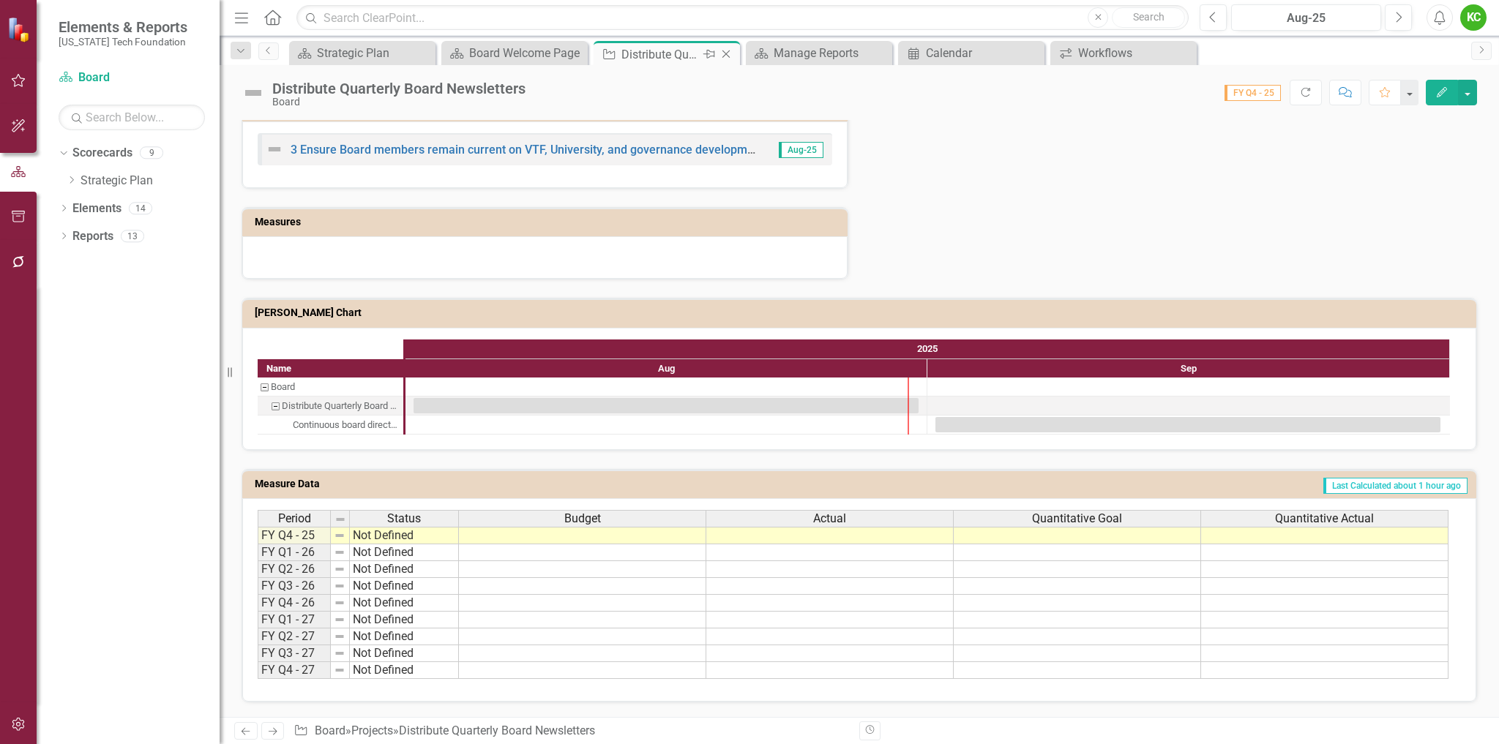
click at [727, 53] on icon at bounding box center [726, 54] width 8 height 8
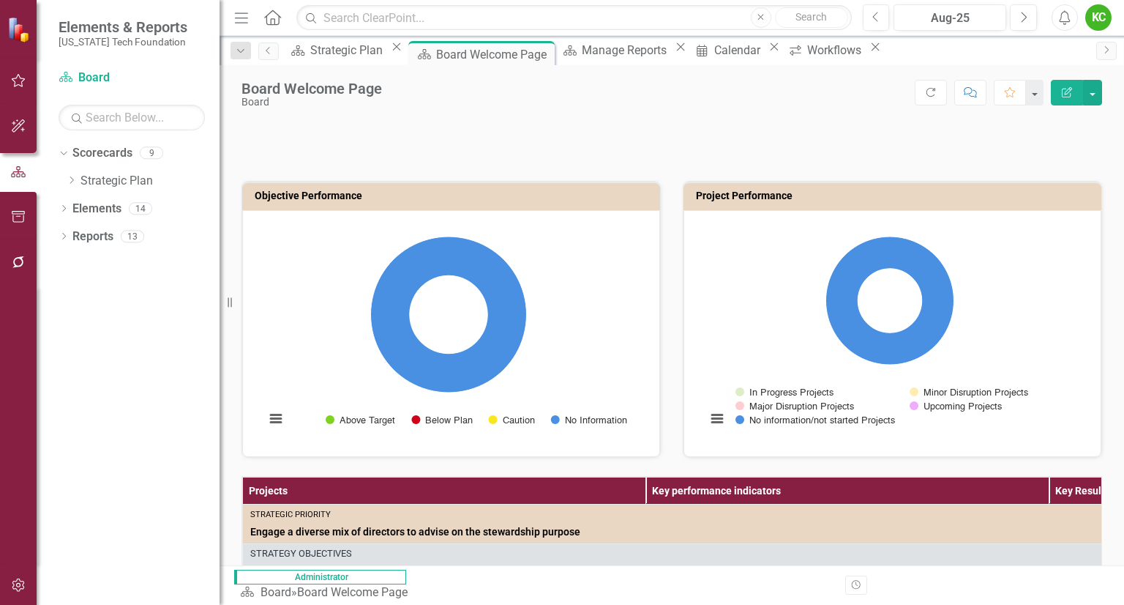
click at [1095, 20] on div "KC" at bounding box center [1098, 17] width 26 height 26
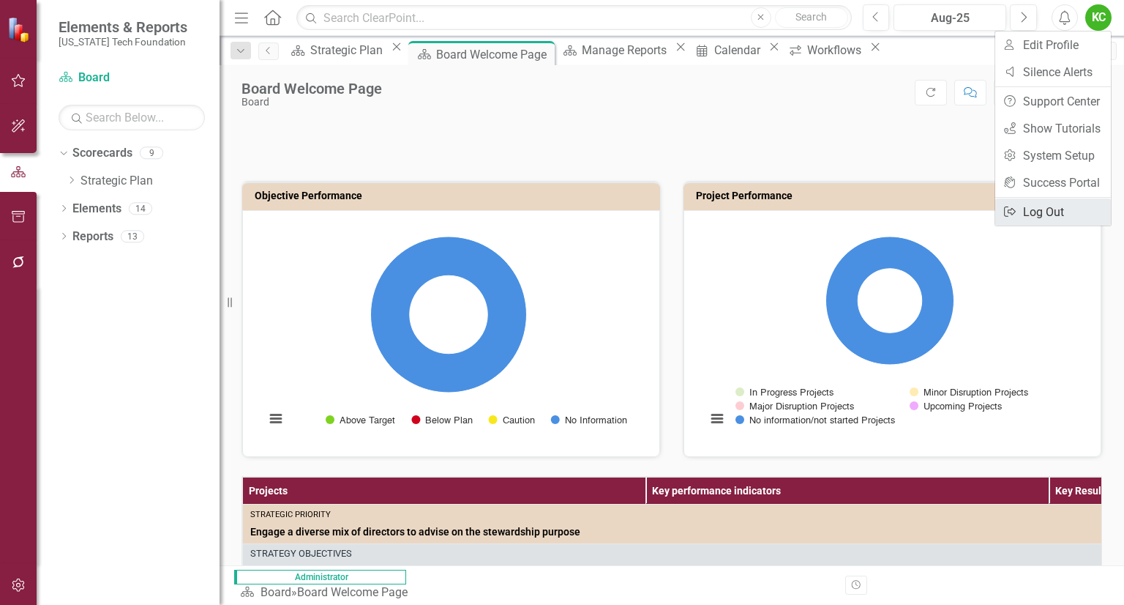
click at [1055, 205] on link "Logout Log Out" at bounding box center [1053, 211] width 116 height 27
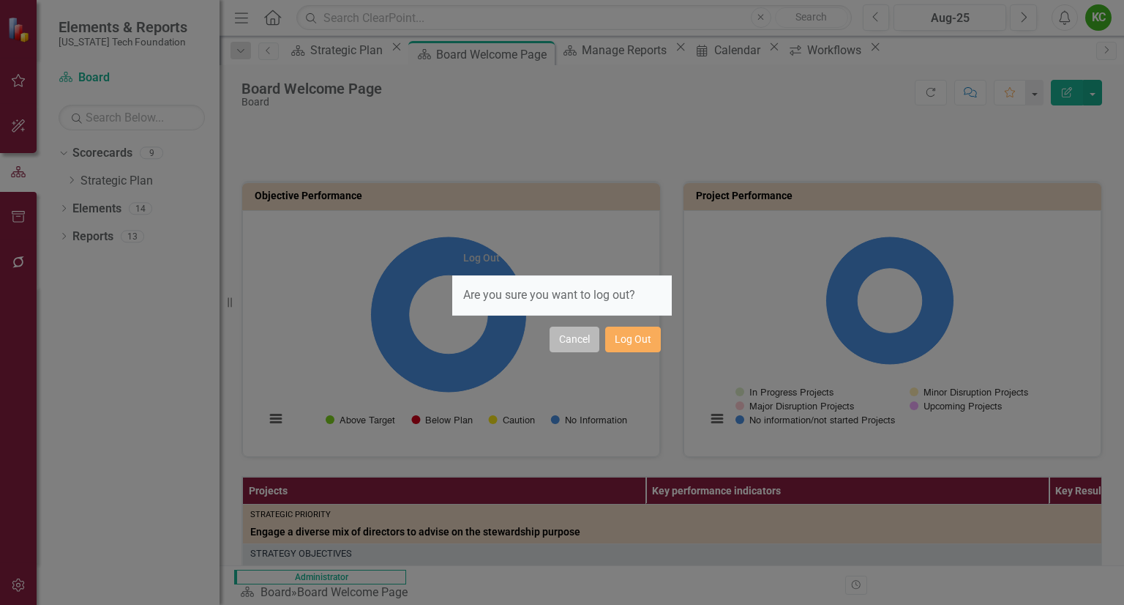
click at [585, 336] on button "Cancel" at bounding box center [575, 339] width 50 height 26
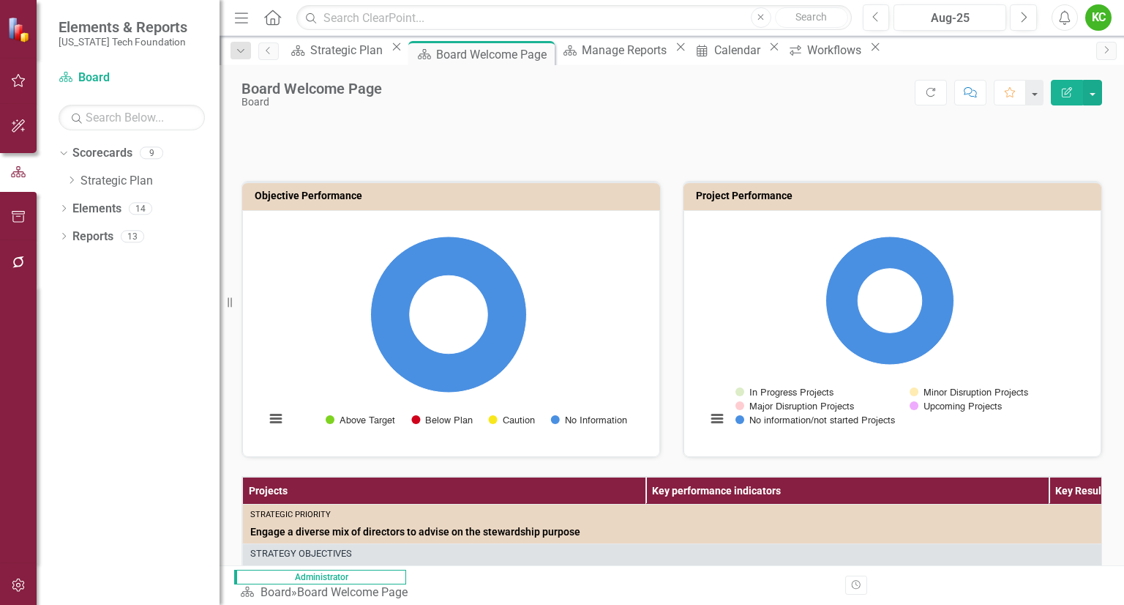
click at [1102, 20] on div "KC" at bounding box center [1098, 17] width 26 height 26
